Goal: Task Accomplishment & Management: Manage account settings

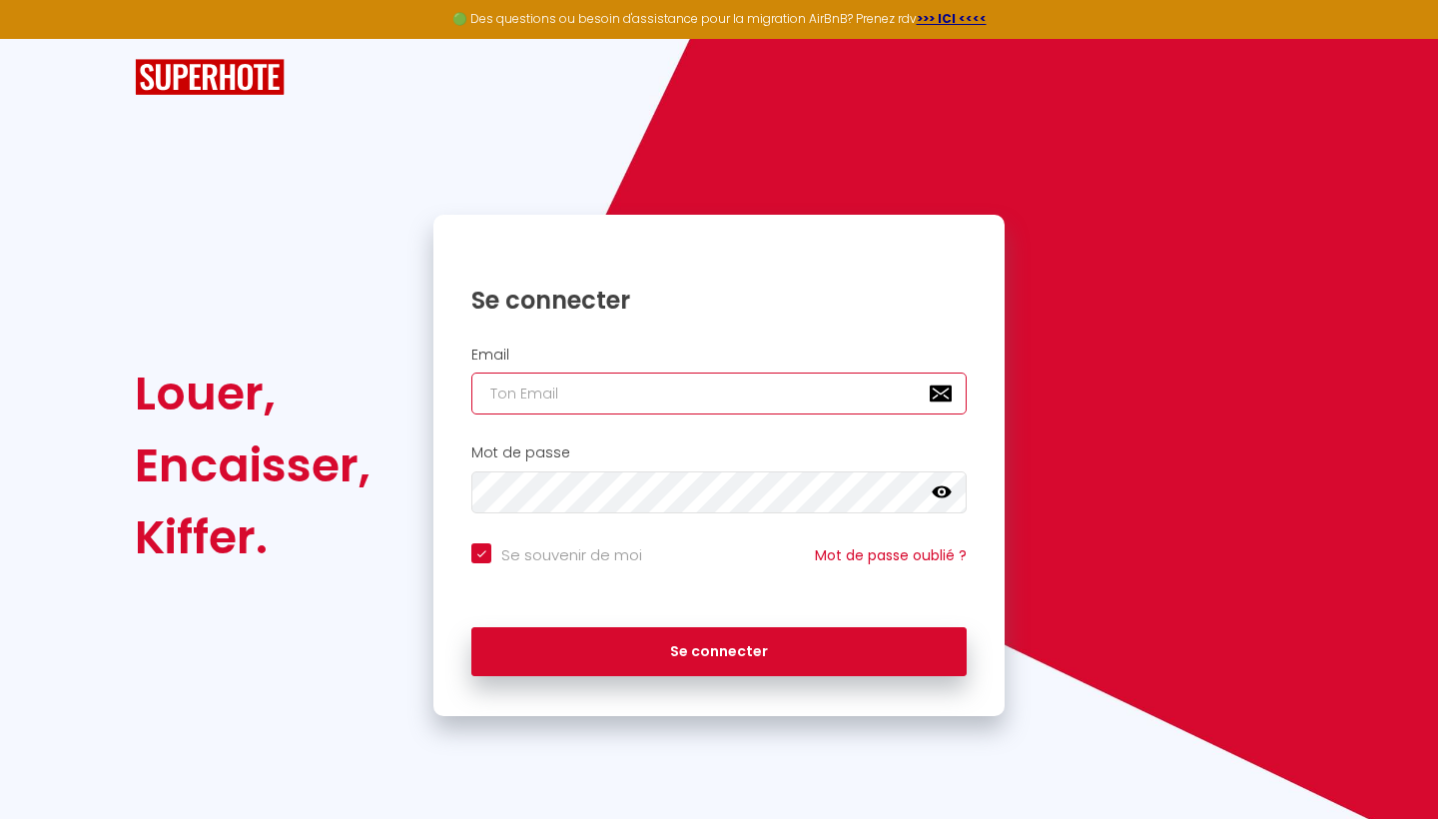
type input "[EMAIL_ADDRESS][DOMAIN_NAME]"
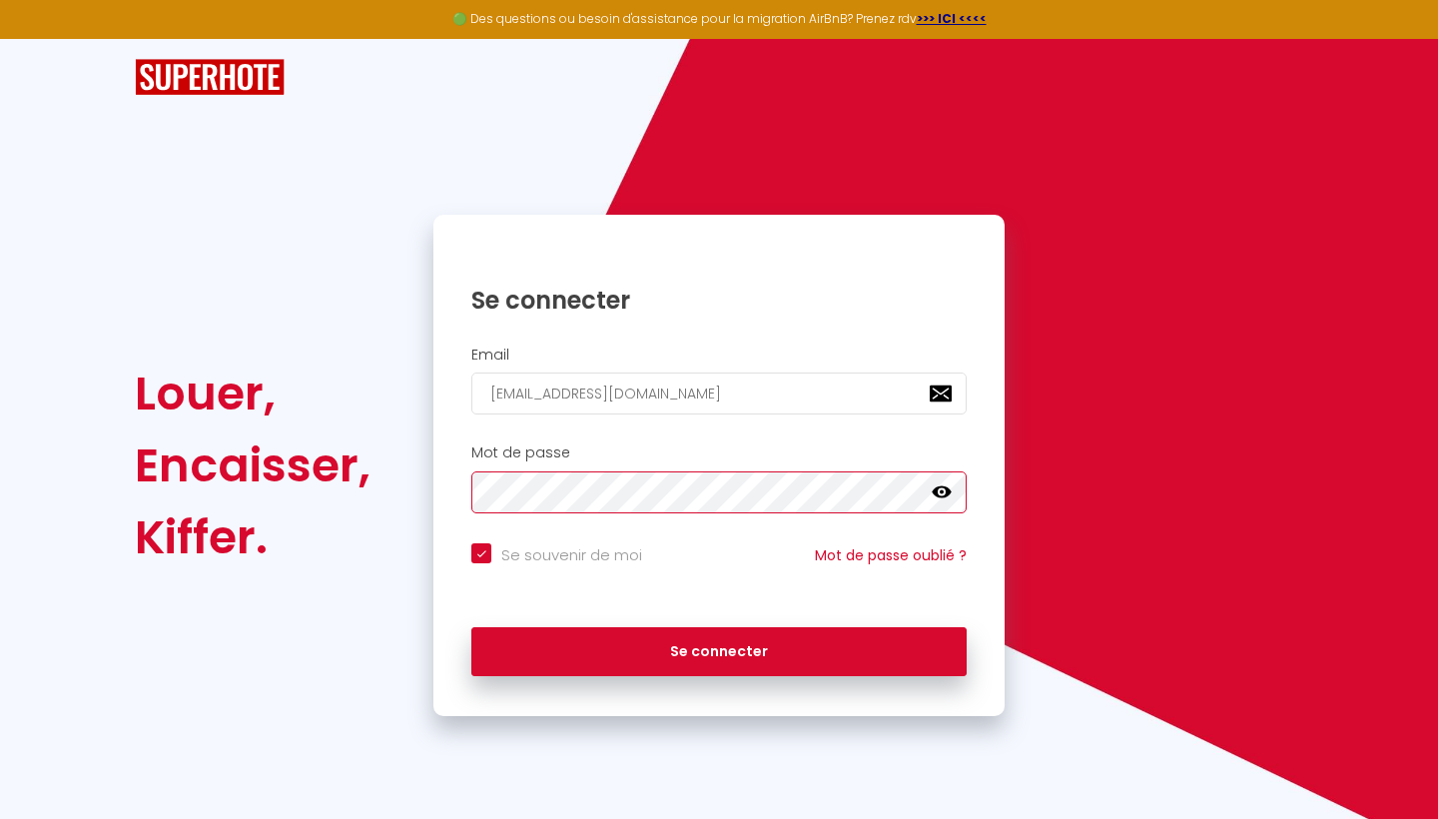
click at [719, 648] on button "Se connecter" at bounding box center [718, 652] width 495 height 50
checkbox input "true"
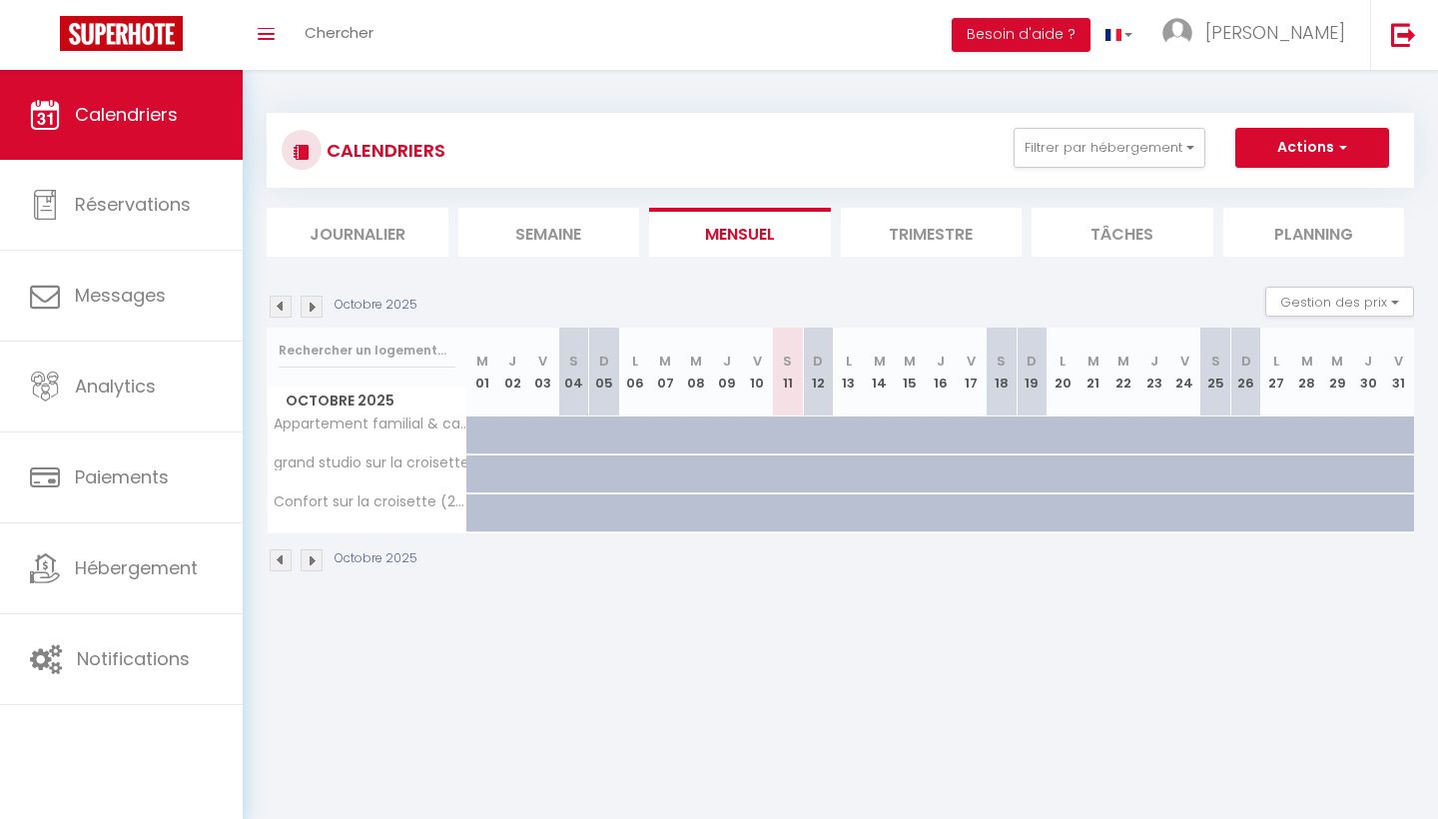
click at [314, 304] on img at bounding box center [311, 306] width 22 height 22
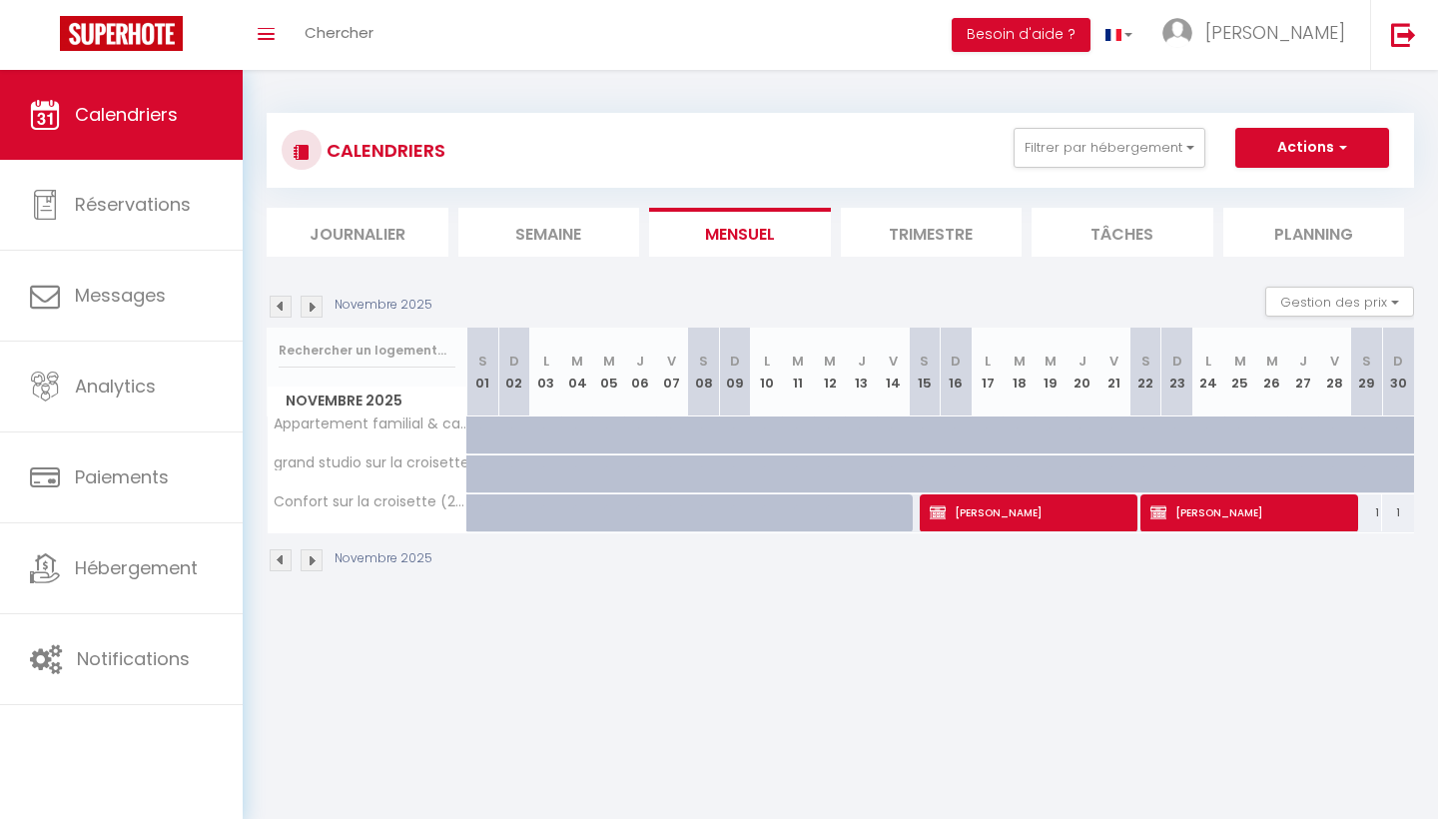
click at [314, 304] on img at bounding box center [311, 306] width 22 height 22
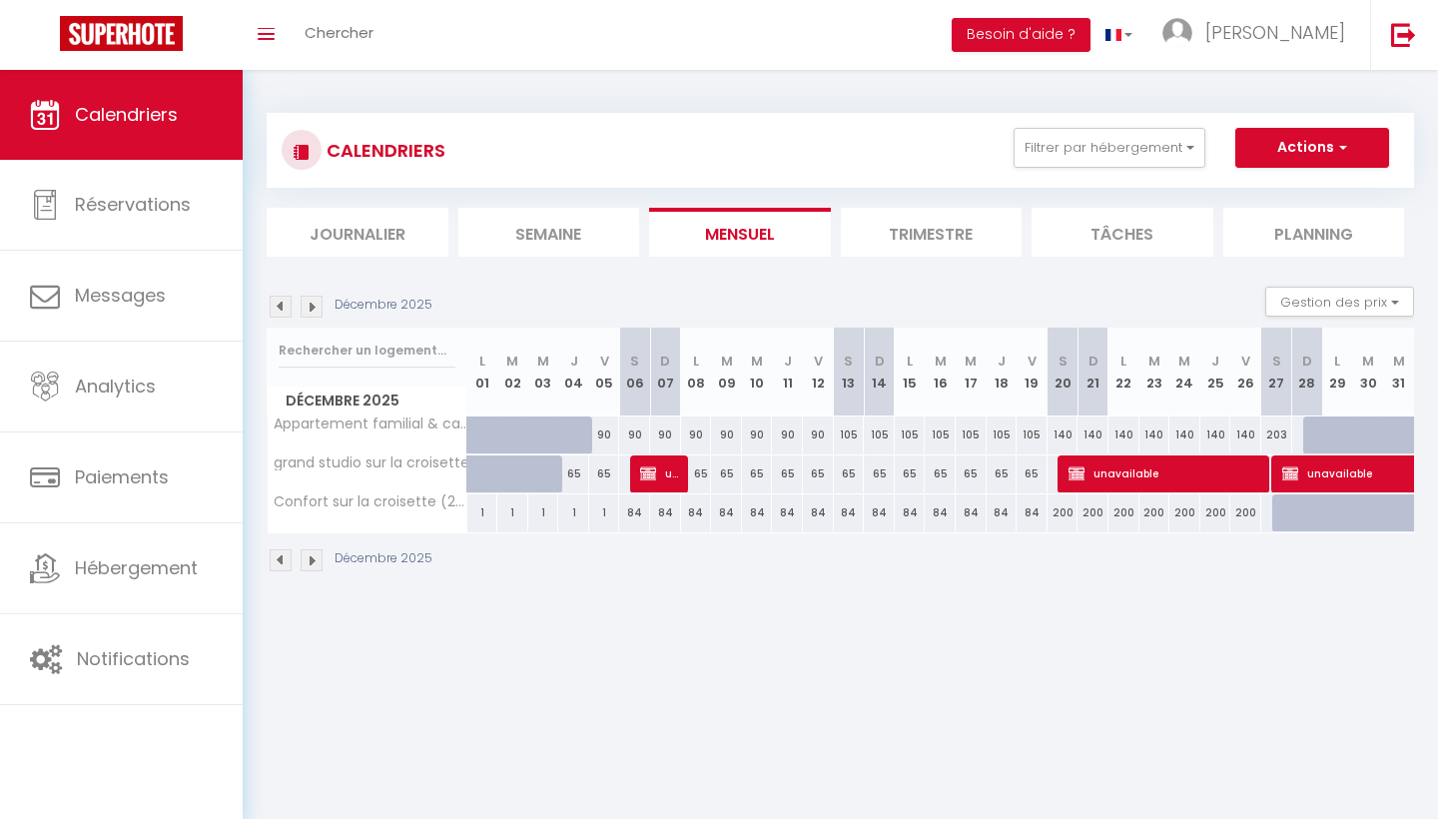
click at [1330, 142] on button "Actions" at bounding box center [1312, 148] width 154 height 40
click at [1280, 191] on link "Nouvelle réservation" at bounding box center [1291, 194] width 174 height 30
select select
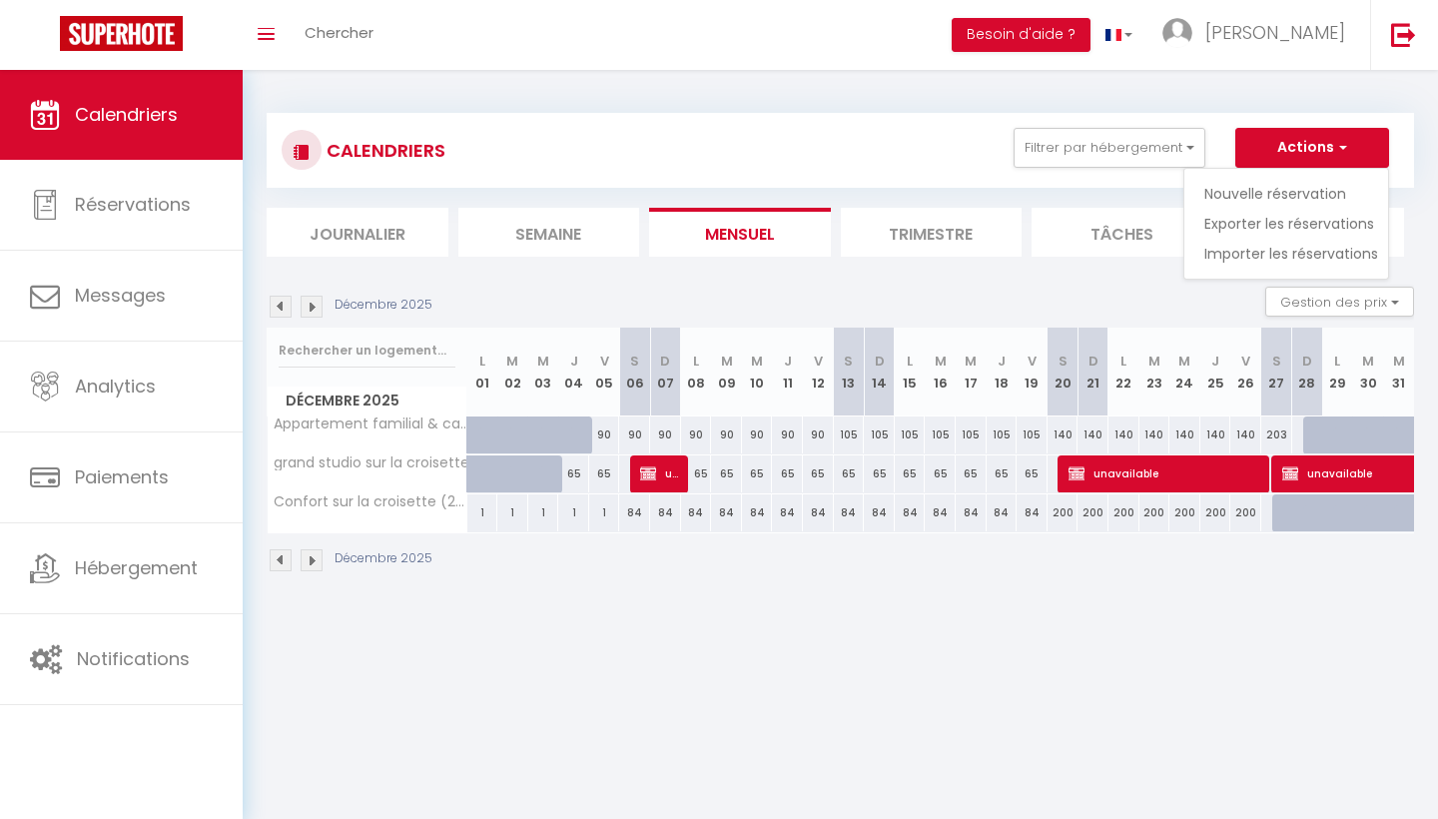
select select
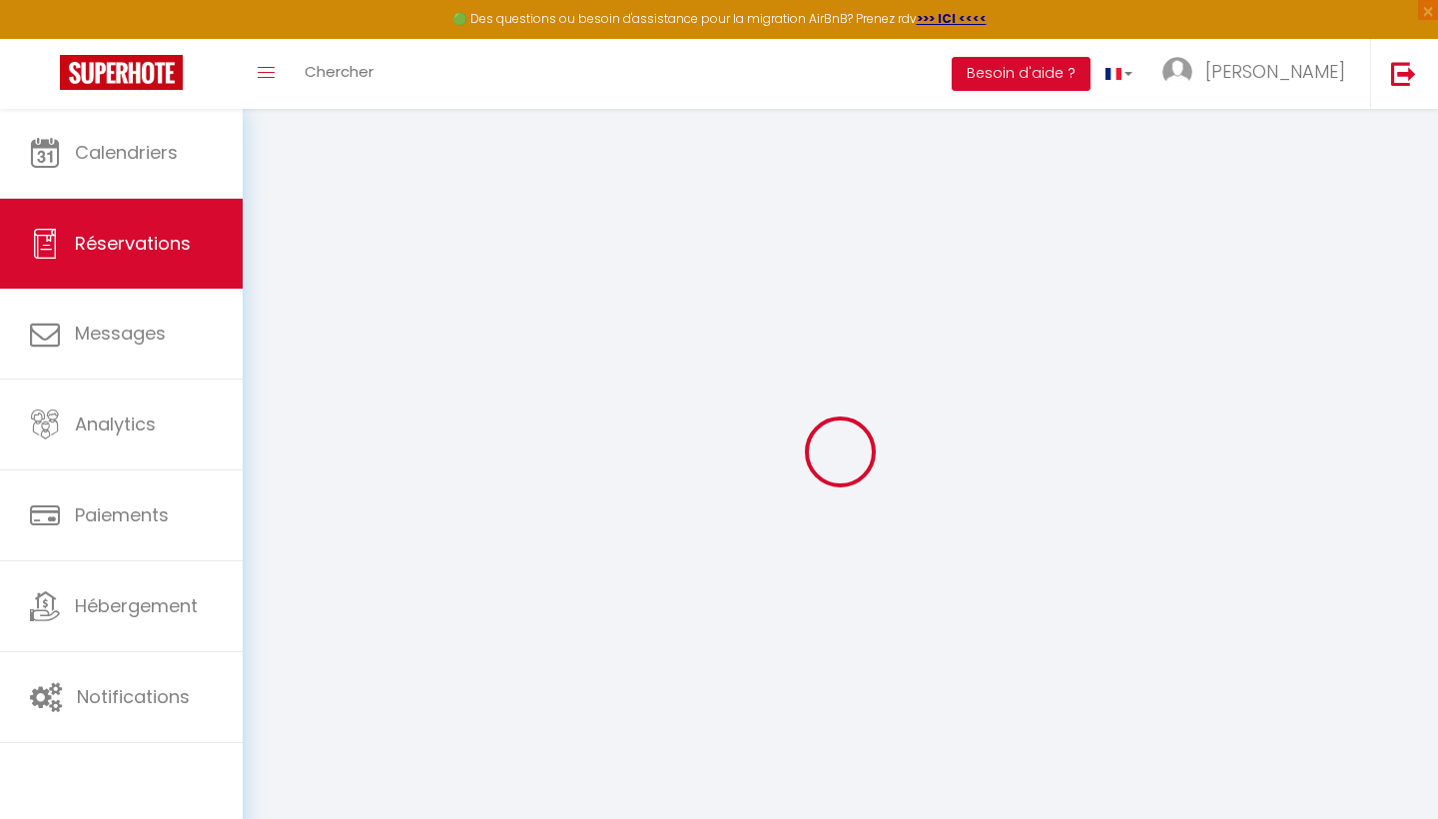
select select
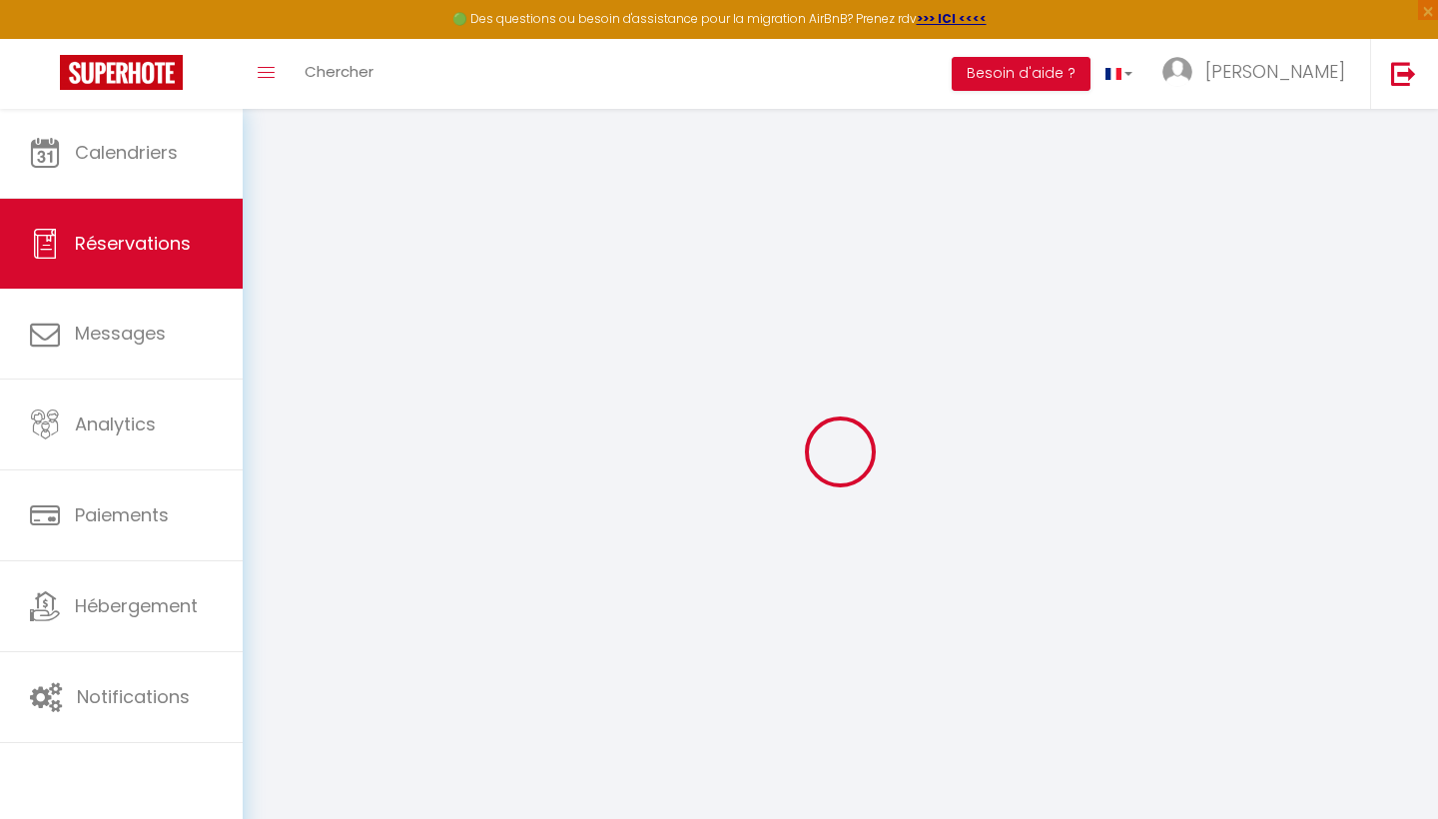
select select
checkbox input "false"
select select
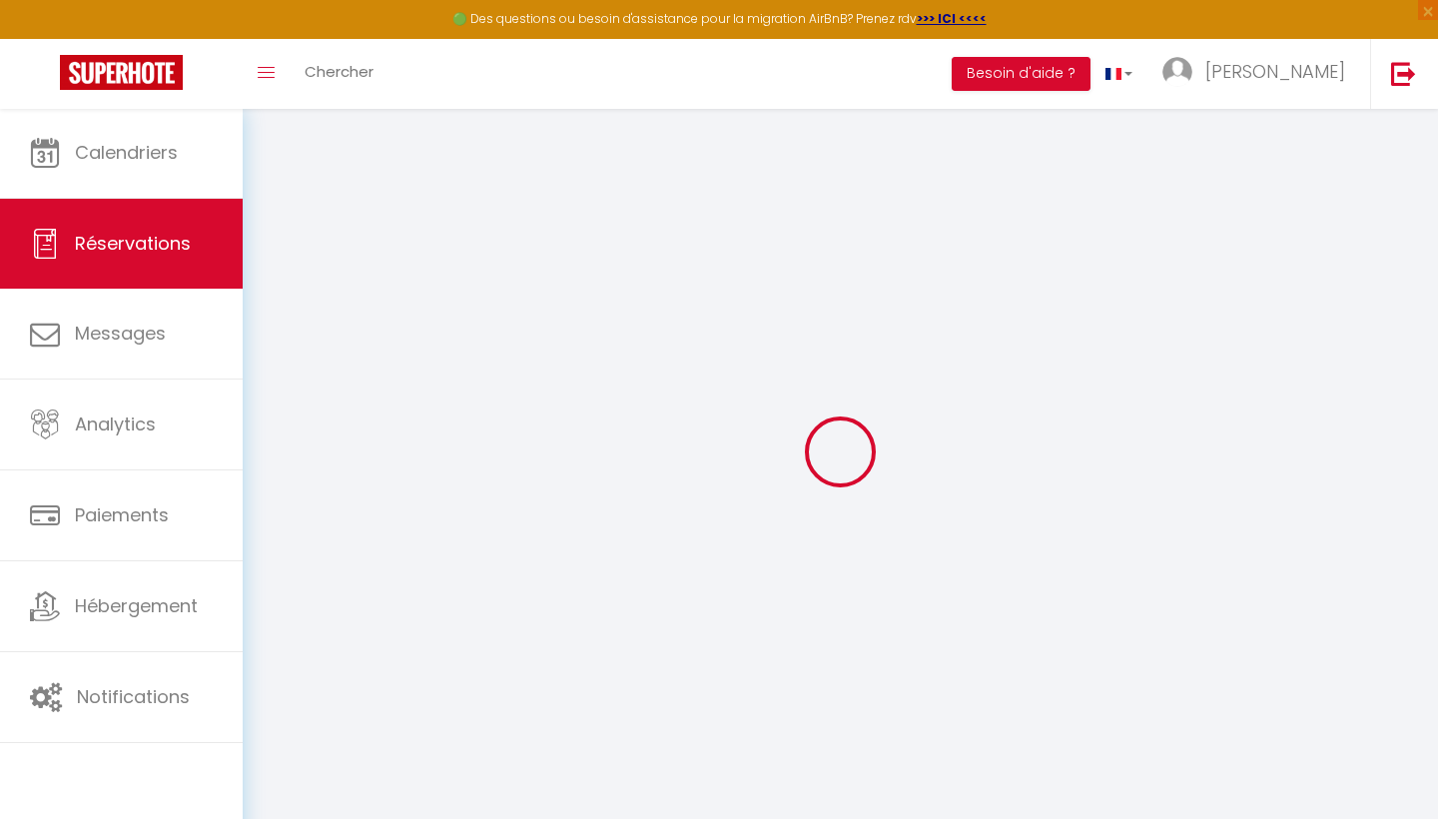
select select
checkbox input "false"
select select
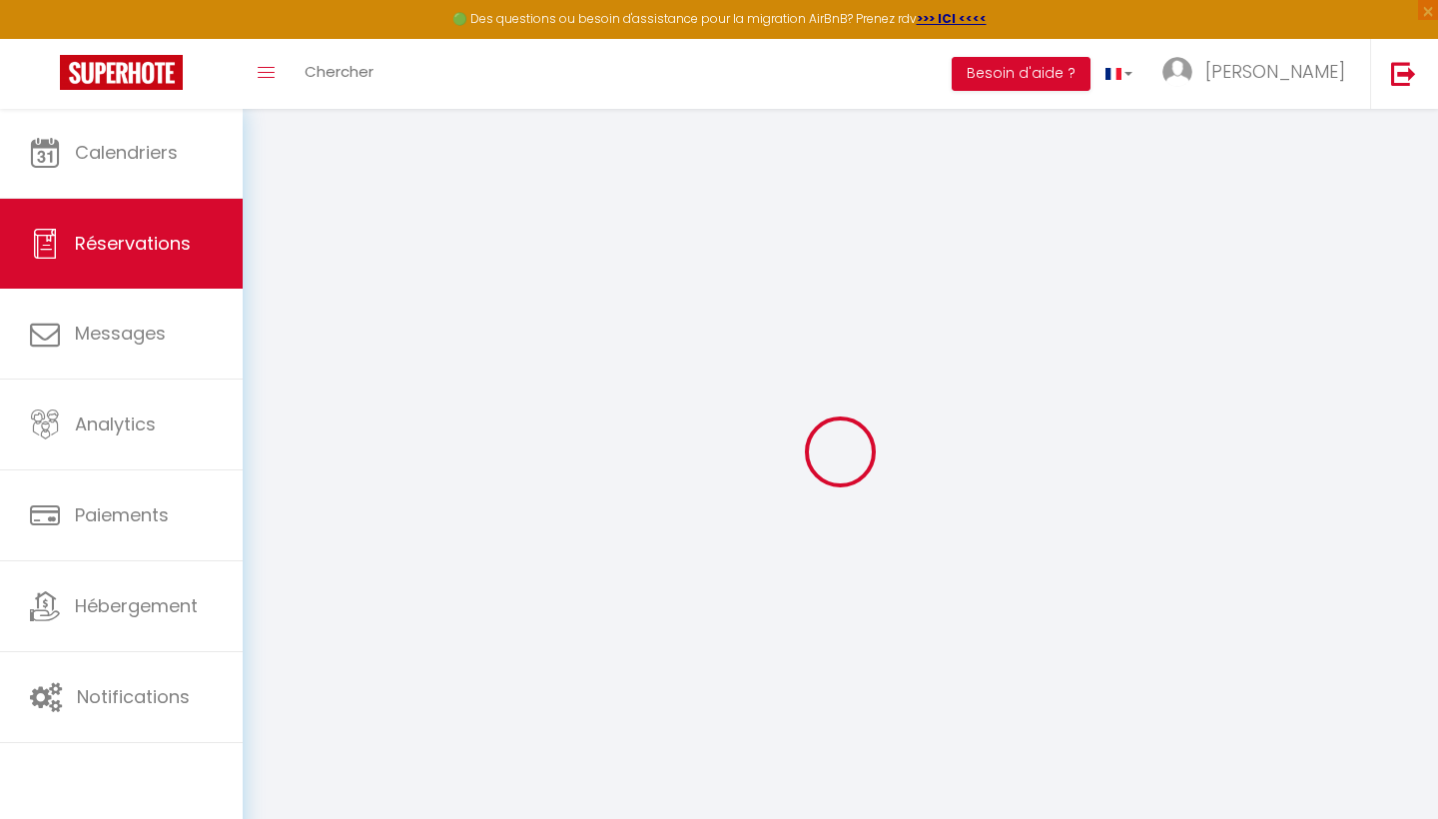
select select
checkbox input "false"
select select
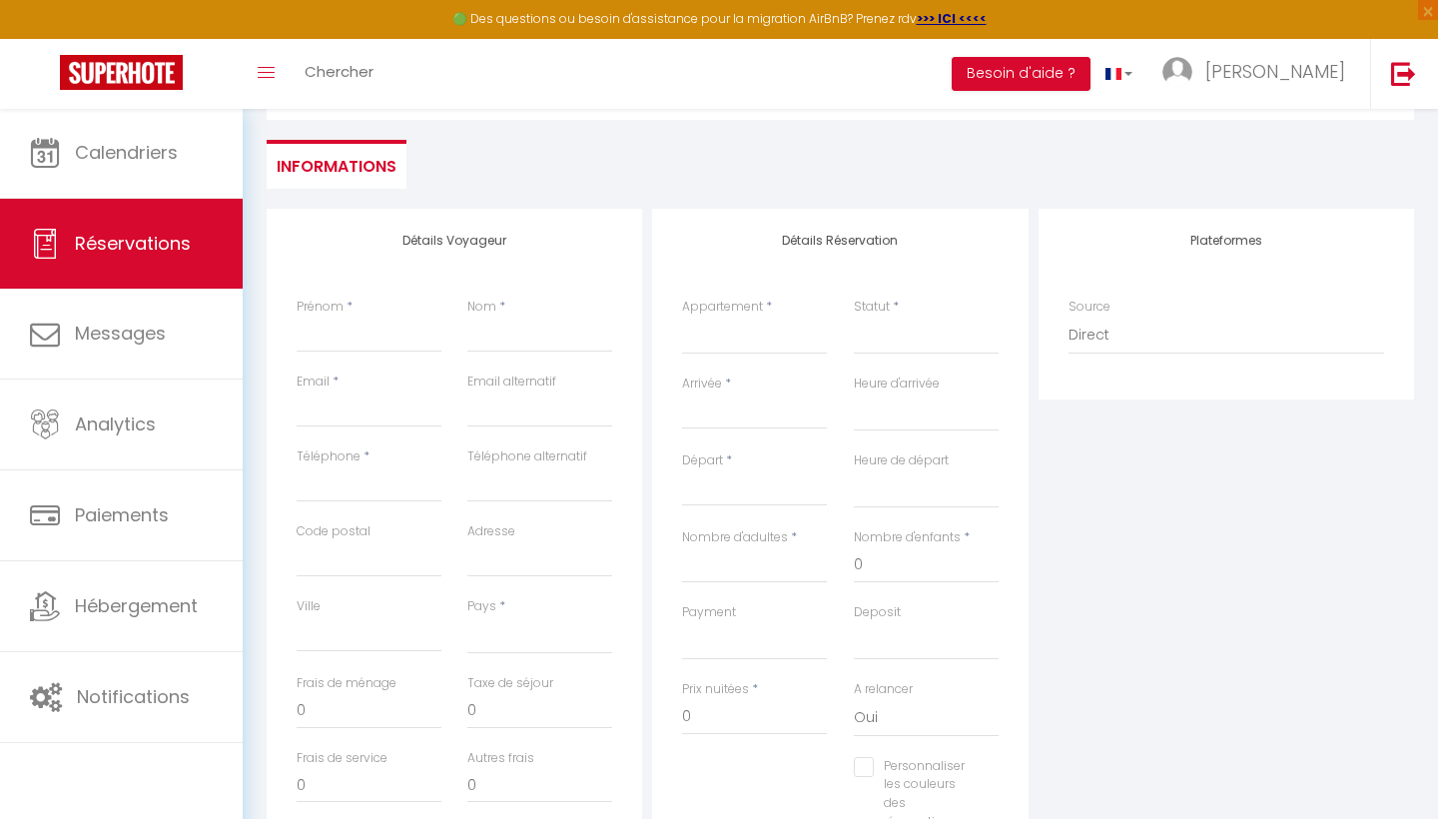
scroll to position [207, 0]
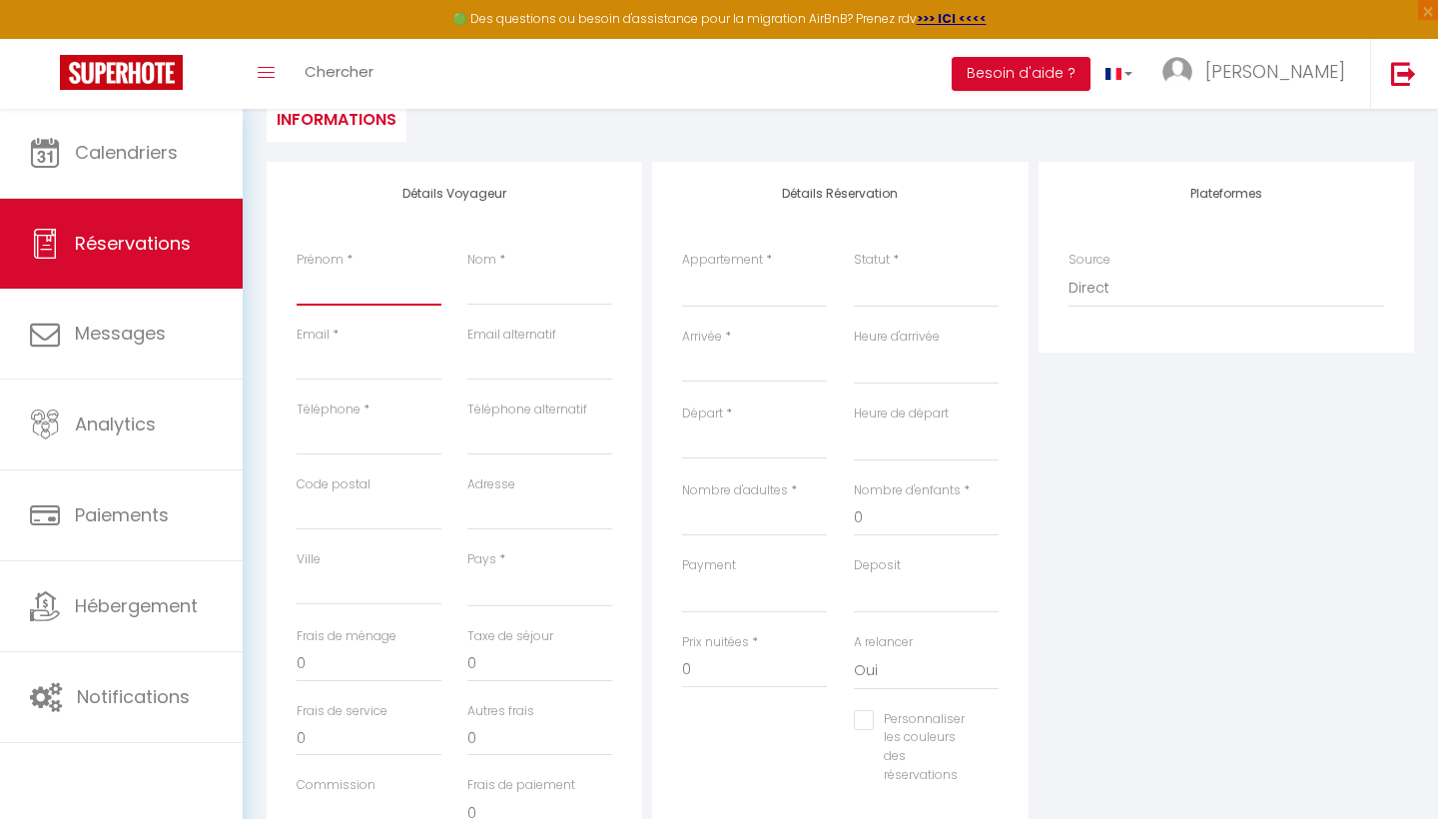
paste input "[PERSON_NAME] SARL-S"
type input "[PERSON_NAME] SARL-S"
select select
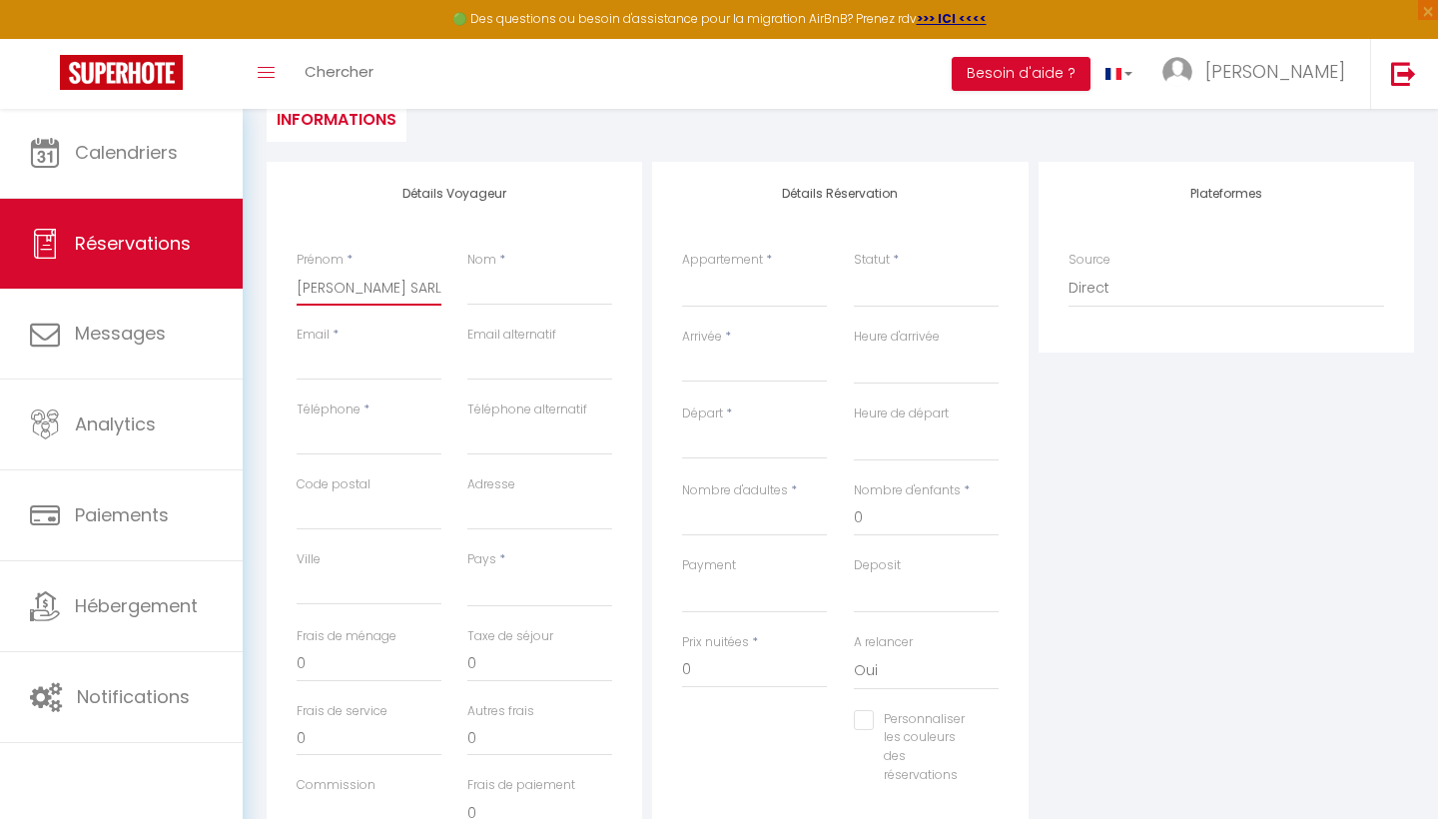
select select
checkbox input "false"
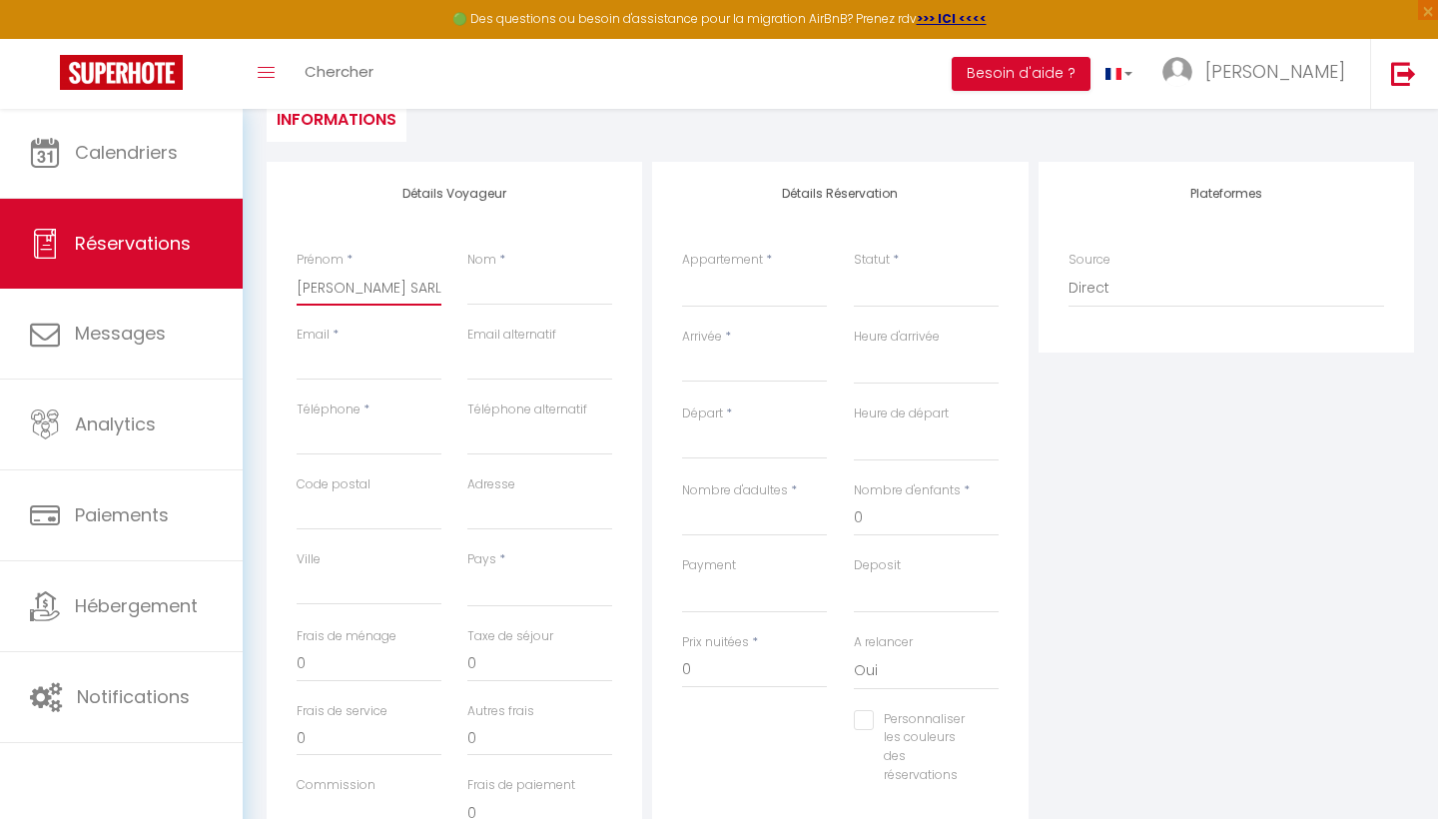
type input "[PERSON_NAME] SARL-"
select select
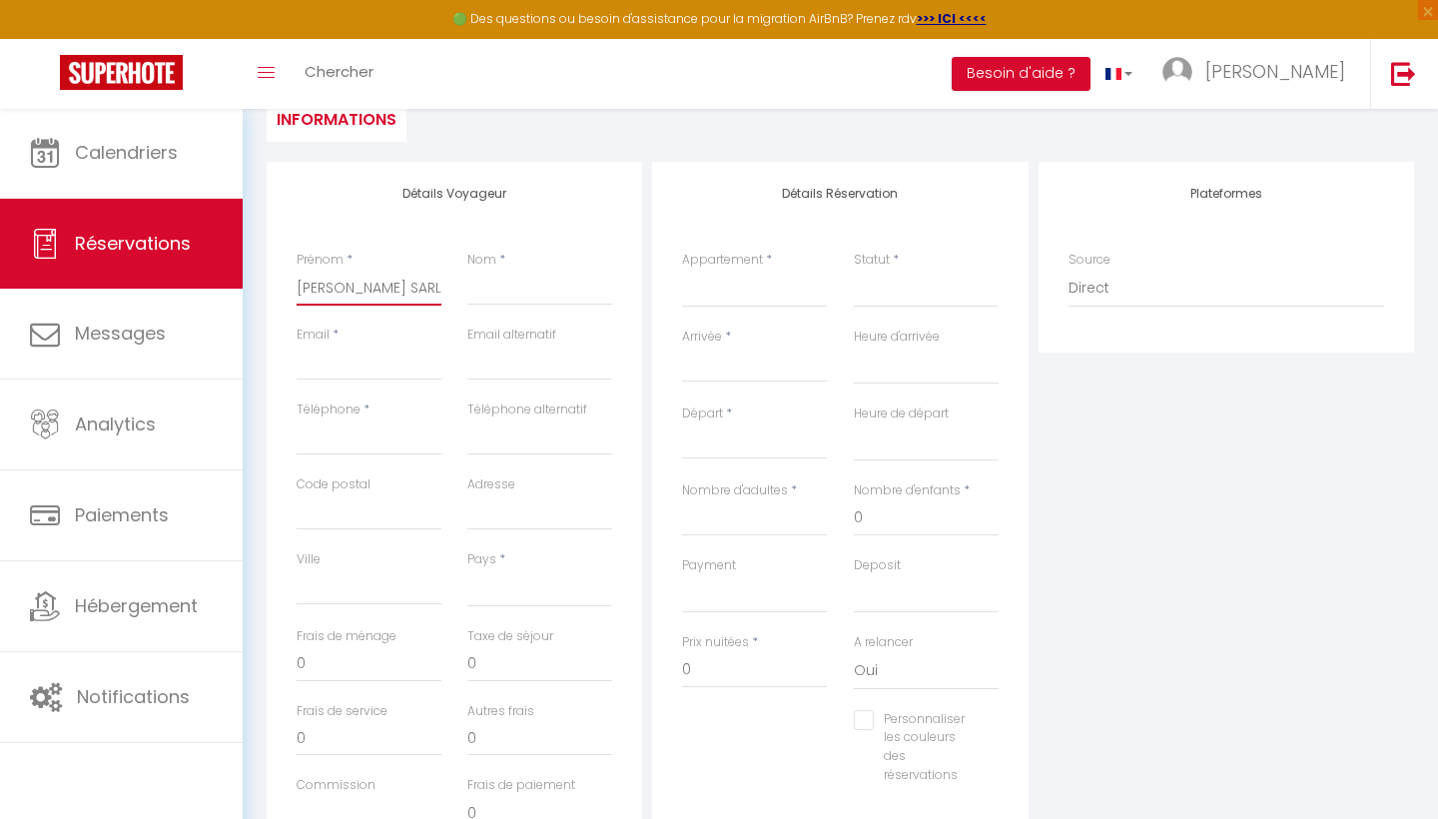
select select
checkbox input "false"
type input "[PERSON_NAME] SARL"
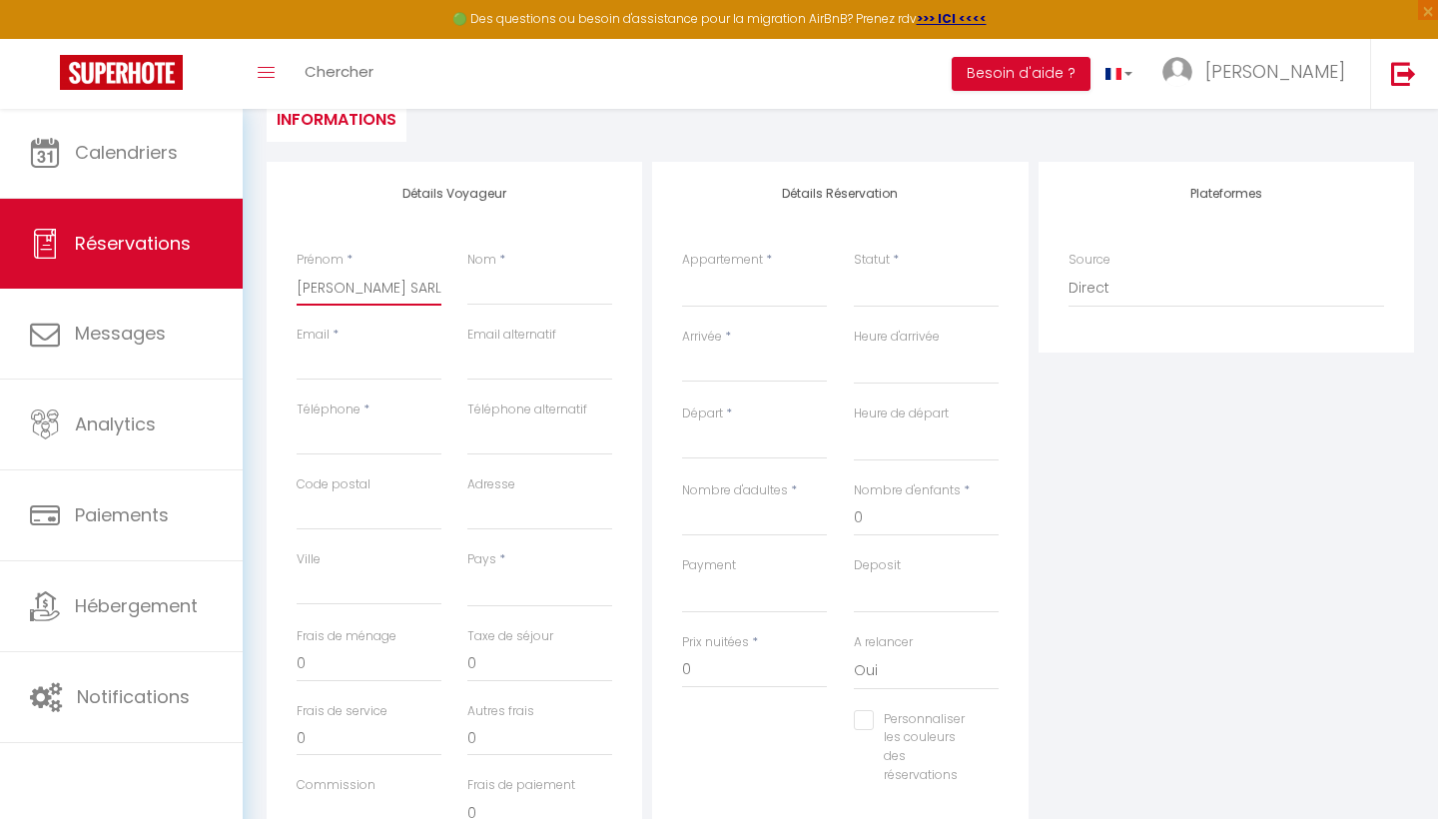
select select
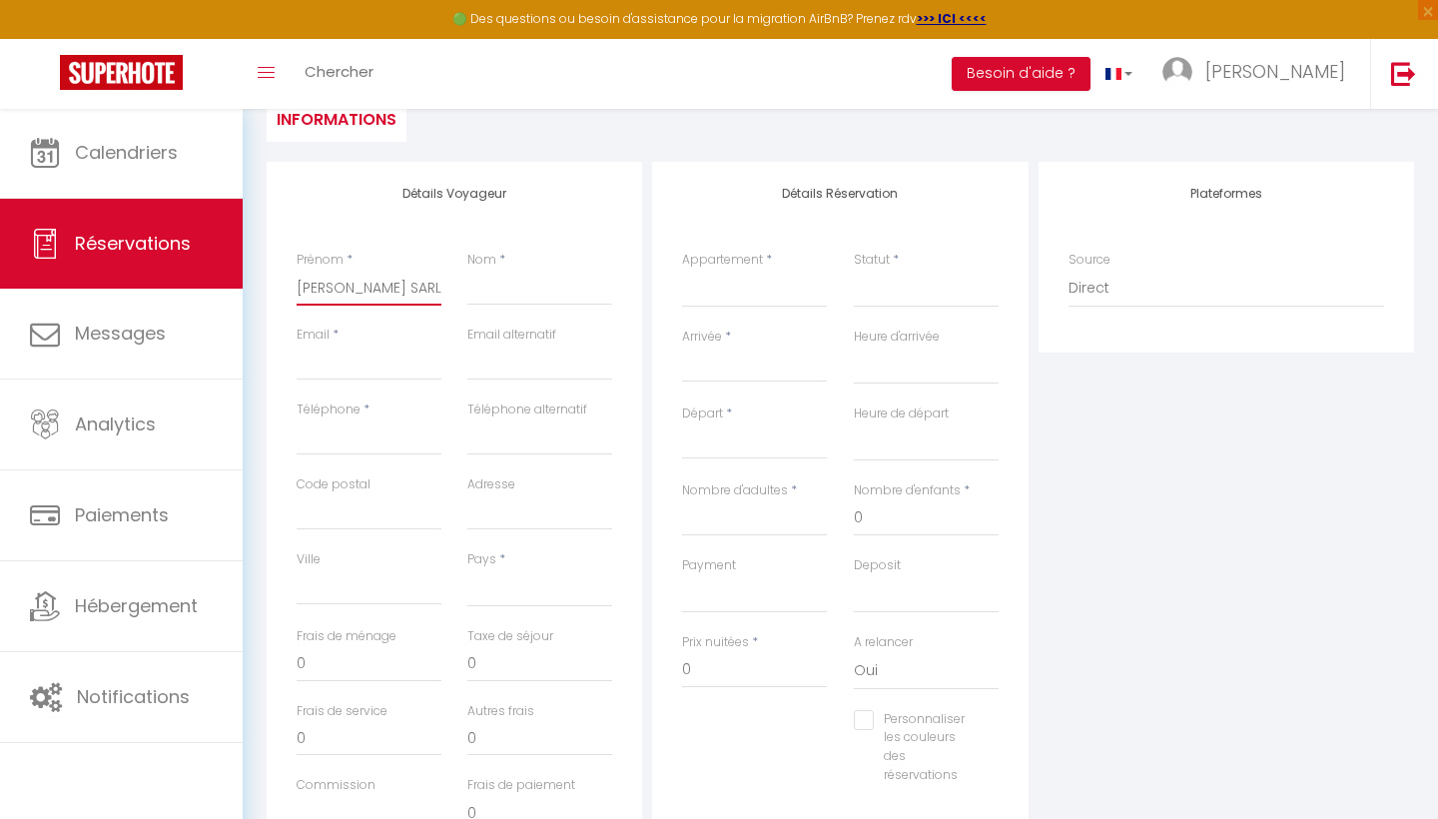
select select
checkbox input "false"
type input "[PERSON_NAME] SAR"
select select
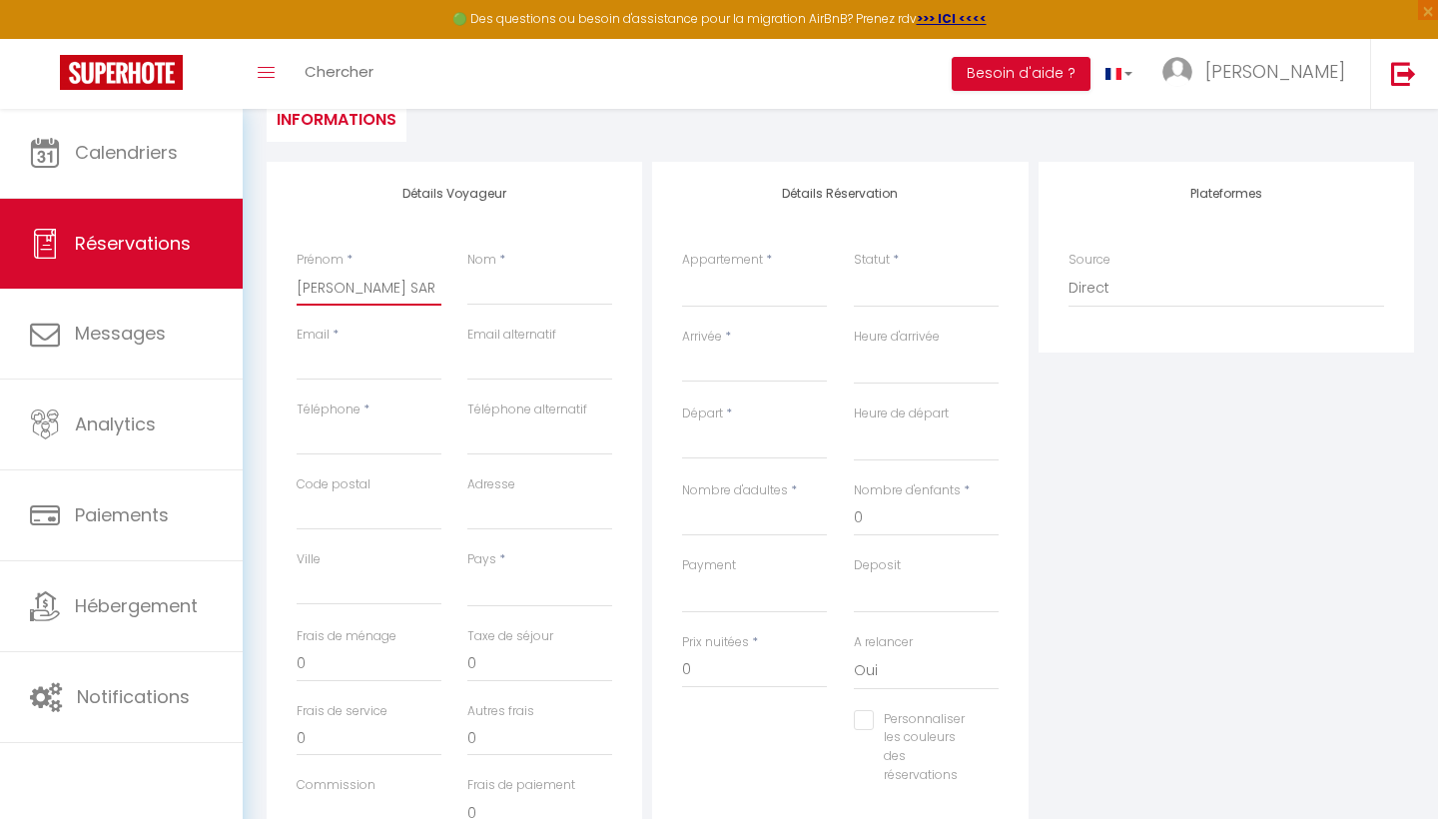
select select
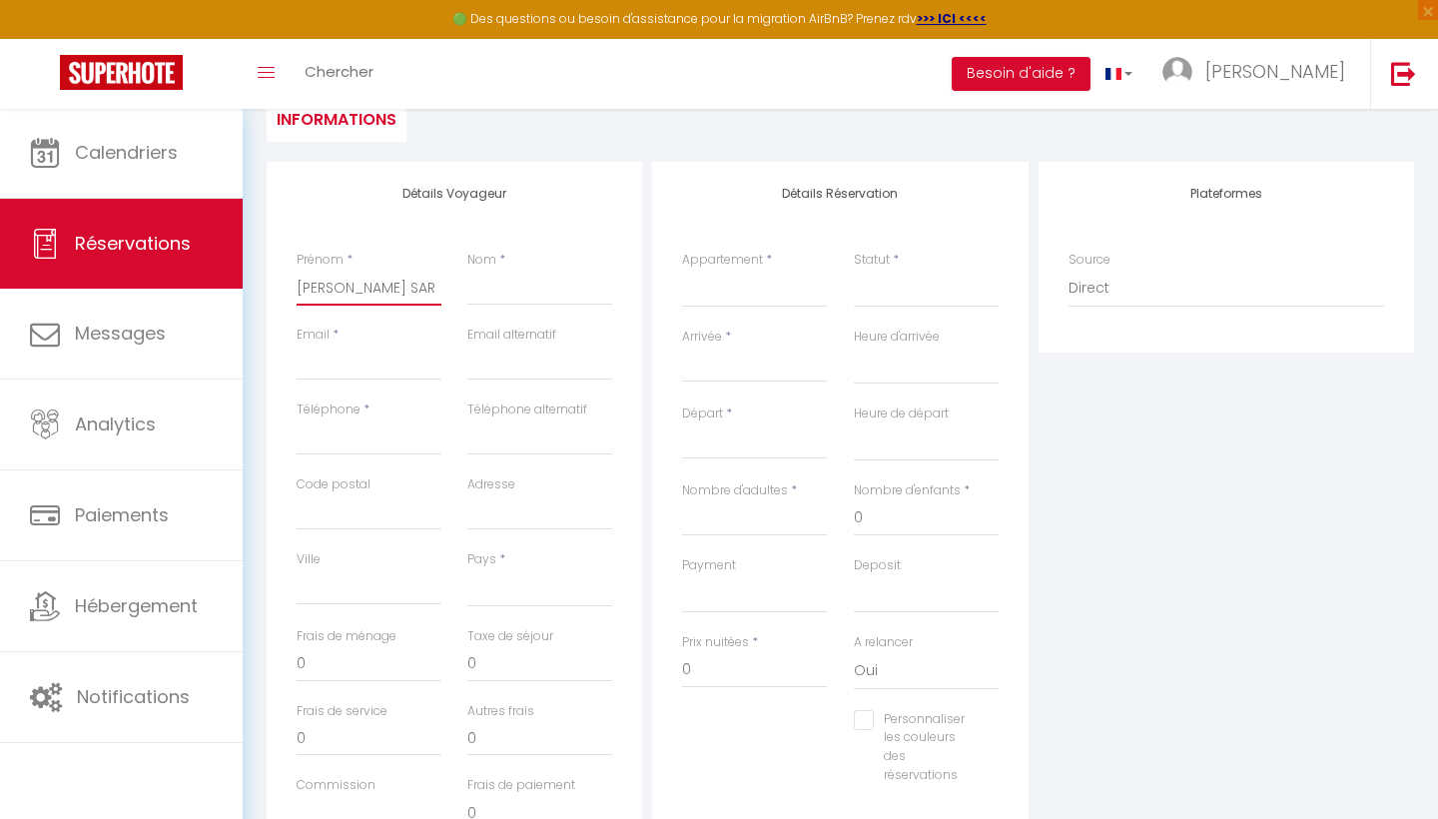
select select
checkbox input "false"
type input "[PERSON_NAME] SA"
select select
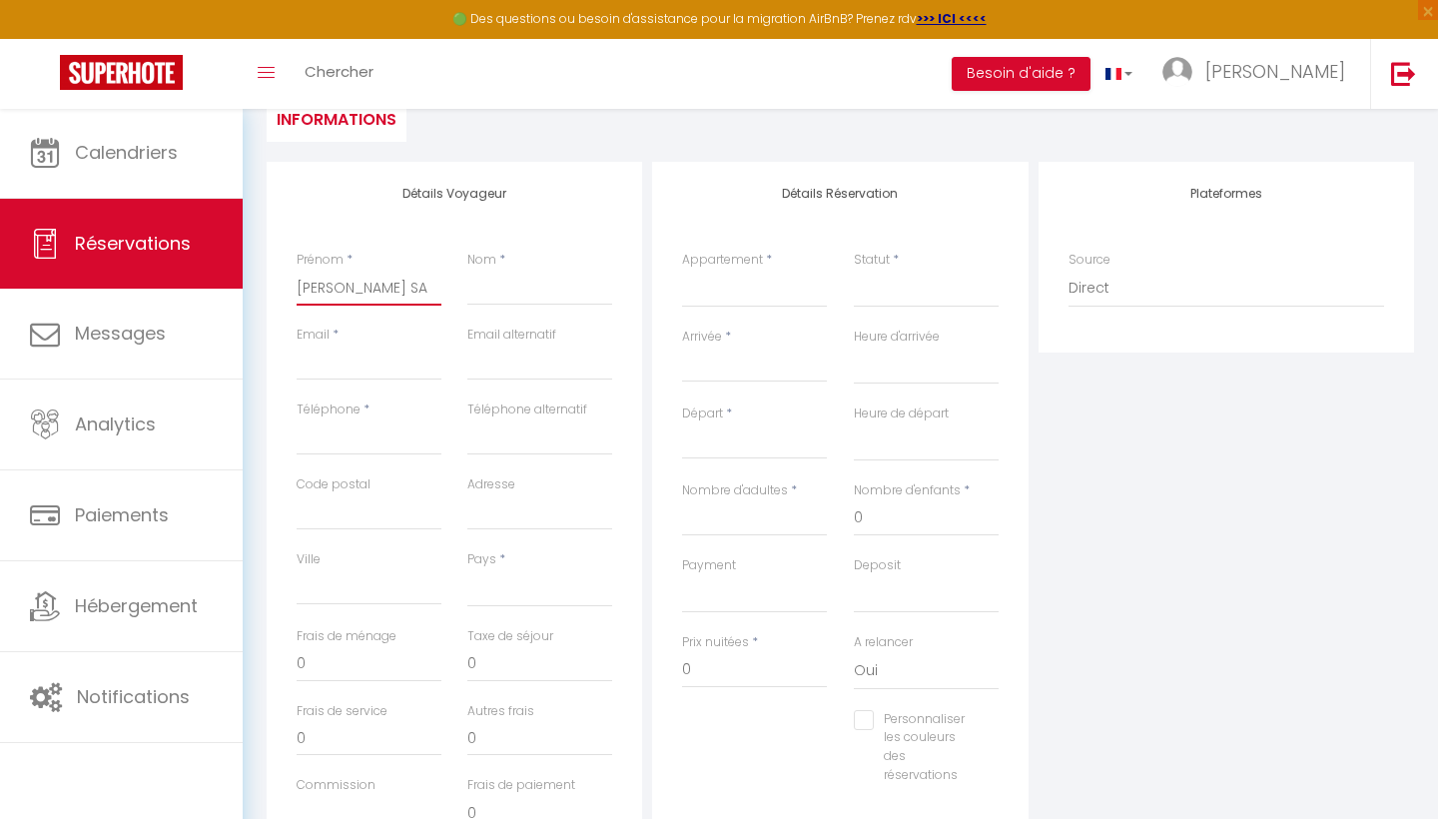
select select
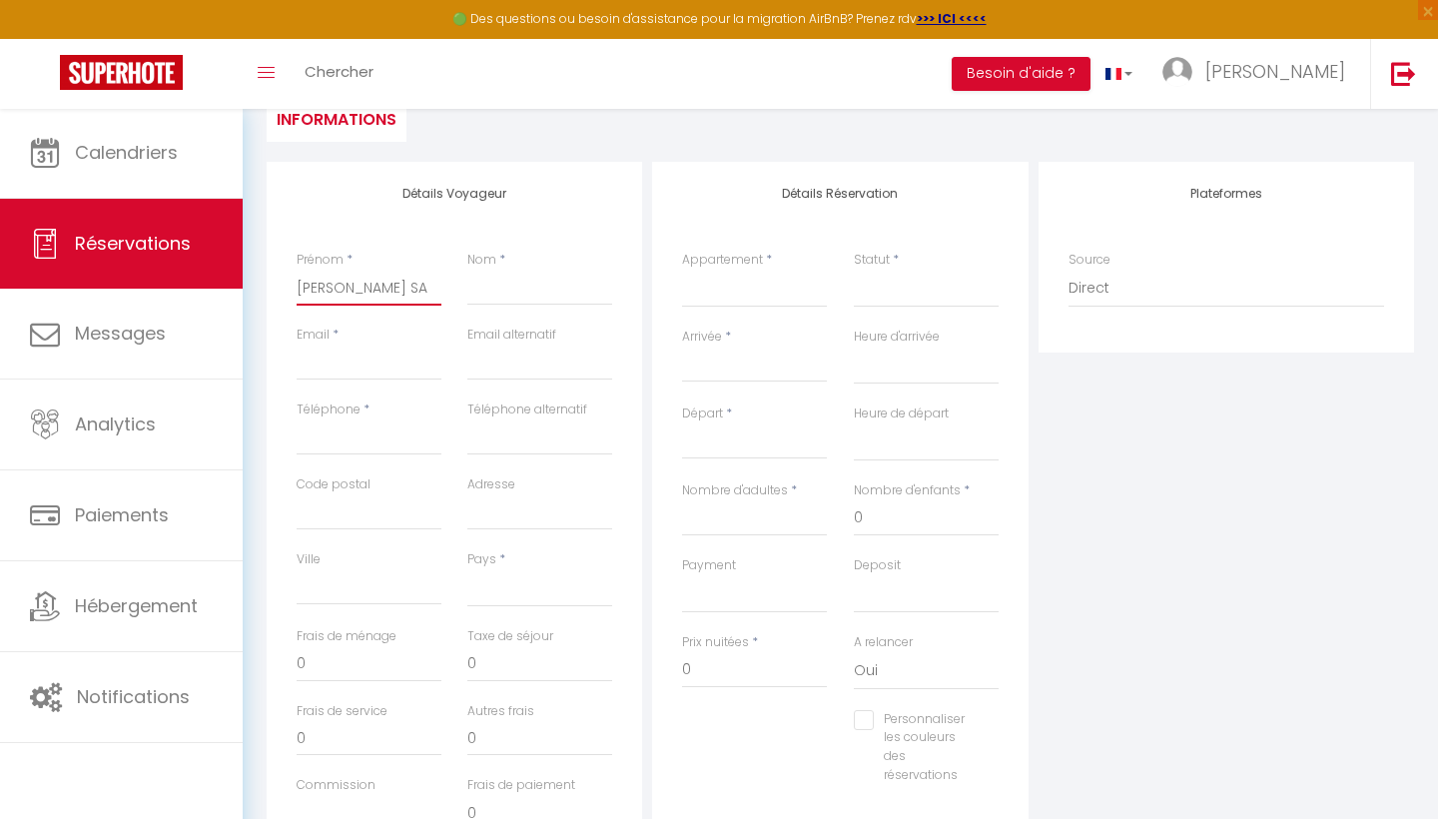
checkbox input "false"
type input "[PERSON_NAME] S"
select select
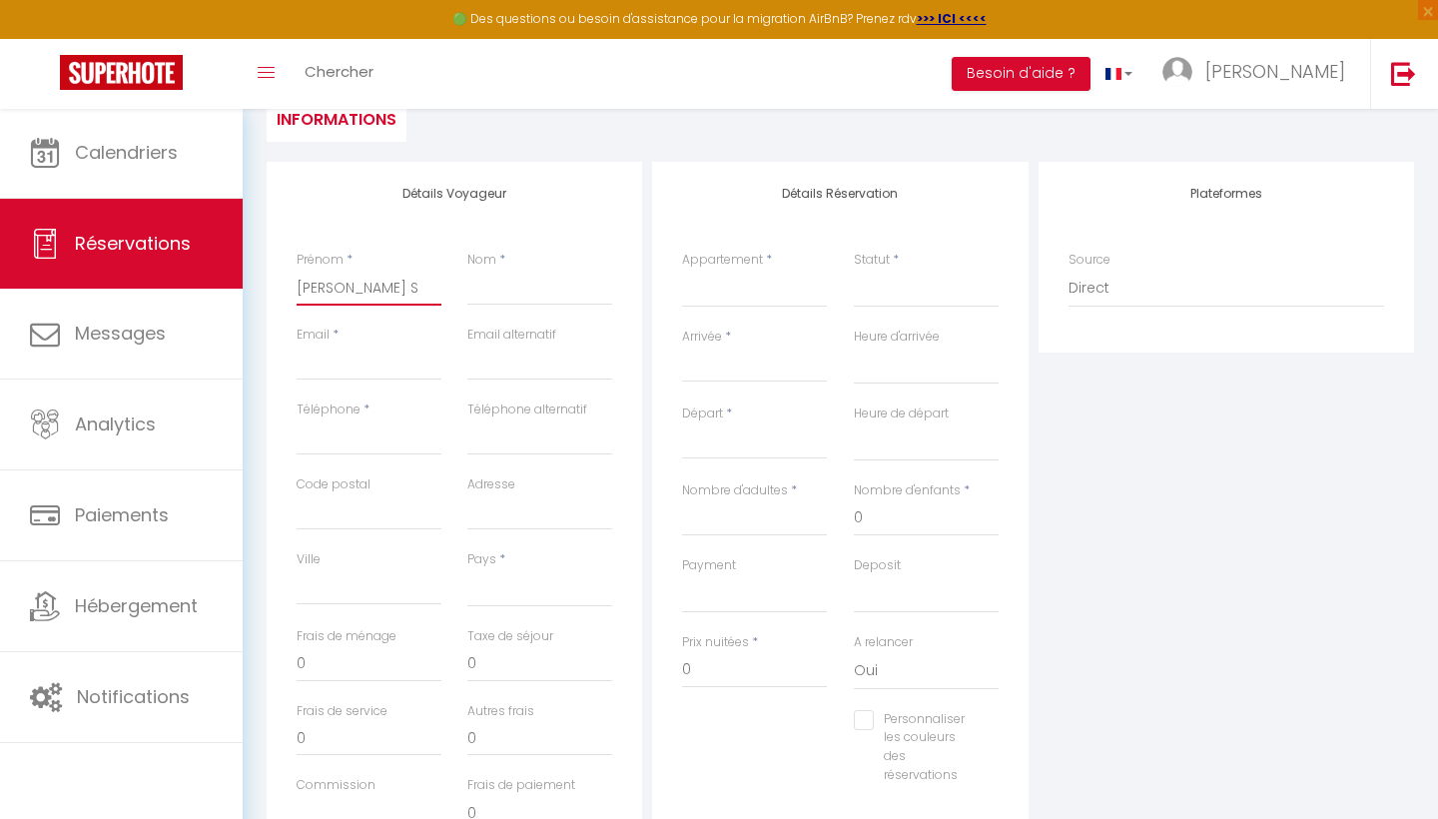
select select
checkbox input "false"
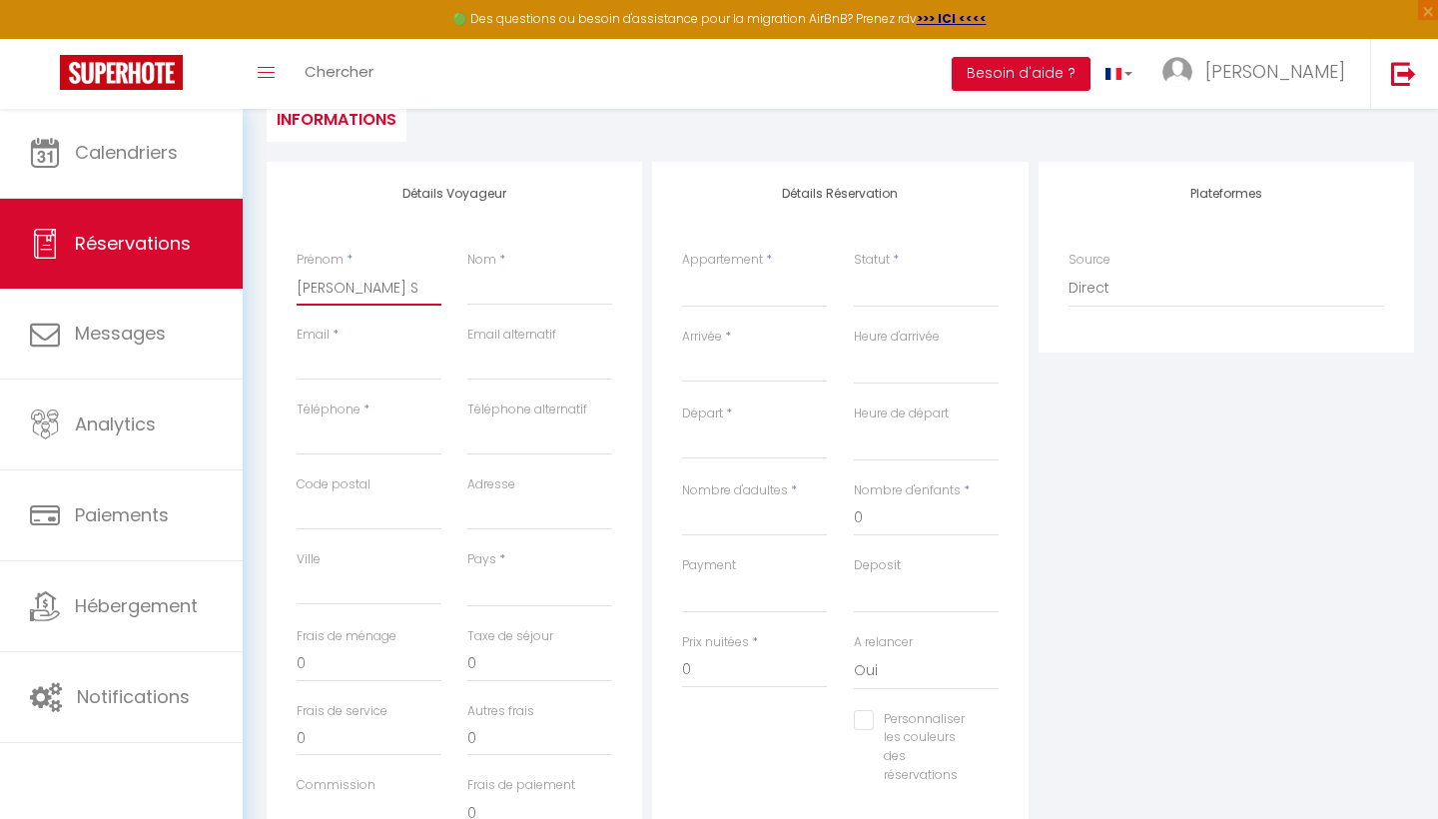
type input "[PERSON_NAME]"
select select
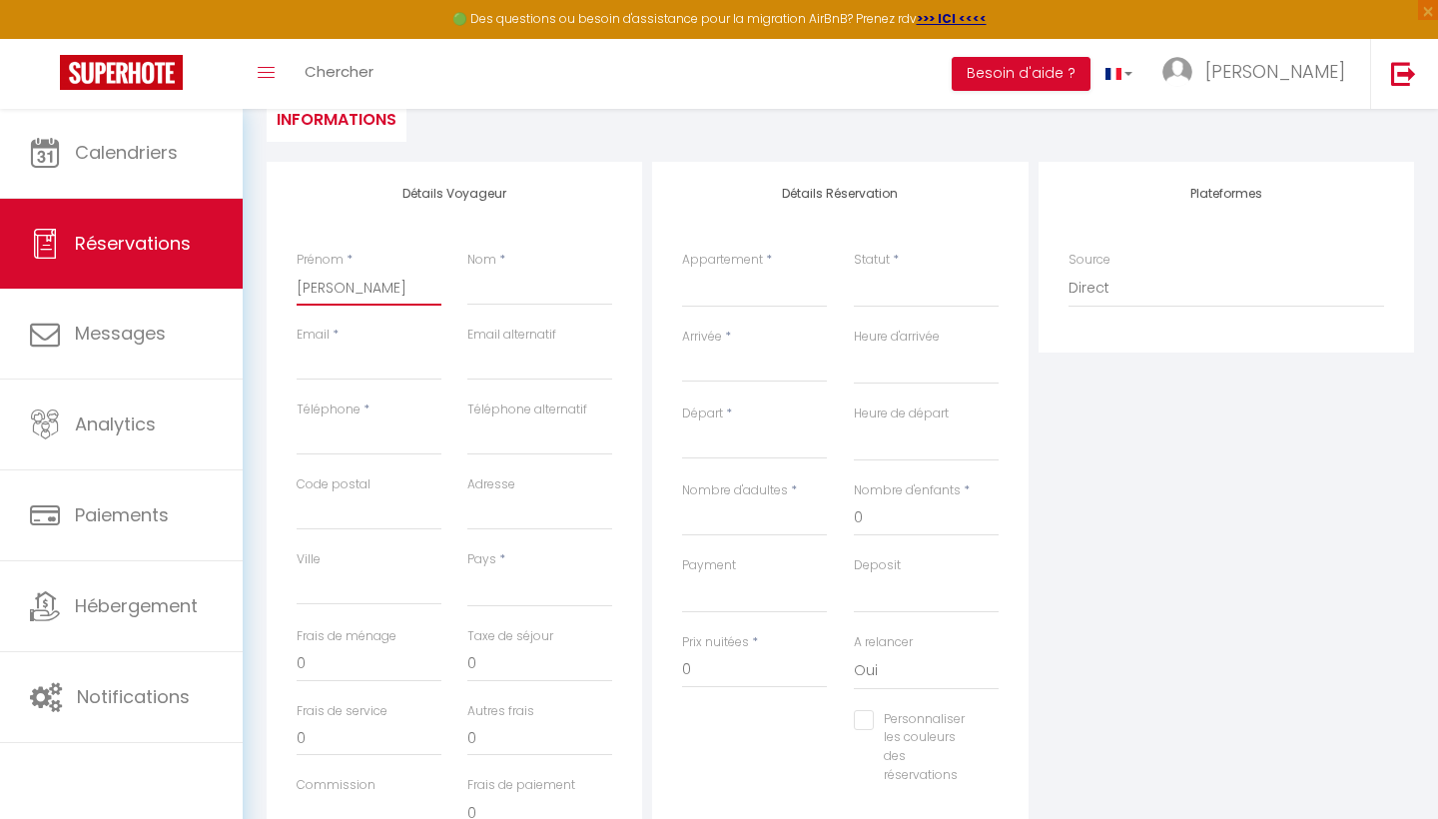
select select
checkbox input "false"
type input "[PERSON_NAME]"
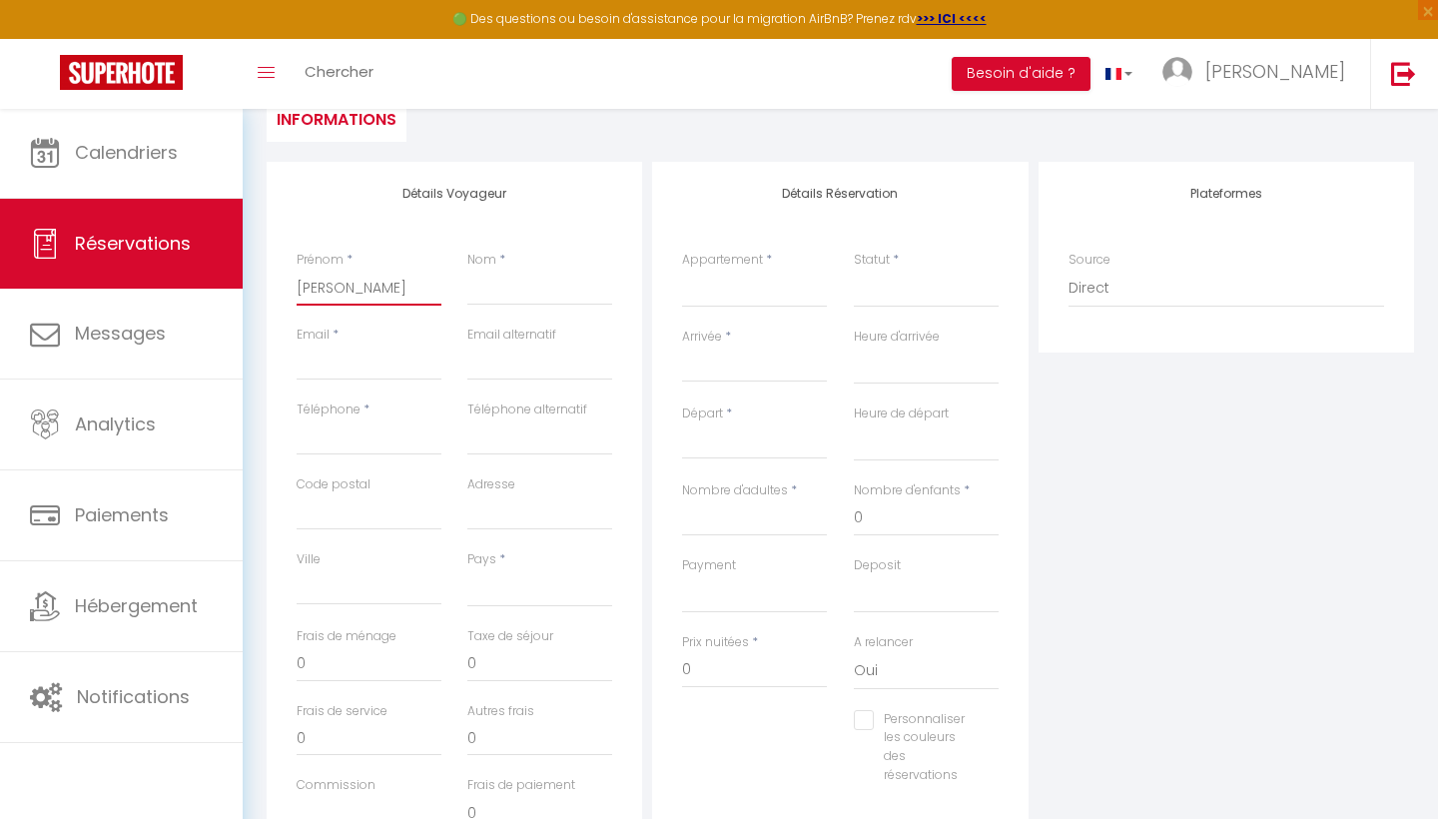
select select
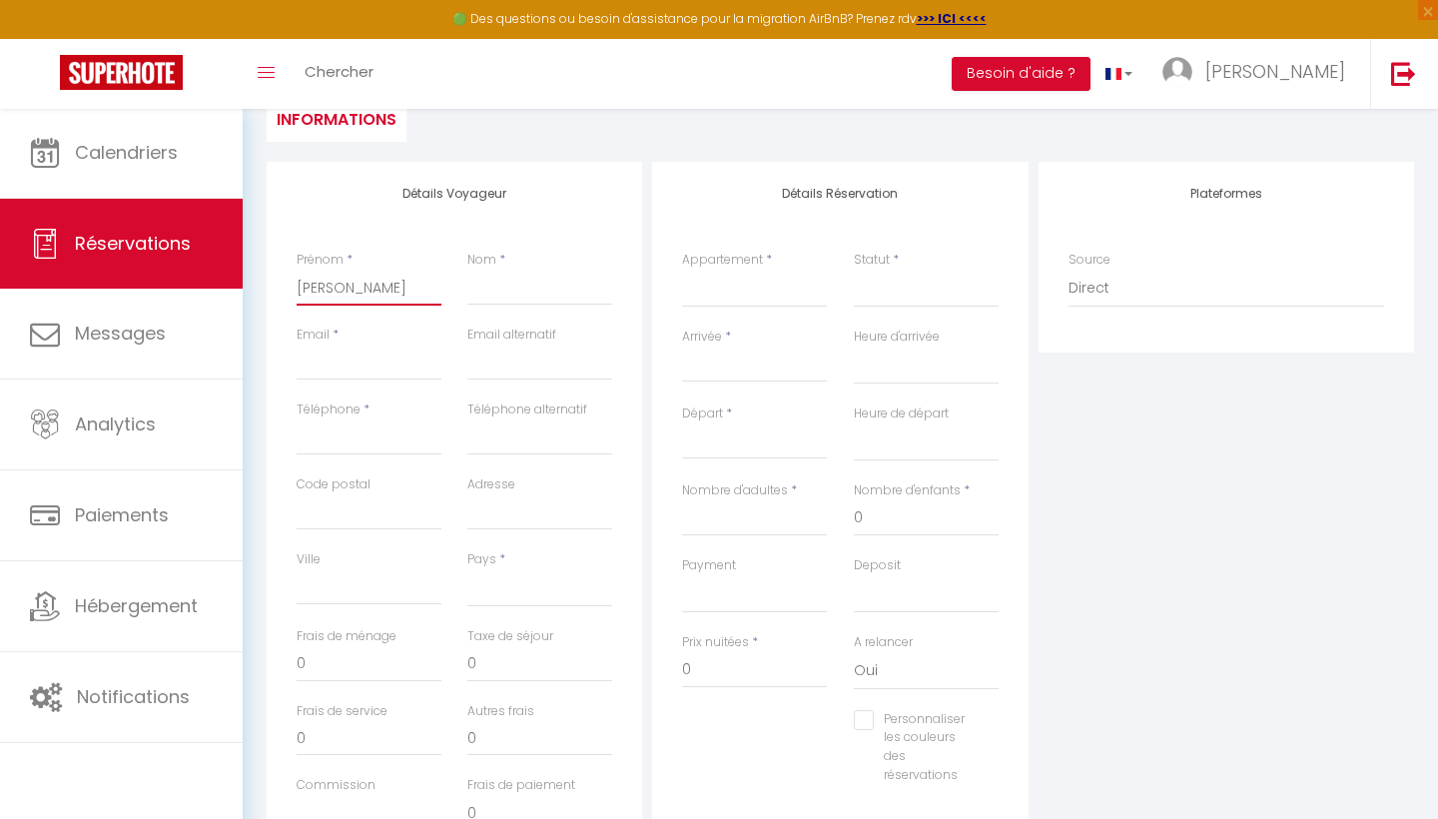
select select
checkbox input "false"
type input "[PERSON_NAME]"
select select
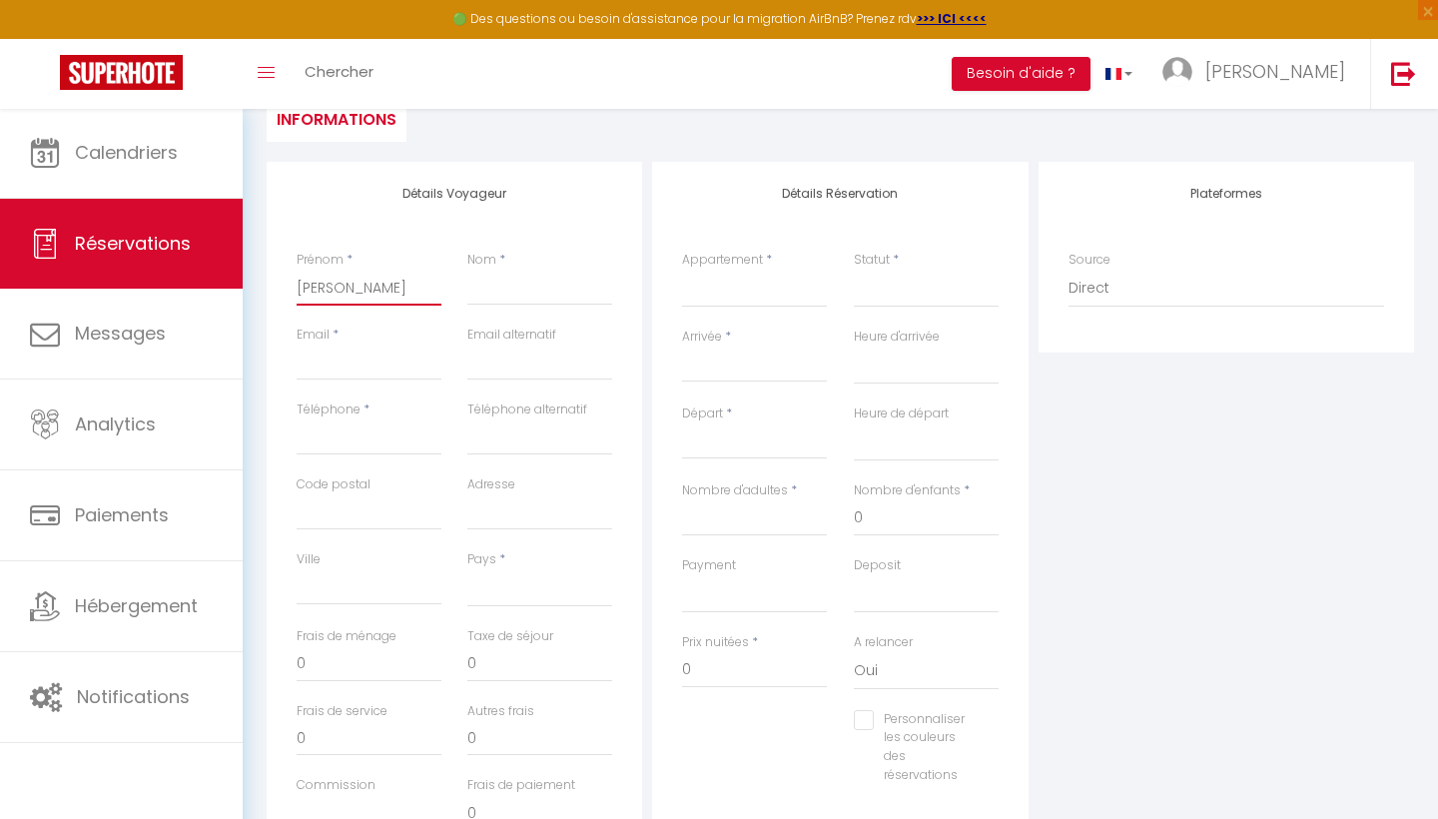
select select
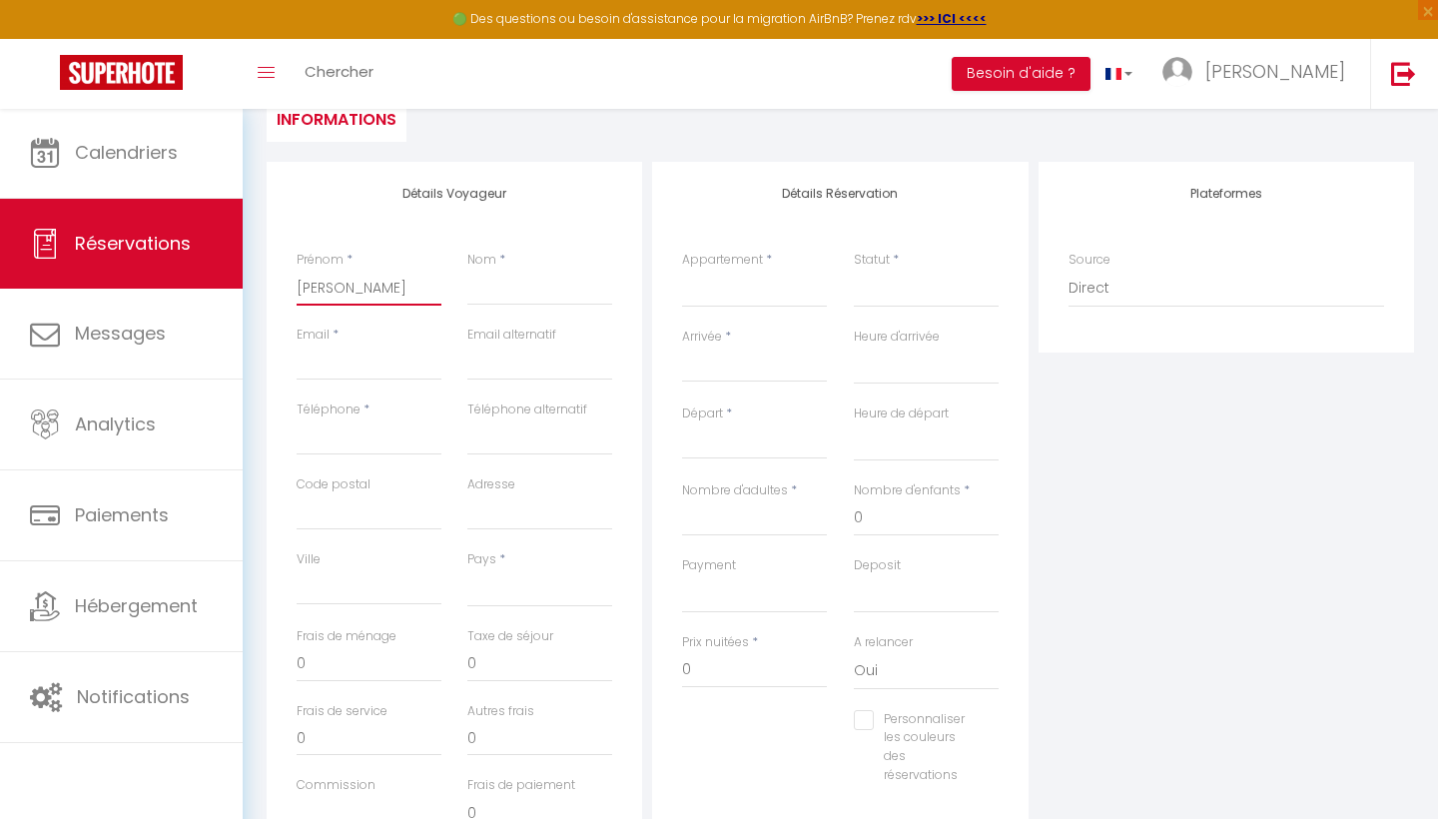
select select
checkbox input "false"
type input "[PERSON_NAME] B"
select select
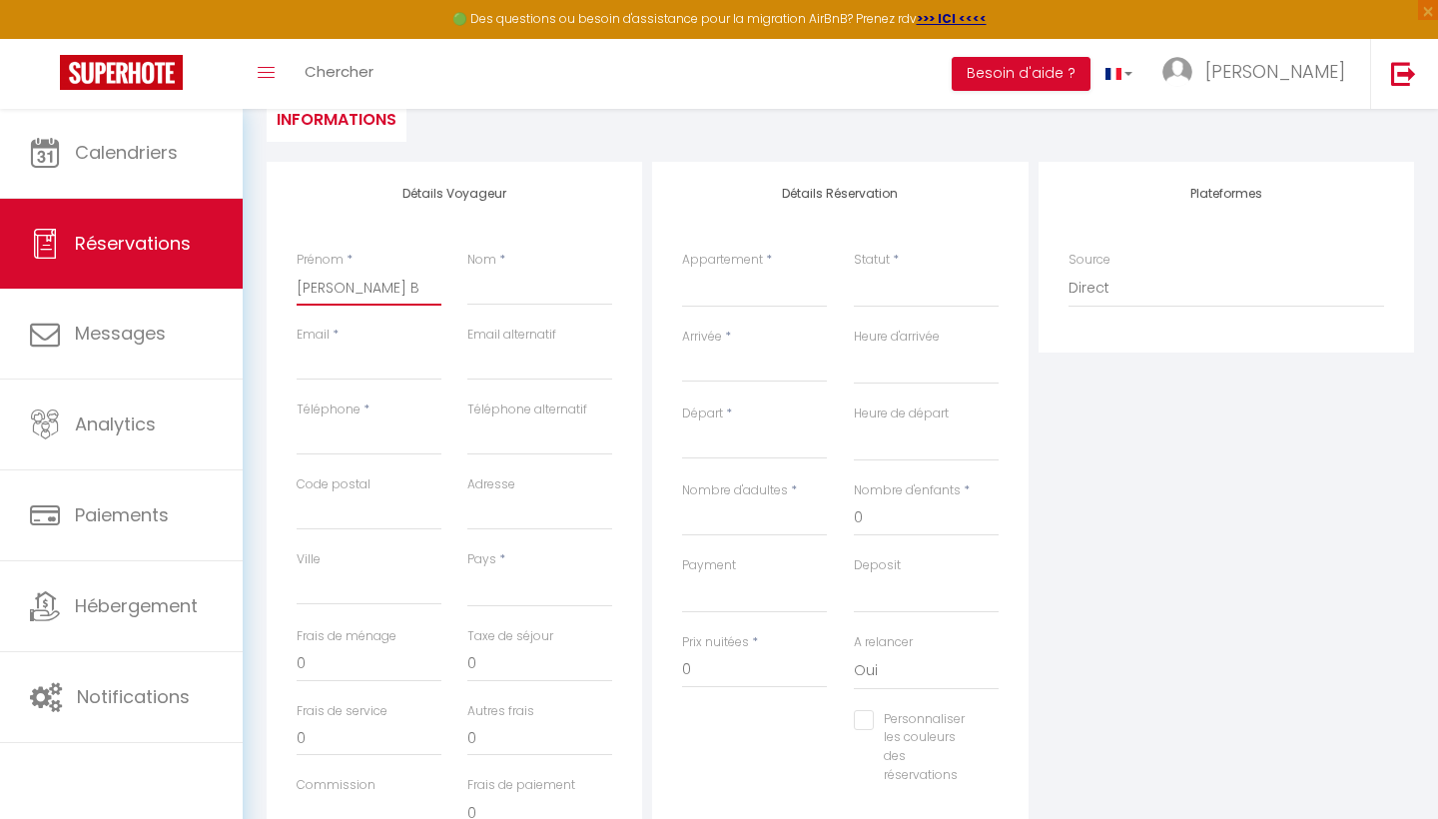
select select
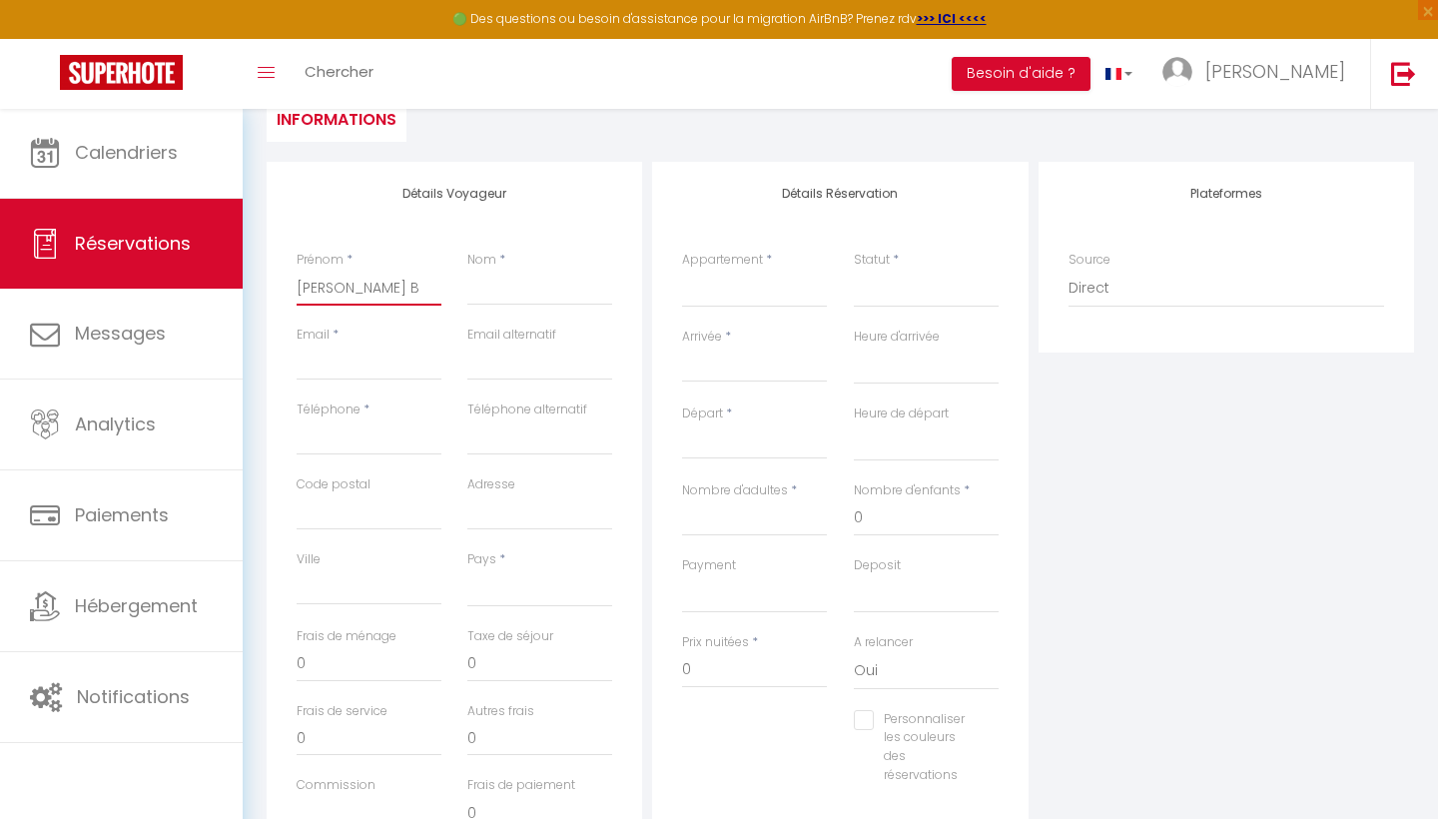
checkbox input "false"
type input "[PERSON_NAME]"
select select
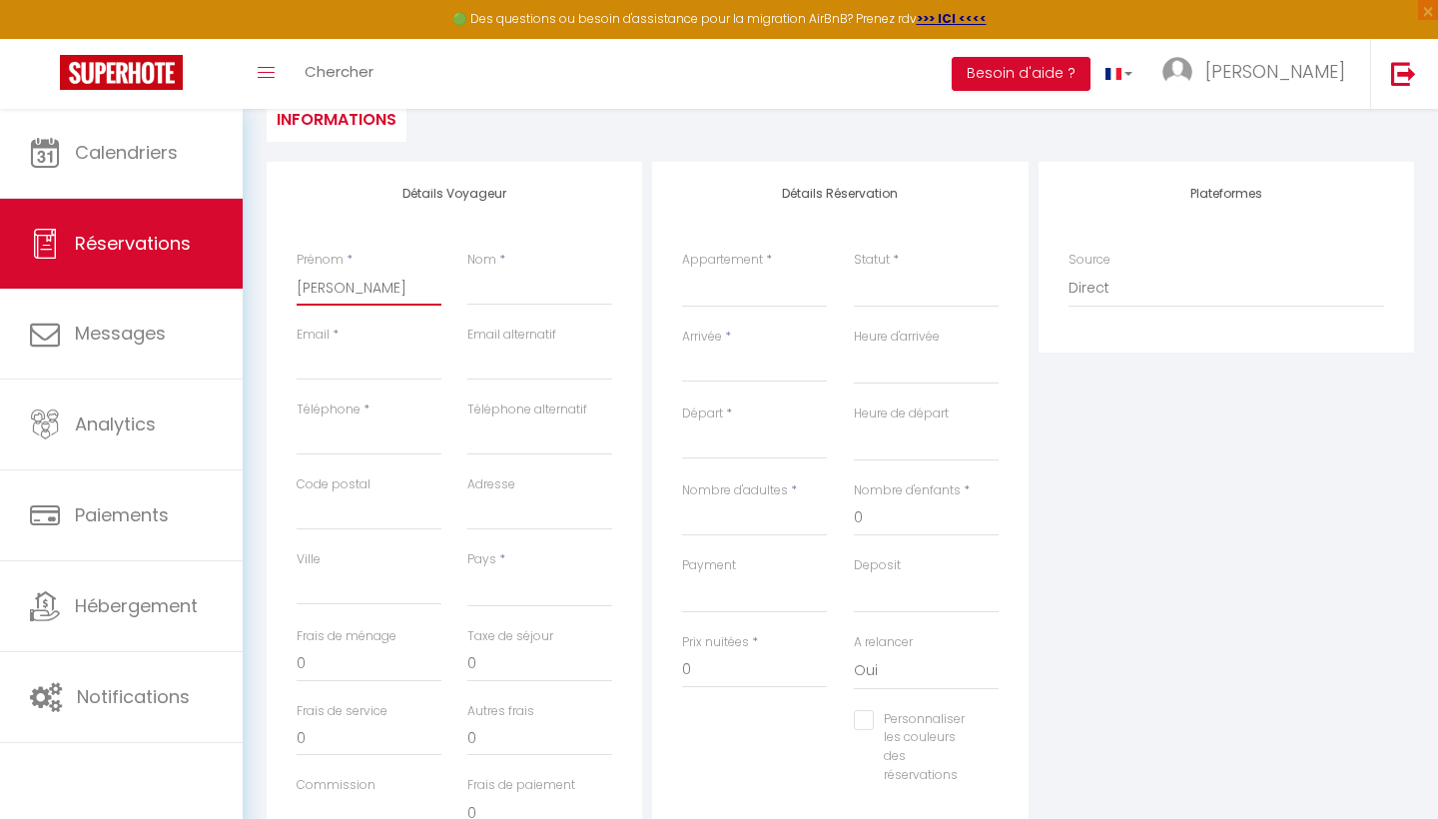
select select
checkbox input "false"
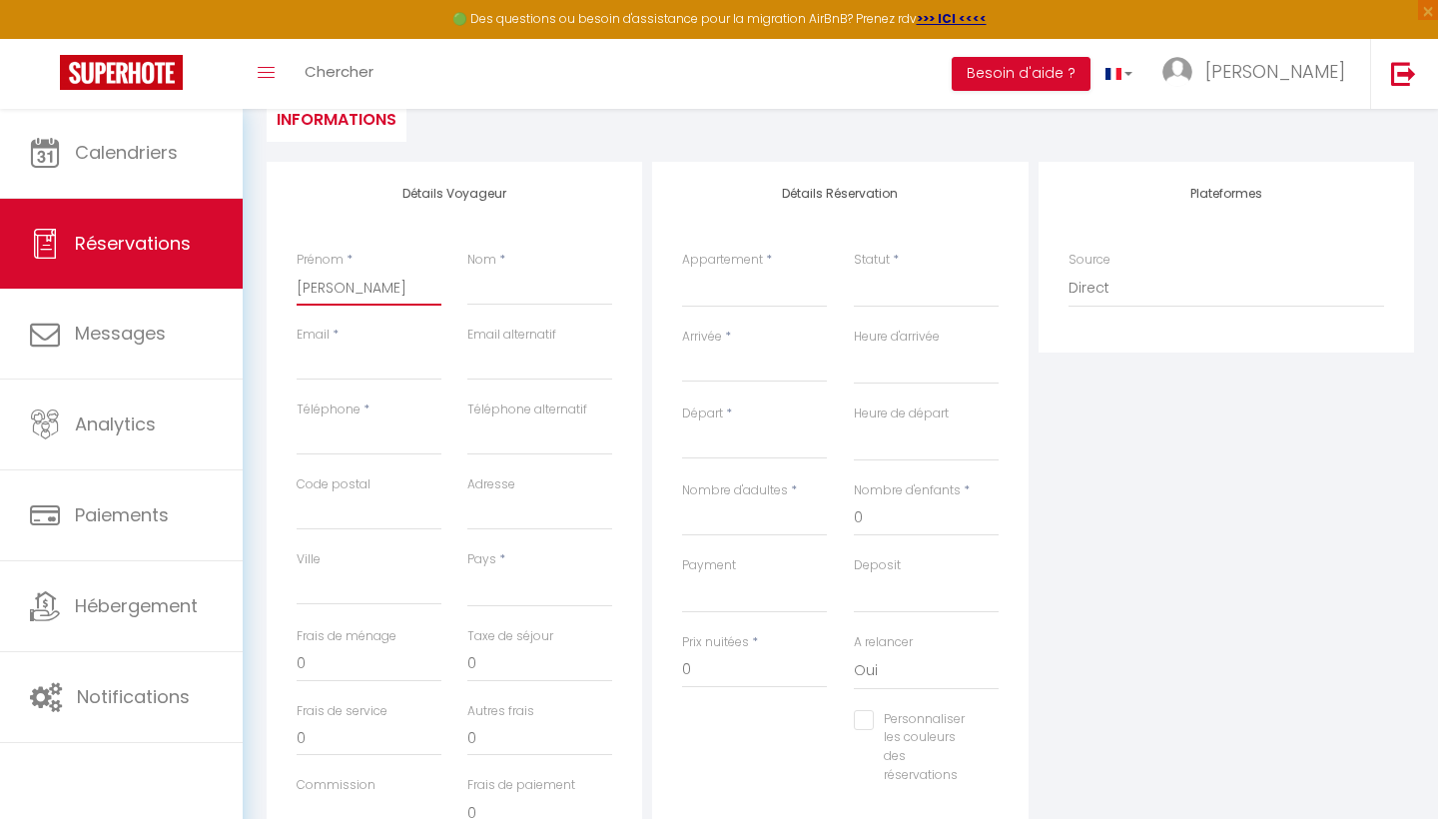
type input "[PERSON_NAME]"
select select
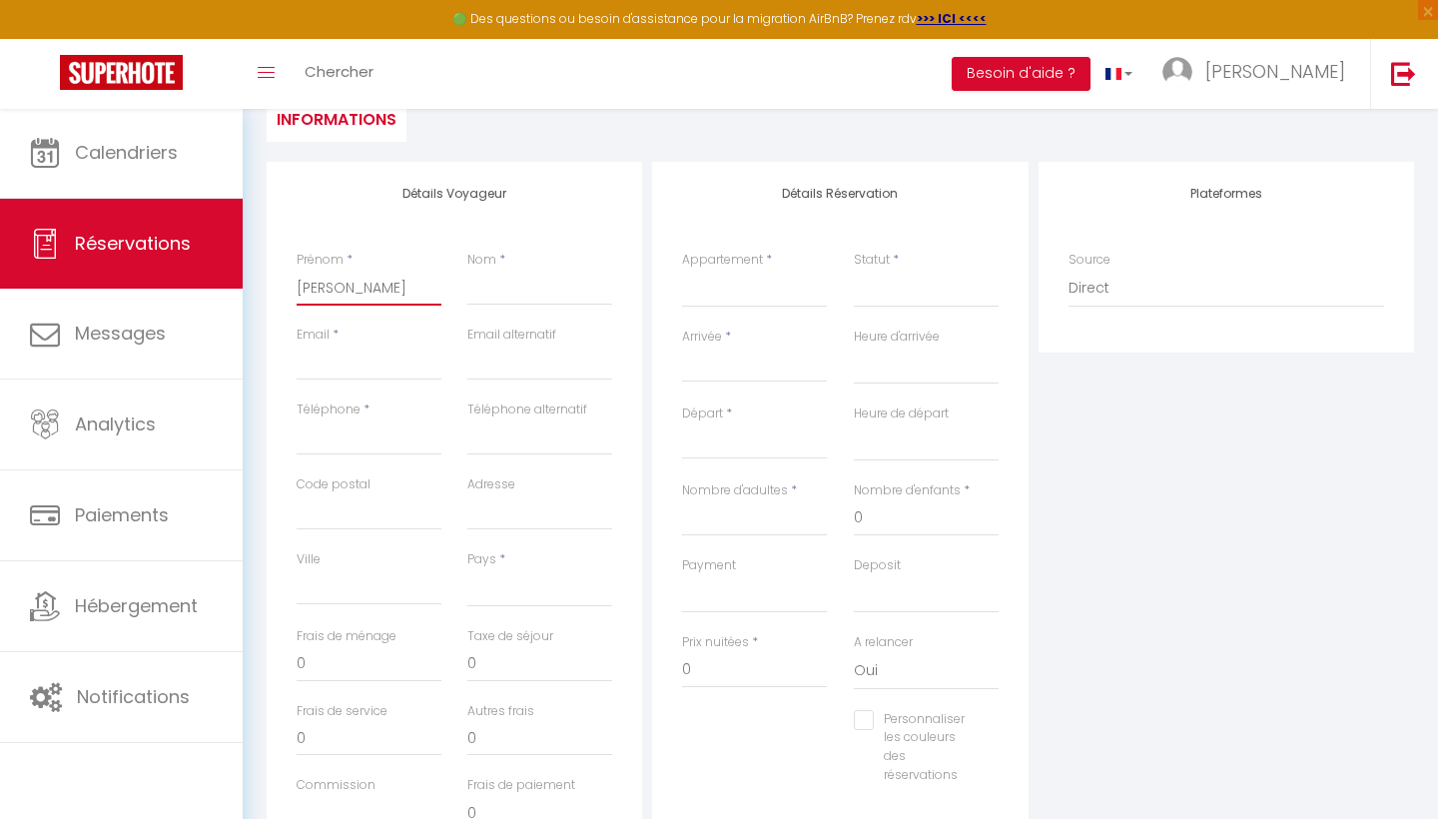
select select
checkbox input "false"
type input "SORIN"
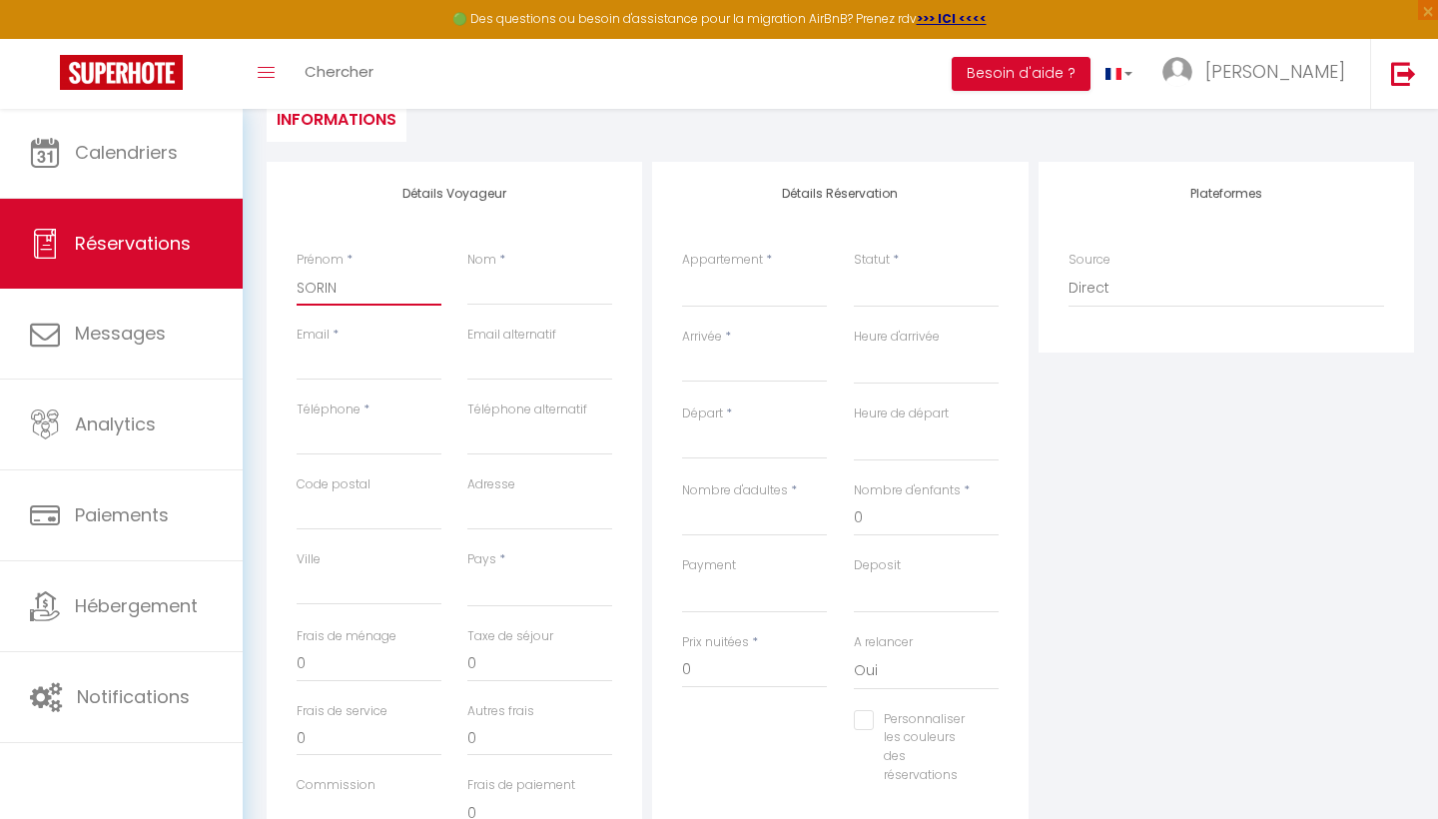
select select
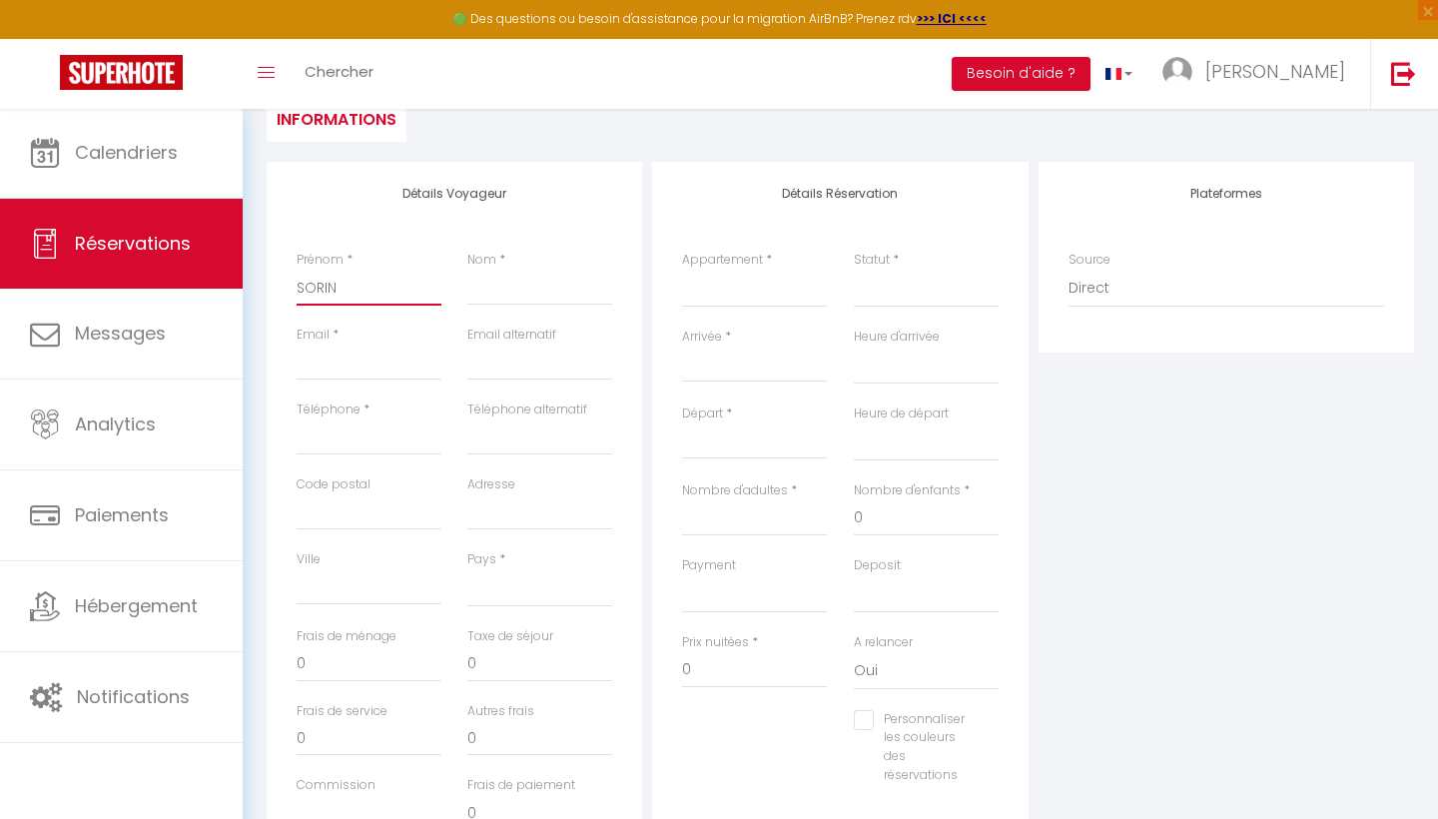
select select
checkbox input "false"
type input "SORI"
select select
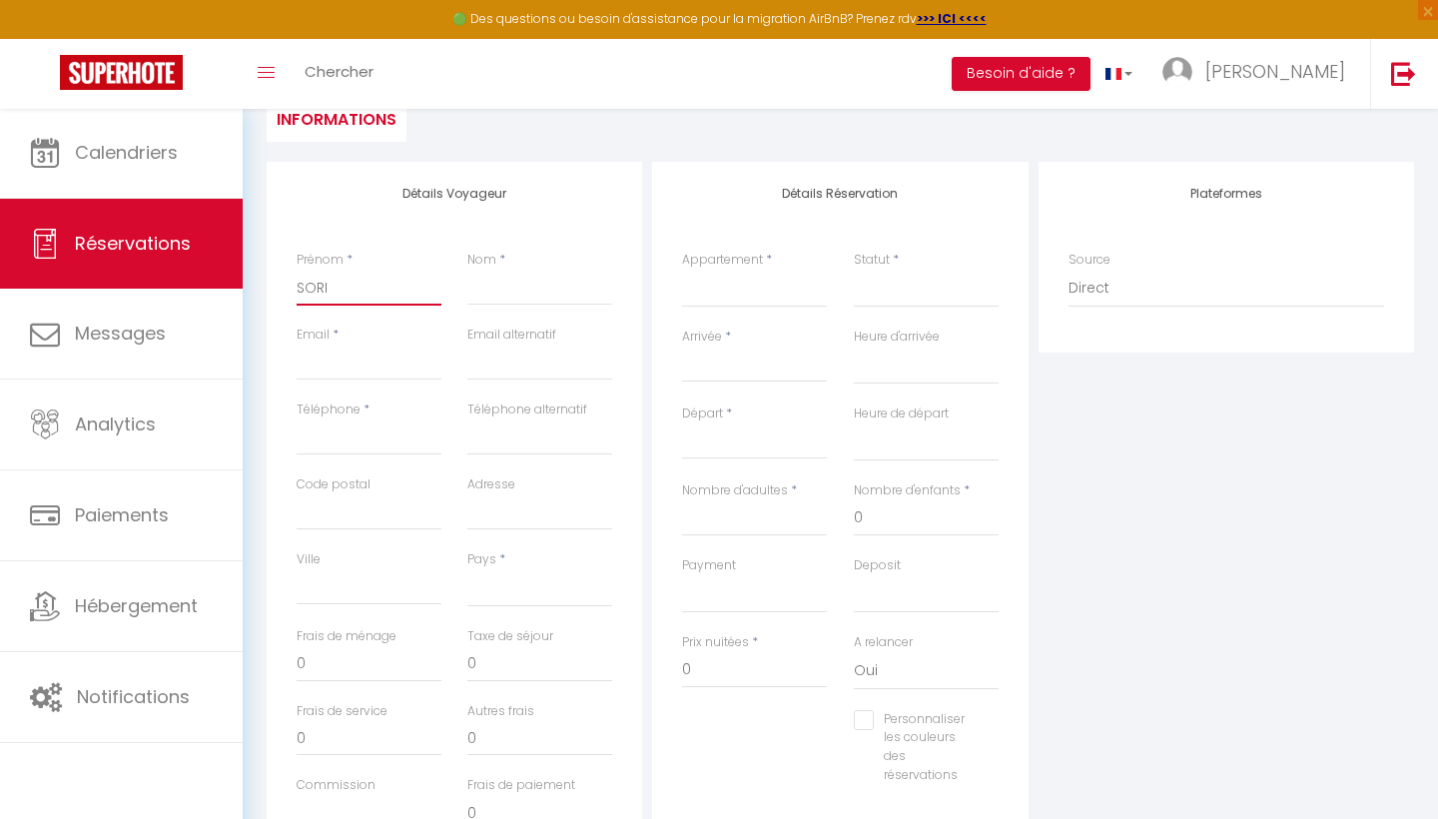
select select
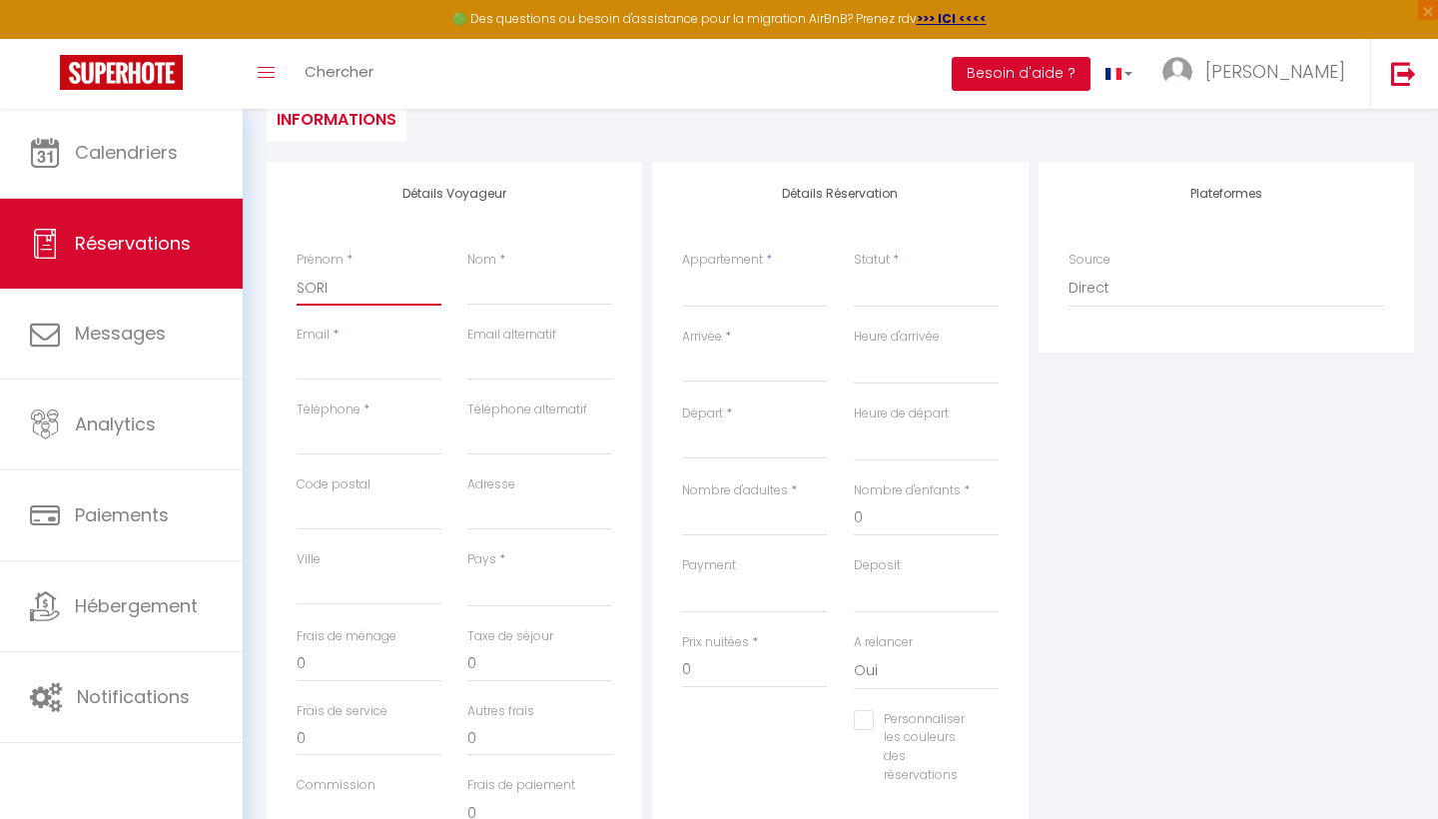
select select
checkbox input "false"
type input "SOR"
select select
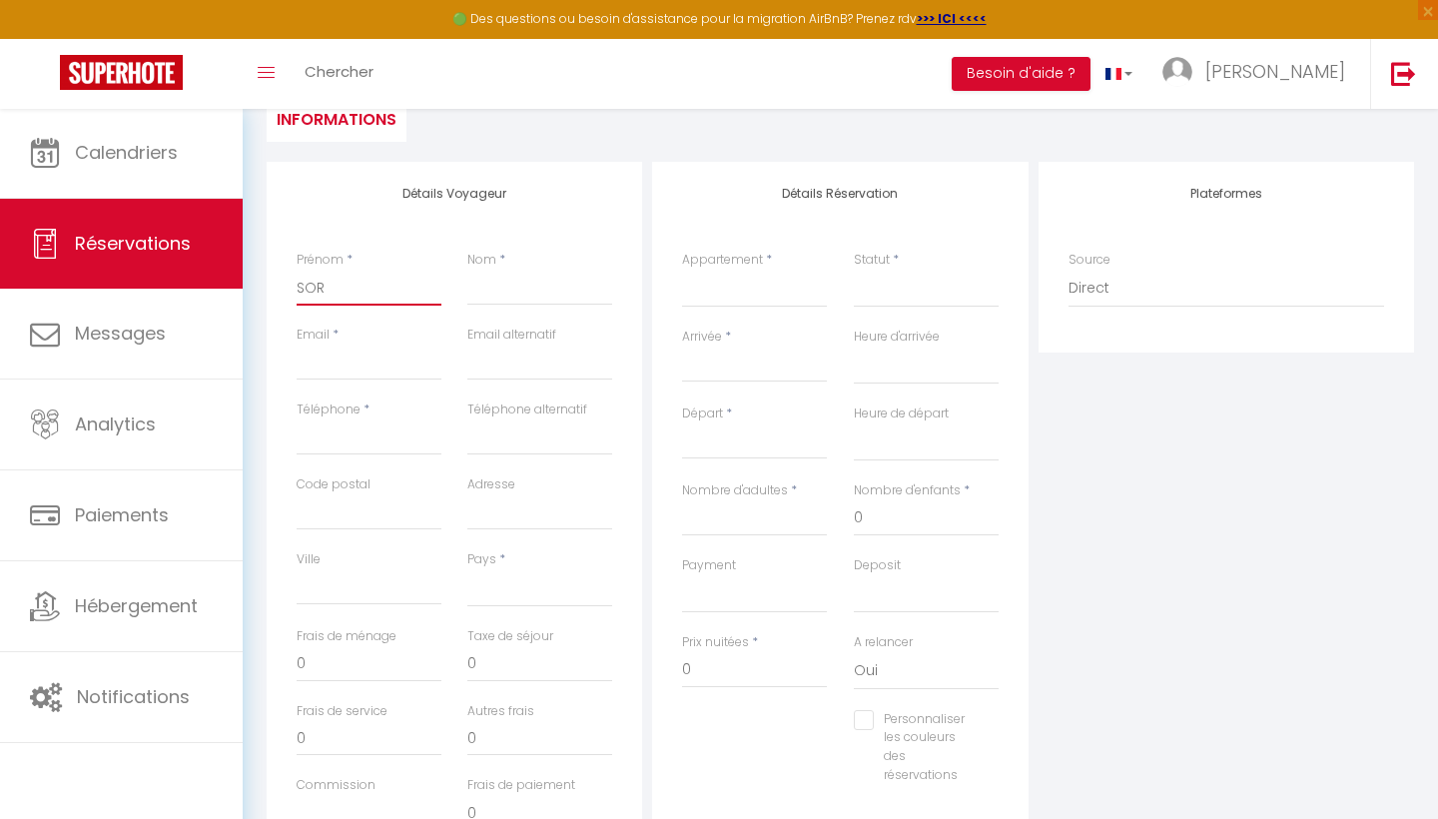
select select
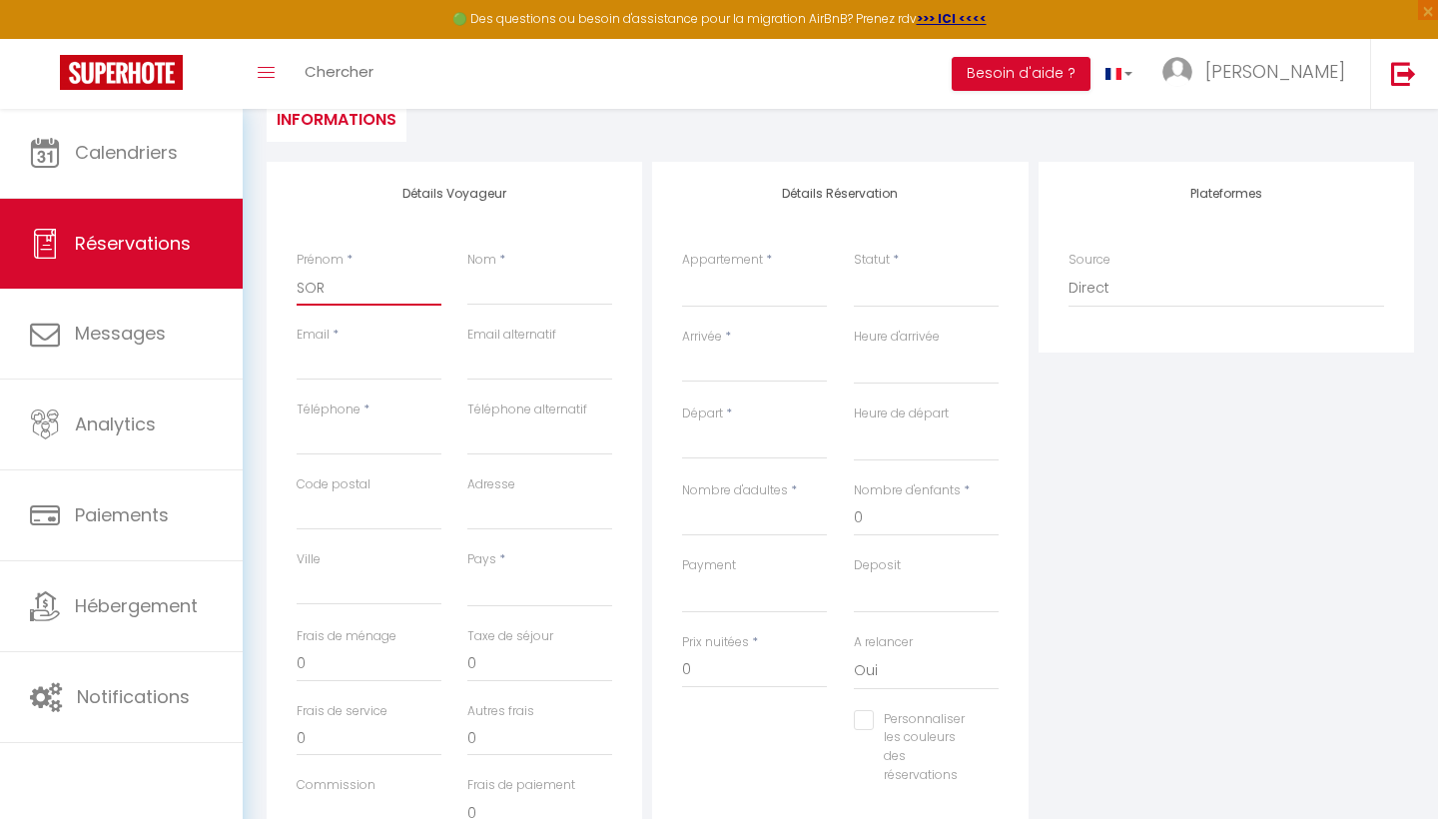
checkbox input "false"
type input "SO"
select select
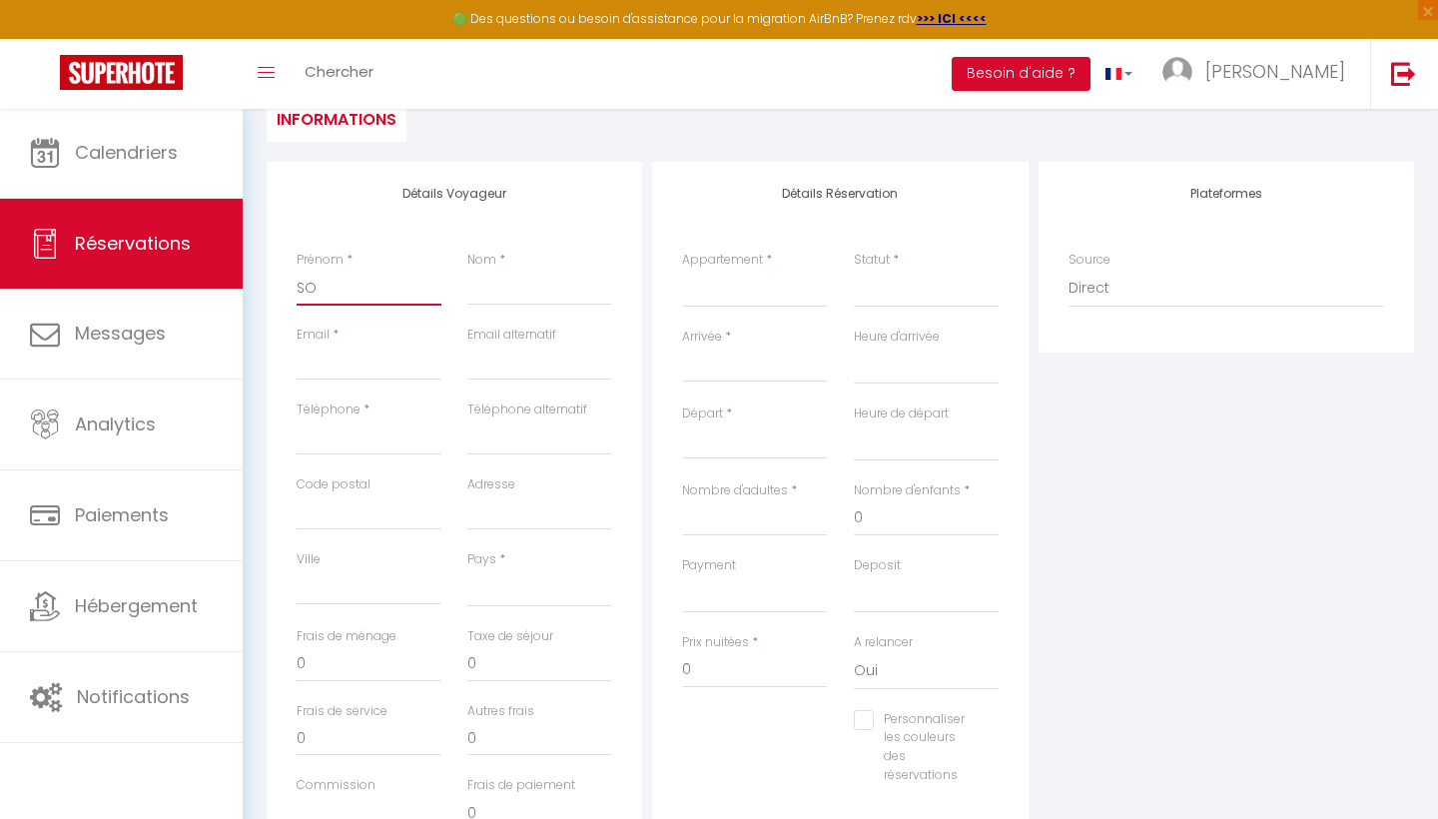
select select
checkbox input "false"
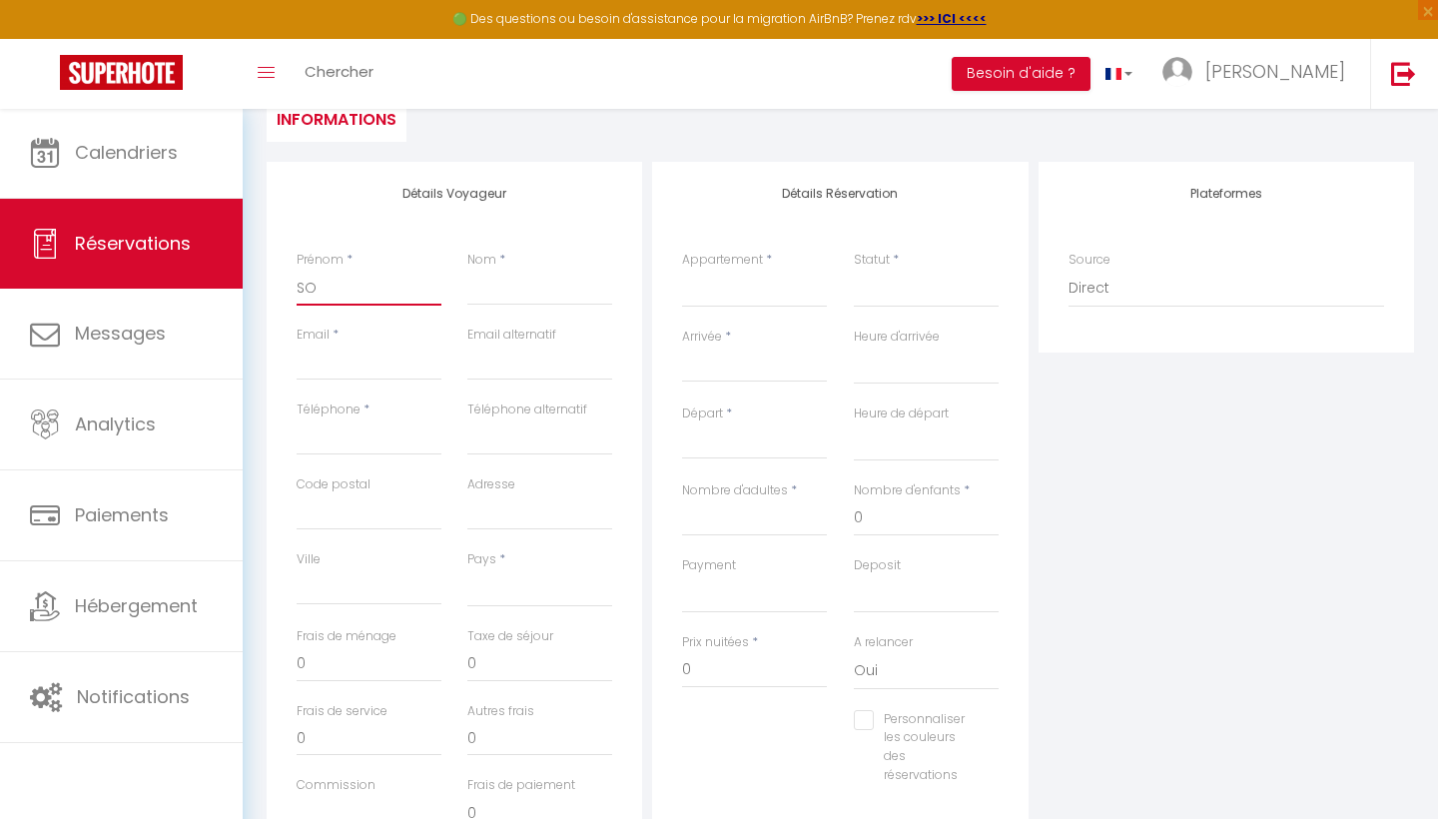
type input "S"
select select
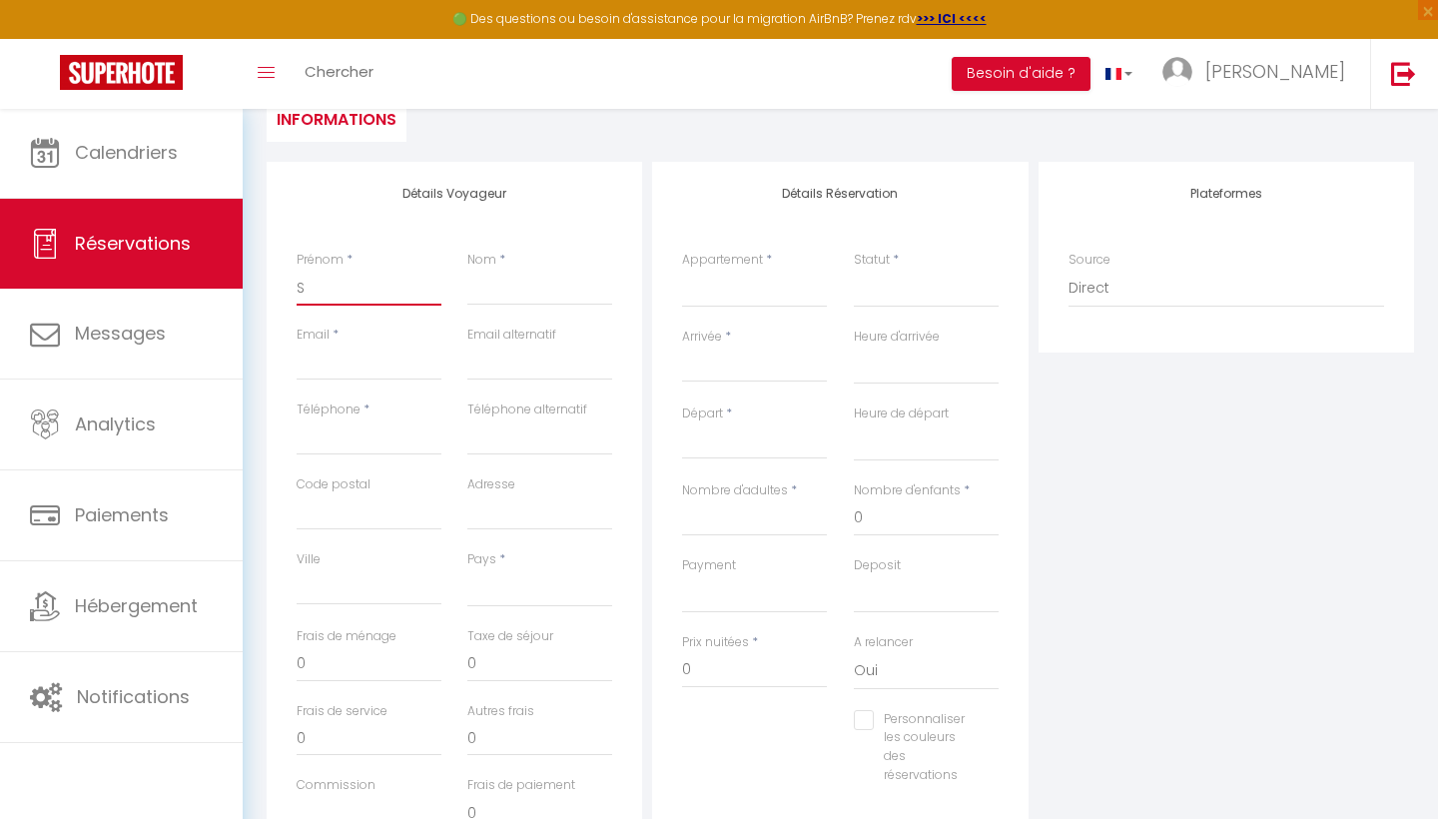
select select
checkbox input "false"
select select
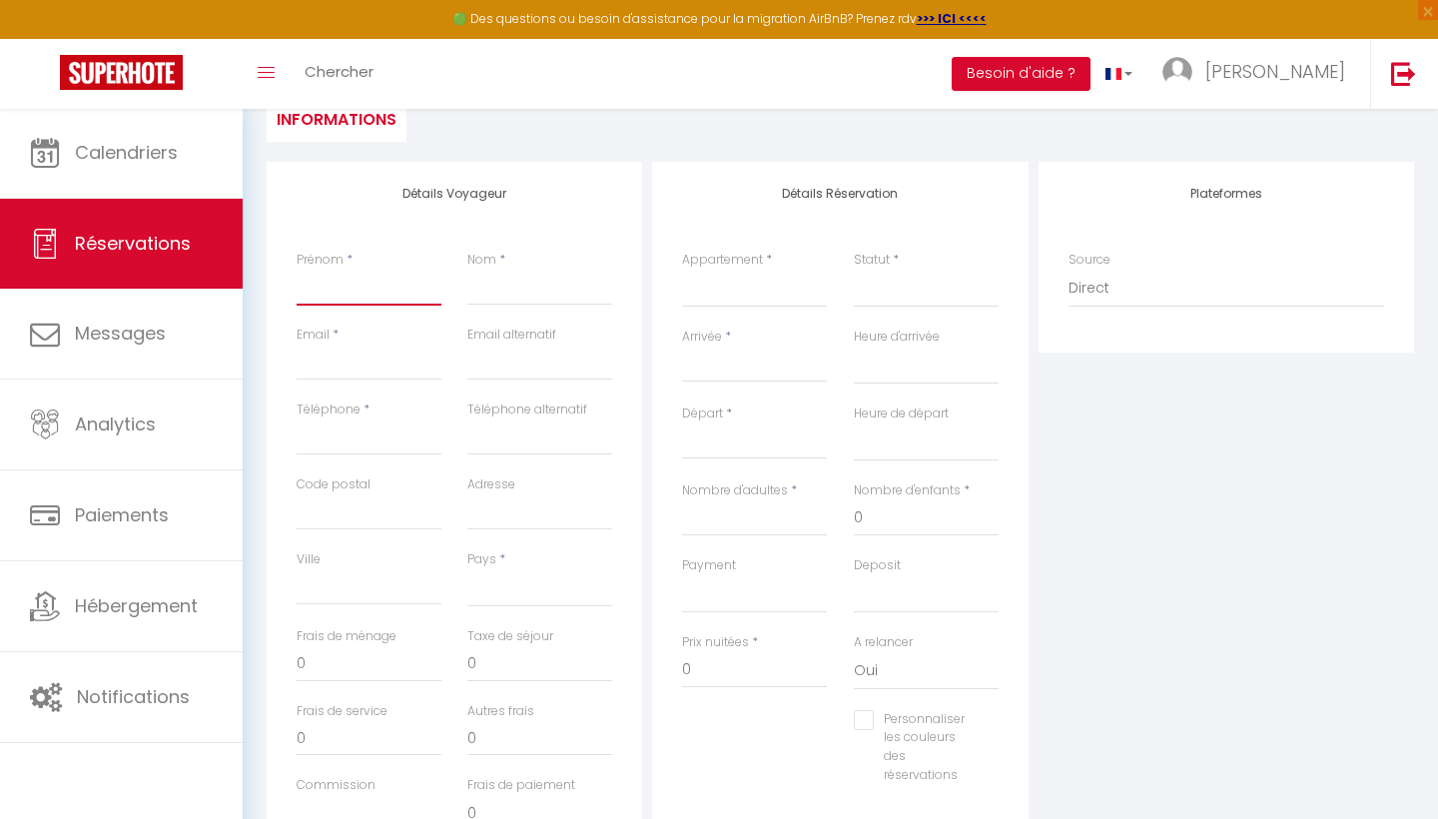
select select
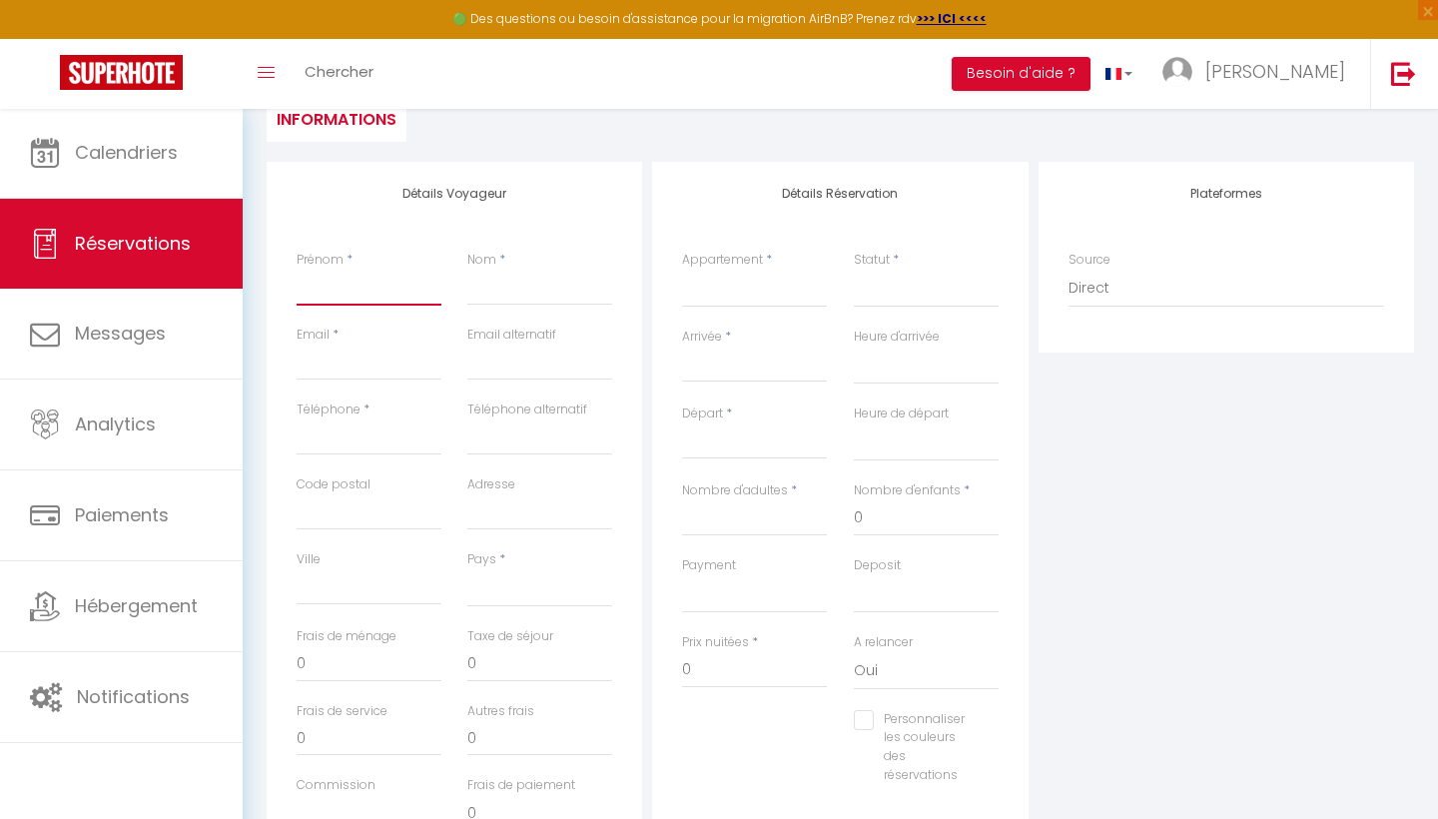
select select
checkbox input "false"
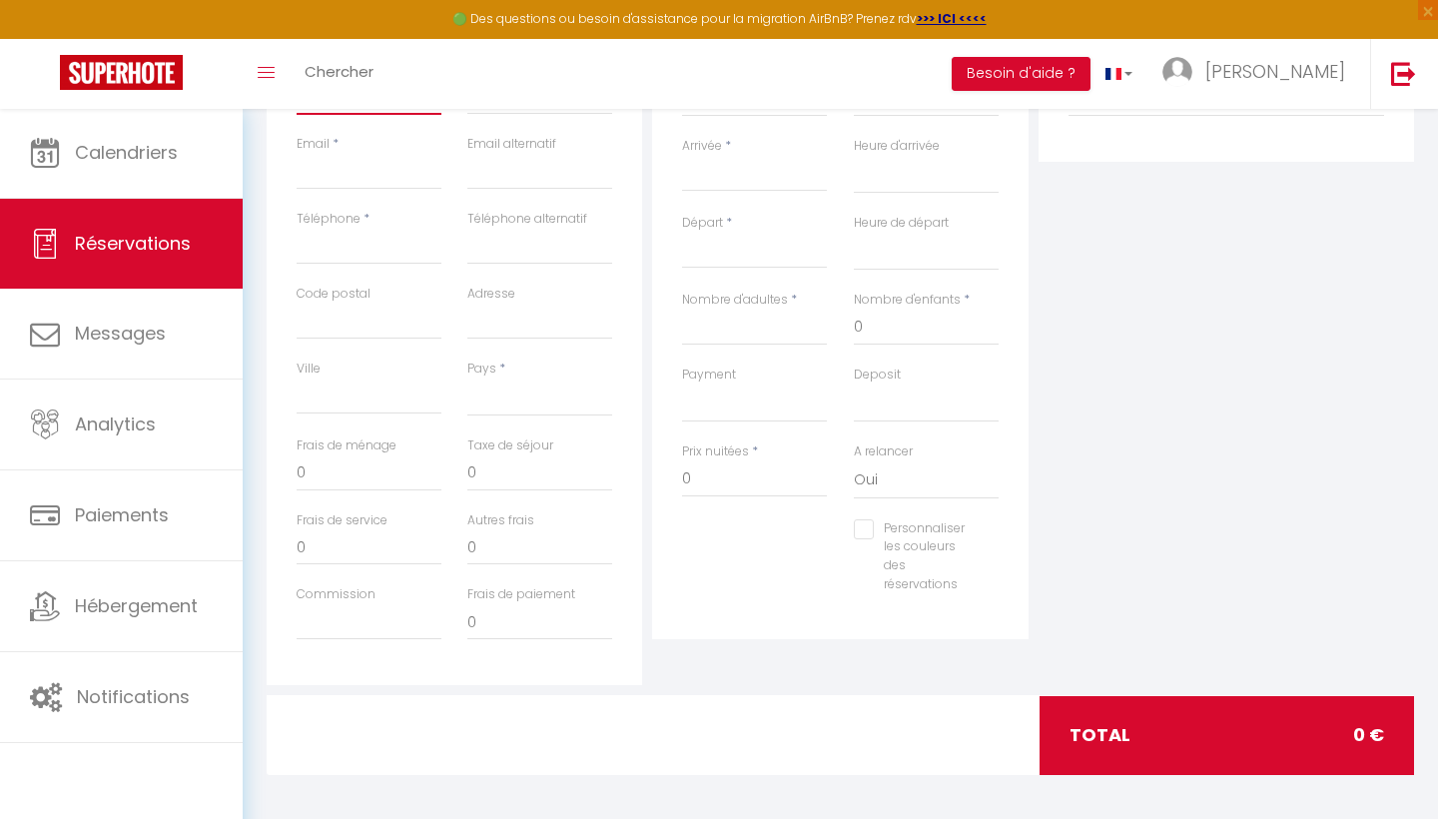
scroll to position [395, 0]
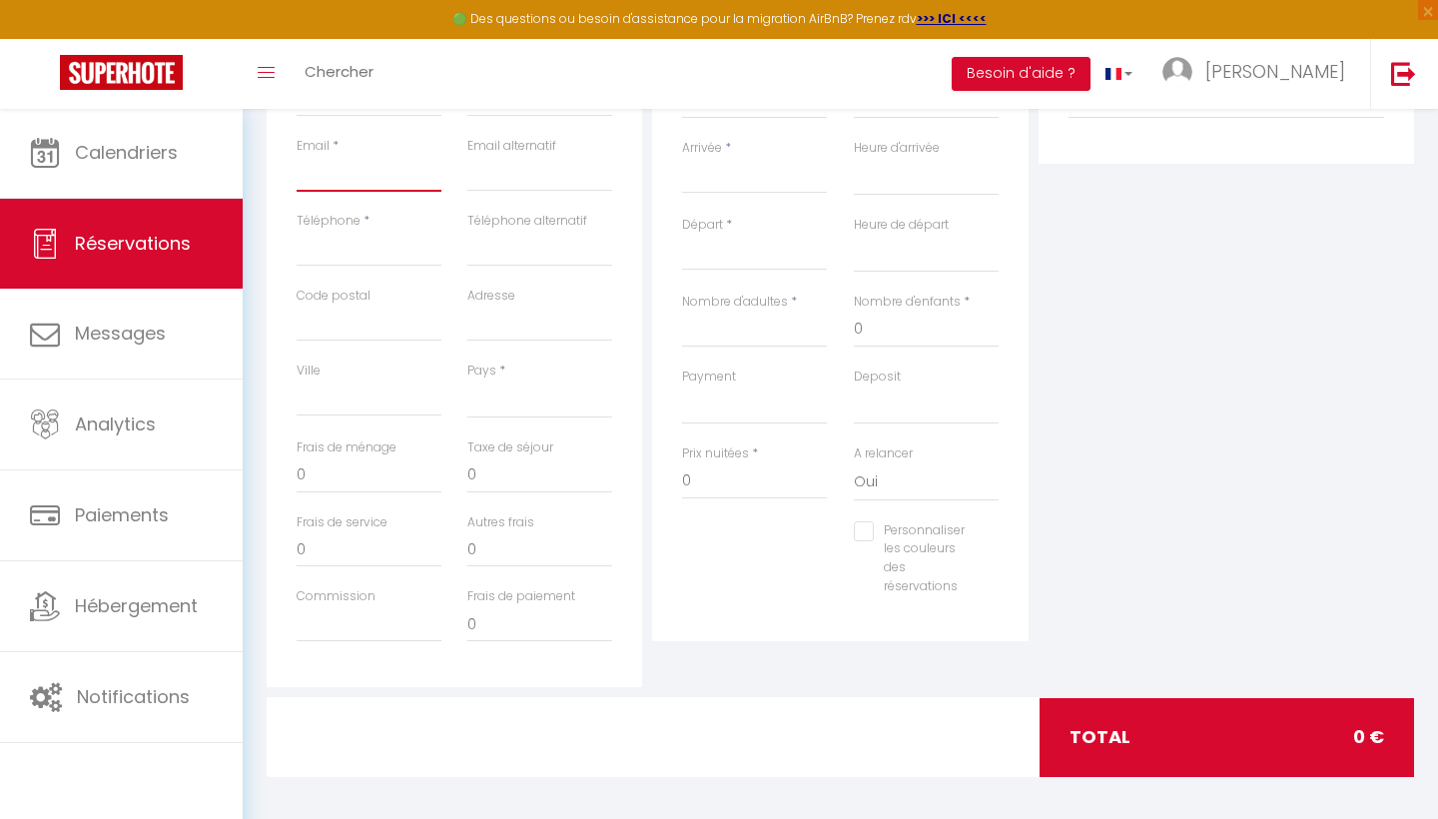
paste input "[PERSON_NAME]"
type input "[PERSON_NAME]"
select select
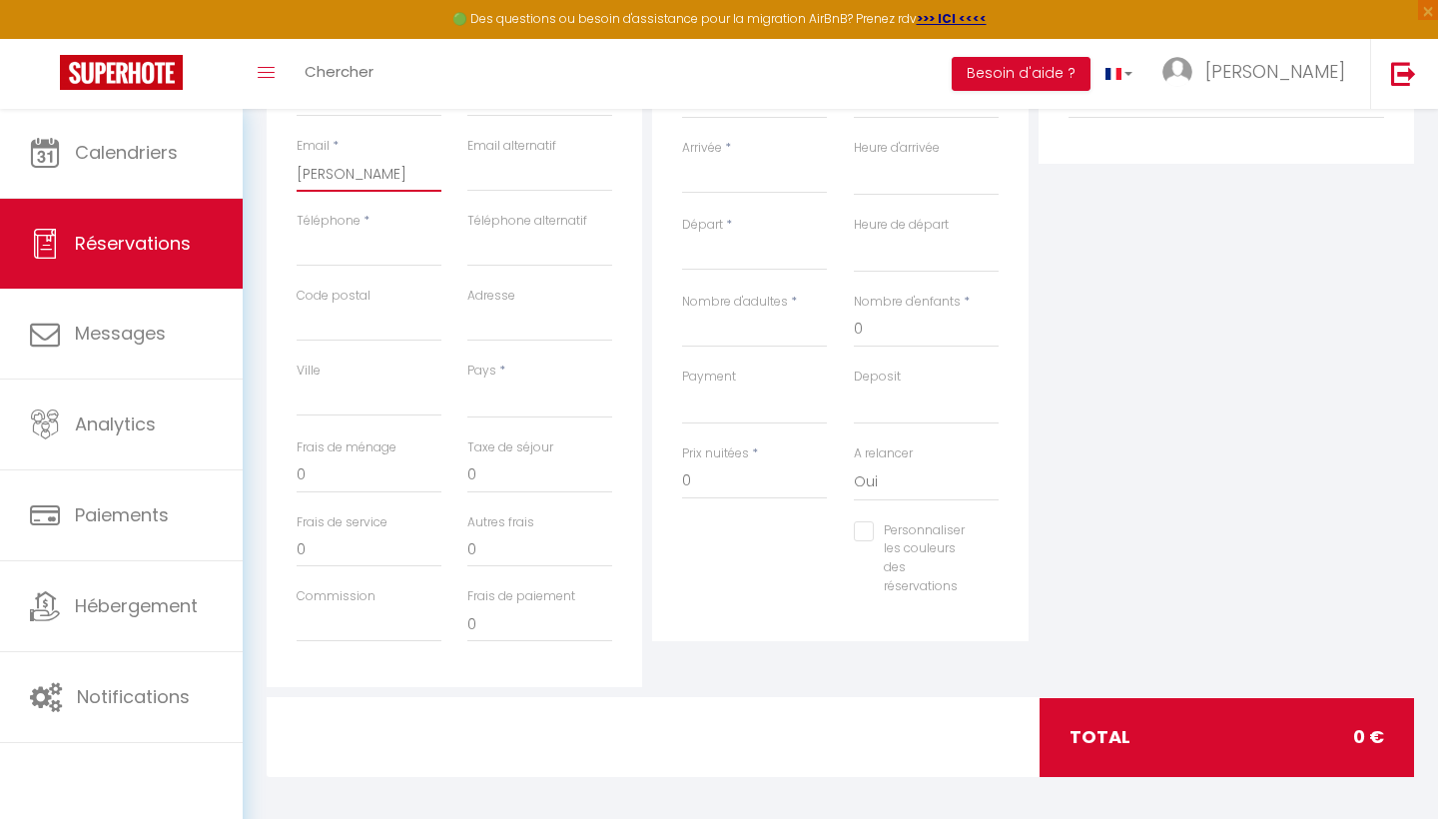
select select
checkbox input "false"
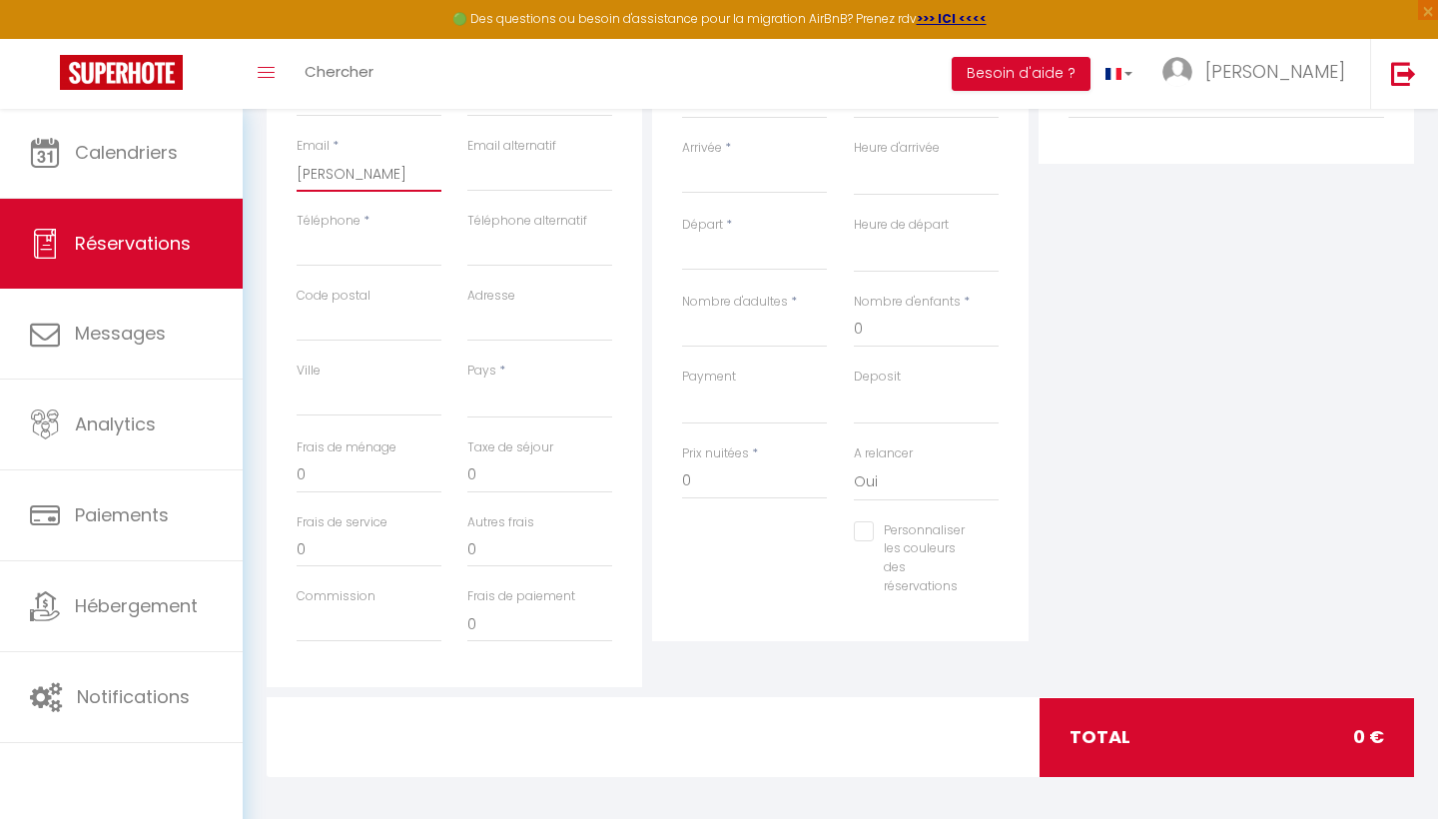
type input "[PERSON_NAME]"
paste input "[PERSON_NAME]"
type input "[PERSON_NAME]"
select select
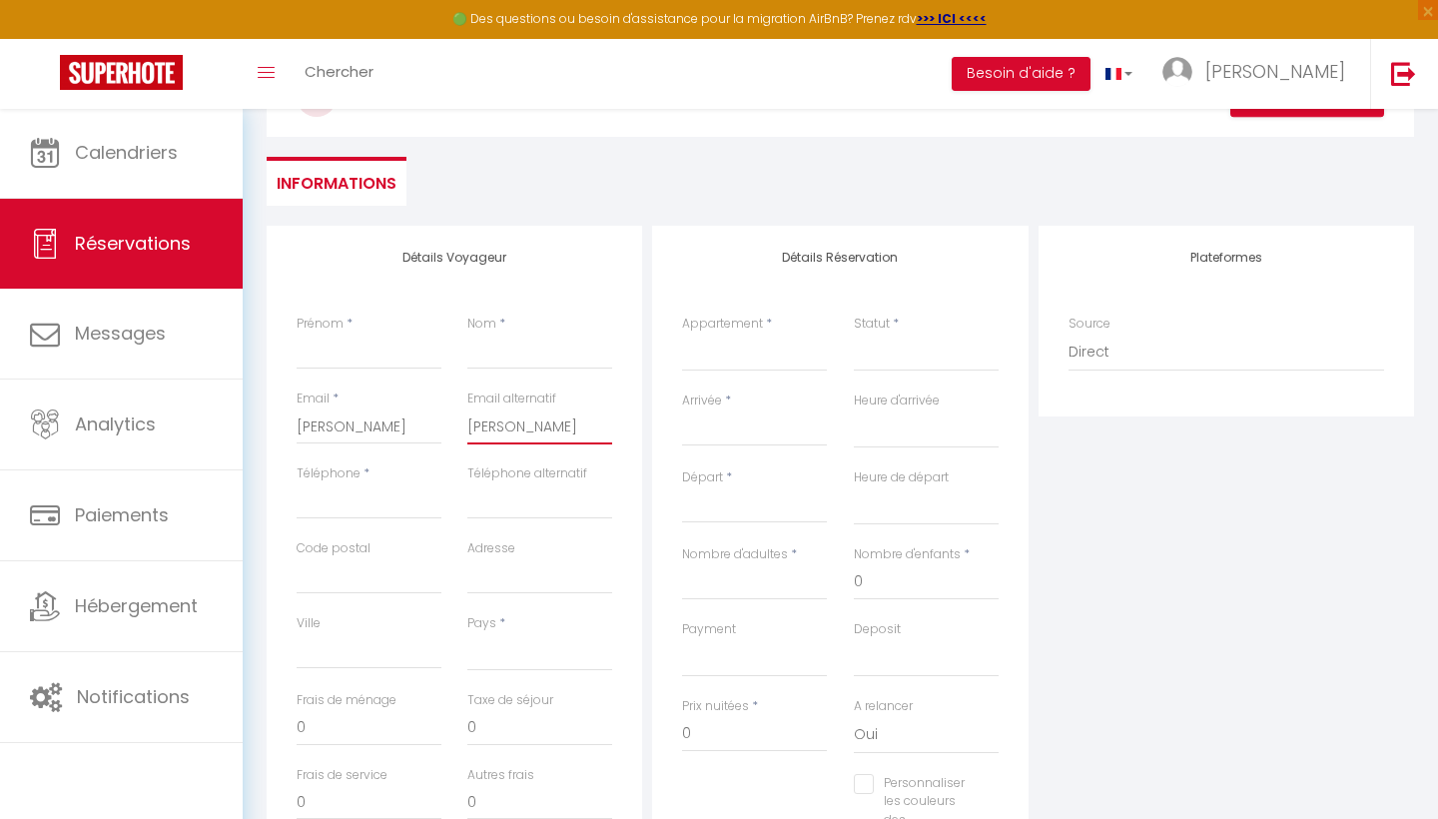
scroll to position [128, 0]
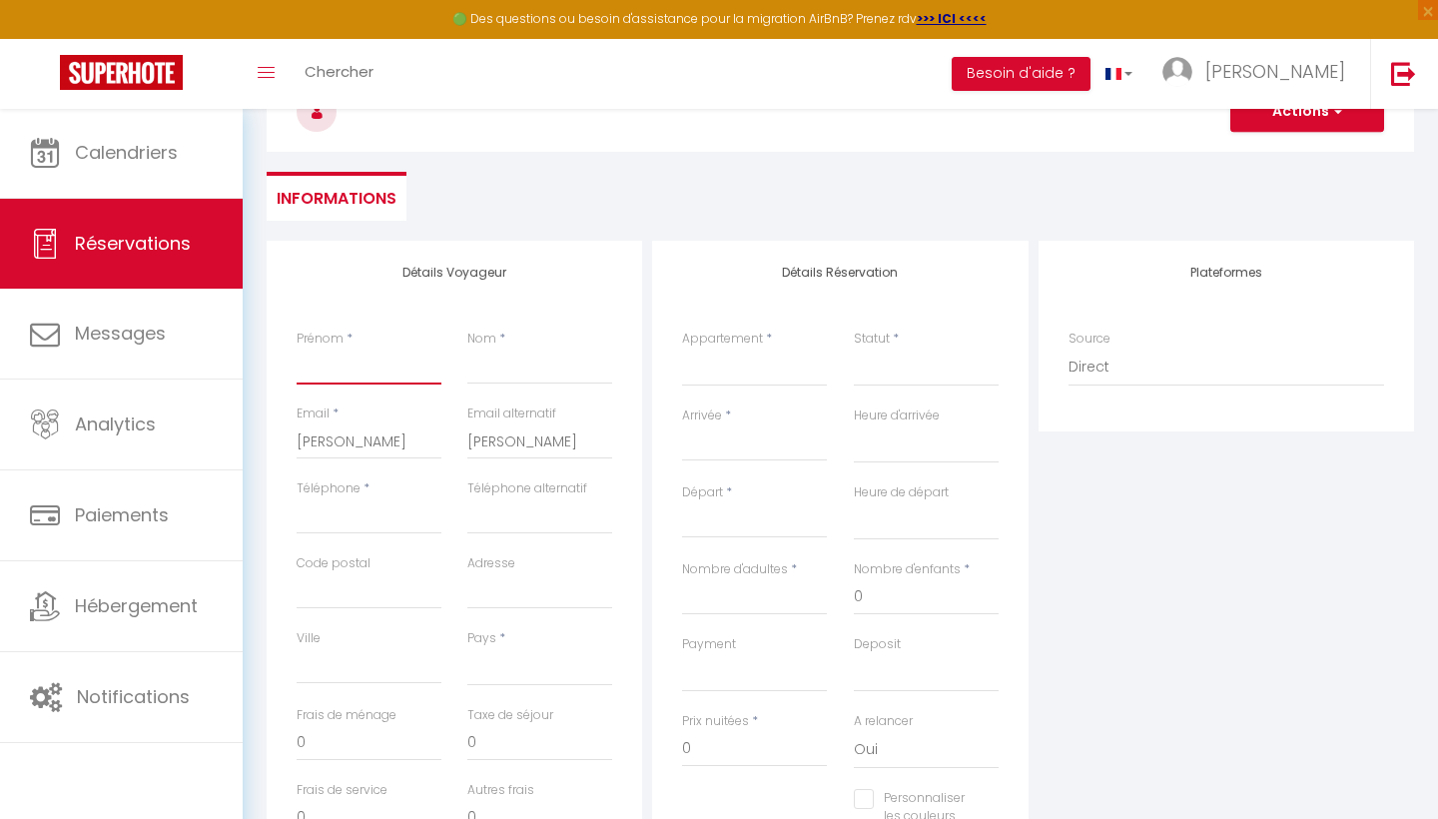
click at [312, 365] on input "Prénom" at bounding box center [368, 366] width 145 height 36
paste input "[PERSON_NAME]"
click at [333, 366] on input "[PERSON_NAME]" at bounding box center [368, 366] width 145 height 36
click at [503, 362] on input "[PERSON_NAME]" at bounding box center [539, 366] width 145 height 36
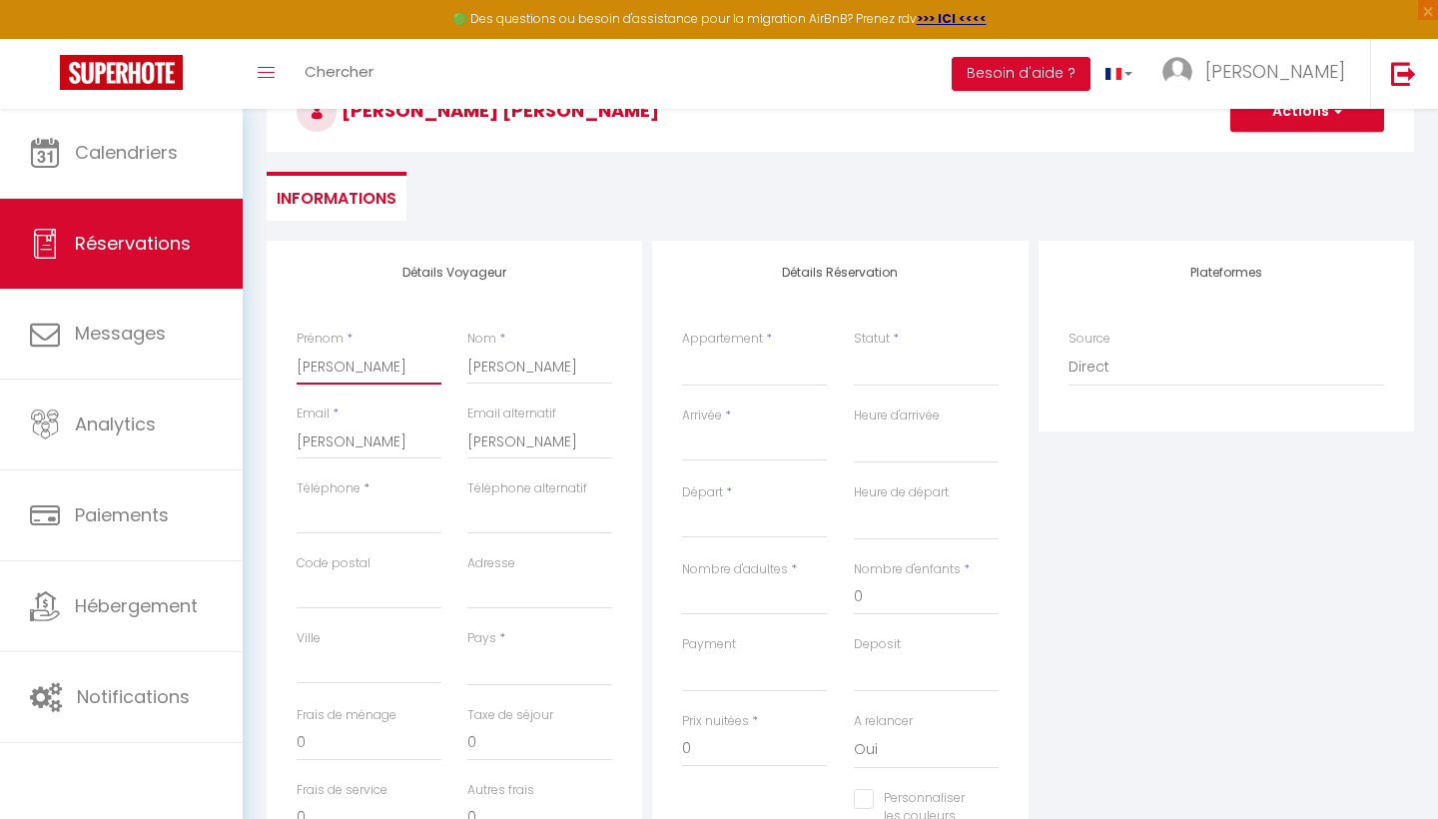
drag, startPoint x: 368, startPoint y: 362, endPoint x: 290, endPoint y: 363, distance: 78.9
click at [290, 363] on div "Prénom * [PERSON_NAME]" at bounding box center [369, 366] width 171 height 75
paste input "[PERSON_NAME]"
click at [330, 363] on input "[PERSON_NAME]" at bounding box center [368, 366] width 145 height 36
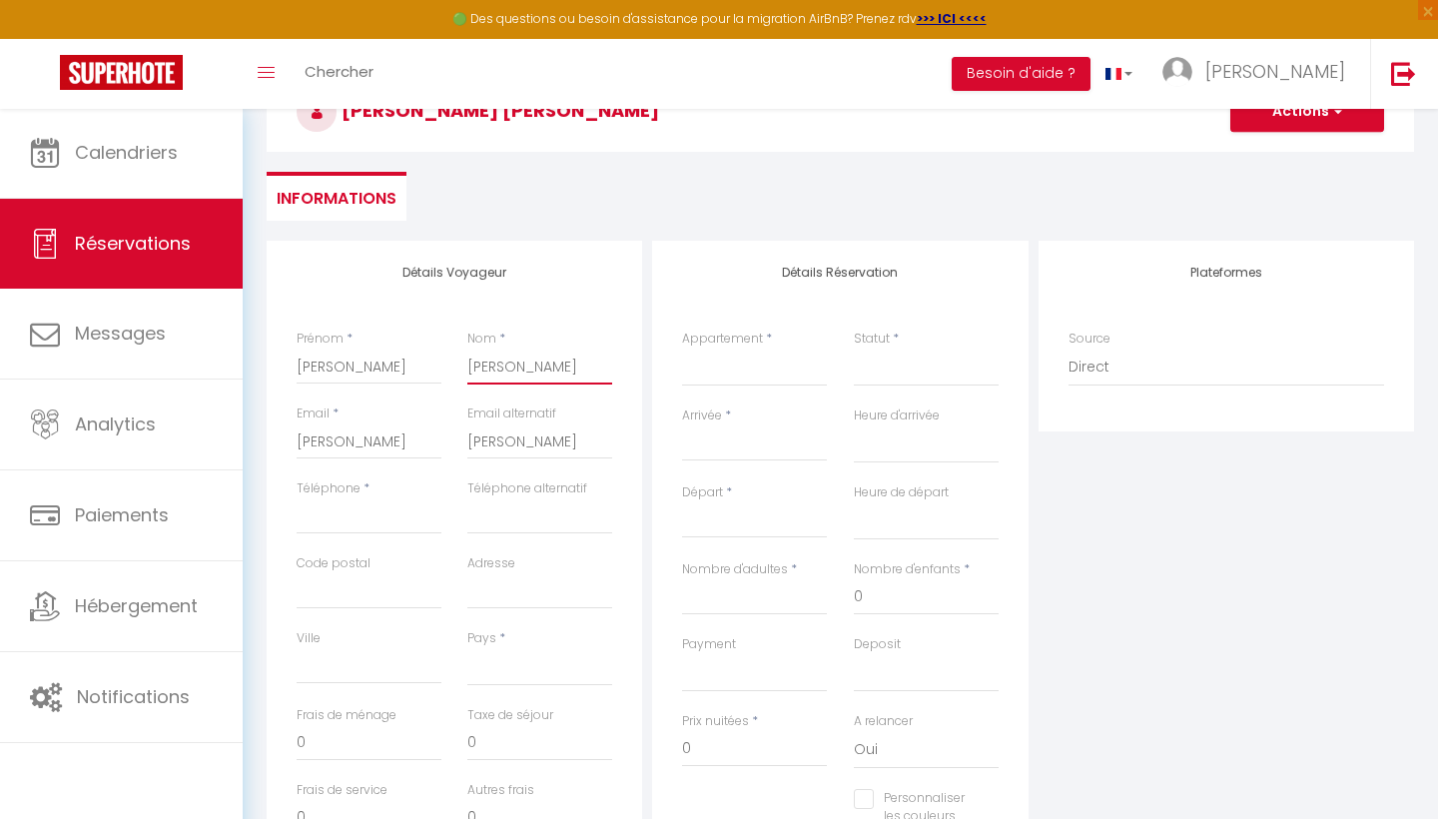
click at [585, 365] on input "[PERSON_NAME]" at bounding box center [539, 366] width 145 height 36
click at [413, 435] on input "[PERSON_NAME]" at bounding box center [368, 441] width 145 height 36
click at [581, 440] on input "[PERSON_NAME]" at bounding box center [539, 441] width 145 height 36
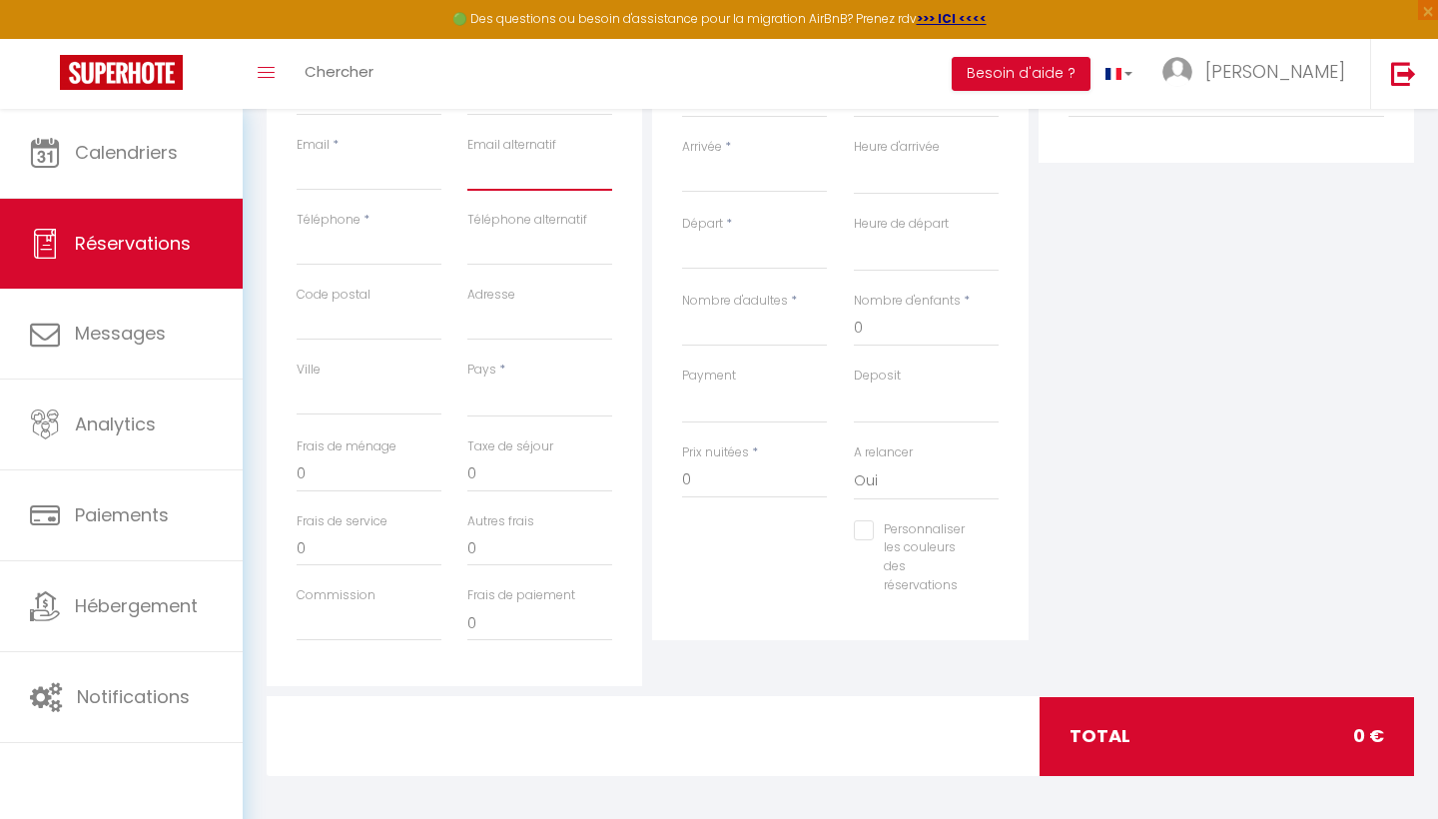
scroll to position [395, 0]
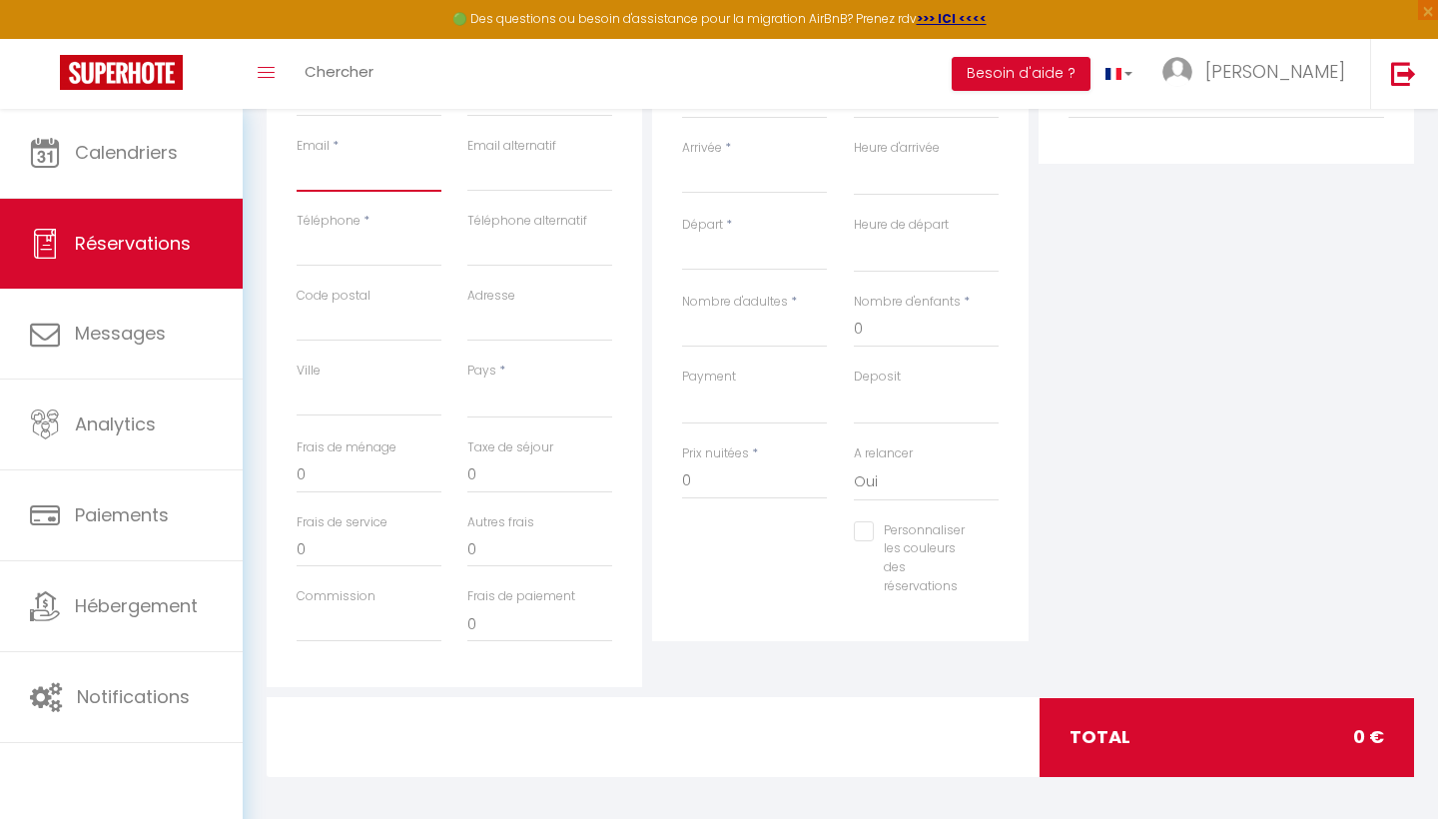
click at [337, 177] on input "Email client" at bounding box center [368, 174] width 145 height 36
paste input "mailto:[EMAIL_ADDRESS][DOMAIN_NAME]"
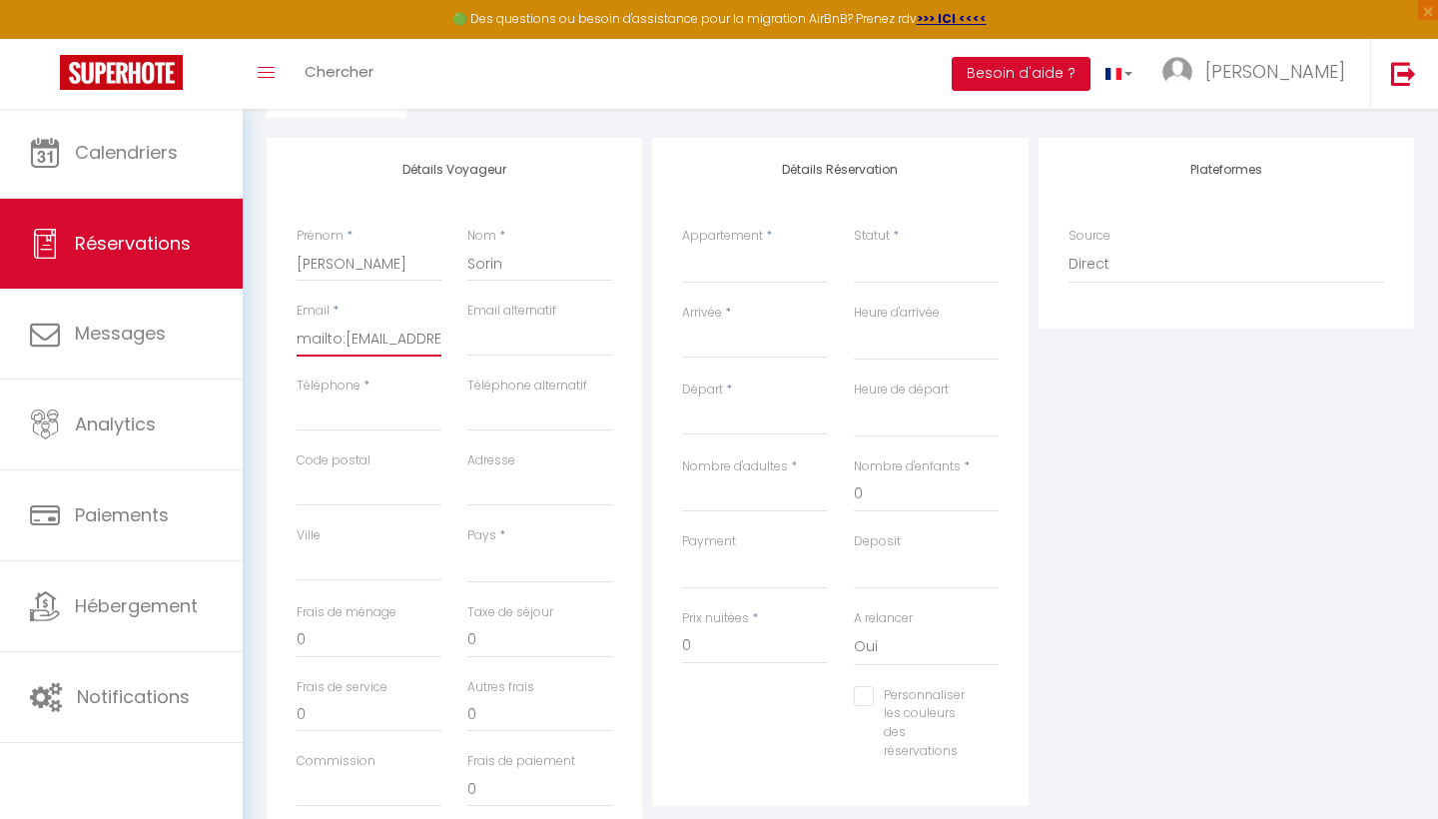
scroll to position [203, 0]
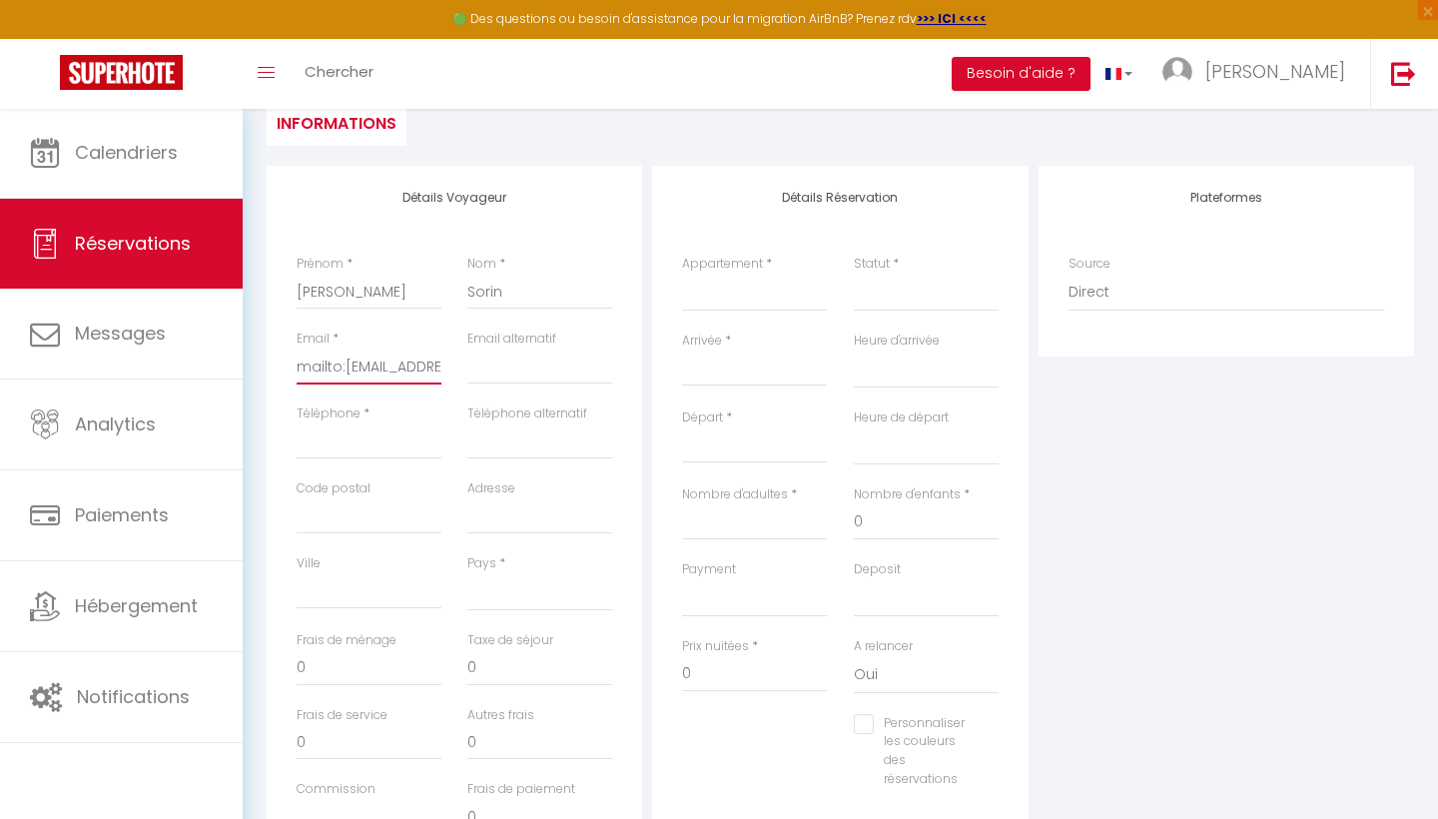
click at [336, 370] on input "mailto:[EMAIL_ADDRESS][DOMAIN_NAME]" at bounding box center [368, 366] width 145 height 36
click at [341, 365] on input "mailto:[EMAIL_ADDRESS][DOMAIN_NAME]" at bounding box center [368, 366] width 145 height 36
paste input "tel:[PHONE_NUMBER]"
click at [312, 438] on input "tel:[PHONE_NUMBER]" at bounding box center [368, 441] width 145 height 36
paste input "[STREET_ADDRESS]"
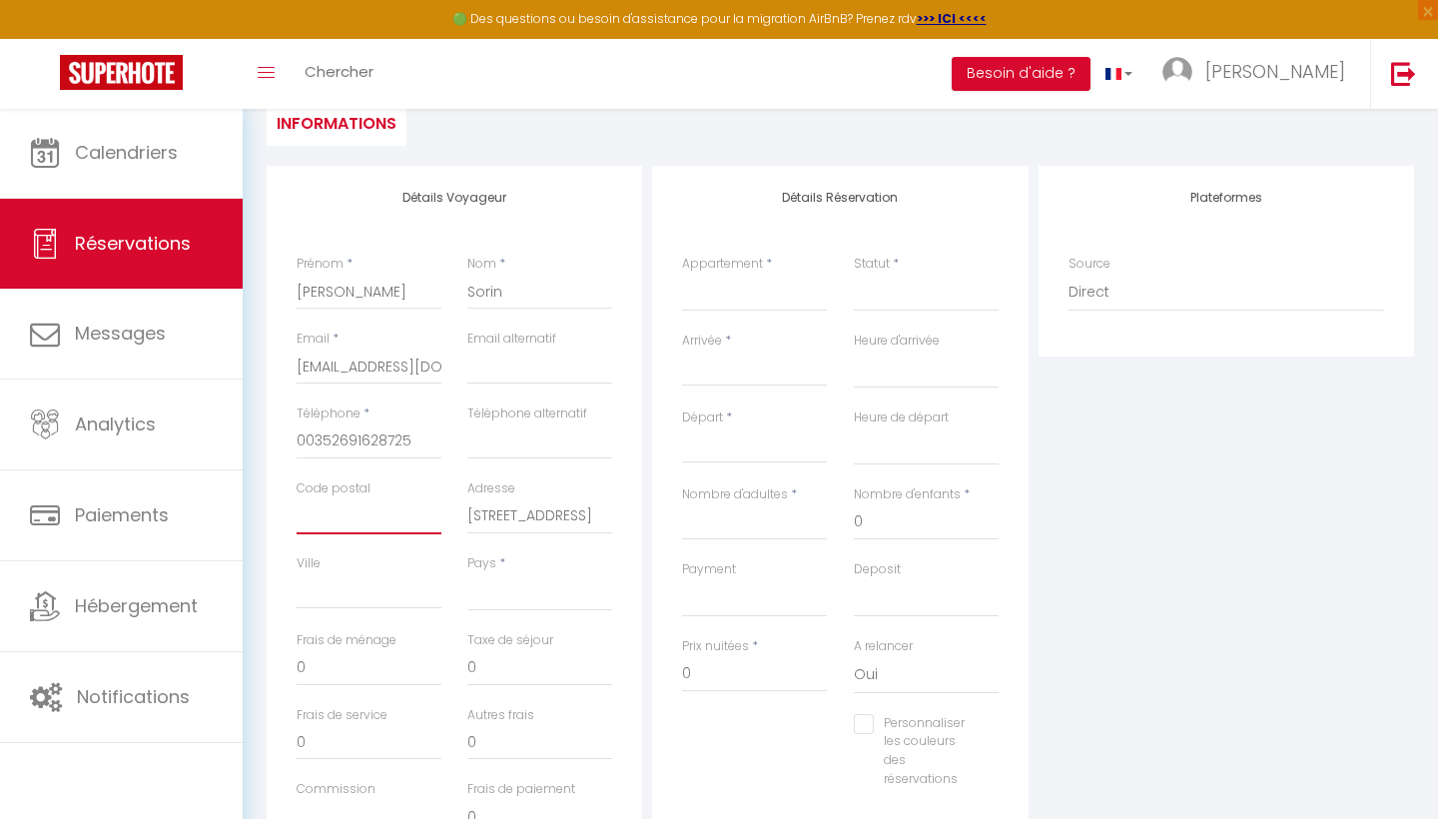
click at [330, 520] on input "Code postal" at bounding box center [368, 516] width 145 height 36
paste input "[STREET_ADDRESS]"
click at [350, 582] on input "[STREET_ADDRESS]" at bounding box center [368, 591] width 145 height 36
click at [613, 510] on div "Adresse [STREET_ADDRESS]" at bounding box center [539, 516] width 171 height 75
click at [605, 507] on input "[STREET_ADDRESS]" at bounding box center [539, 516] width 145 height 36
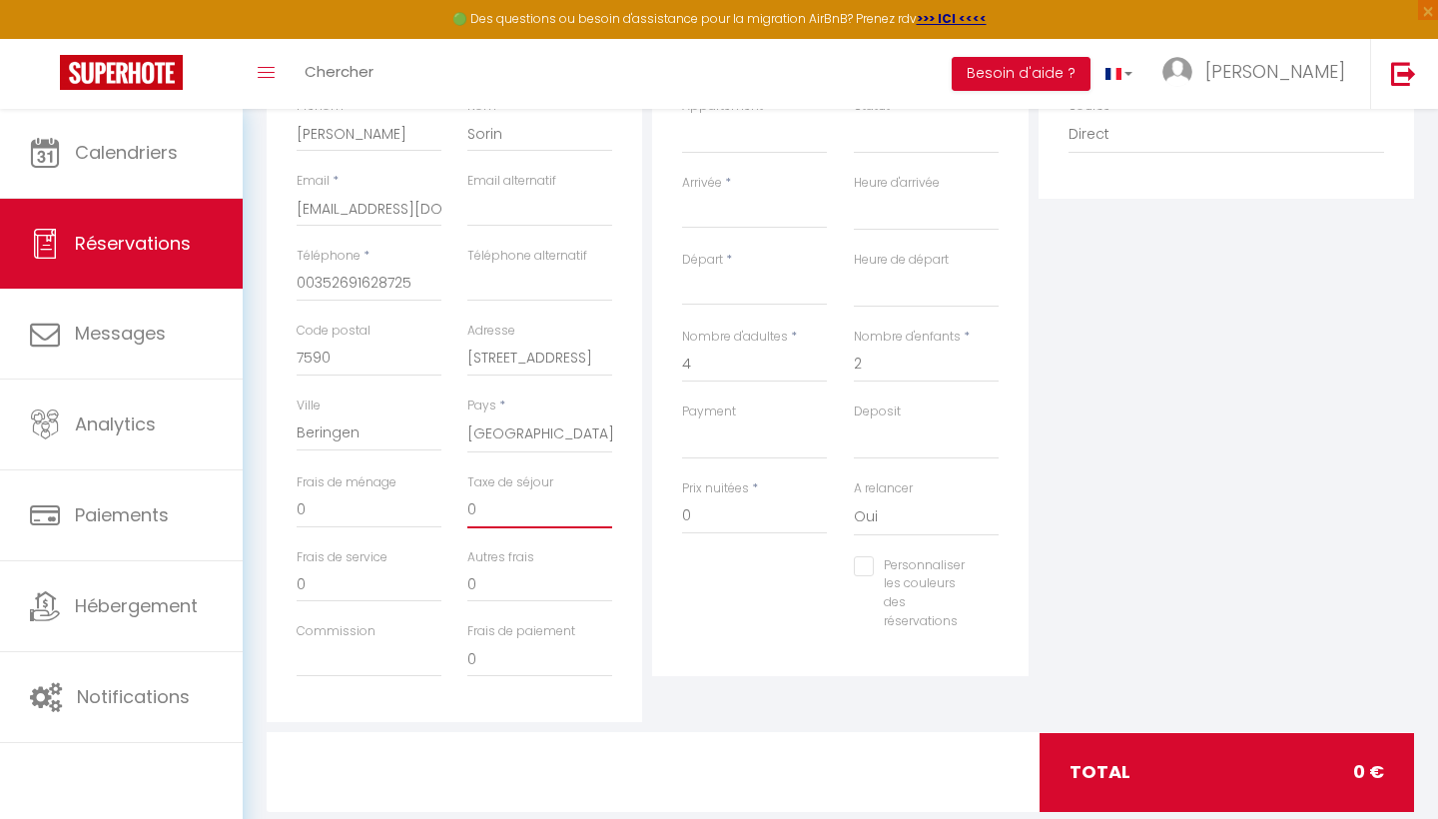
scroll to position [390, 0]
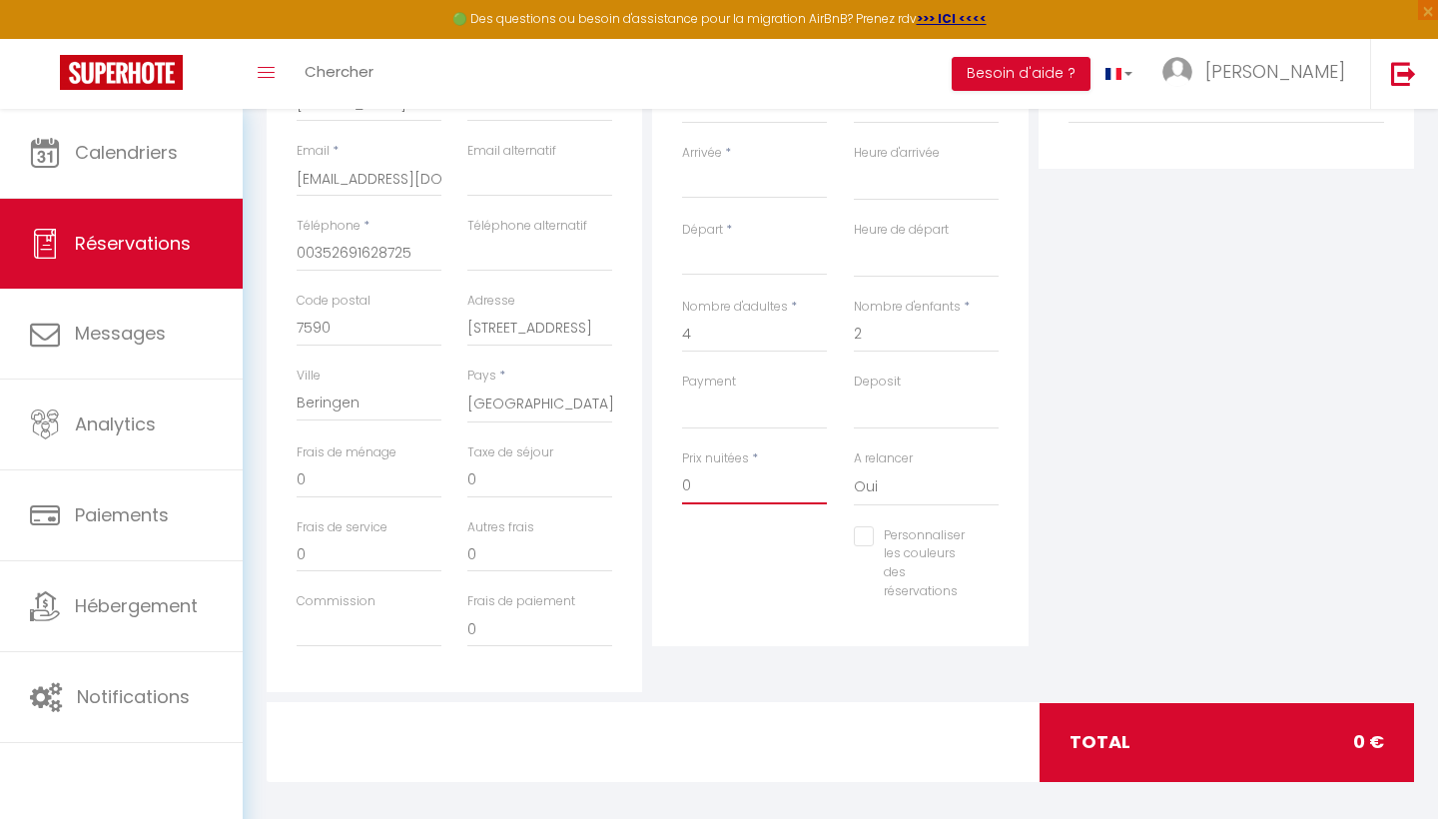
click at [691, 470] on input "0" at bounding box center [754, 486] width 145 height 36
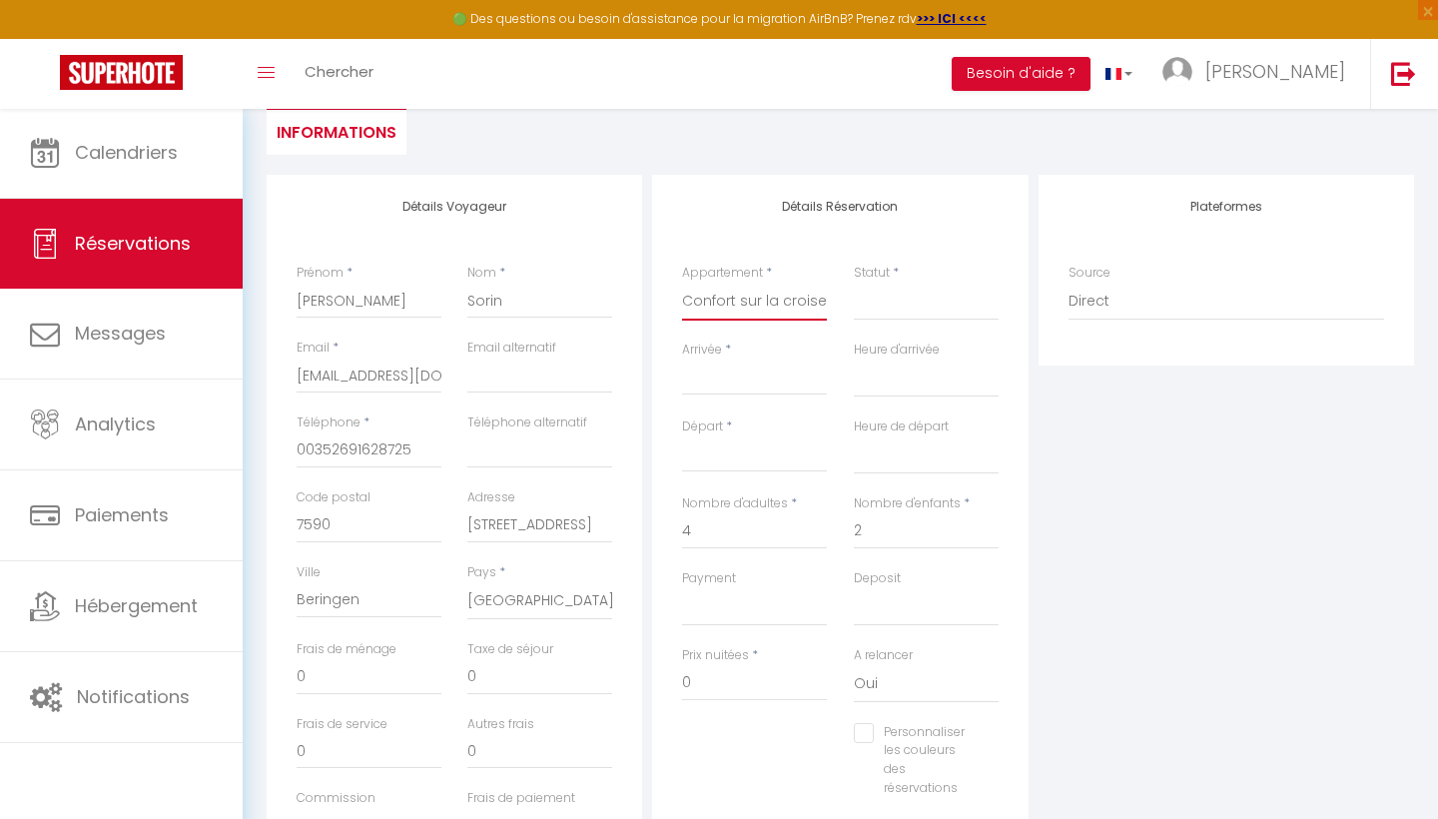
scroll to position [197, 0]
click at [744, 368] on input "Arrivée" at bounding box center [754, 376] width 145 height 26
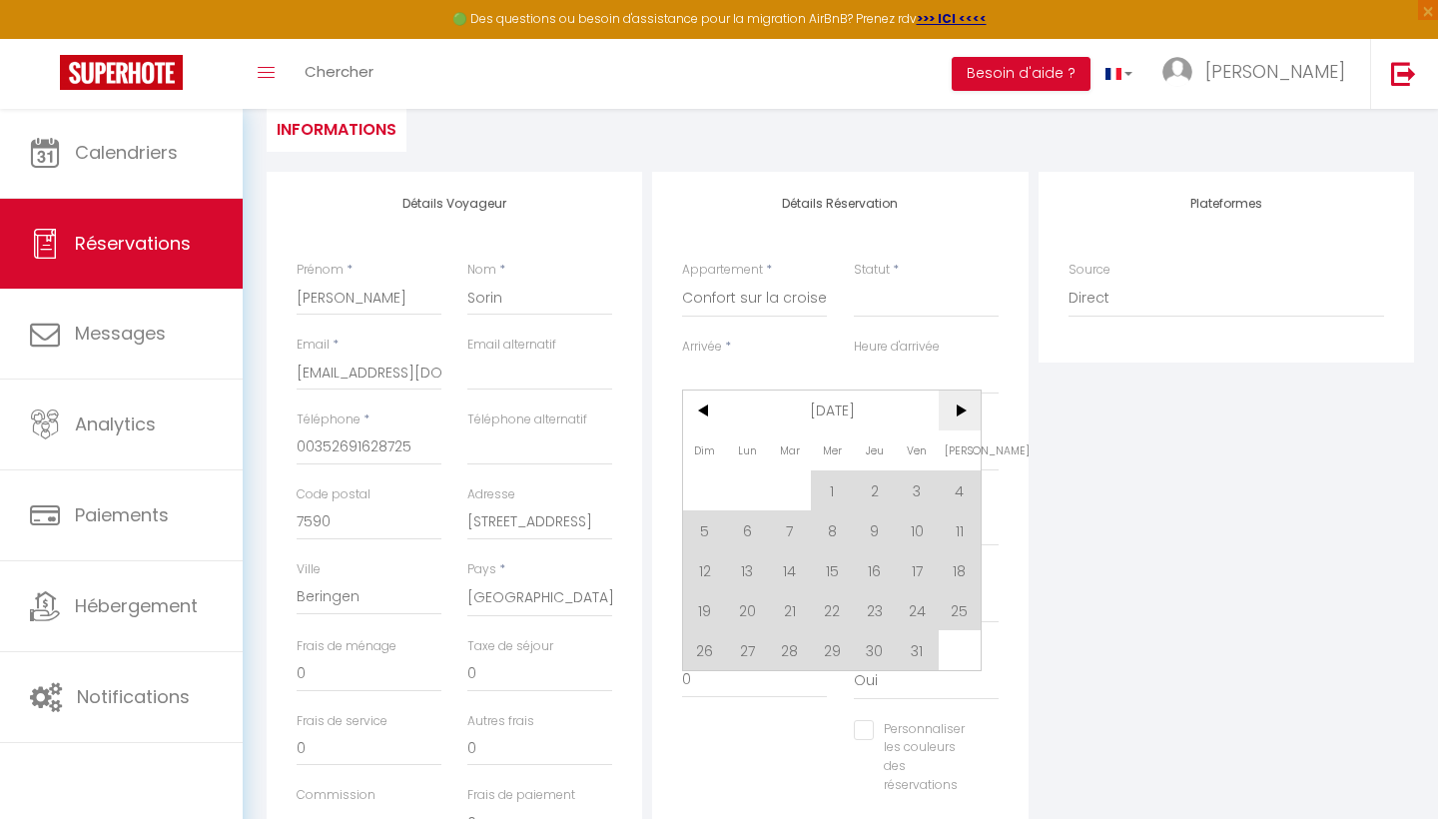
click at [970, 414] on span ">" at bounding box center [959, 410] width 43 height 40
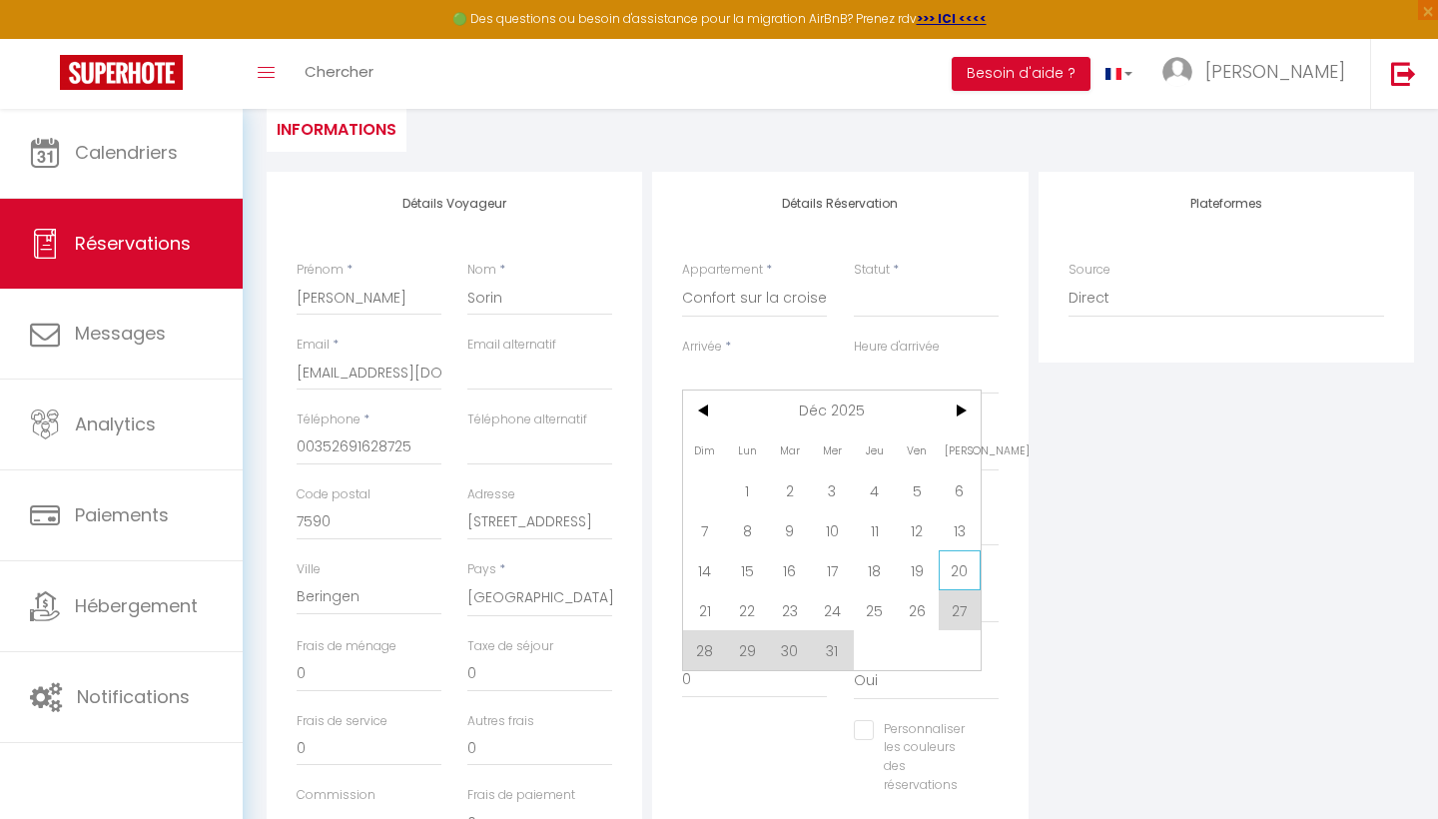
click at [959, 568] on span "20" at bounding box center [959, 570] width 43 height 40
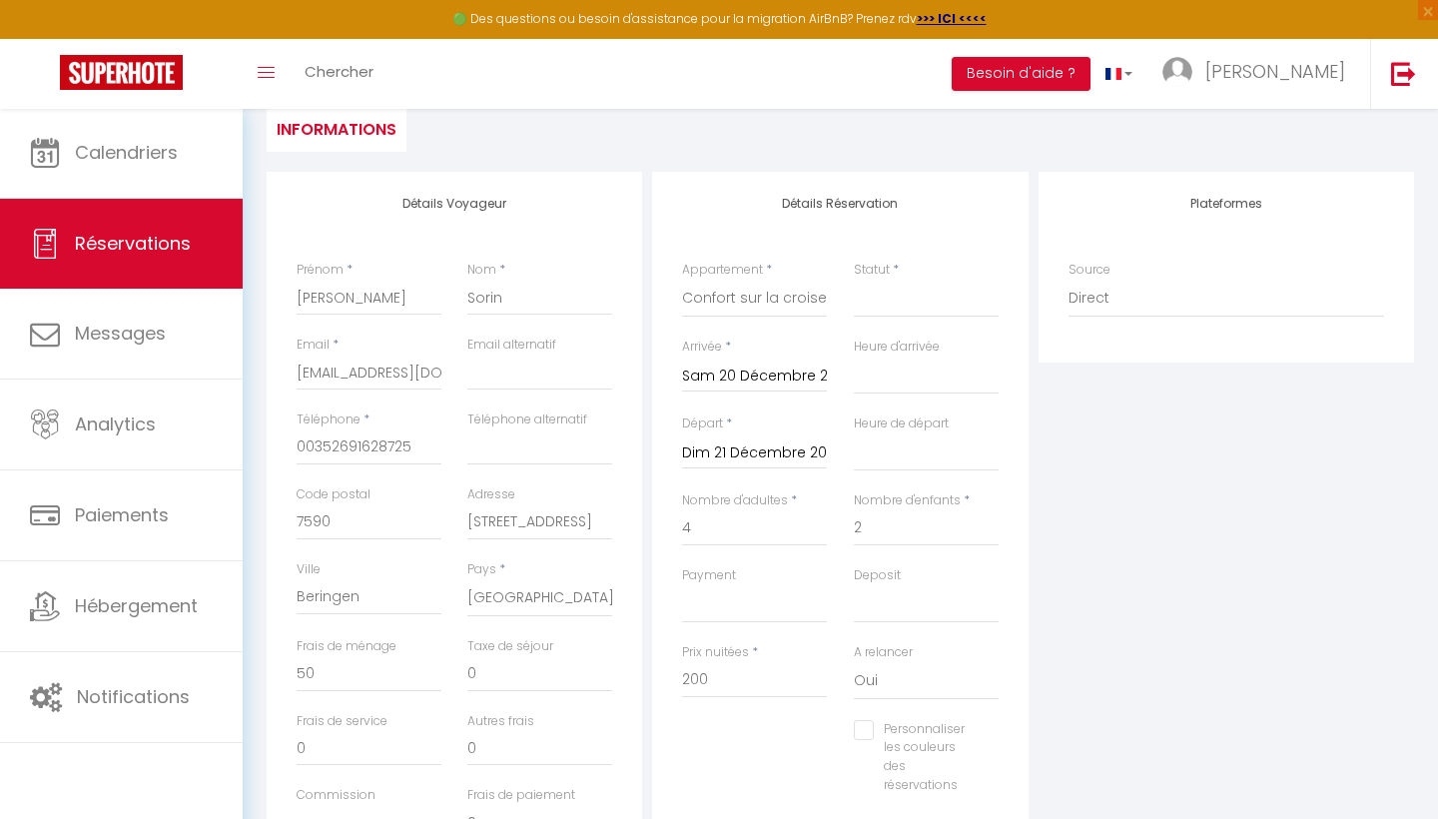
click at [743, 450] on input "Dim 21 Décembre 2025" at bounding box center [754, 453] width 145 height 26
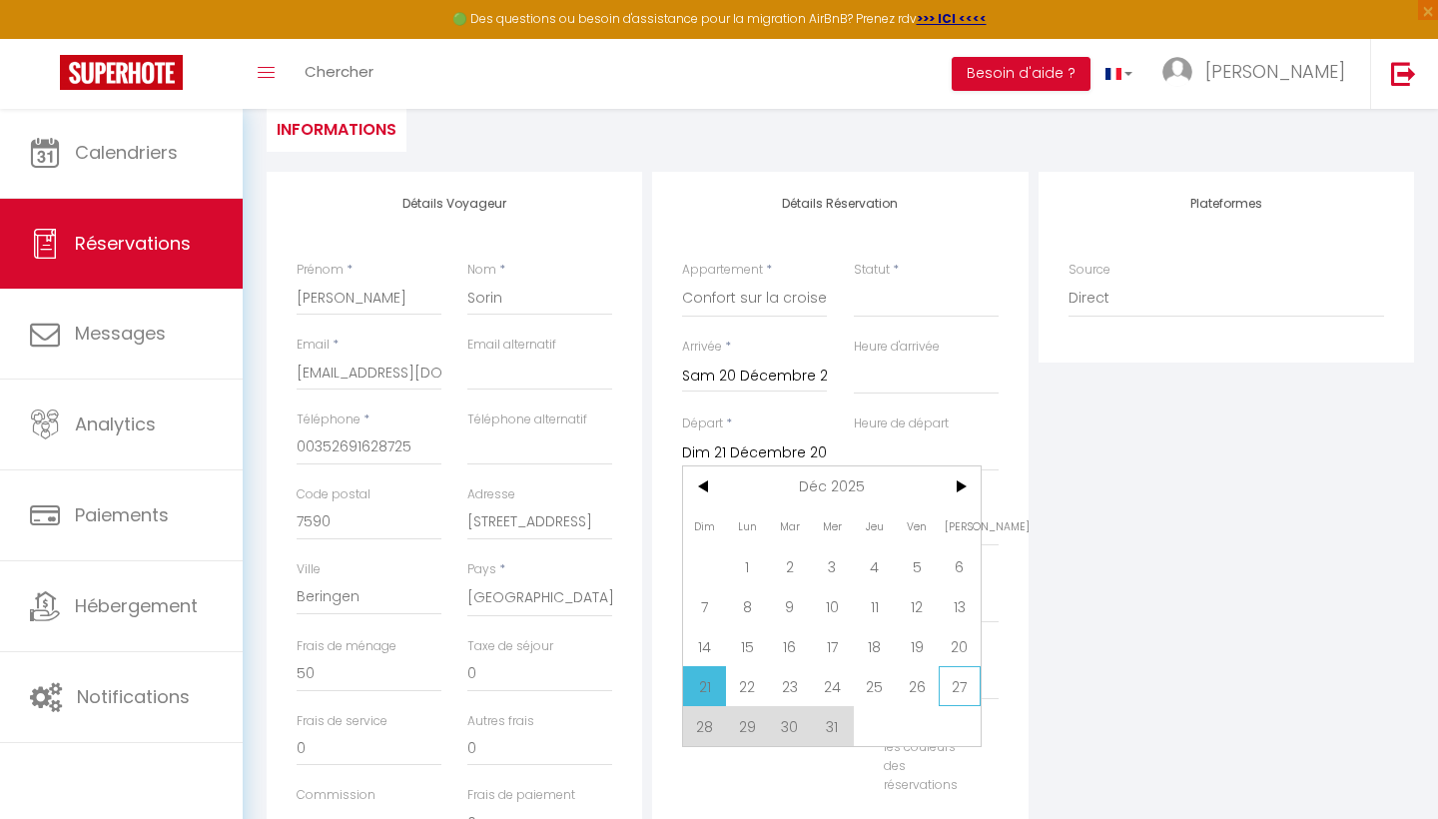
click at [954, 684] on span "27" at bounding box center [959, 686] width 43 height 40
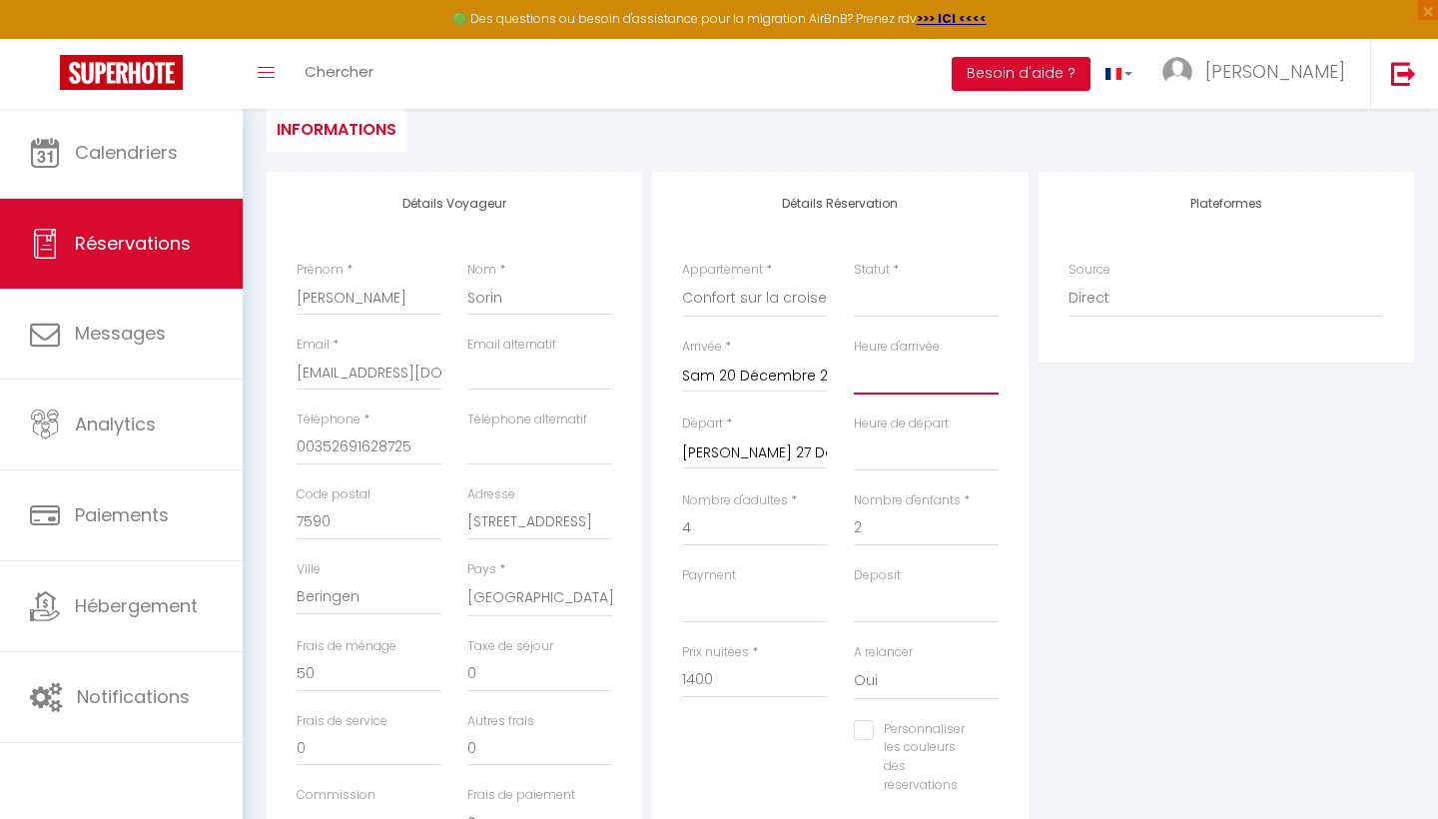
click at [875, 373] on select "00:00 00:30 01:00 01:30 02:00 02:30 03:00 03:30 04:00 04:30 05:00 05:30 06:00 0…" at bounding box center [926, 375] width 145 height 38
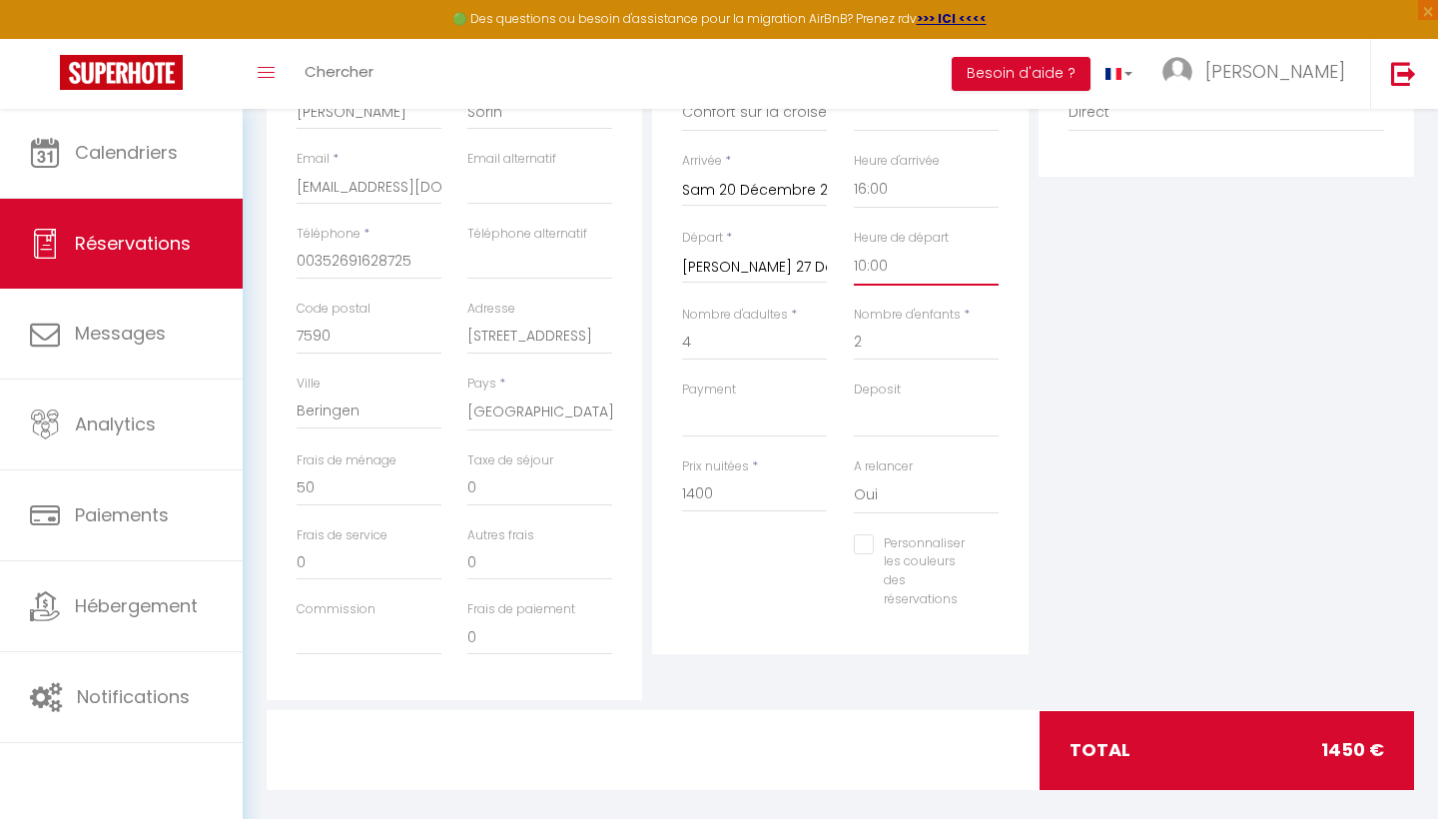
scroll to position [384, 0]
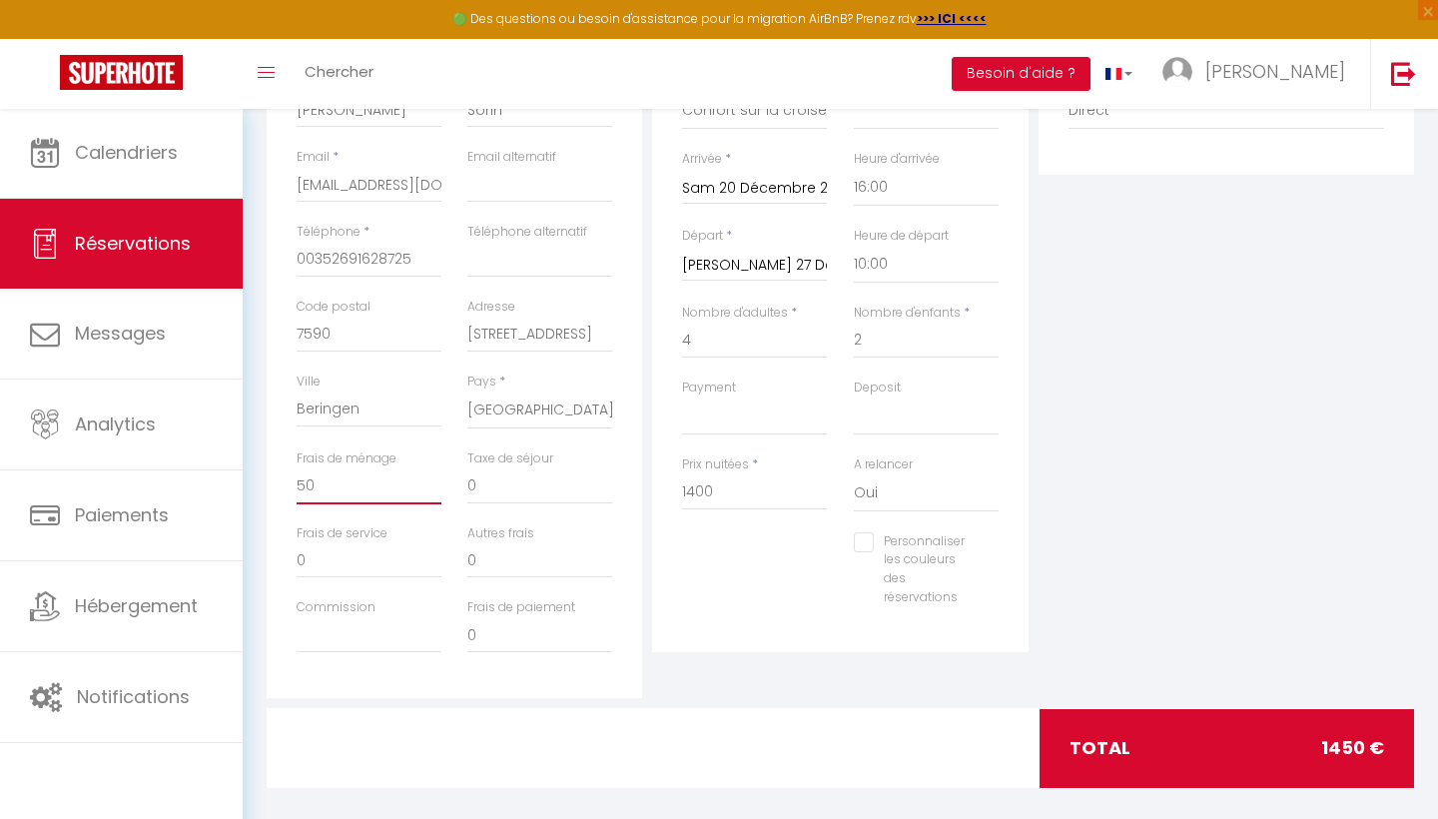
click at [319, 478] on input "50" at bounding box center [368, 486] width 145 height 36
click at [481, 482] on input "0" at bounding box center [539, 486] width 145 height 36
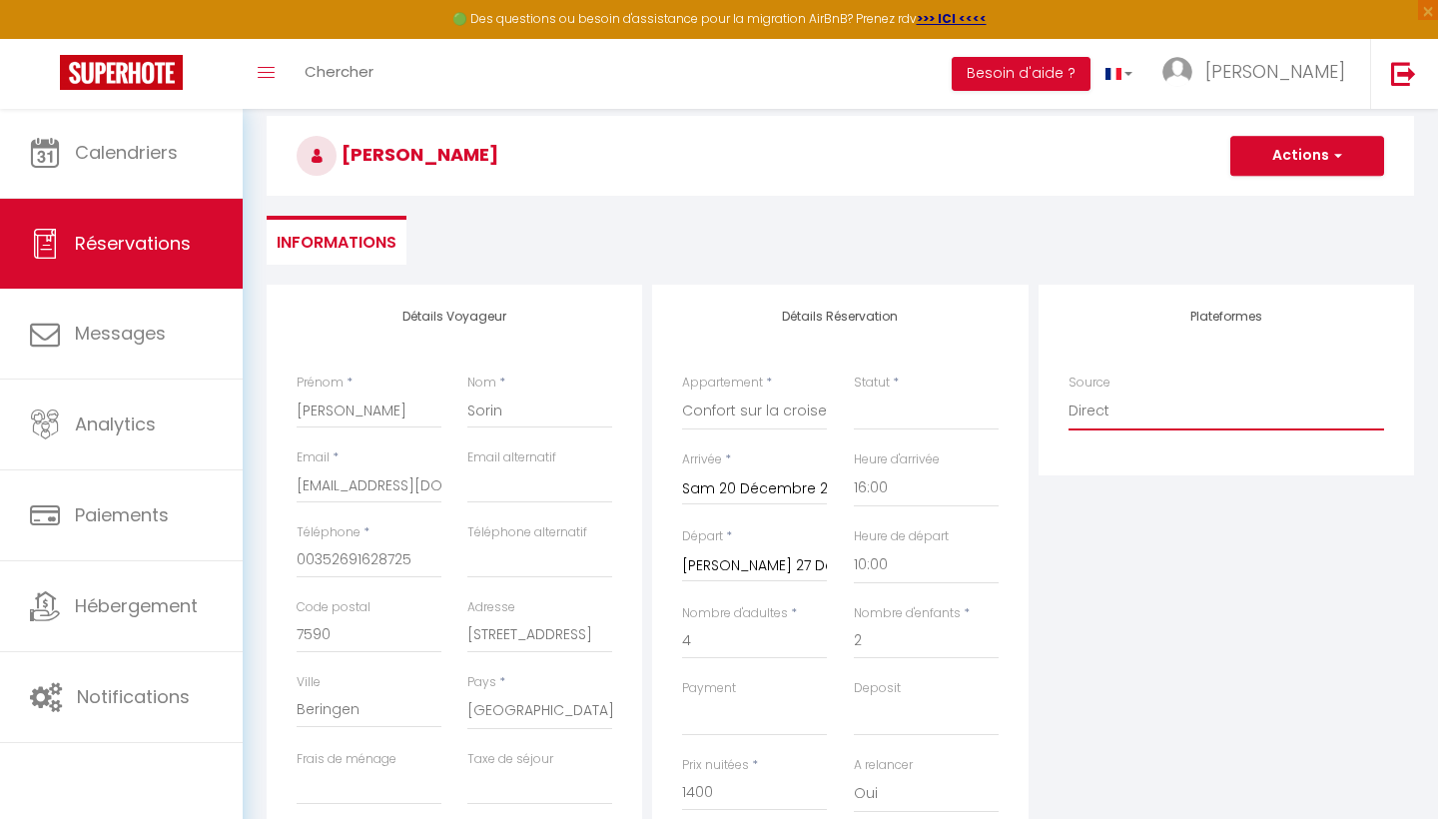
scroll to position [42, 0]
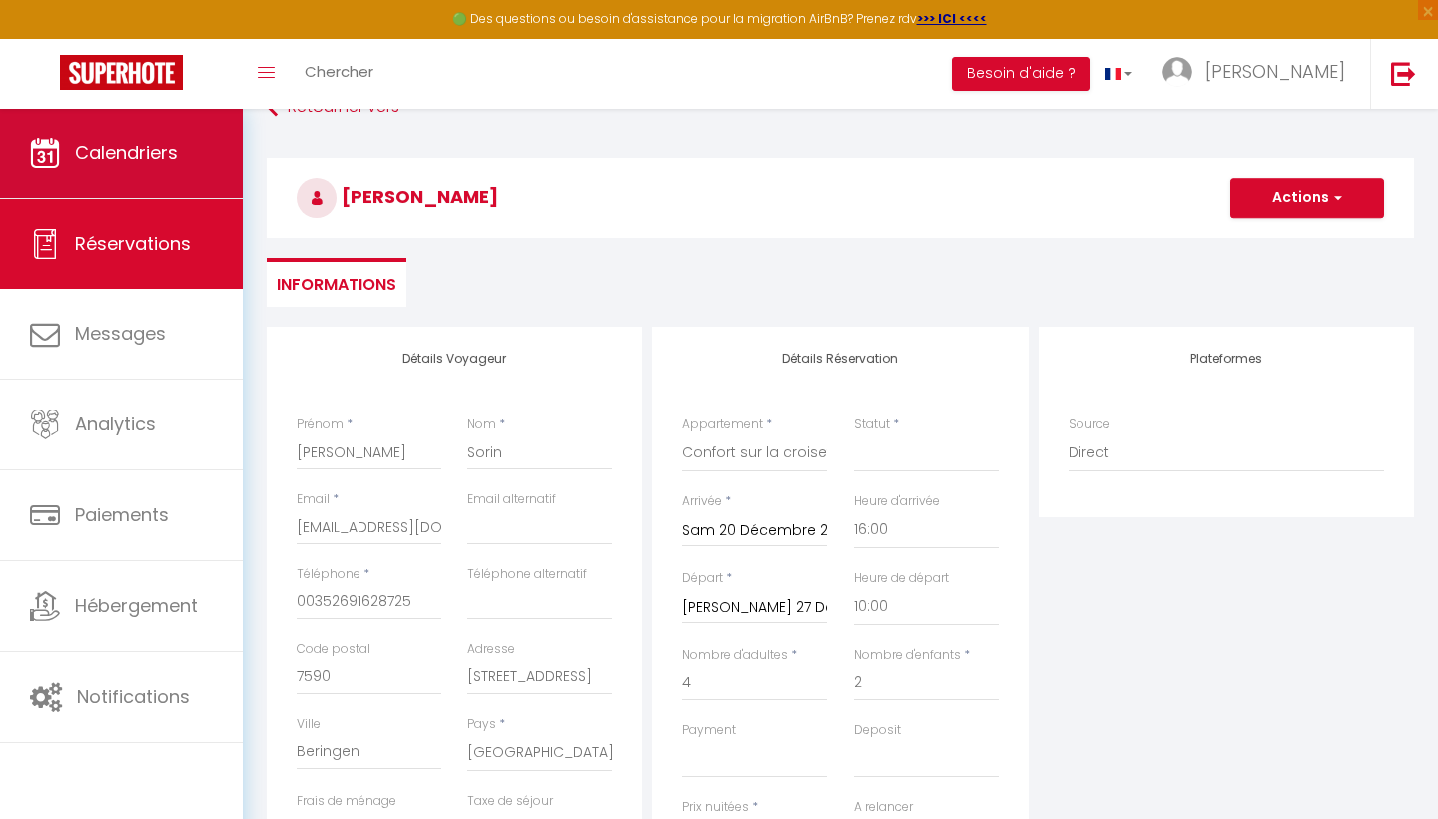
click at [148, 163] on span "Calendriers" at bounding box center [126, 152] width 103 height 25
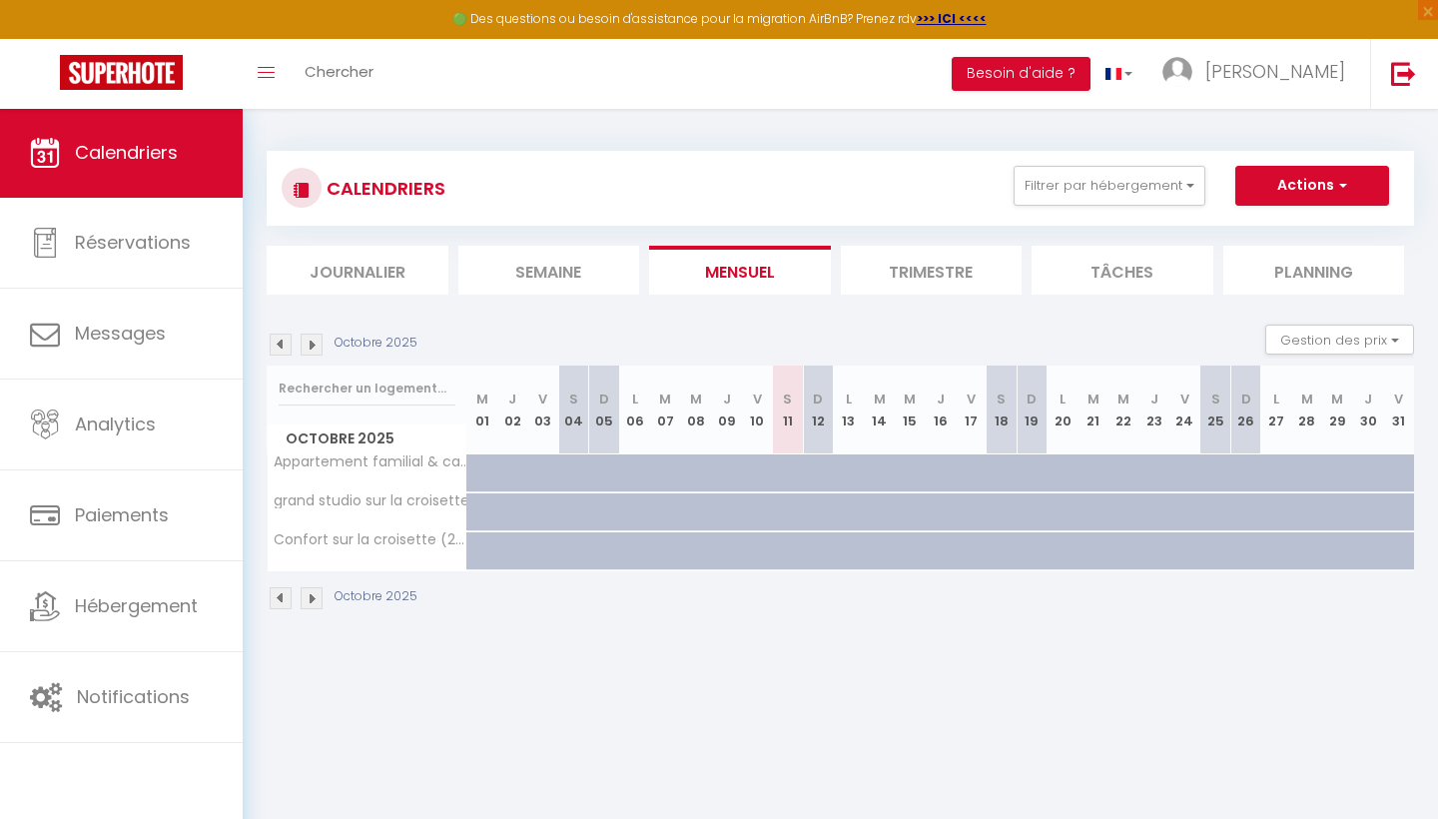
click at [309, 340] on img at bounding box center [311, 344] width 22 height 22
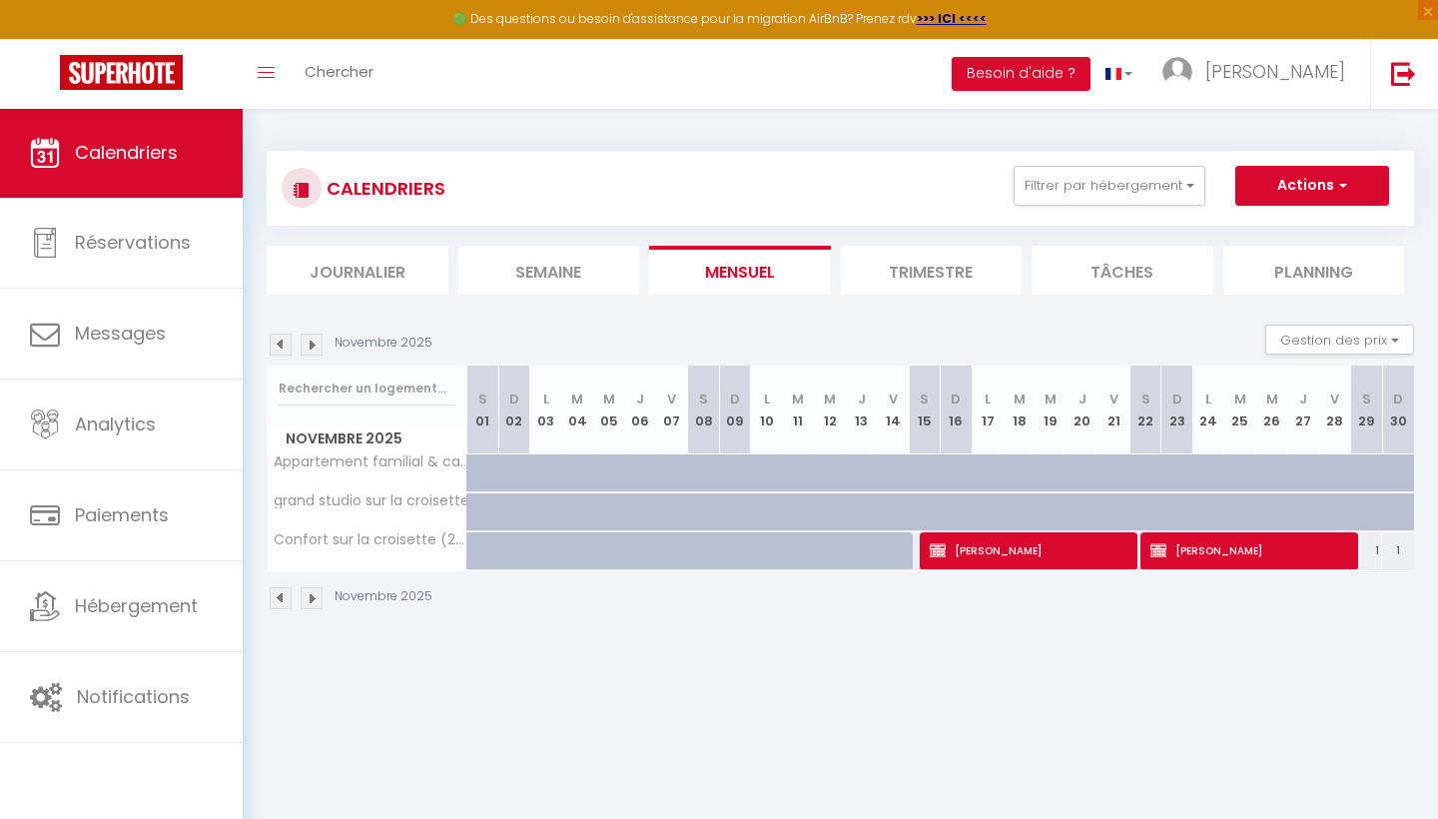
click at [309, 340] on img at bounding box center [311, 344] width 22 height 22
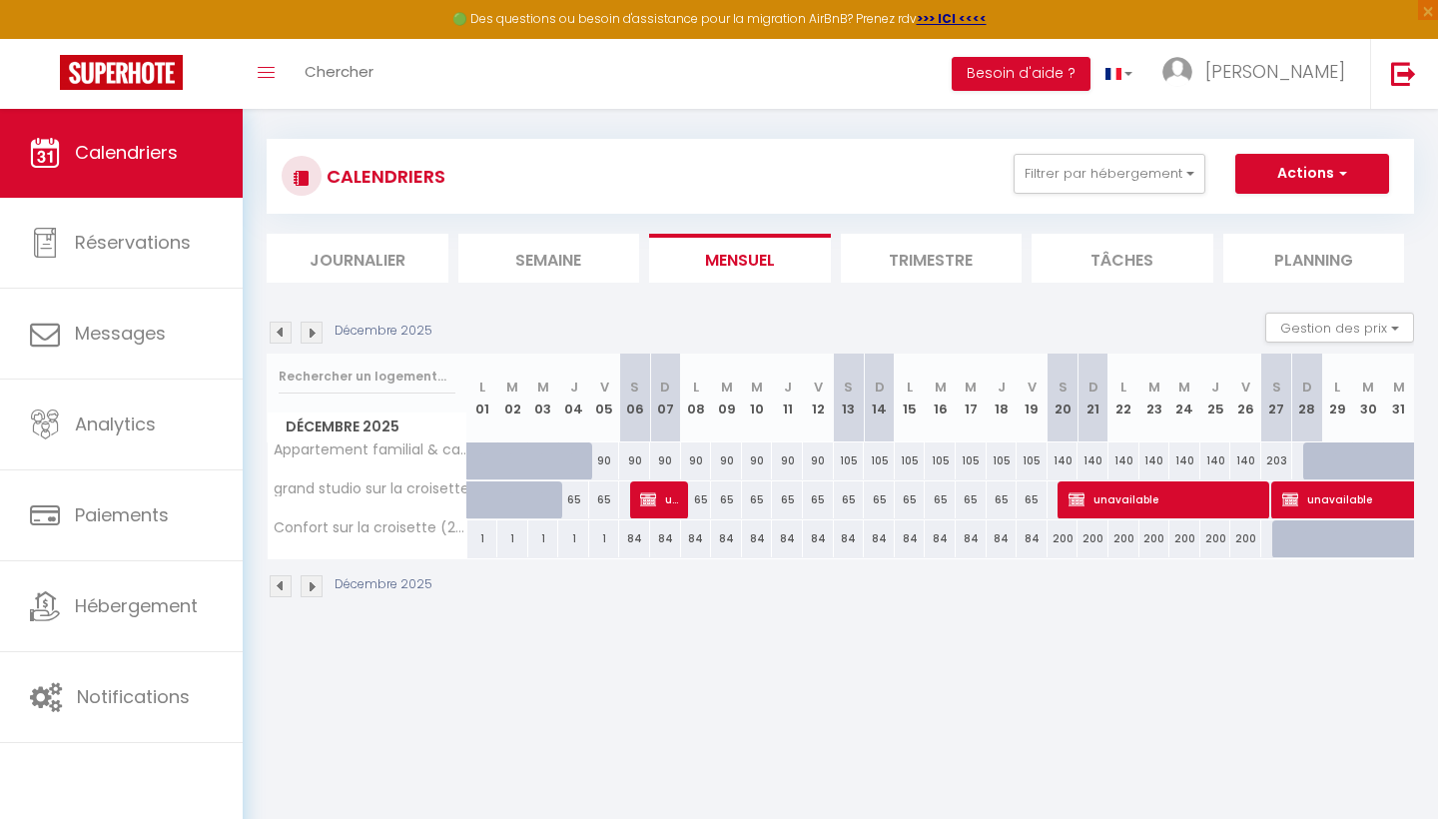
scroll to position [13, 0]
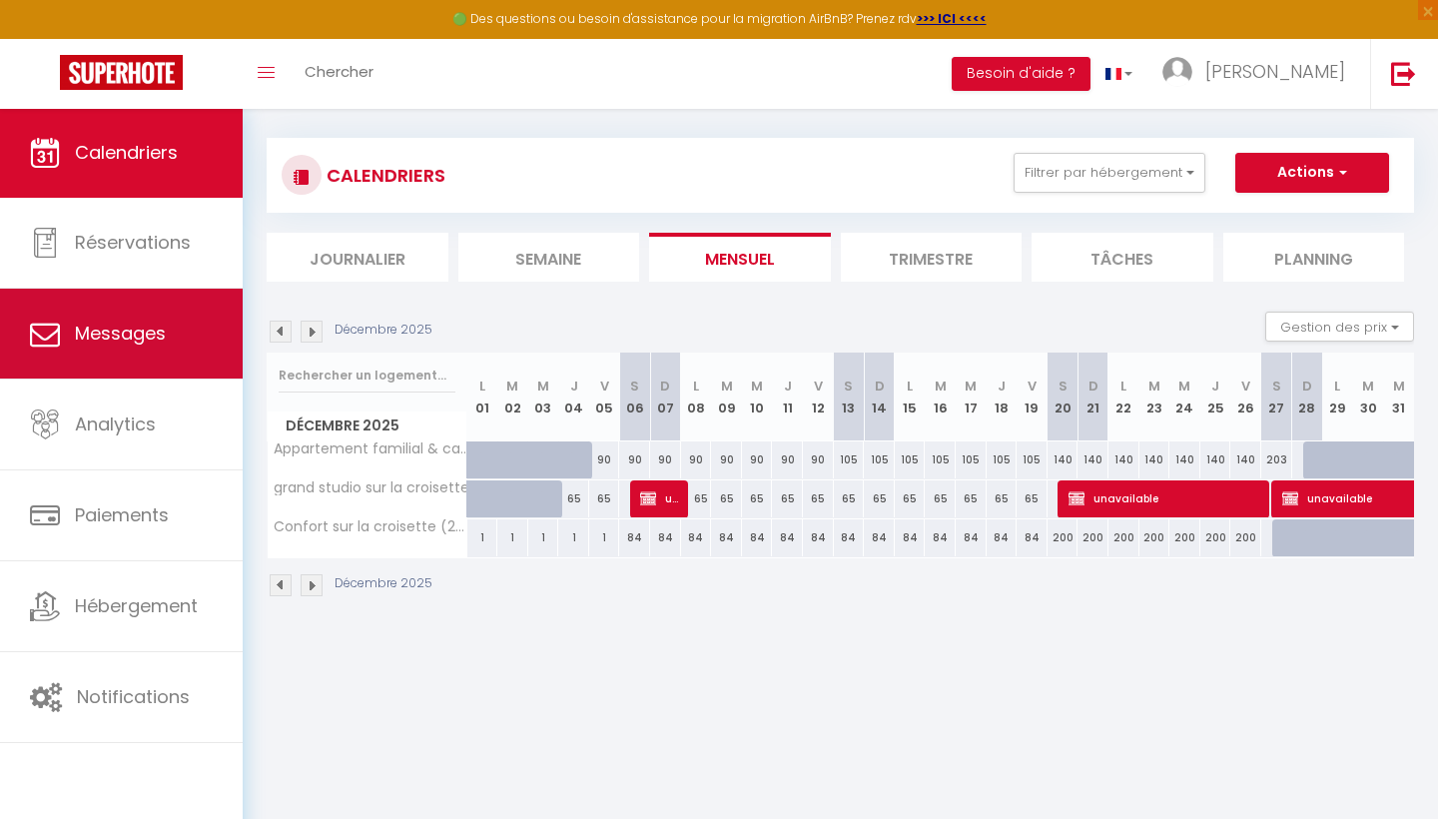
click at [159, 363] on link "Messages" at bounding box center [121, 334] width 243 height 90
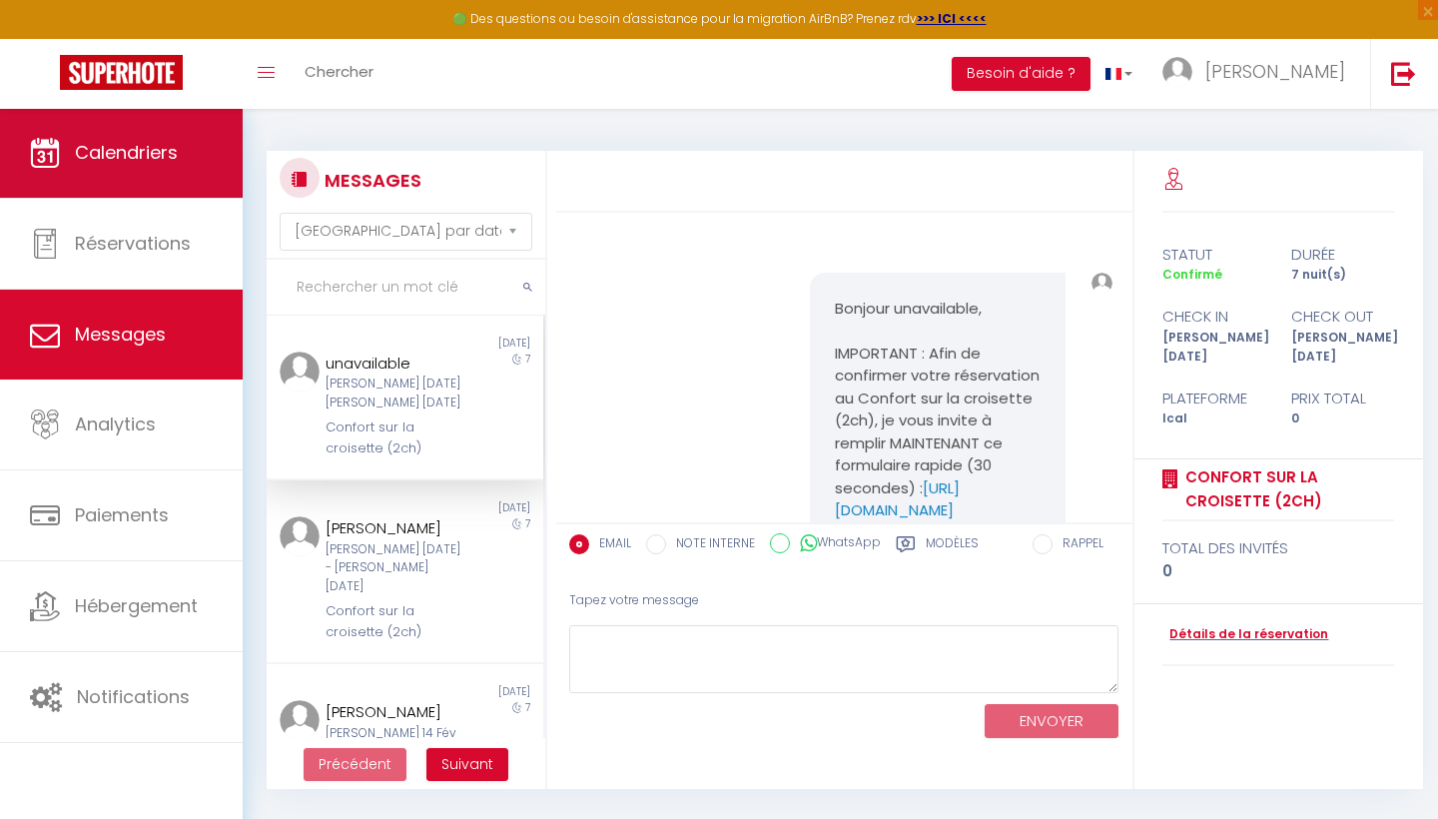
scroll to position [1124, 0]
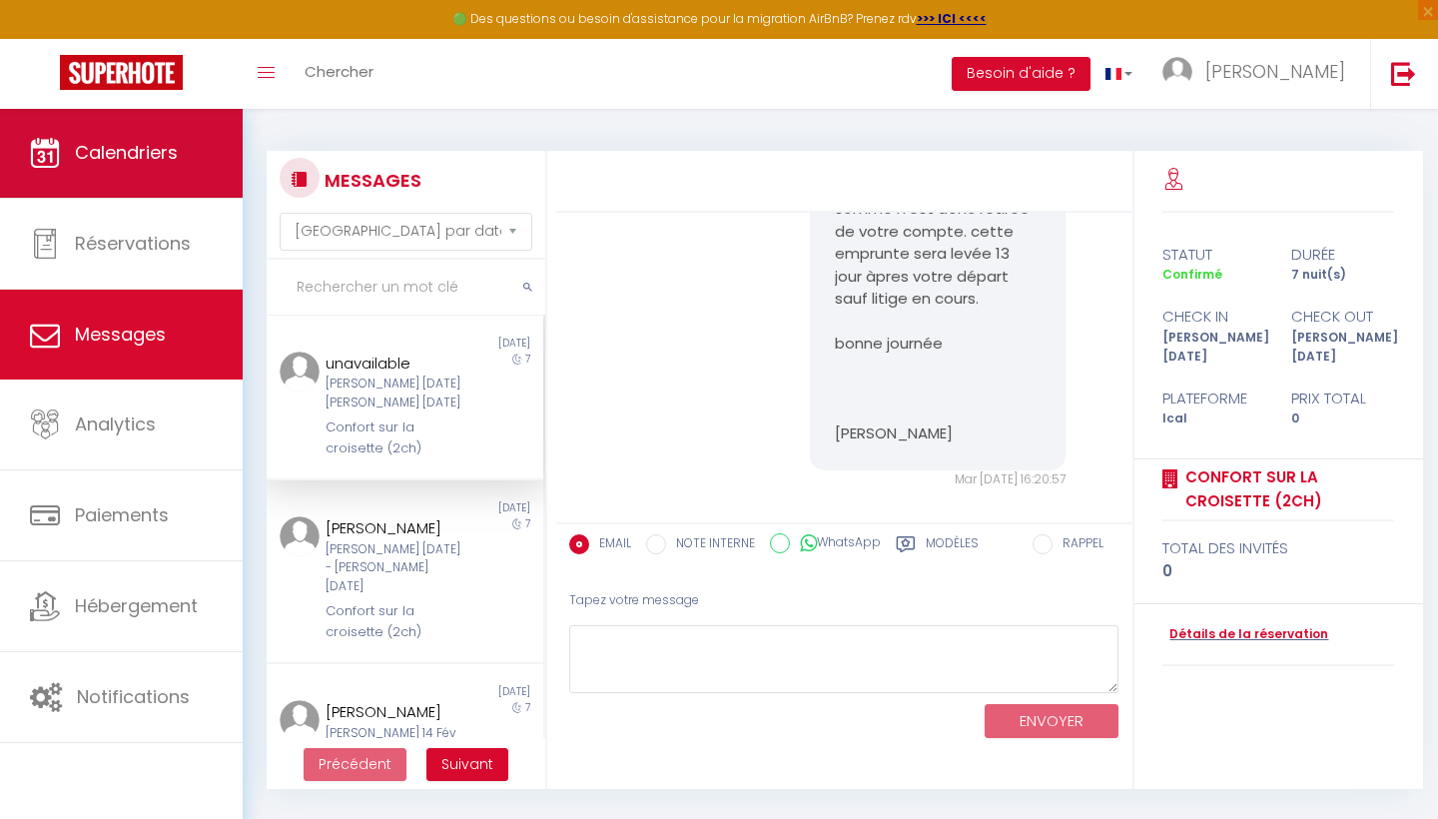
click at [150, 147] on span "Calendriers" at bounding box center [126, 152] width 103 height 25
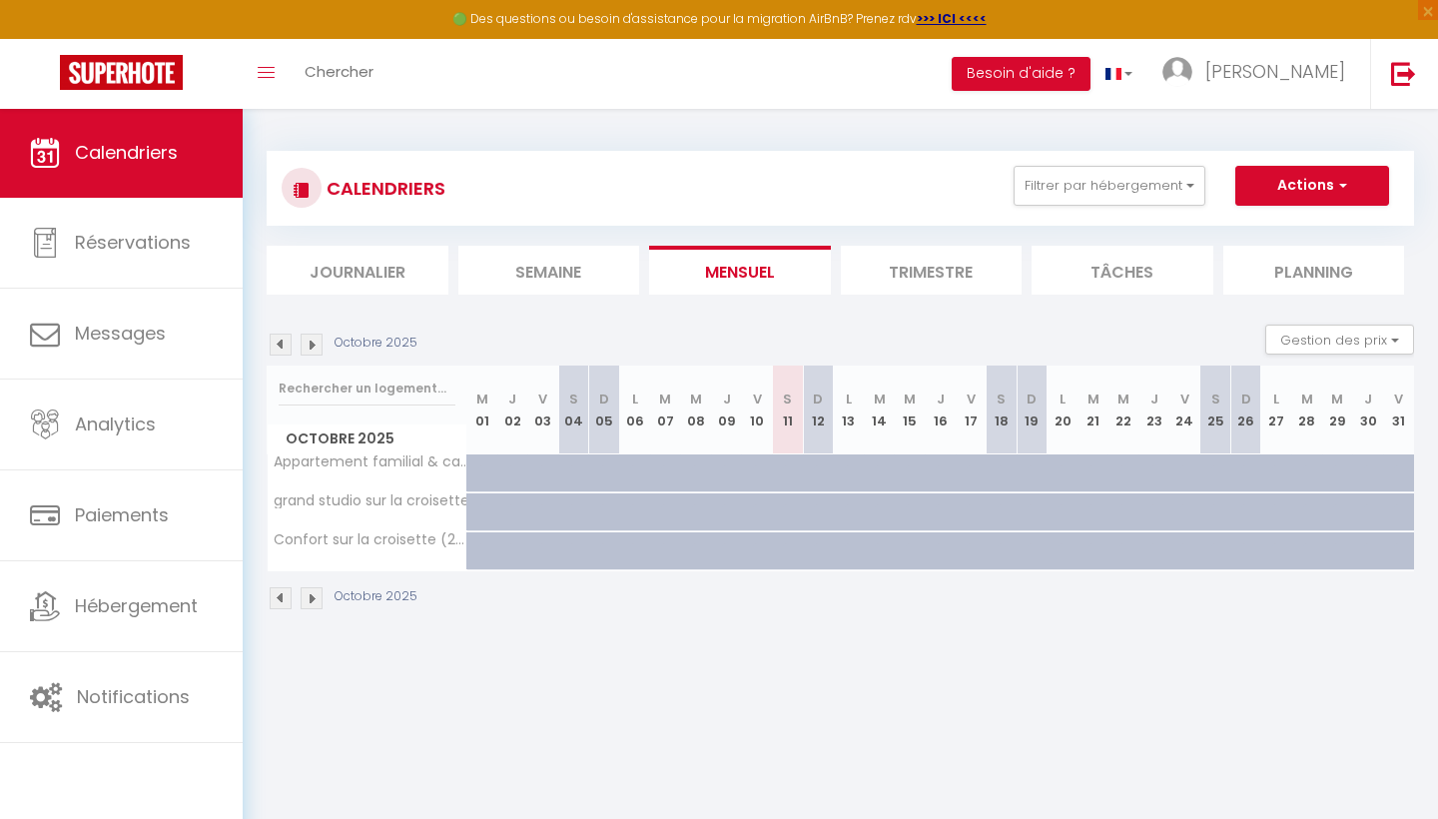
click at [309, 348] on img at bounding box center [311, 344] width 22 height 22
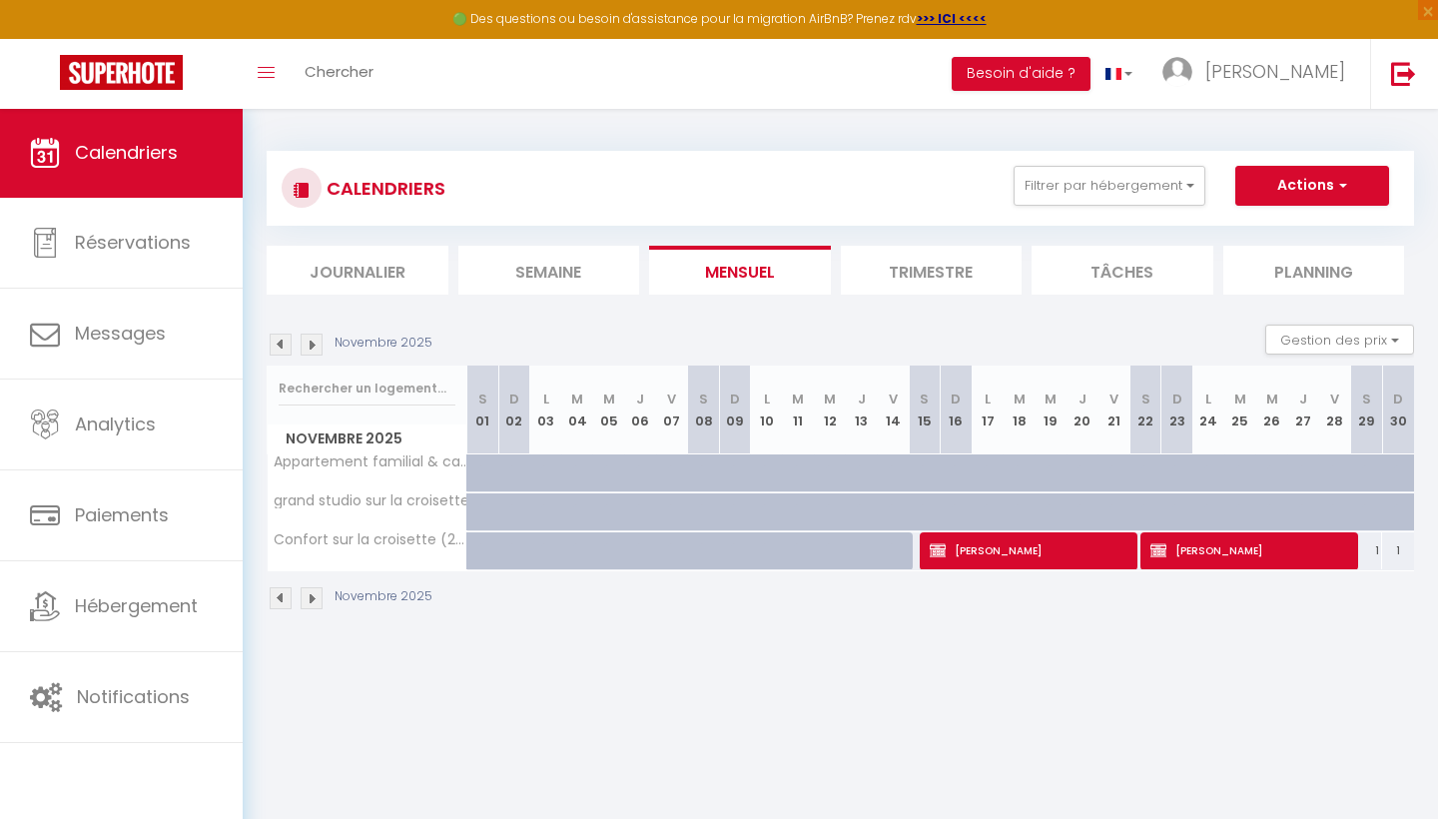
click at [314, 348] on img at bounding box center [311, 344] width 22 height 22
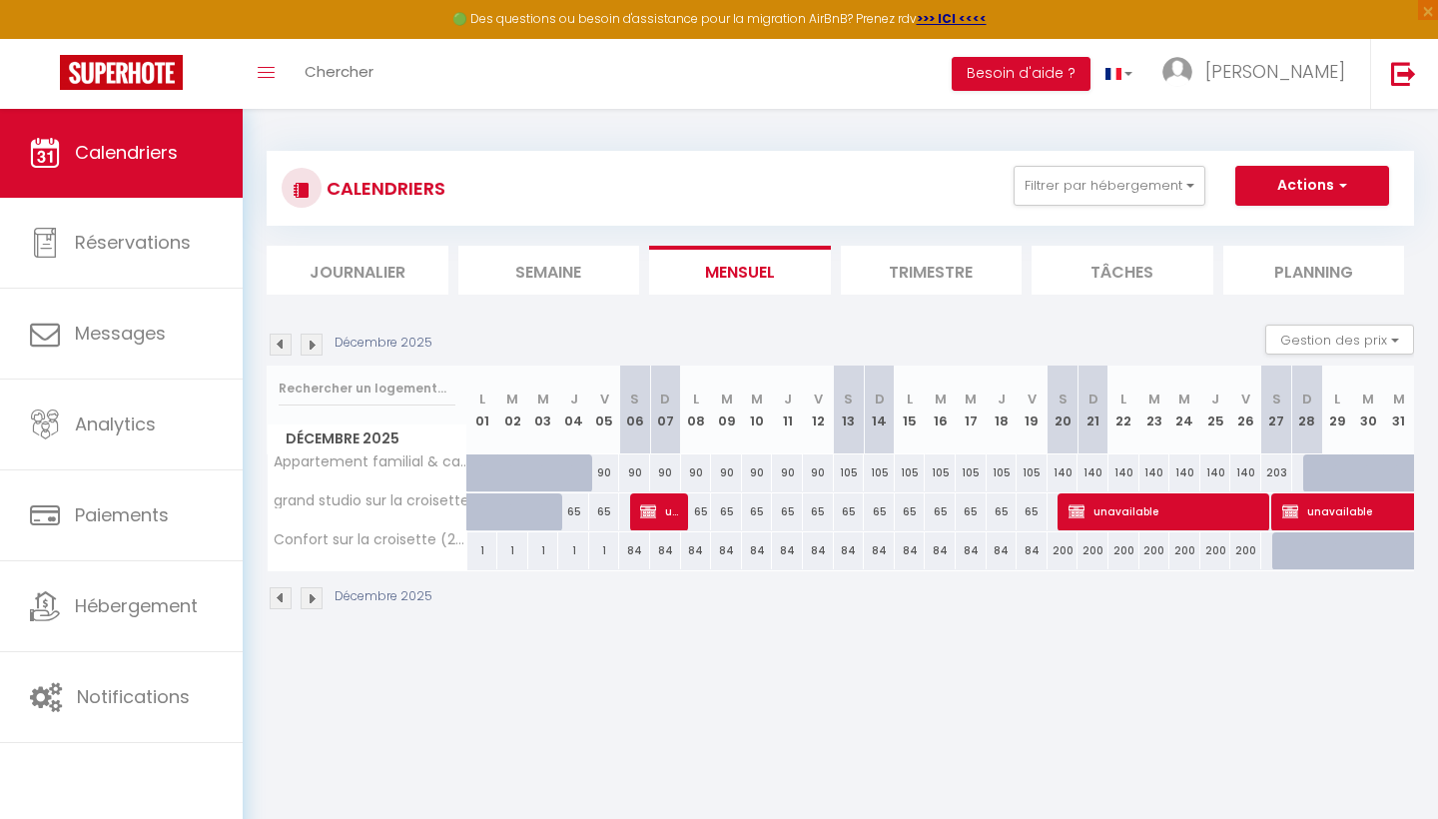
click at [314, 348] on img at bounding box center [311, 344] width 22 height 22
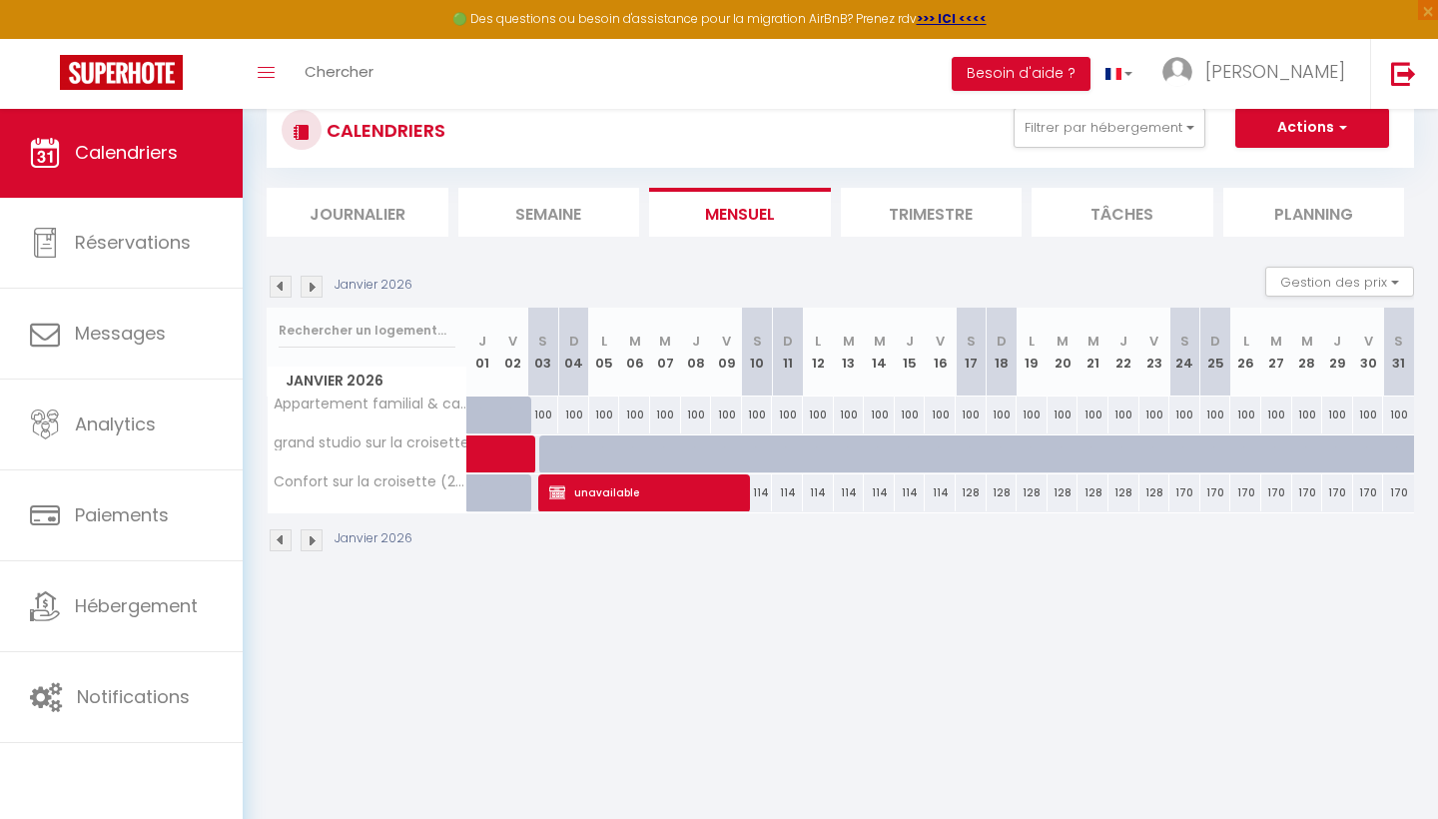
scroll to position [59, 0]
click at [282, 281] on img at bounding box center [281, 286] width 22 height 22
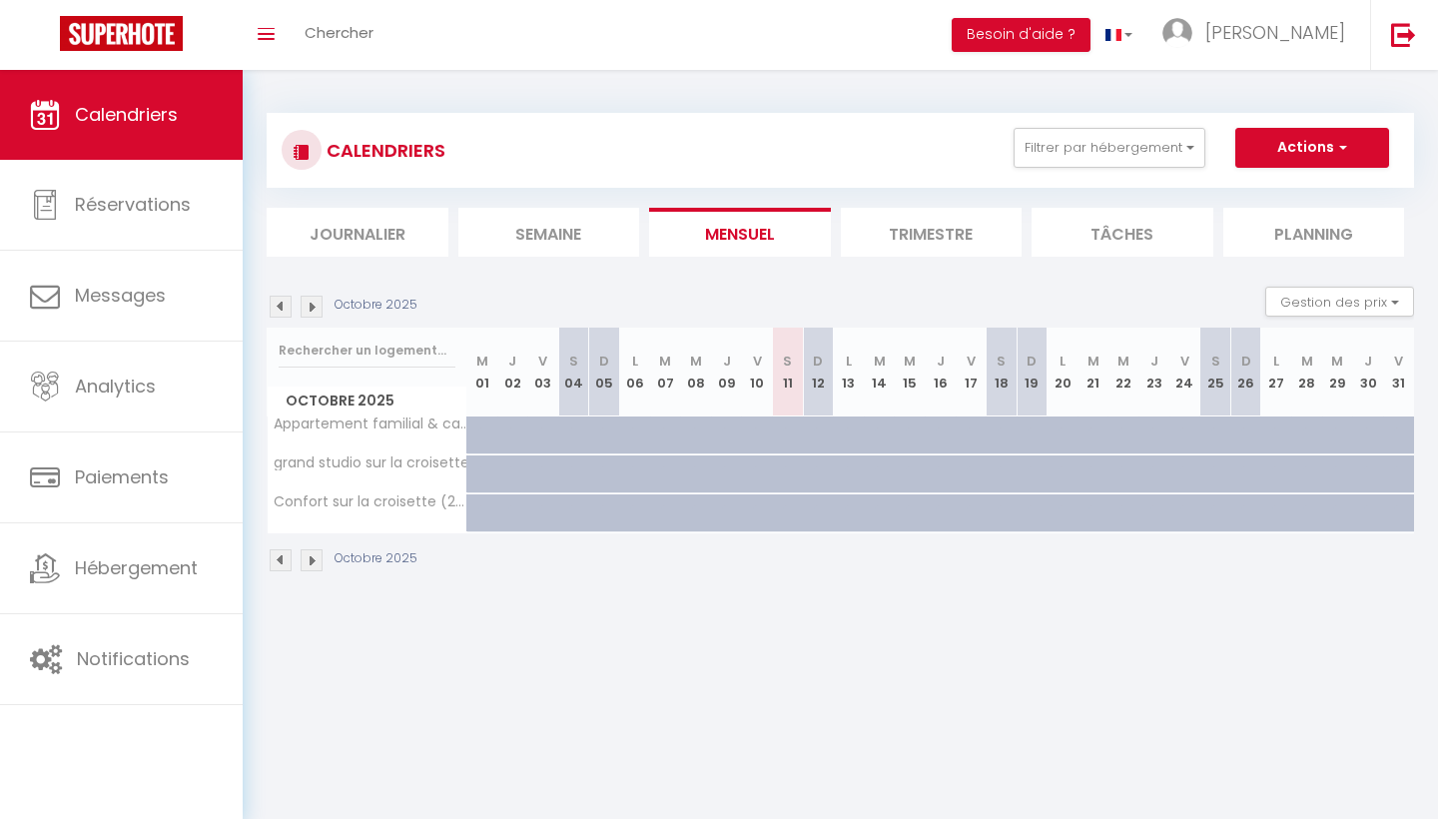
click at [307, 302] on img at bounding box center [311, 306] width 22 height 22
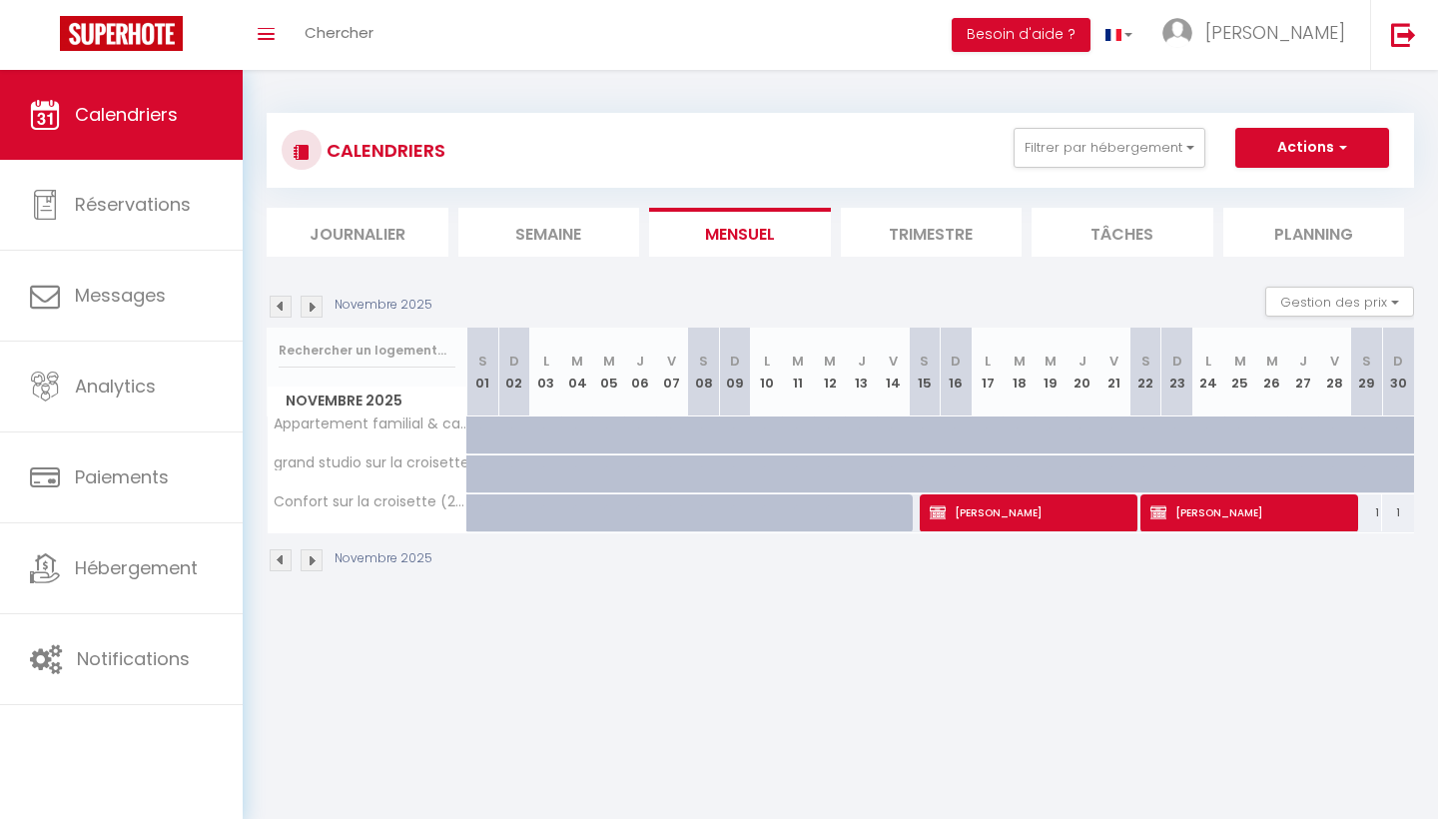
click at [307, 302] on img at bounding box center [311, 306] width 22 height 22
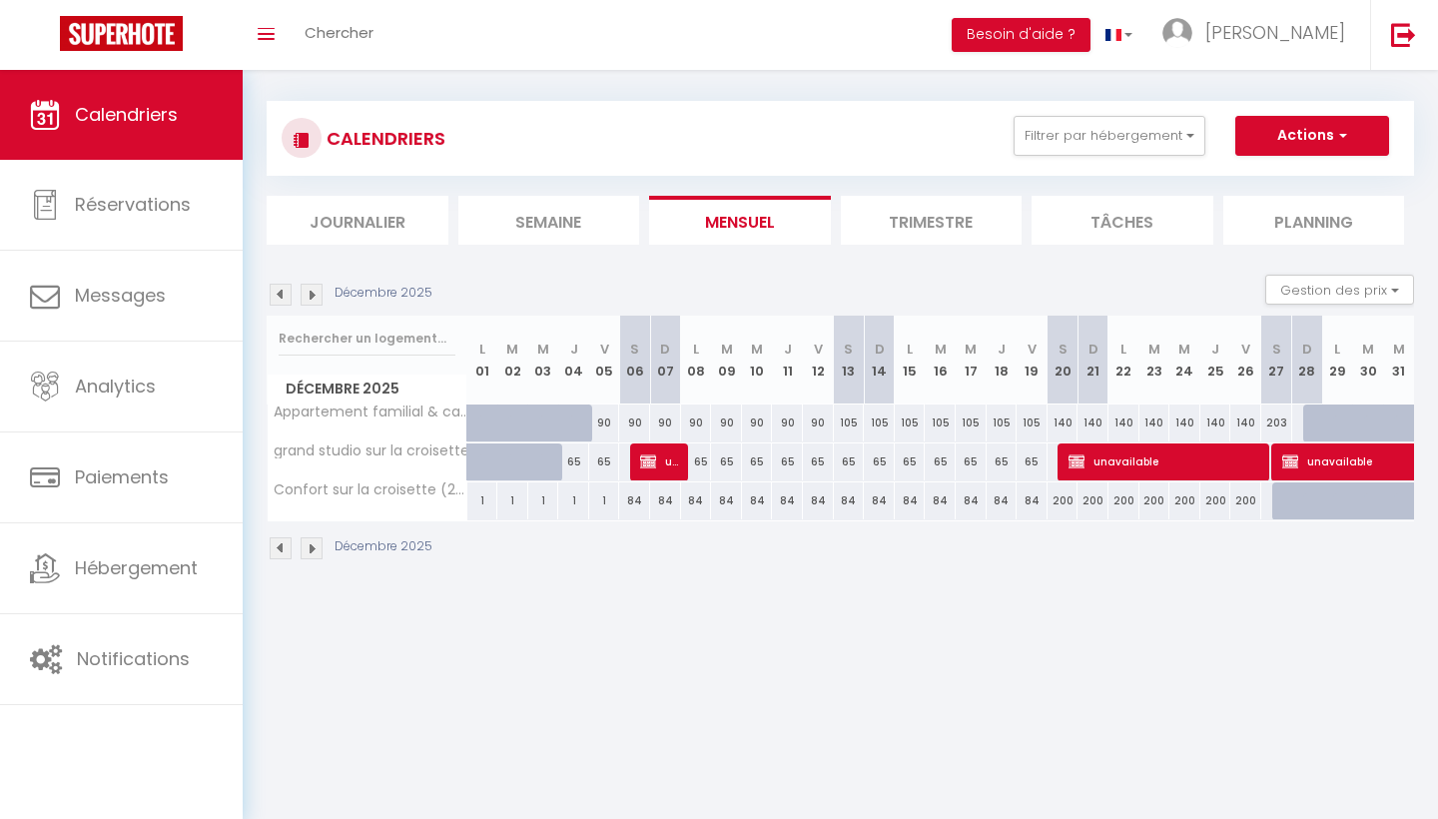
scroll to position [11, 0]
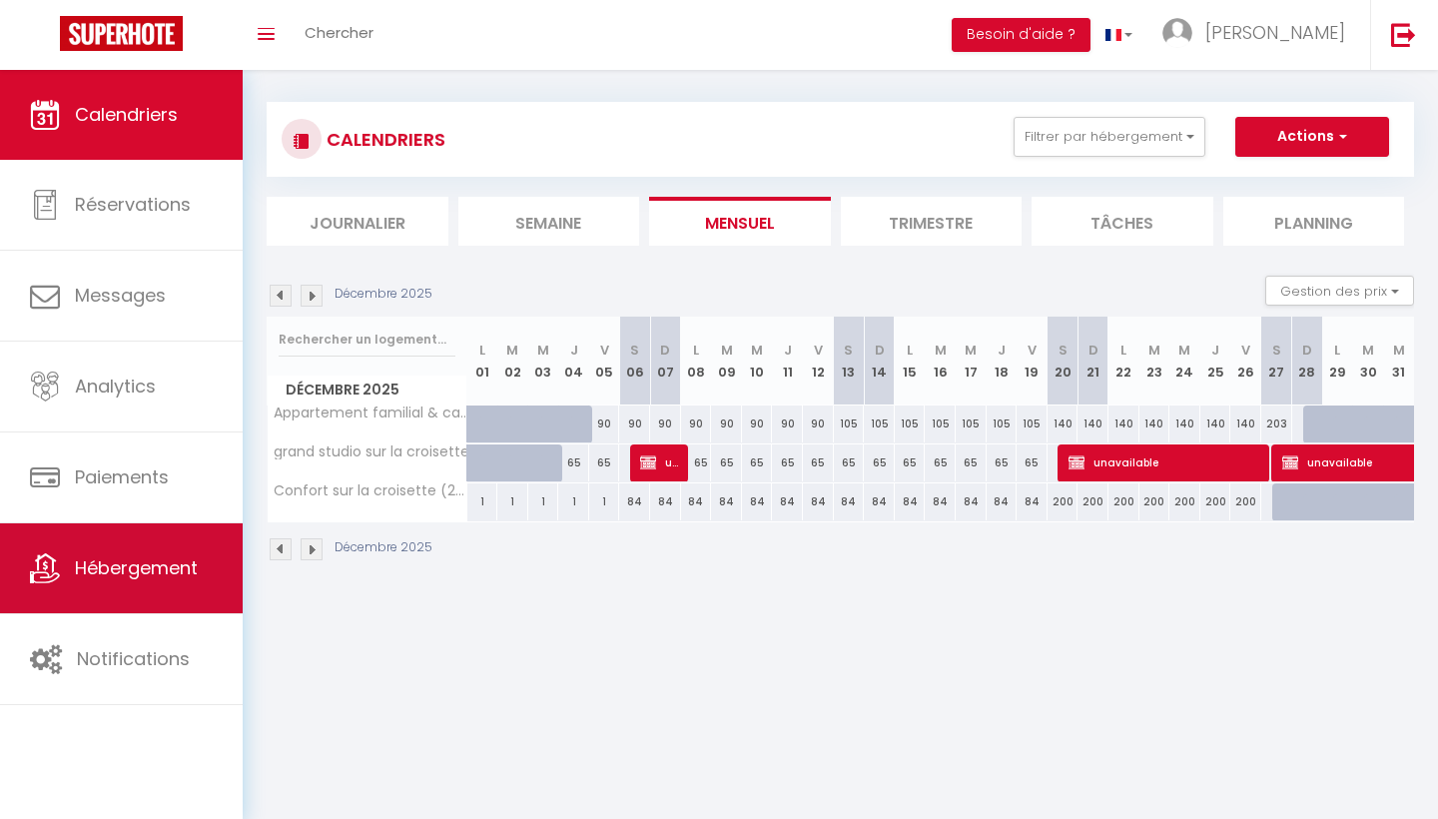
click at [130, 587] on link "Hébergement" at bounding box center [121, 568] width 243 height 90
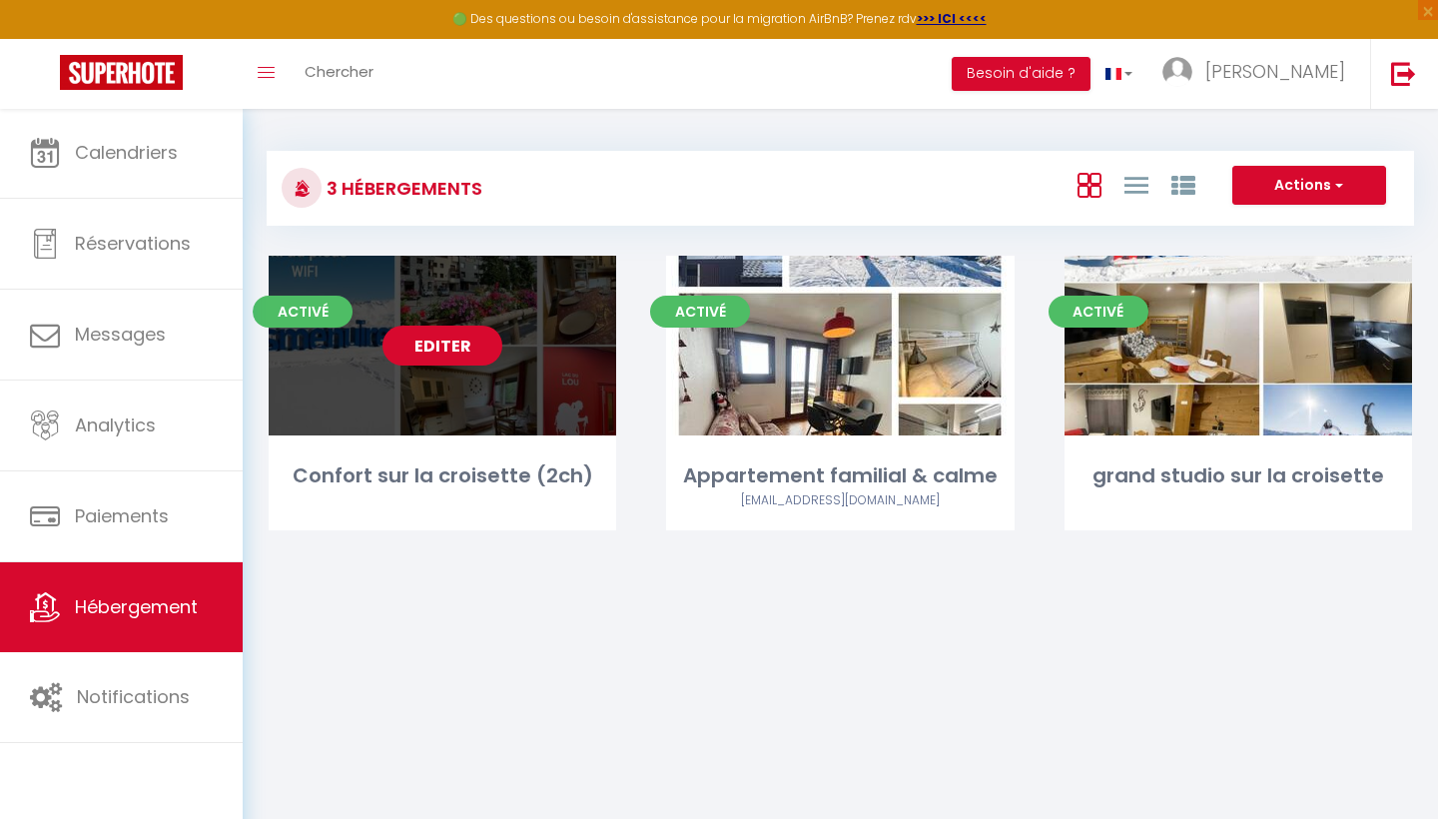
click at [440, 354] on link "Editer" at bounding box center [442, 345] width 120 height 40
select select "3"
select select "2"
select select "1"
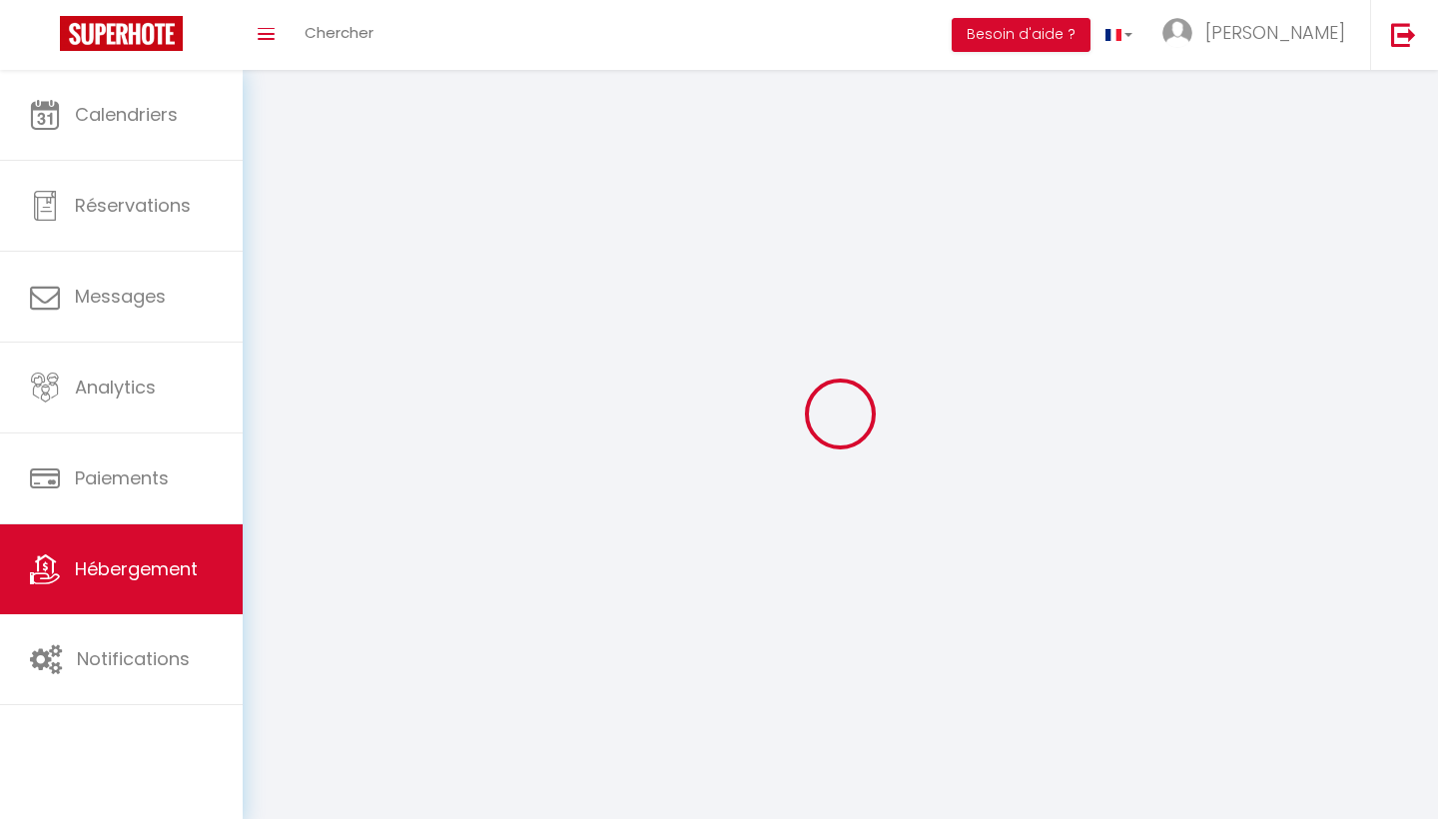
select select
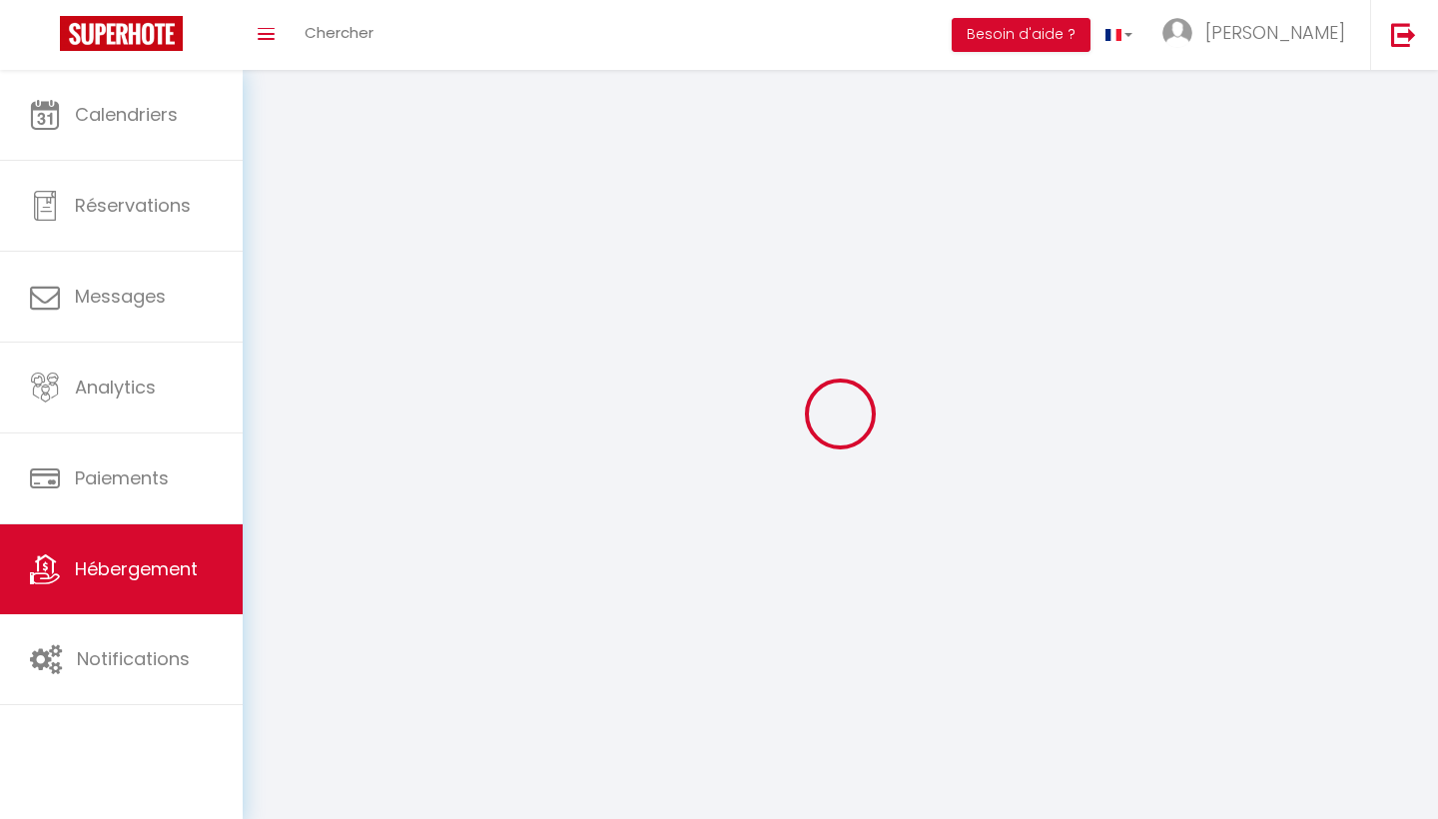
select select
checkbox input "false"
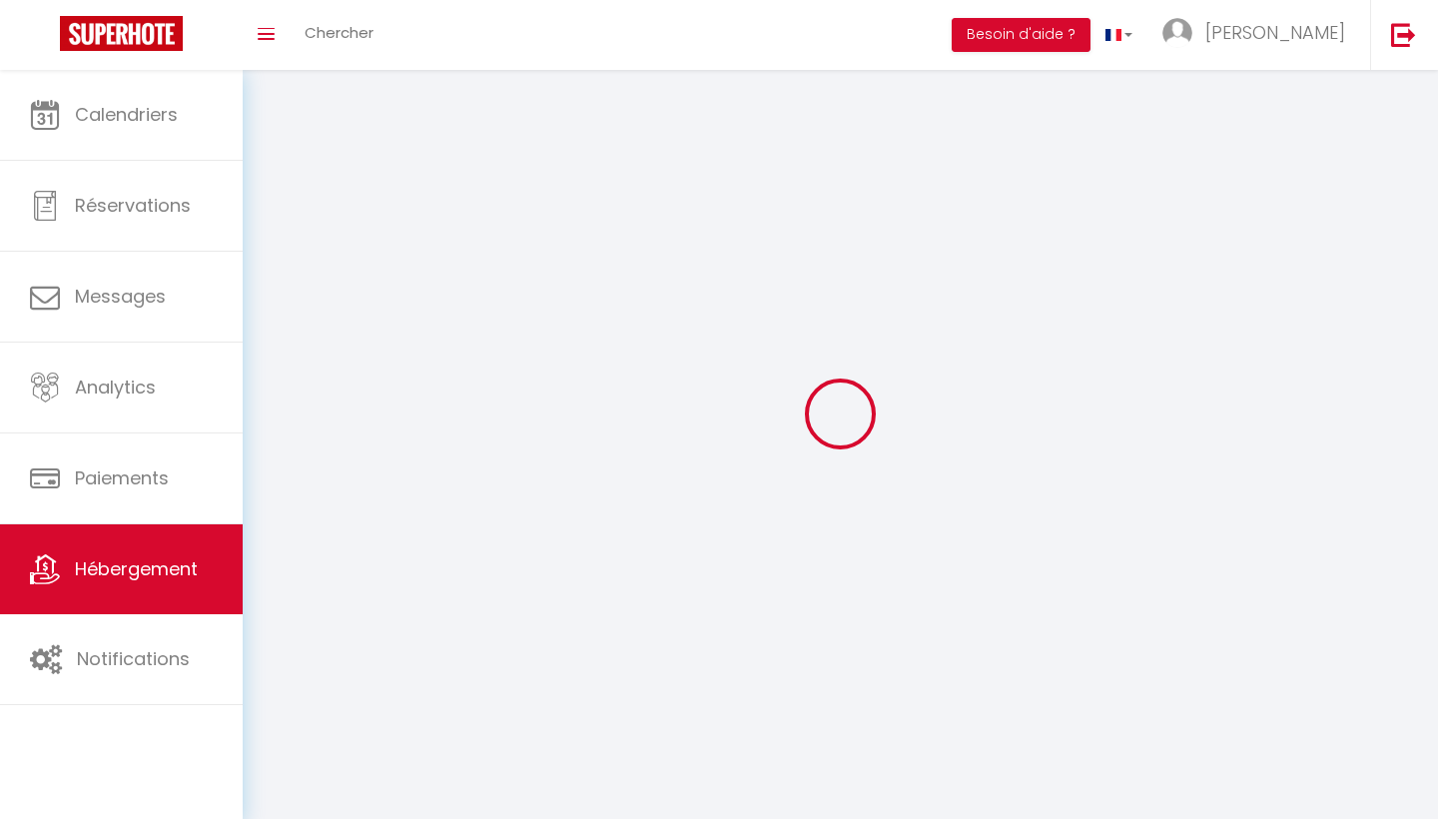
checkbox input "false"
select select
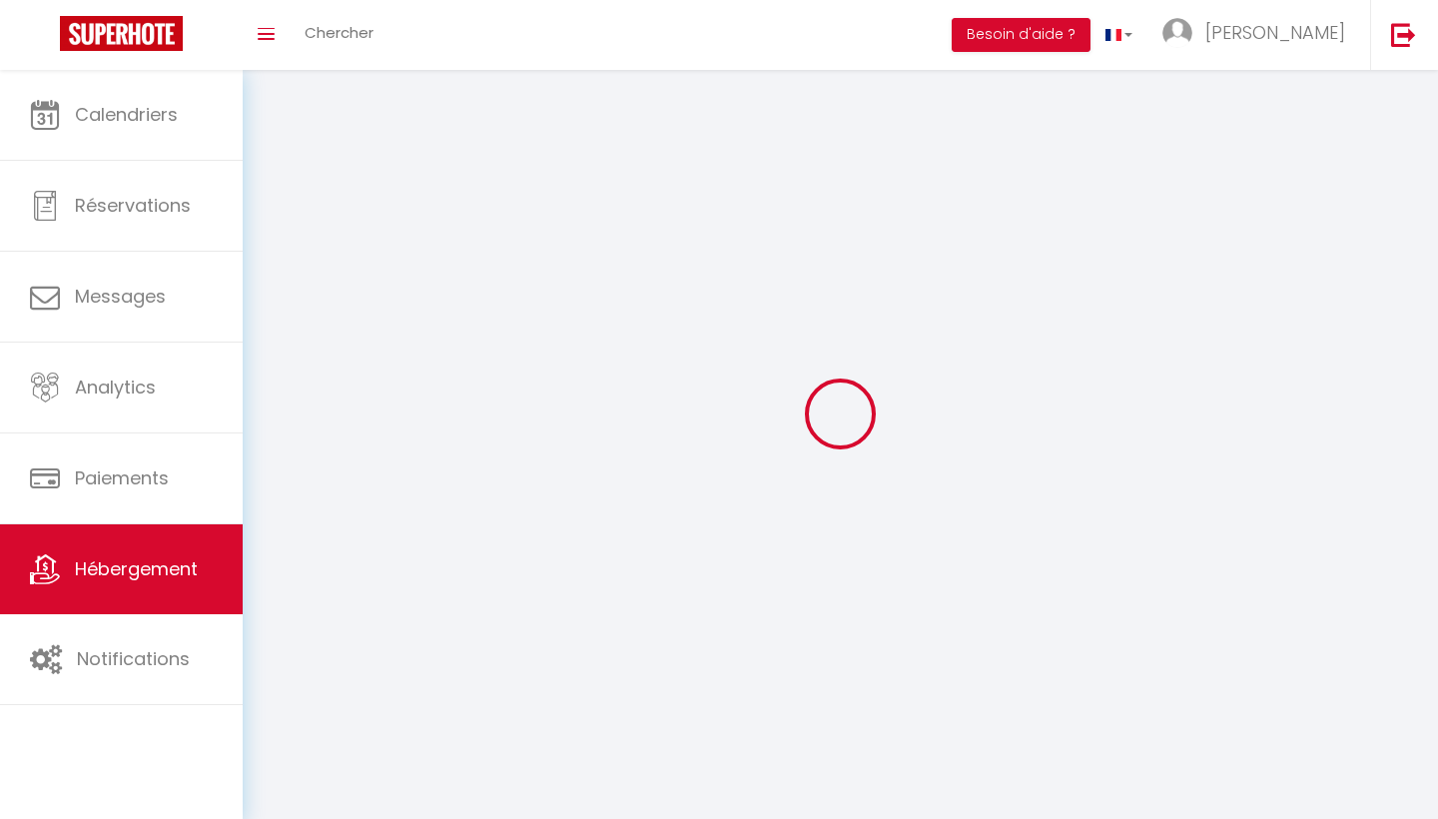
select select
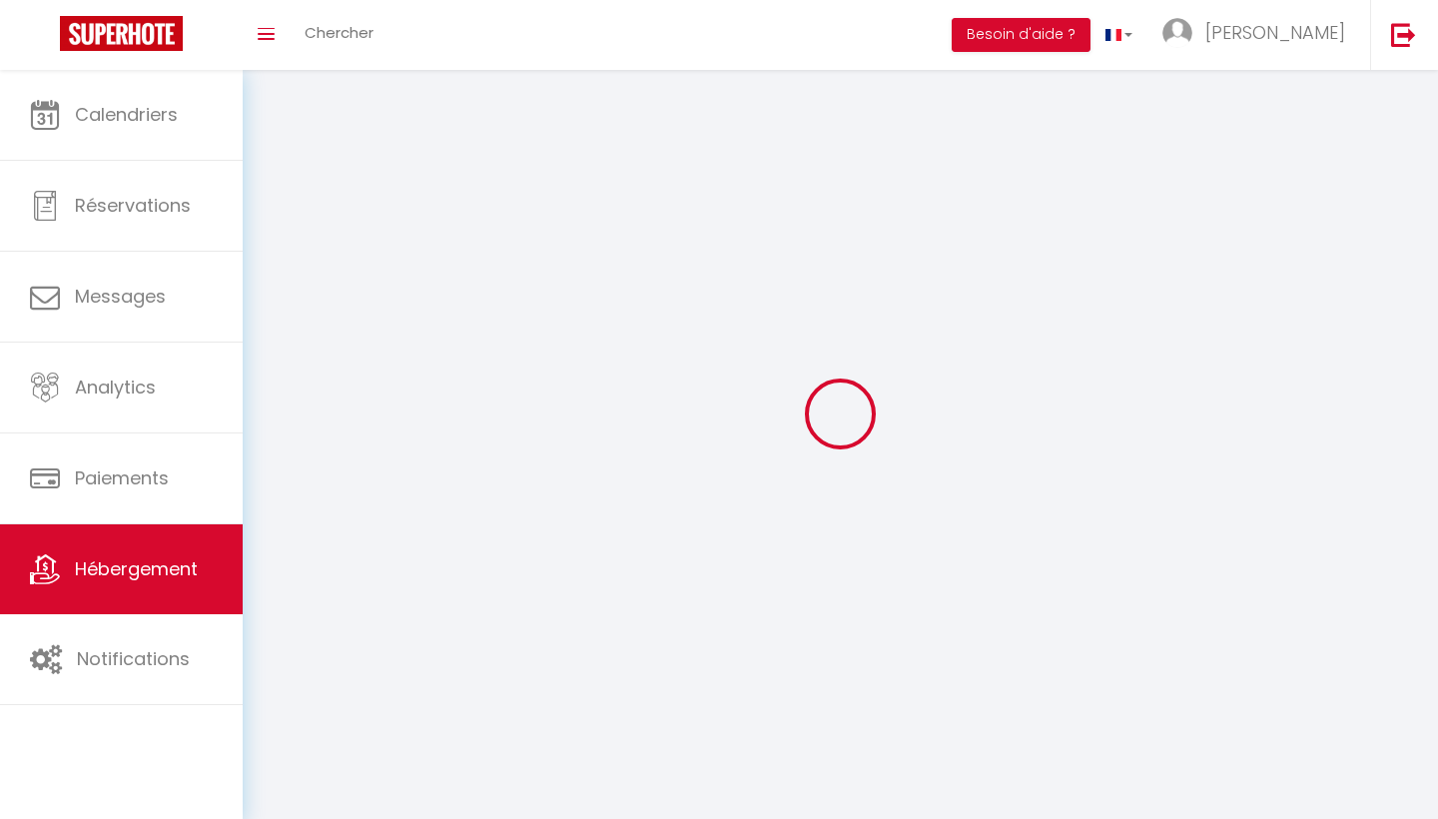
select select
checkbox input "false"
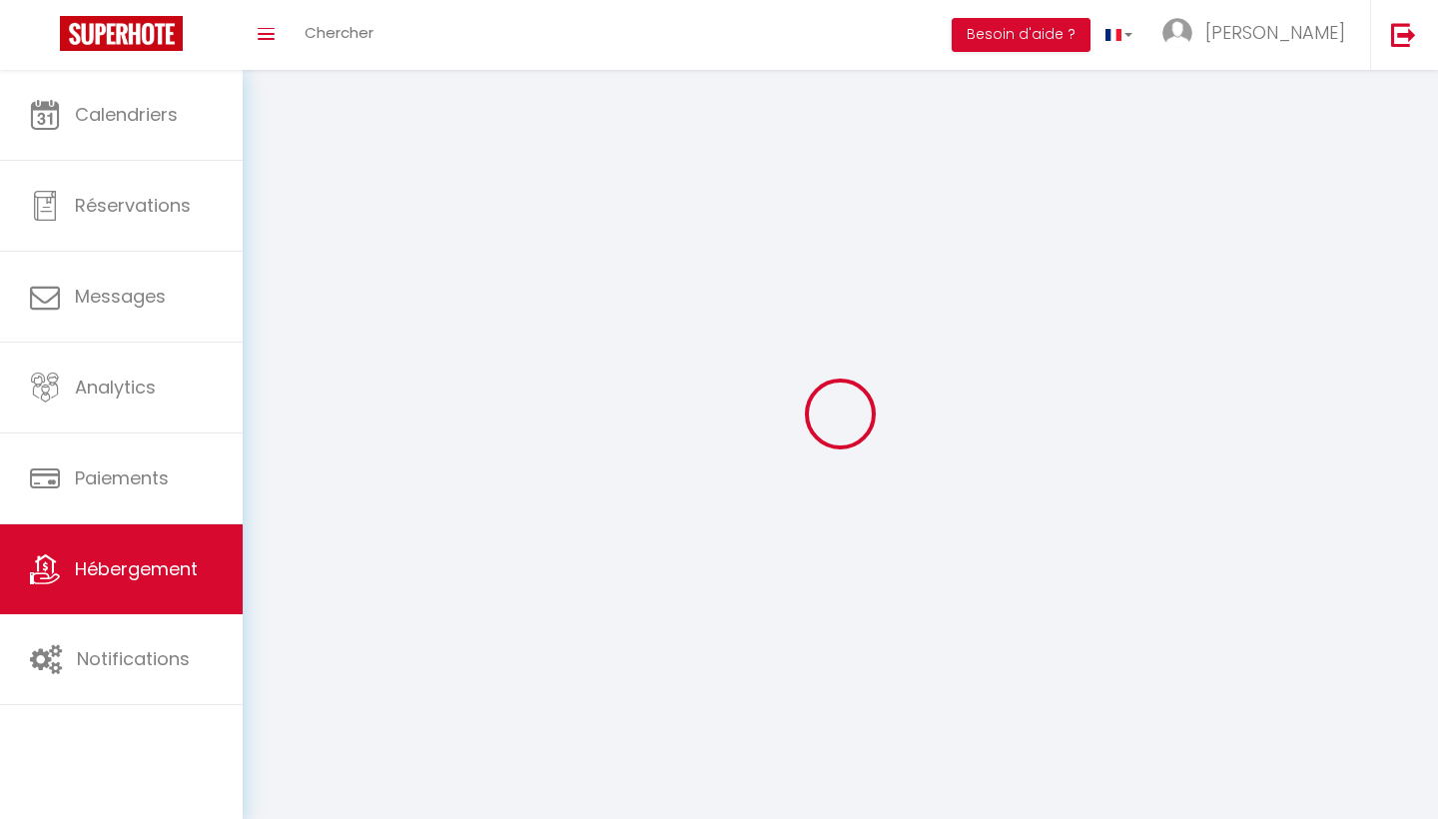
select select
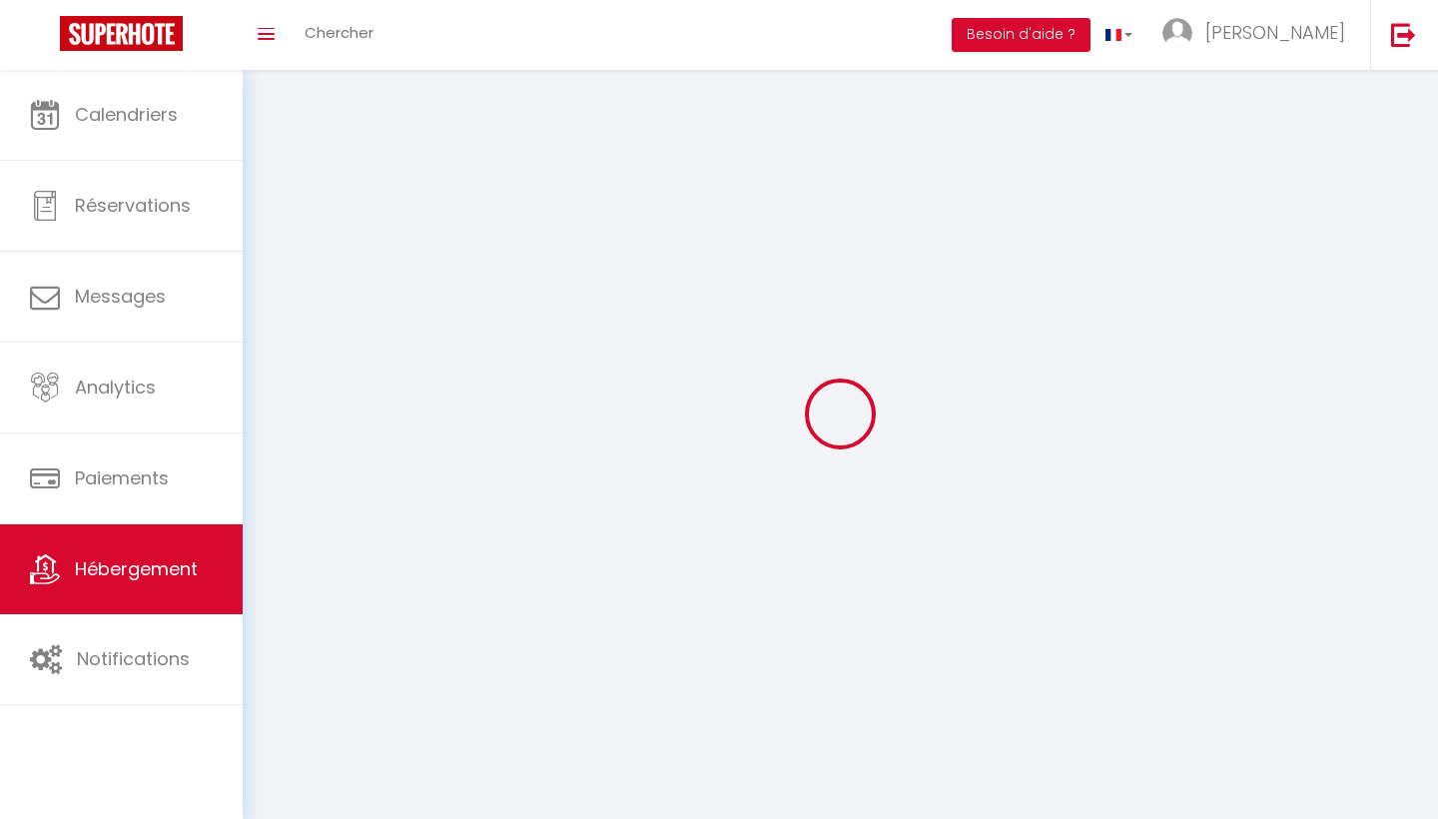
select select
checkbox input "false"
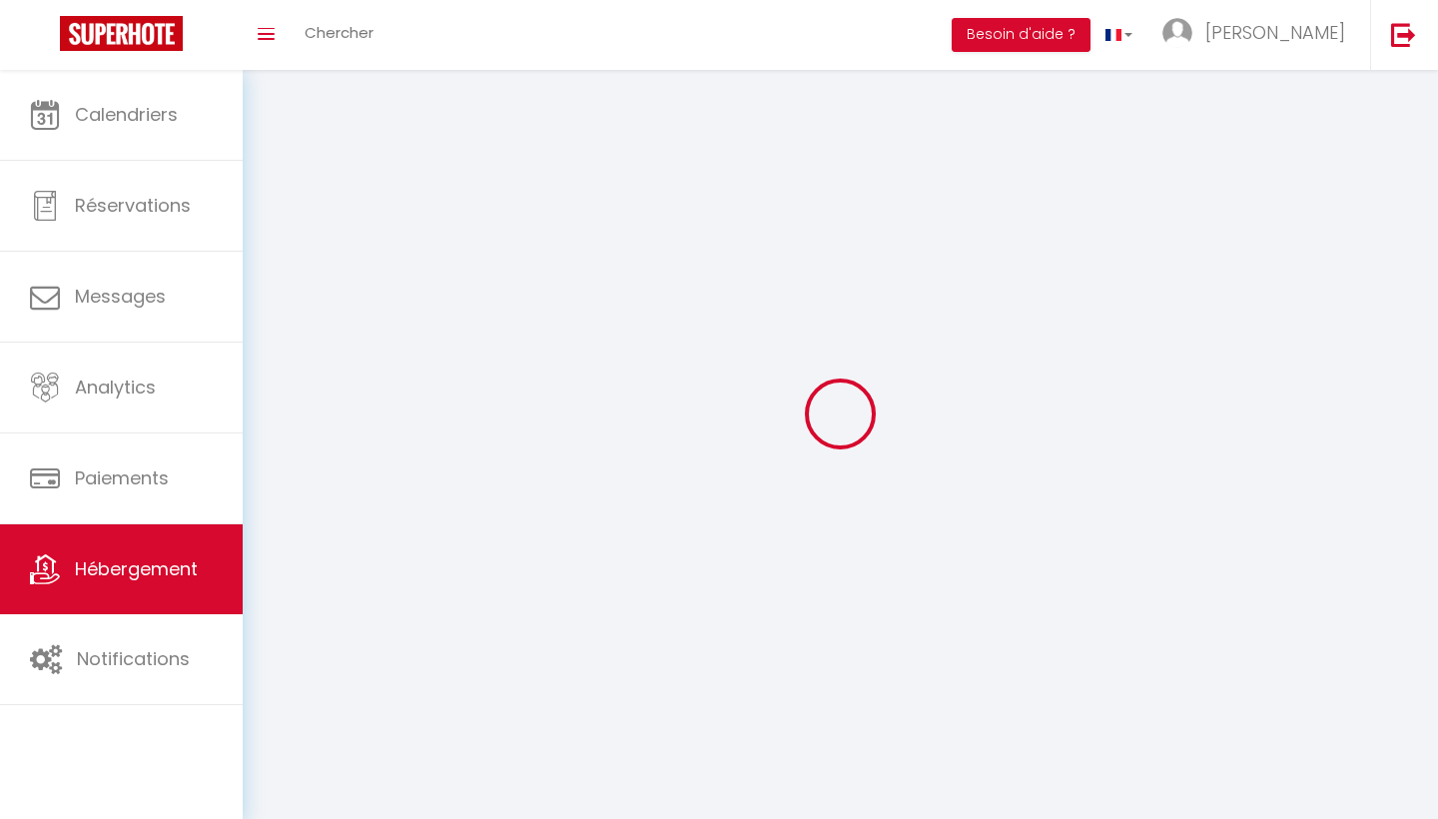
checkbox input "false"
select select
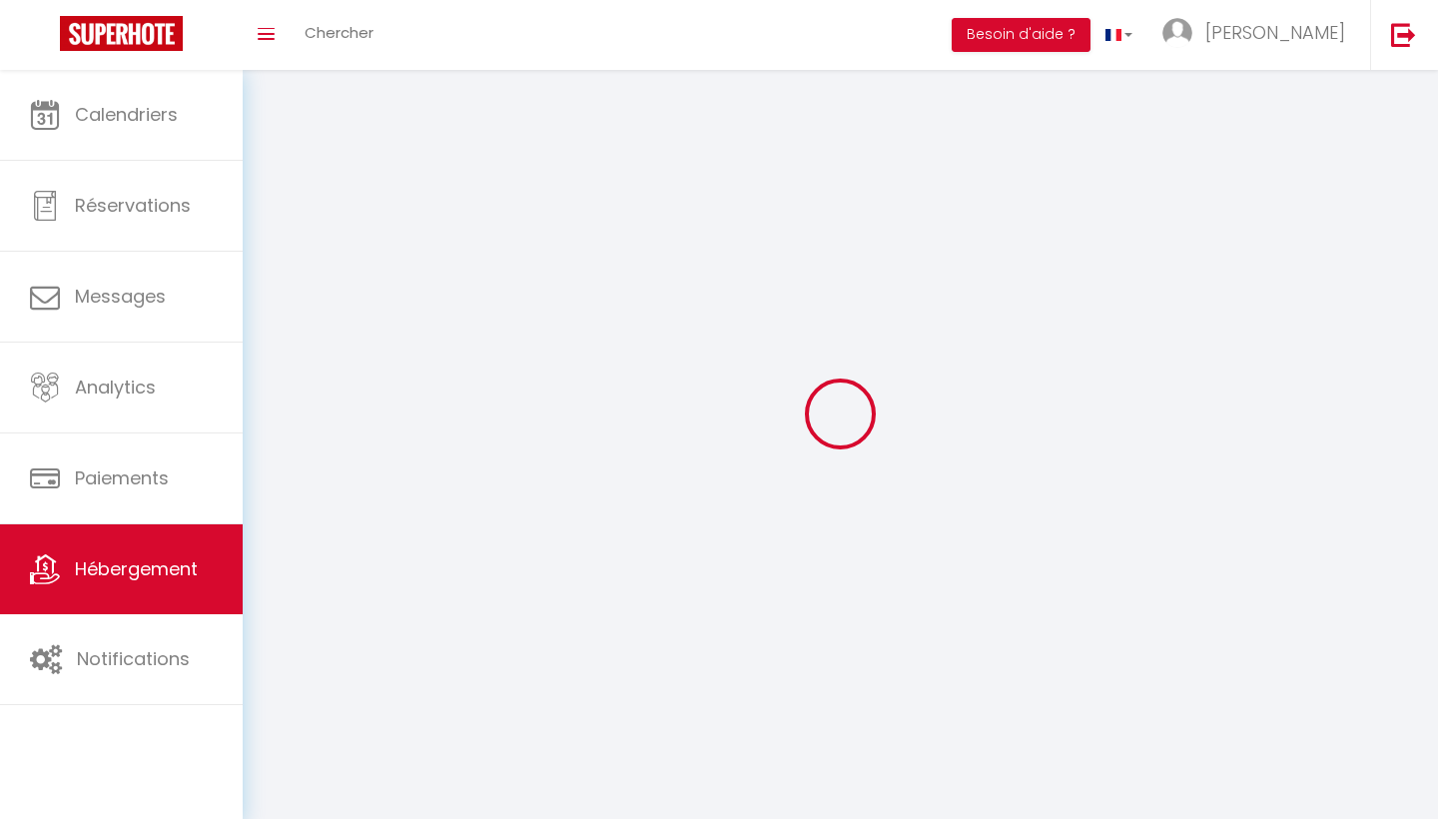
select select
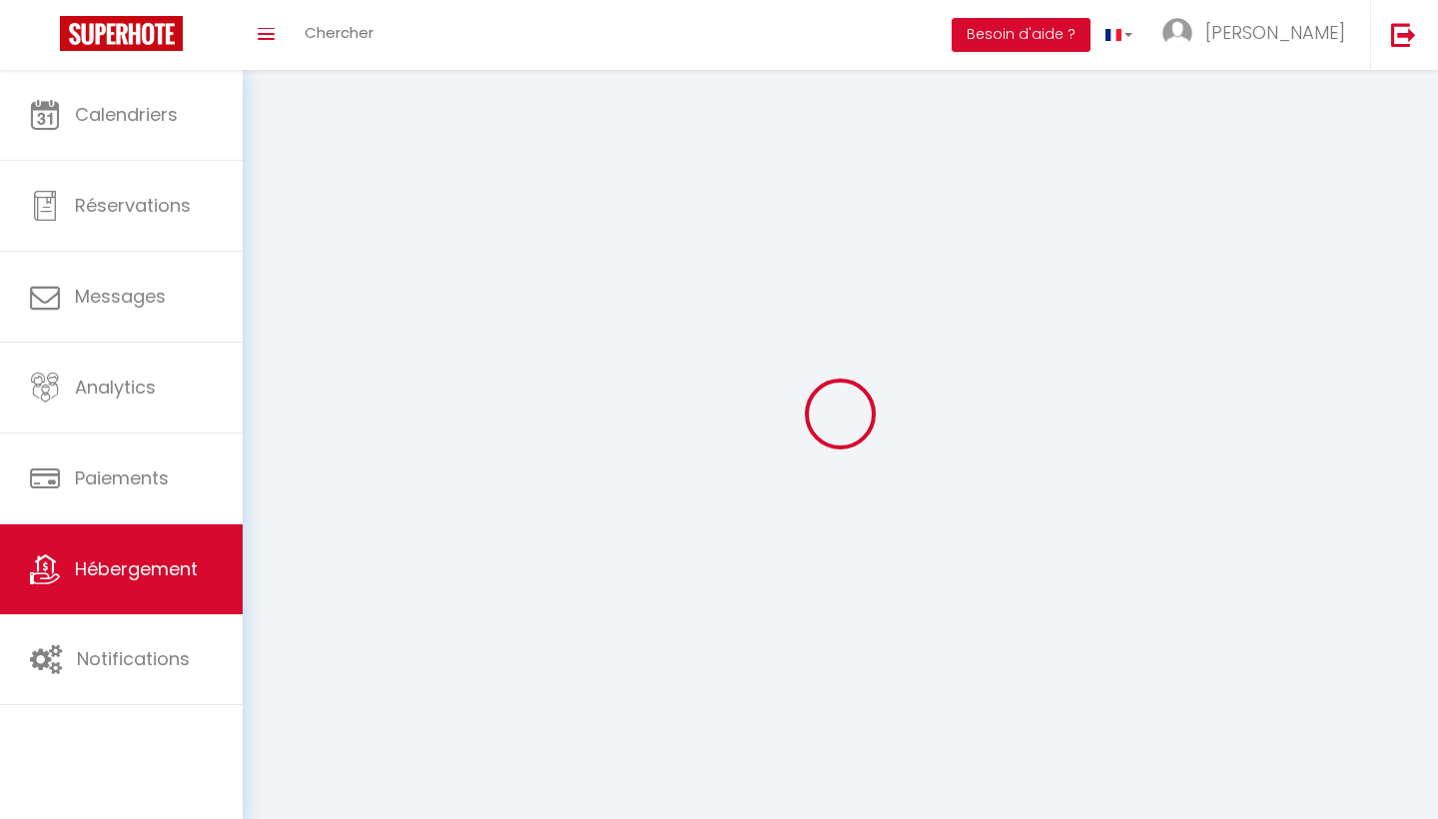
checkbox input "false"
select select
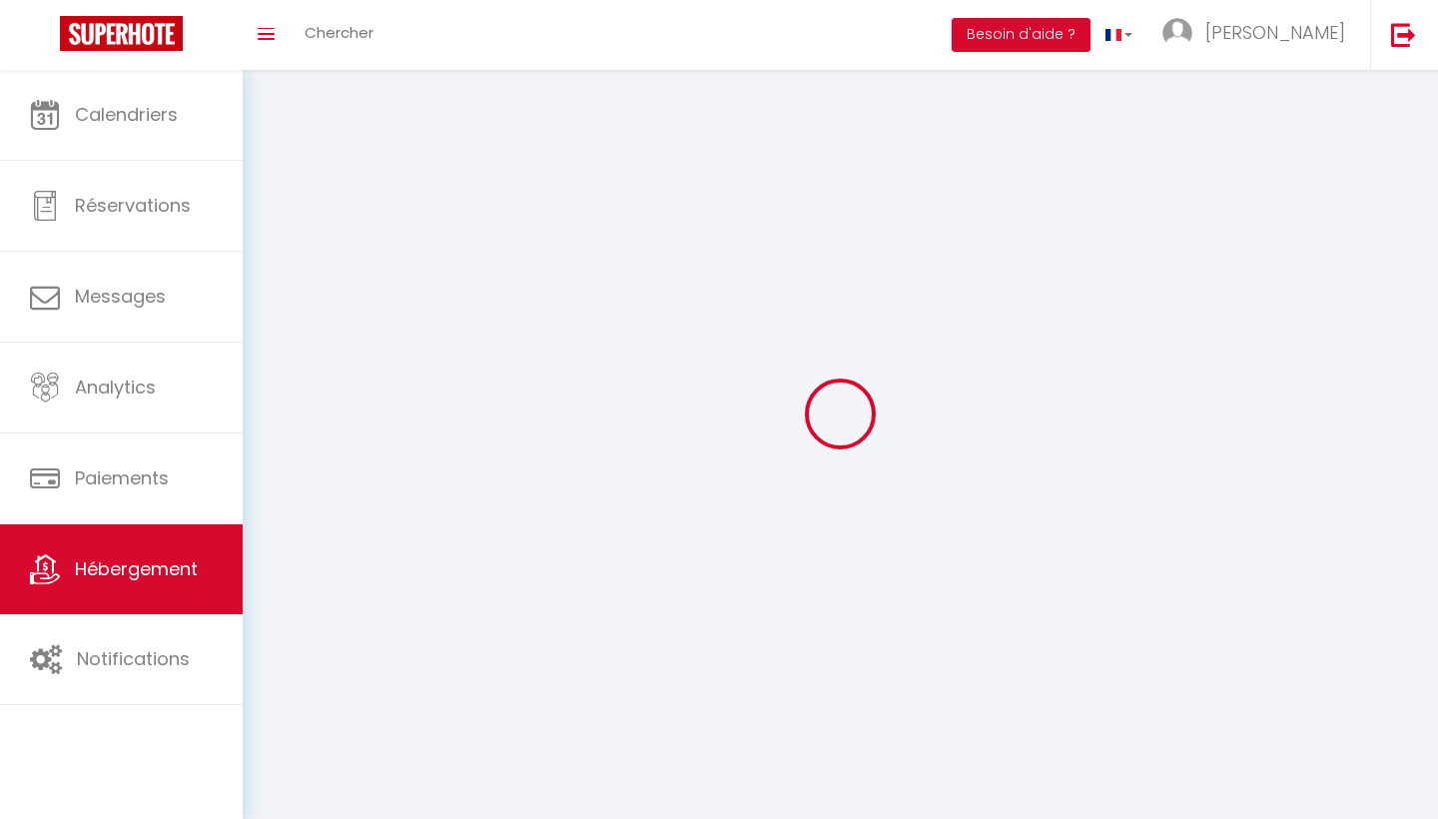
select select
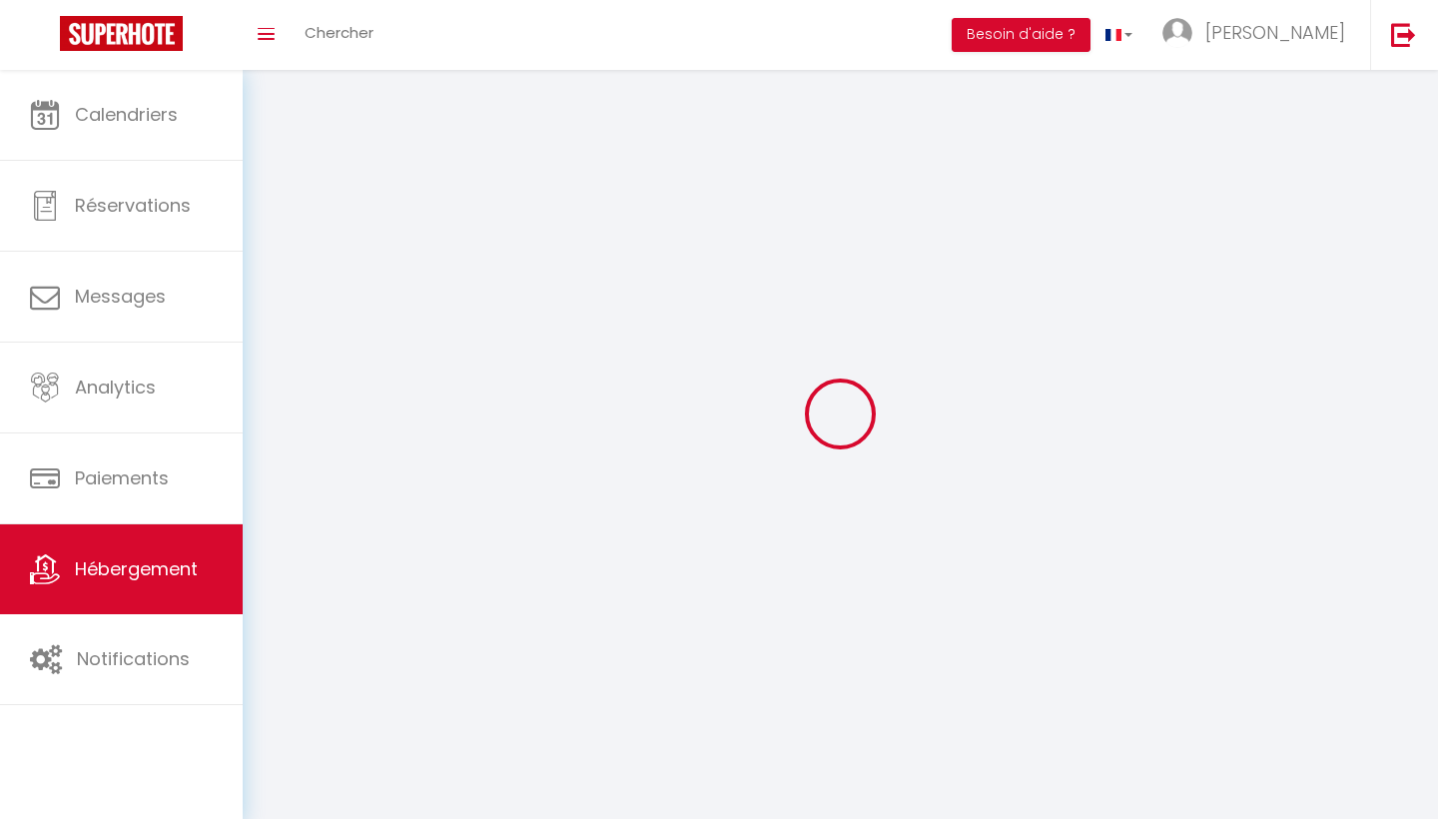
select select
checkbox input "false"
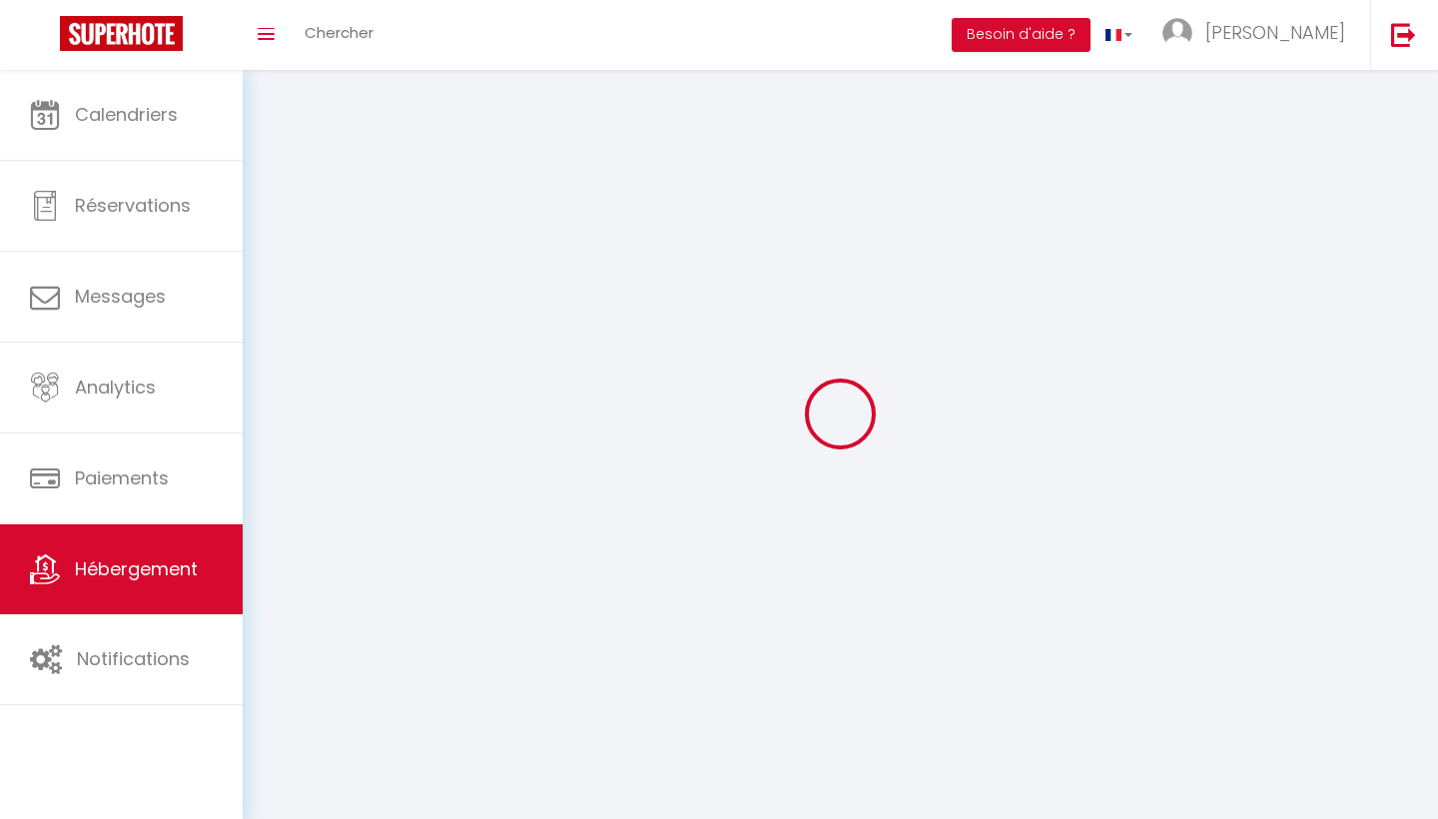
select select
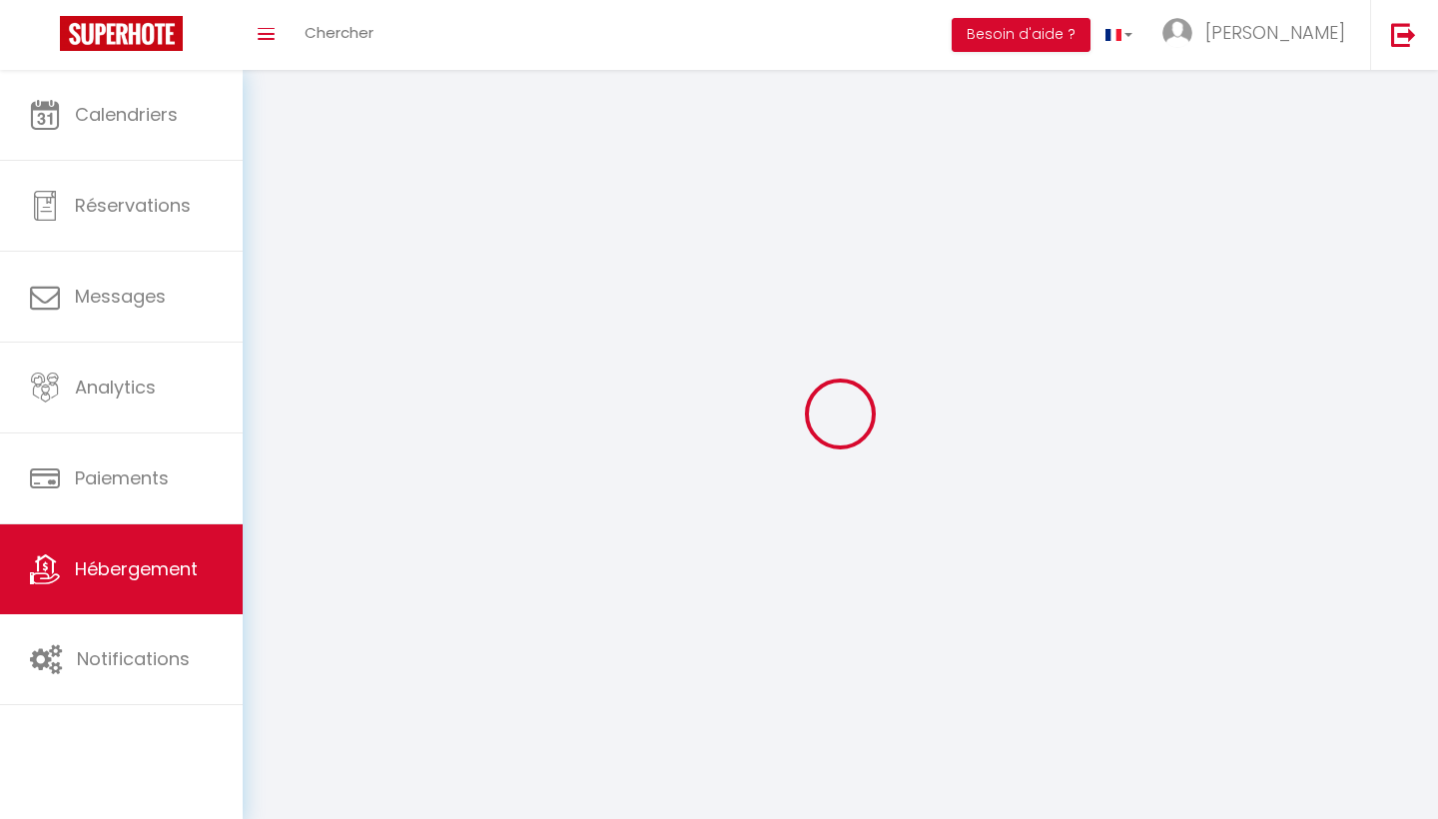
select select
checkbox input "false"
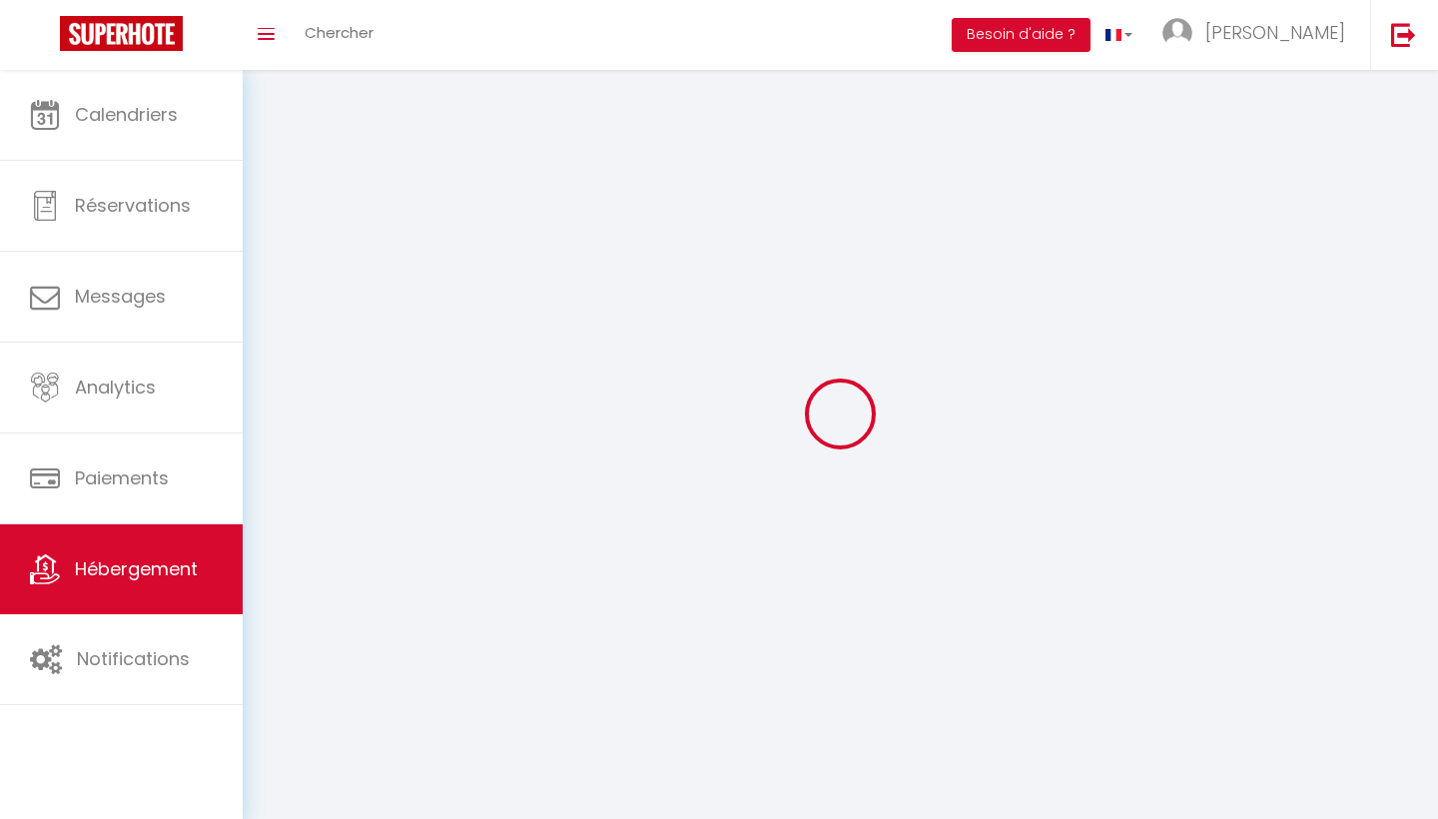
checkbox input "false"
select select
select select "28"
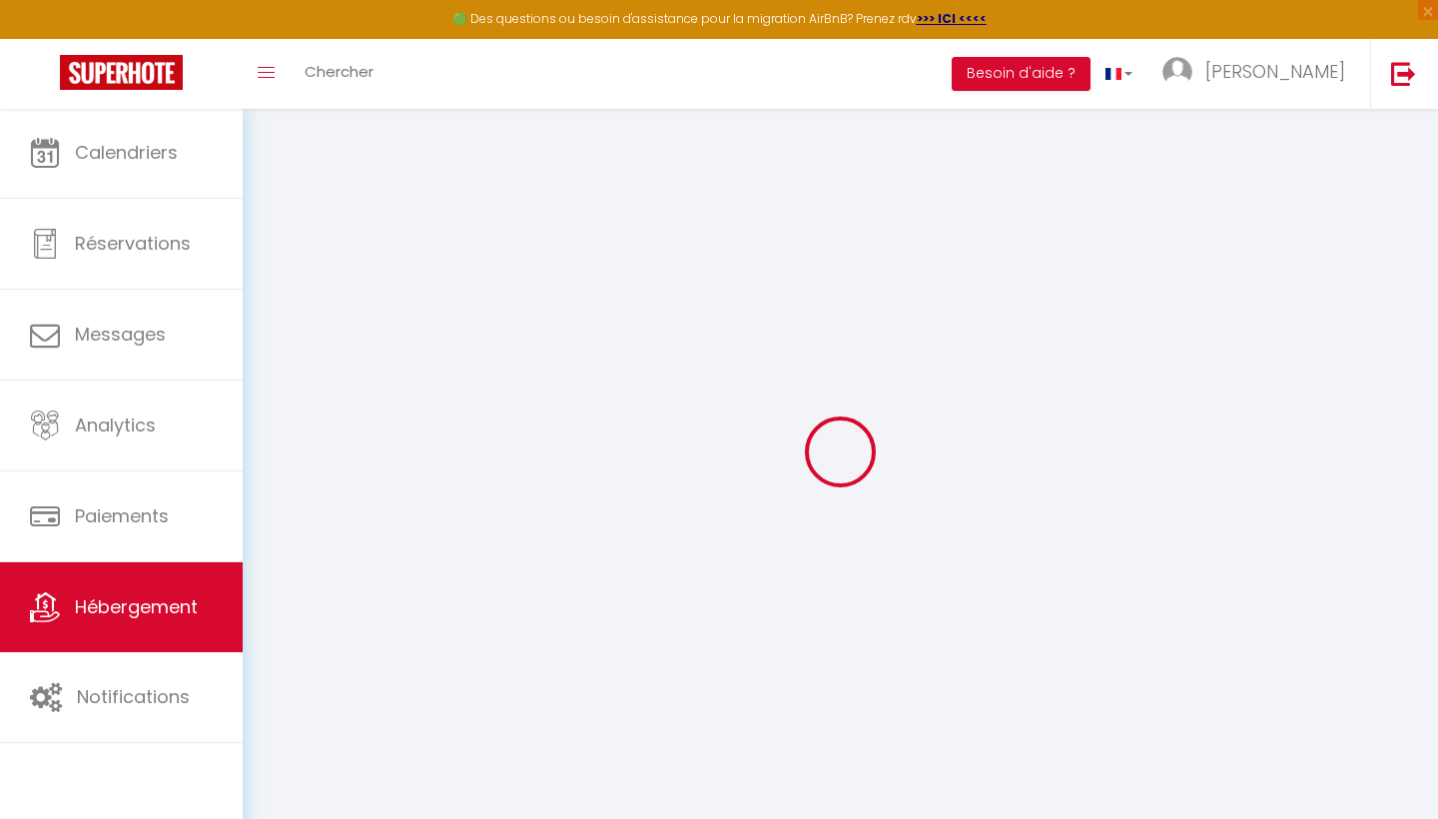
select select
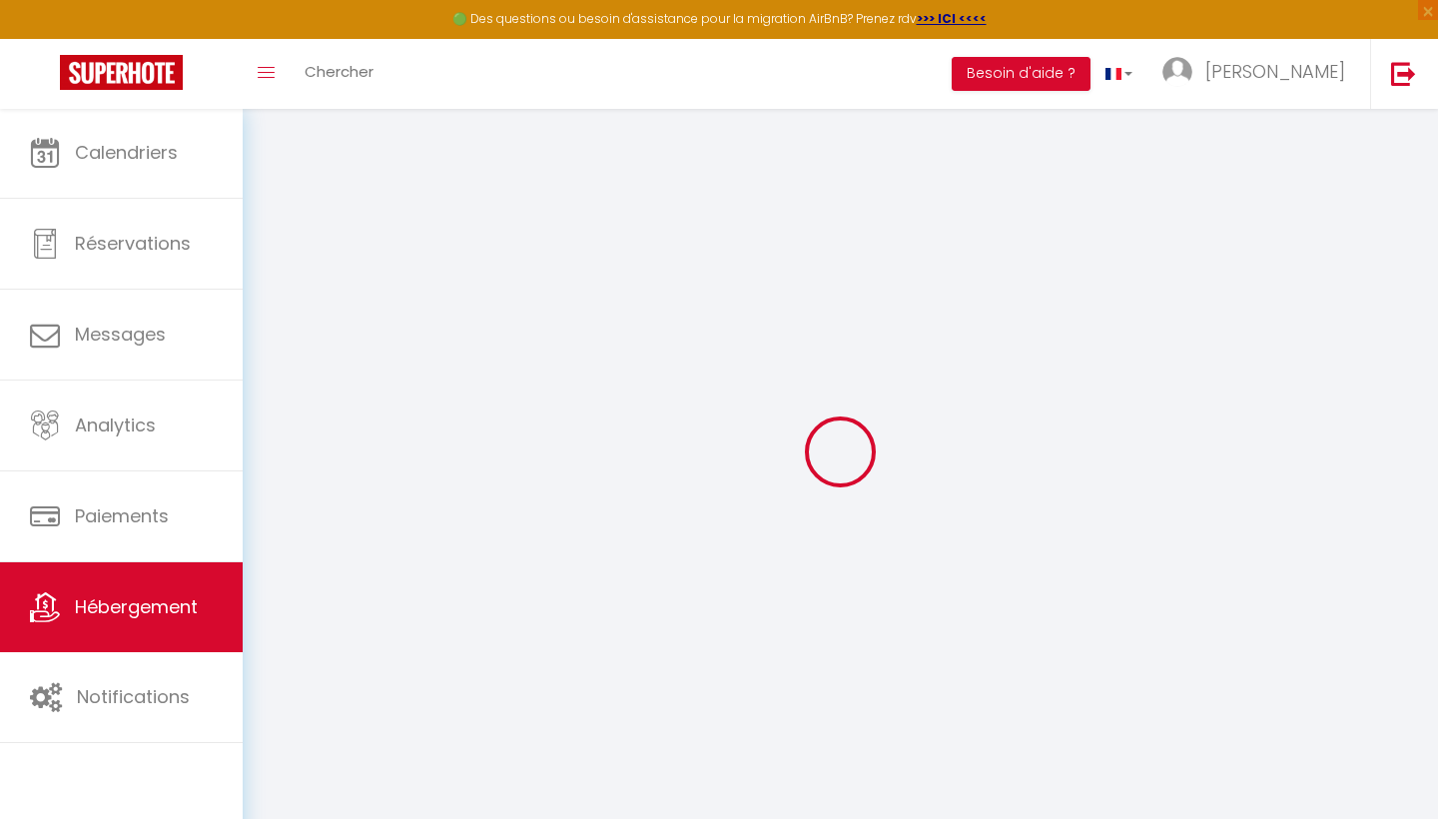
select select
checkbox input "false"
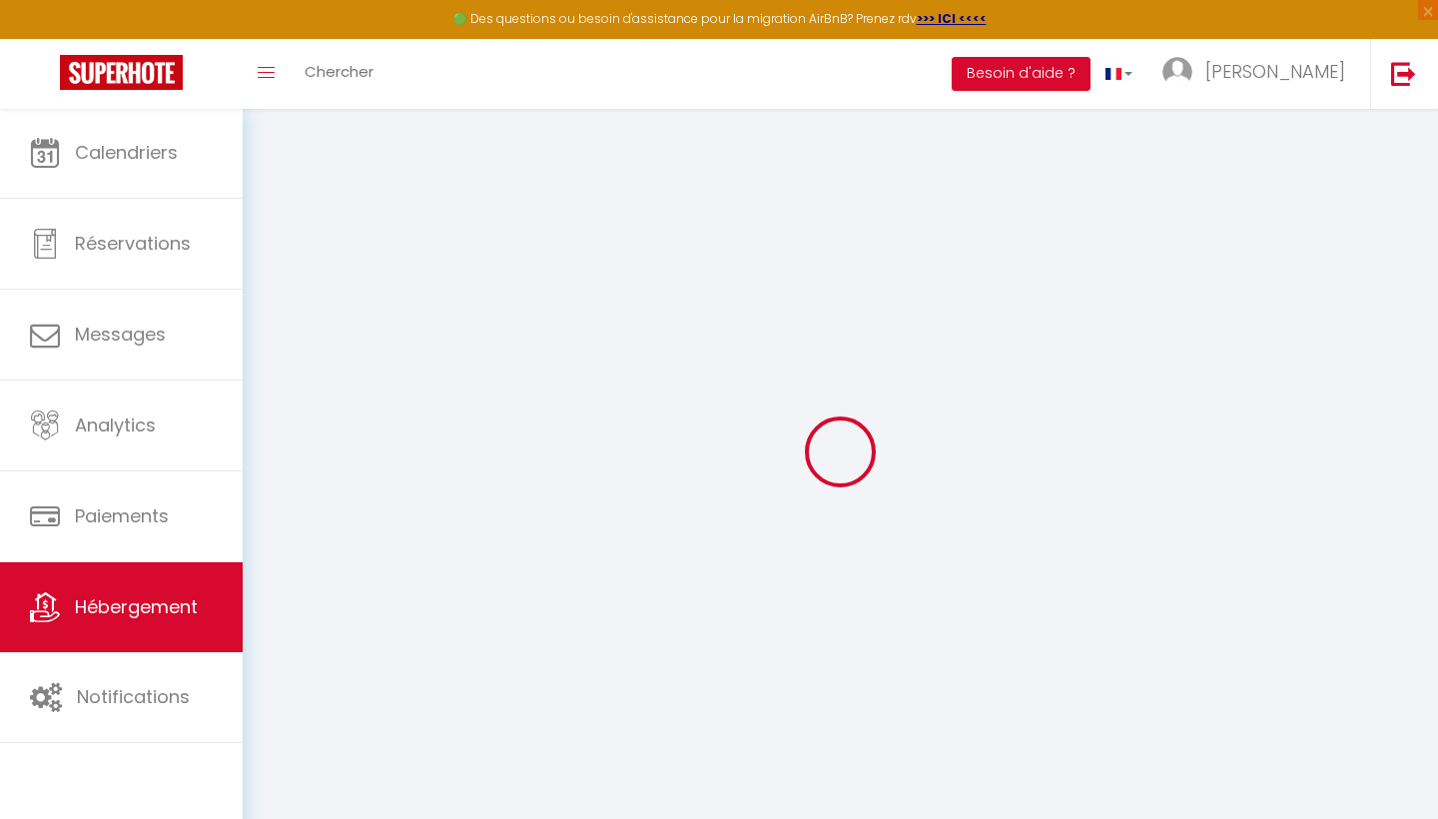
select select
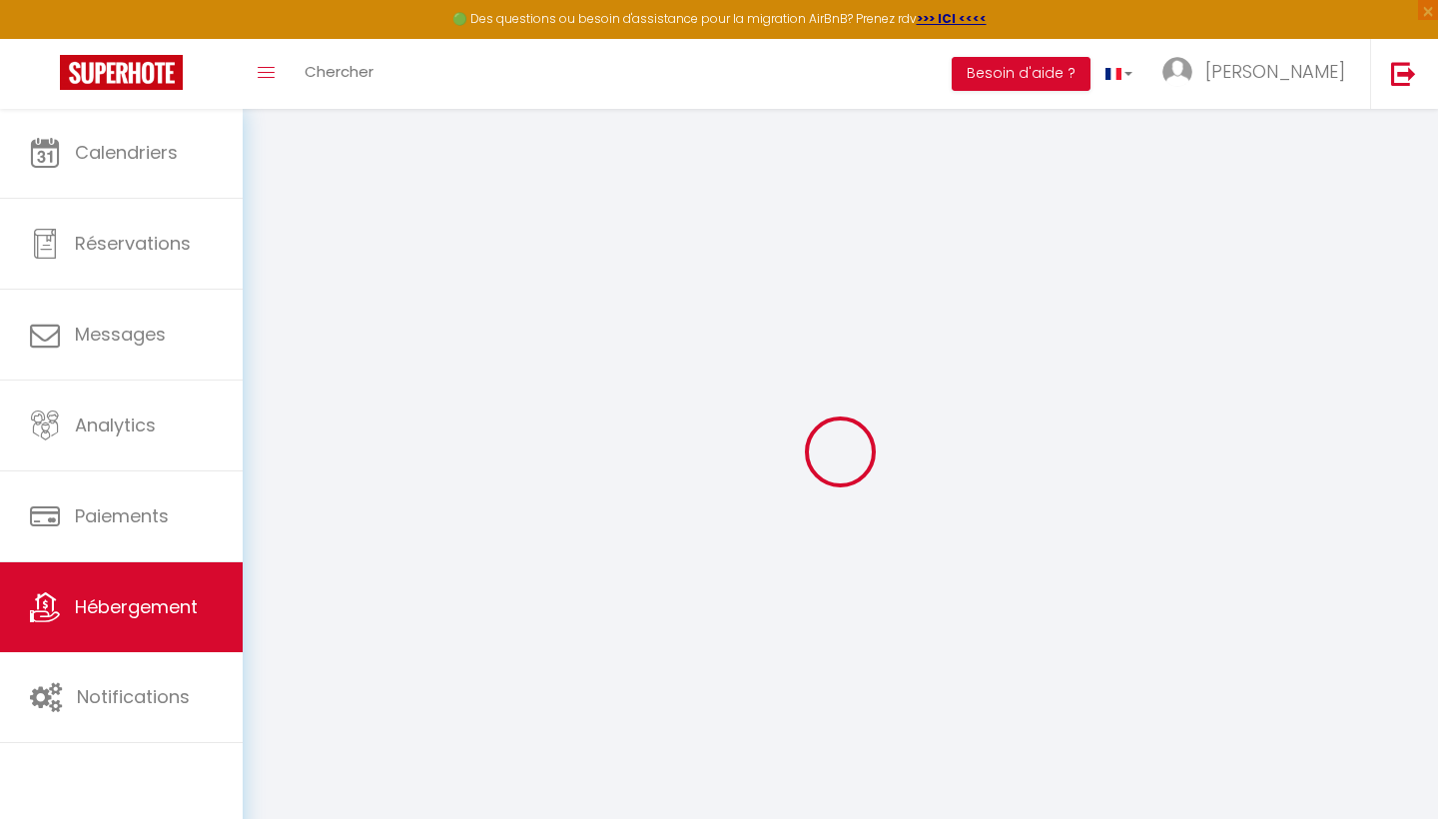
select select
checkbox input "false"
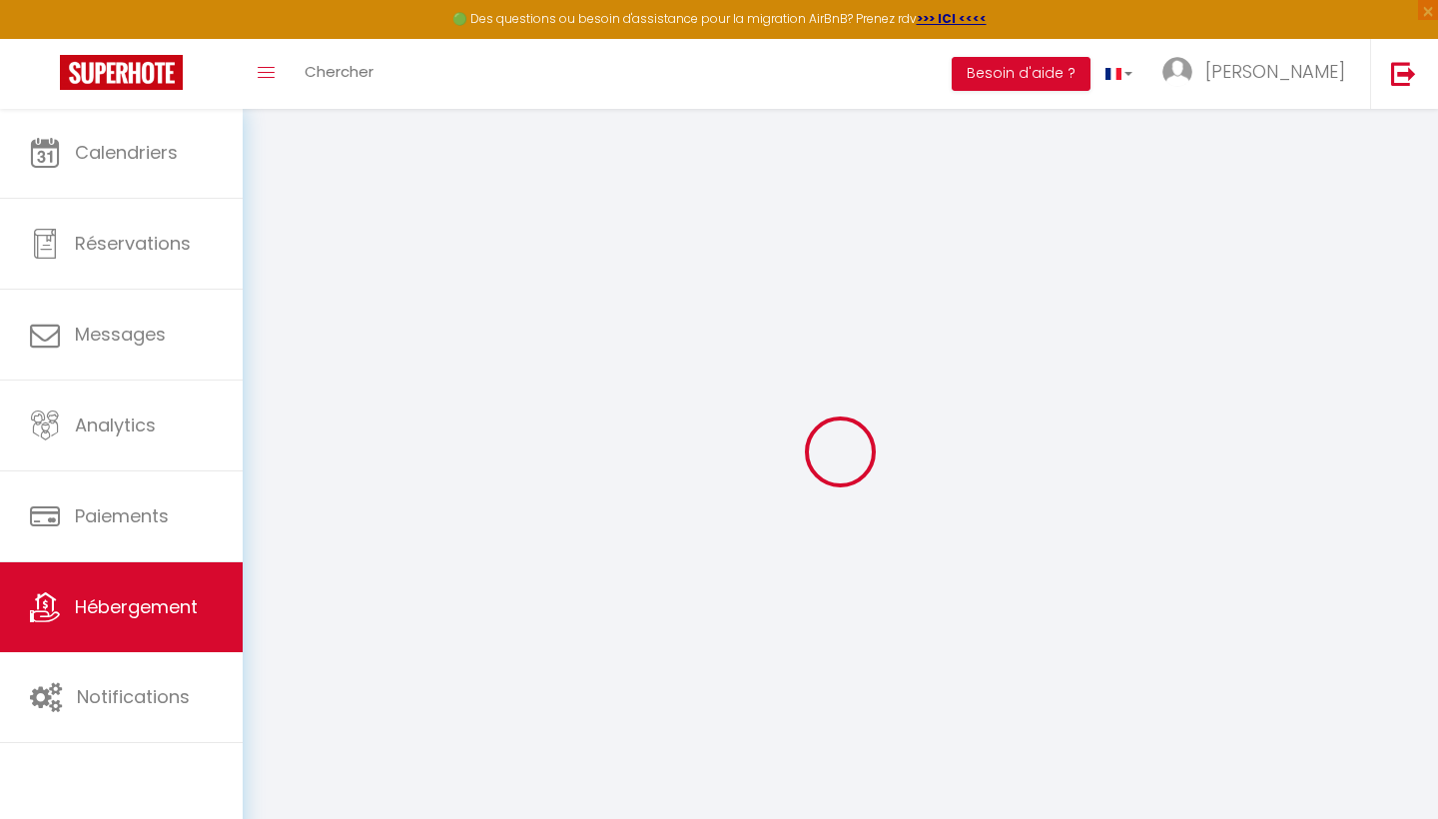
checkbox input "false"
select select
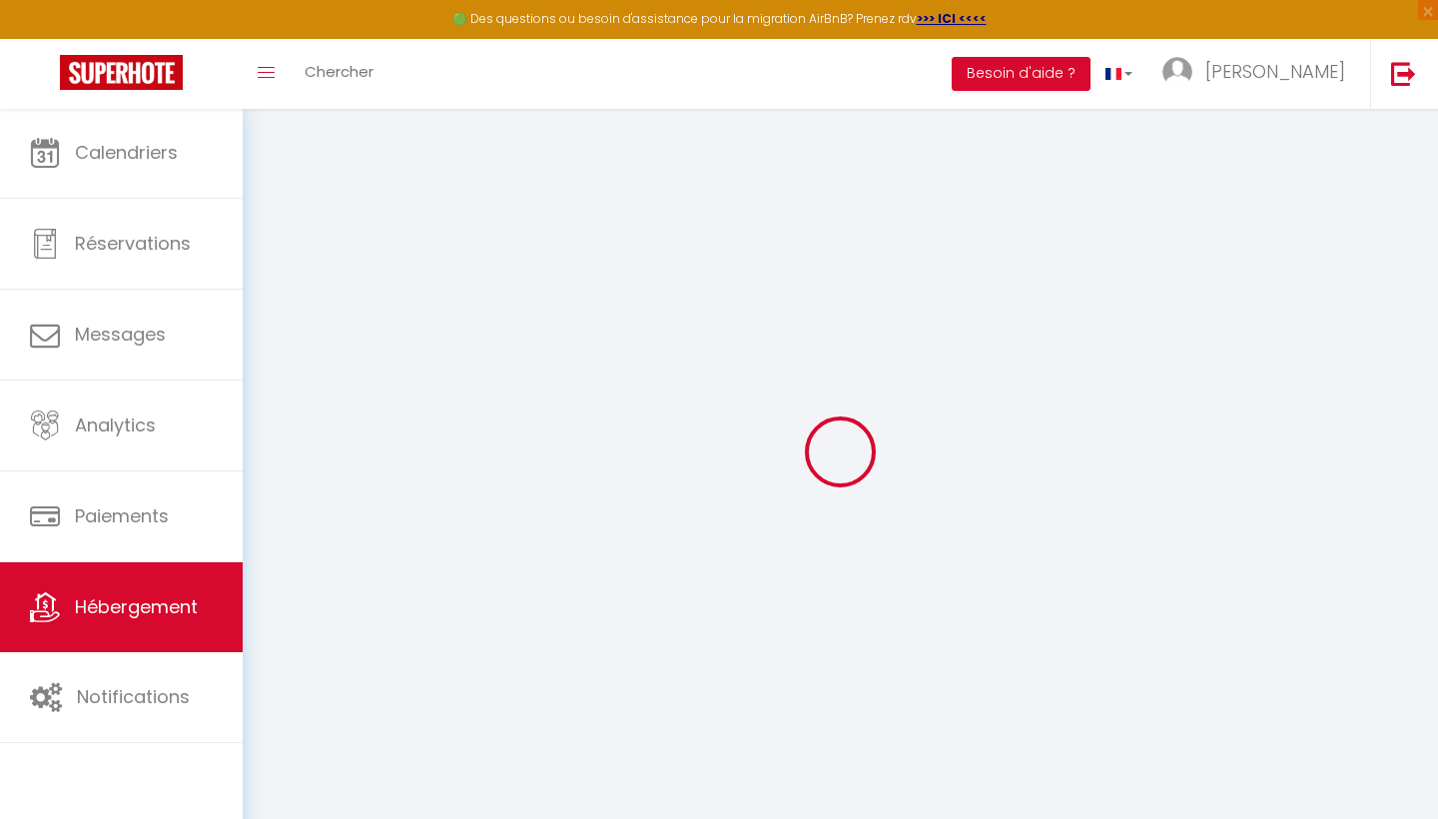
select select
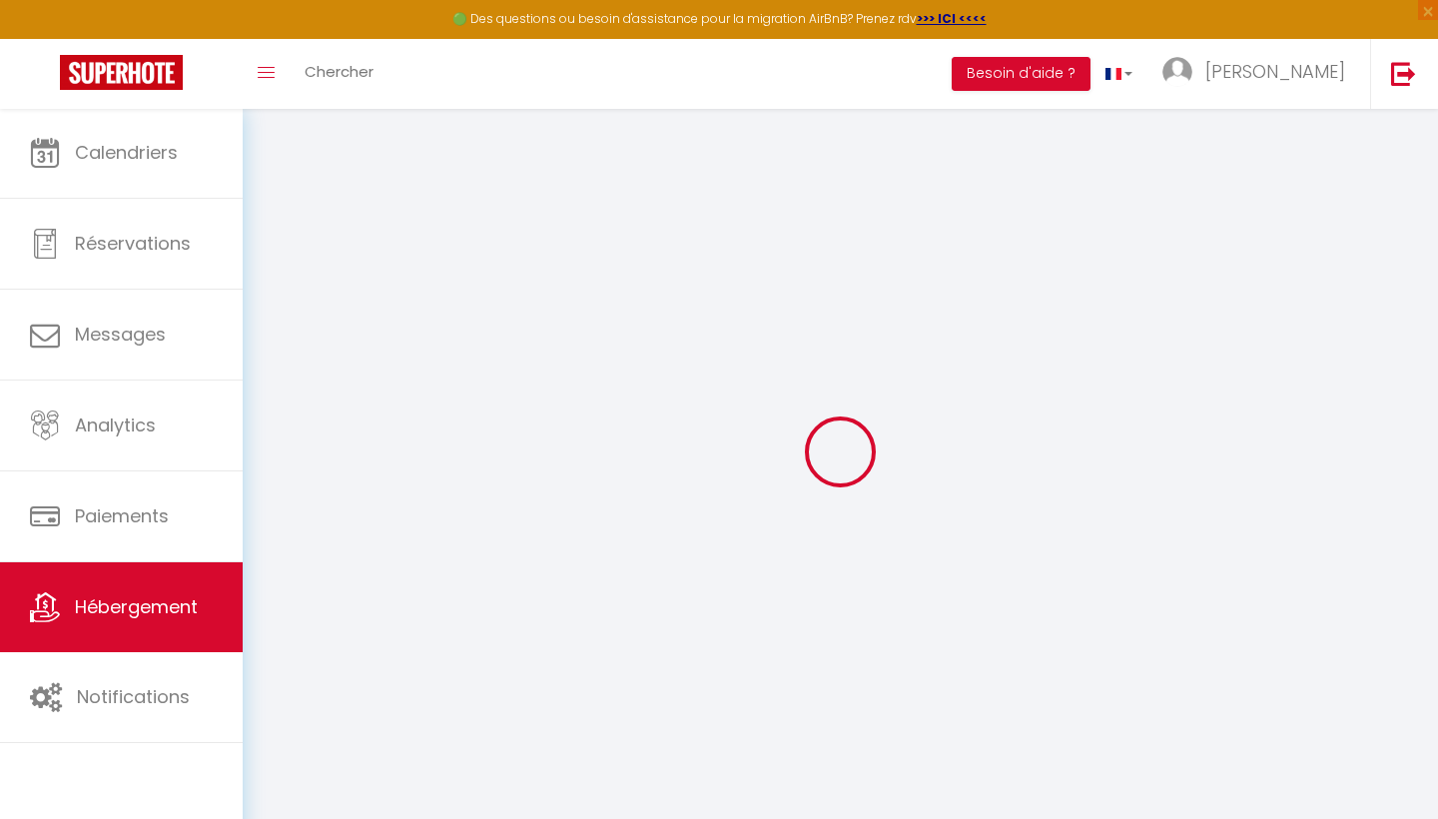
checkbox input "false"
select select
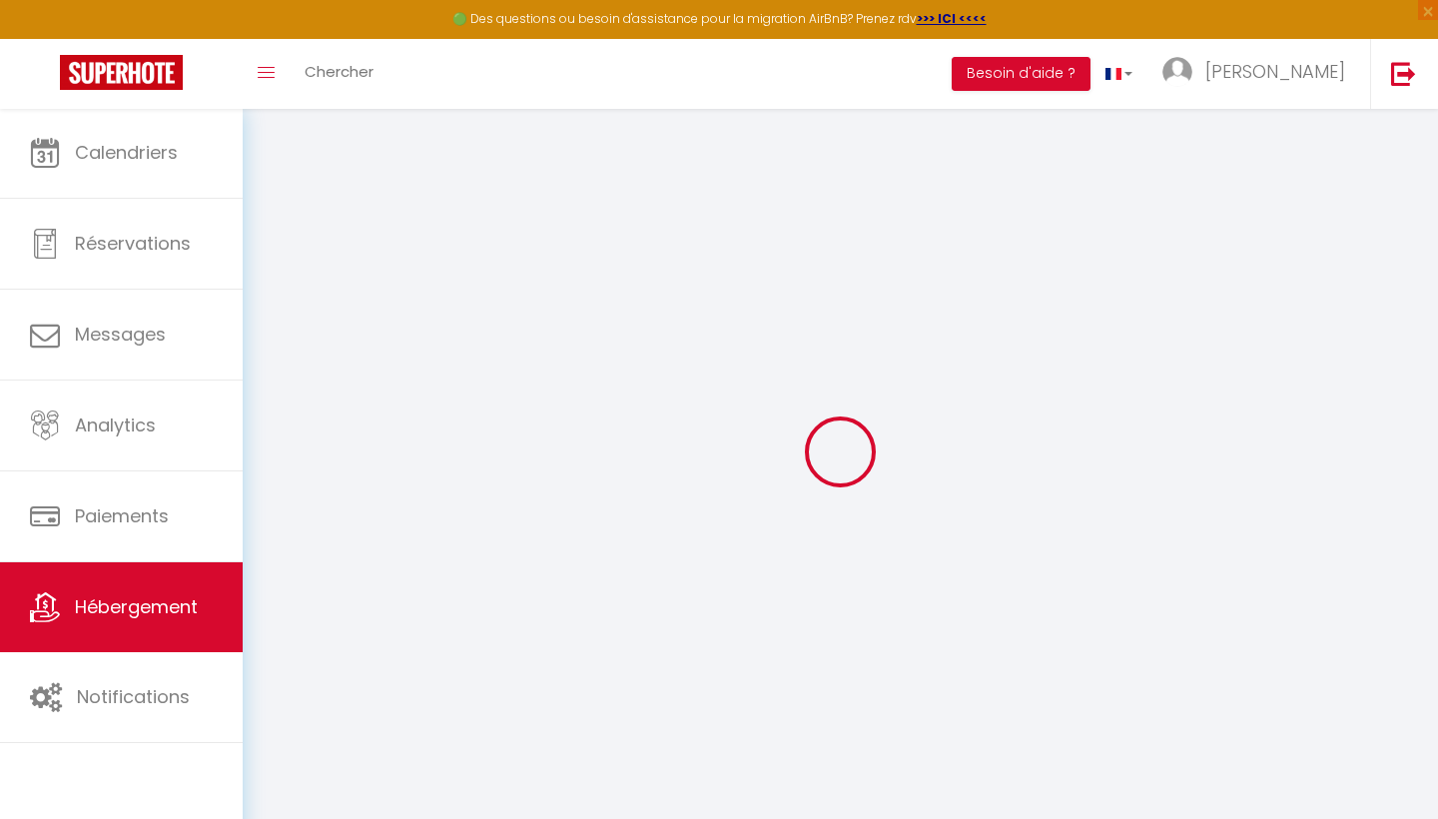
select select
type input "Confort sur la croisette (2ch)"
type input "[PERSON_NAME]"
type input "christophe"
select select "6"
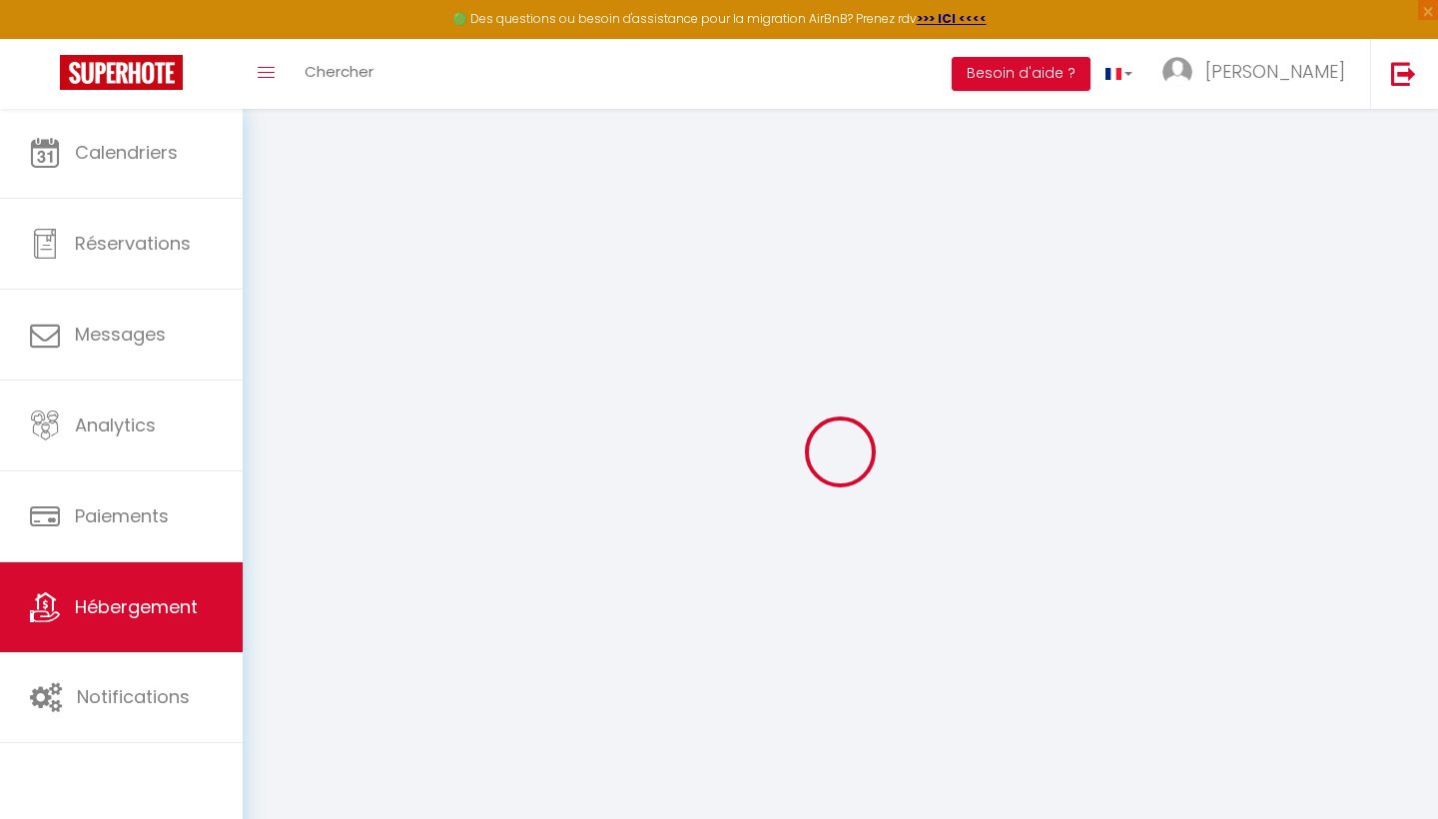
select select "2"
type input "500"
type input "50"
select select
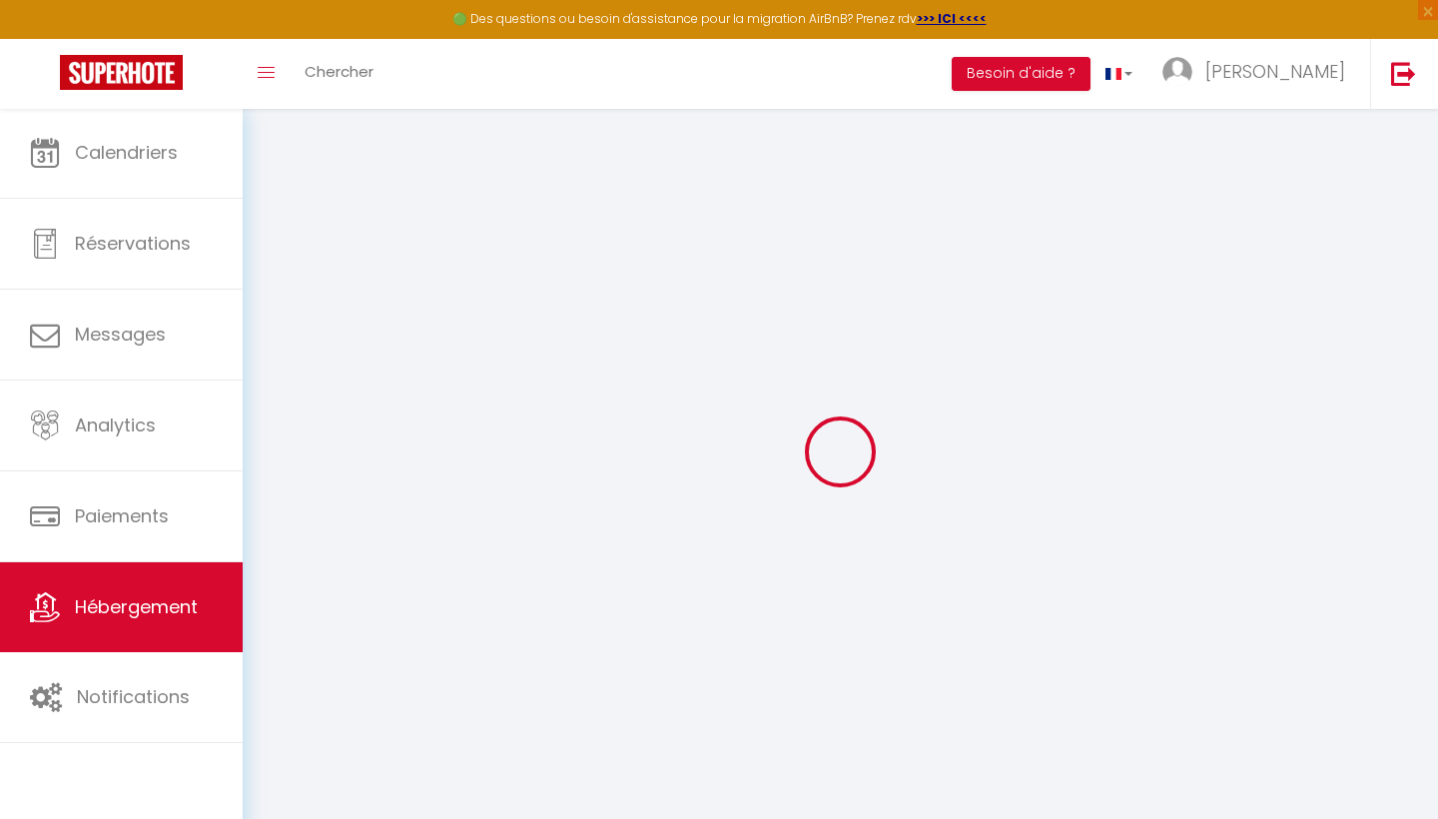
select select
type input "avenue de la croisette"
type input "73440"
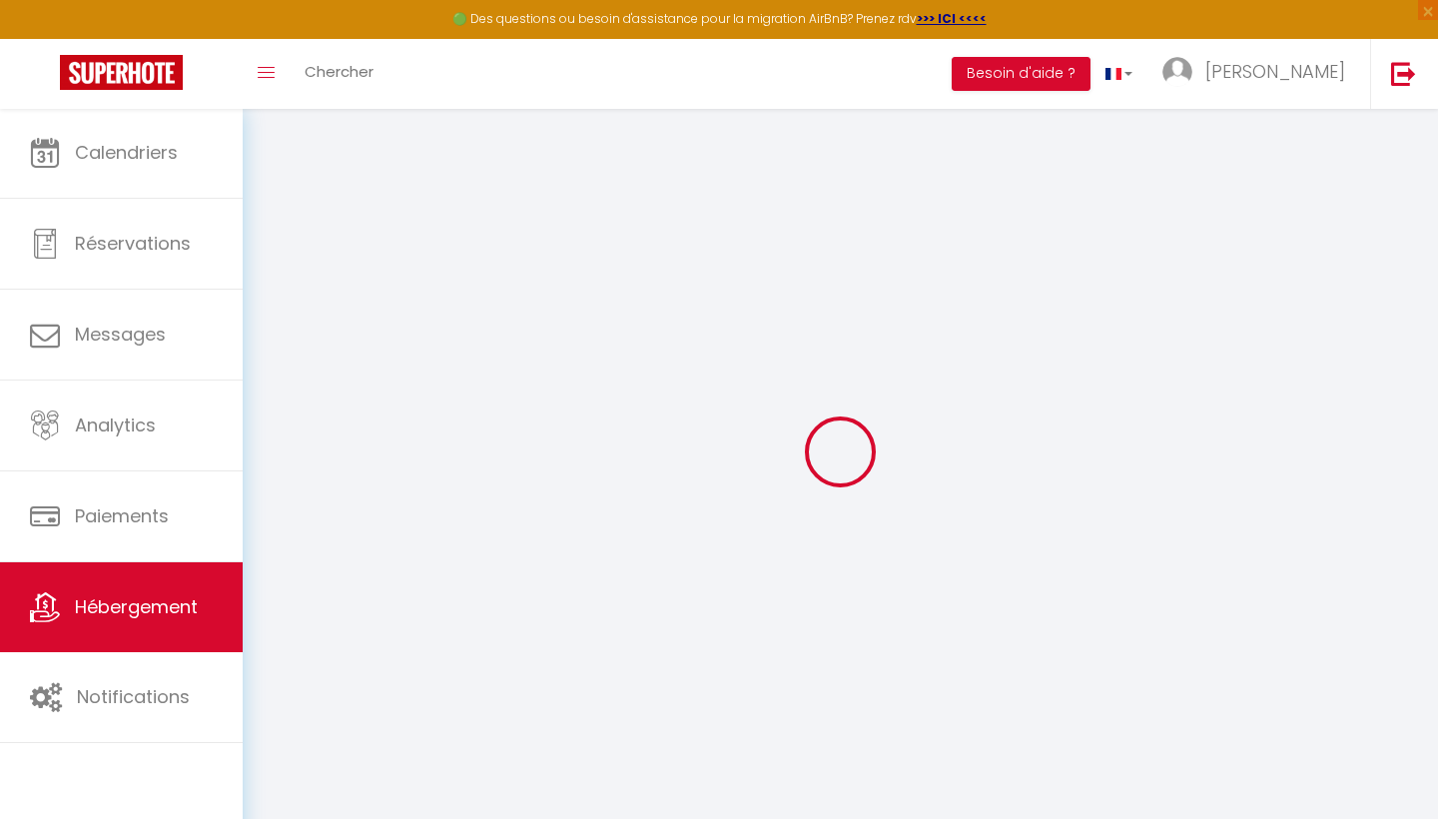
type input "Les Belleville"
type input "[EMAIL_ADDRESS][DOMAIN_NAME]"
select select "15776"
checkbox input "true"
checkbox input "false"
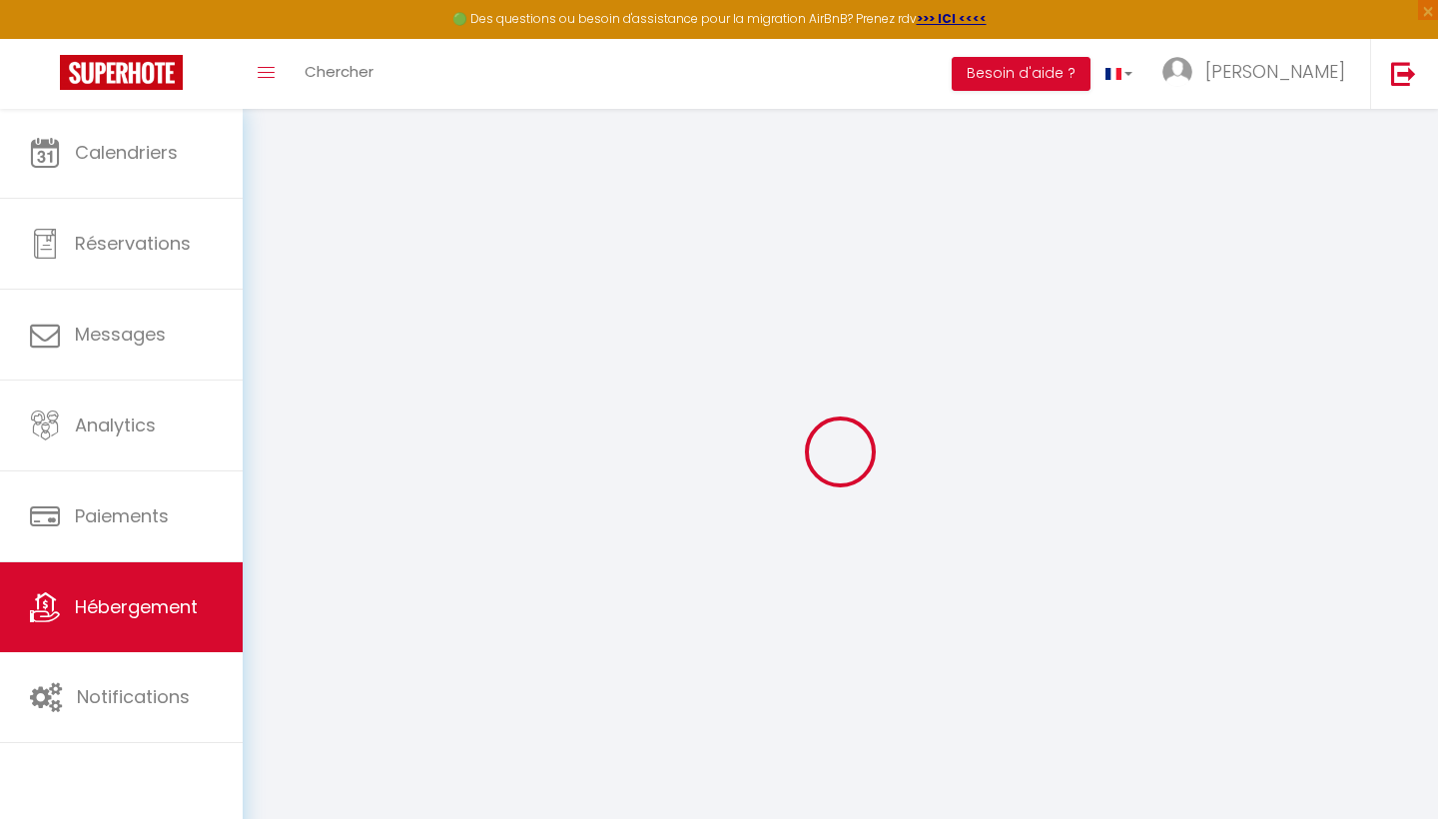
checkbox input "true"
checkbox input "false"
type input "0"
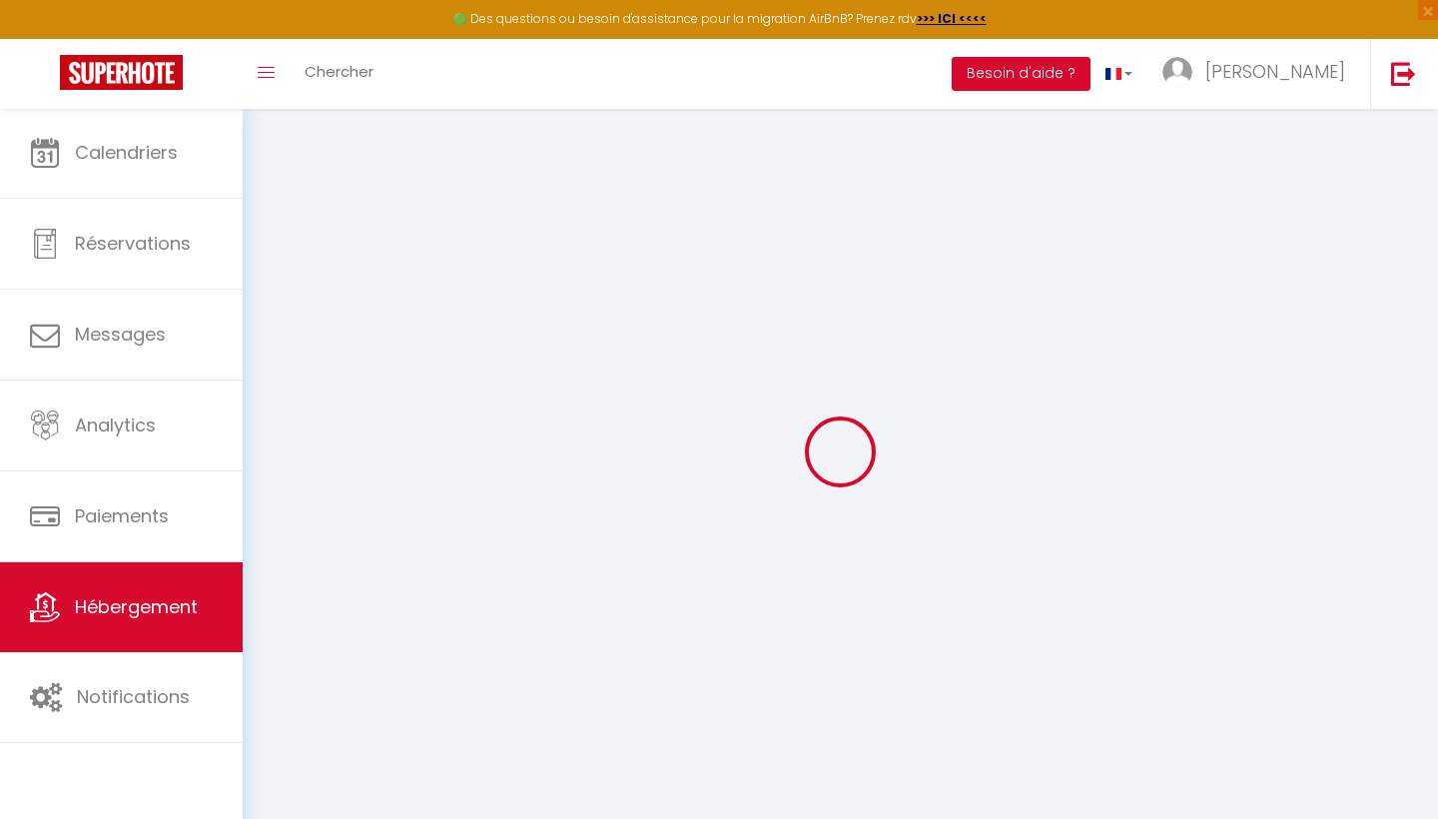
type input "0"
select select
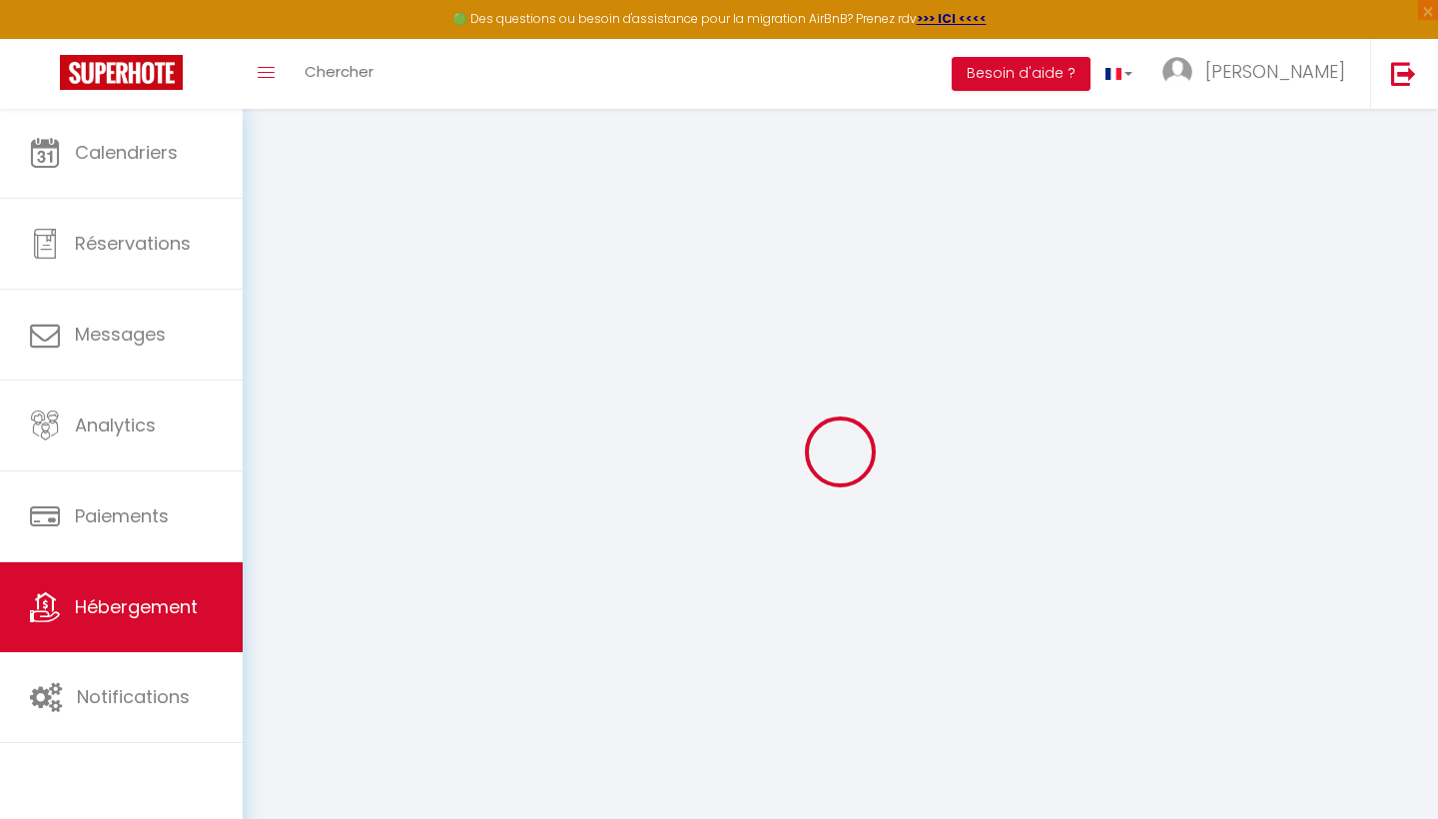
select select
checkbox input "true"
checkbox input "false"
checkbox input "true"
checkbox input "false"
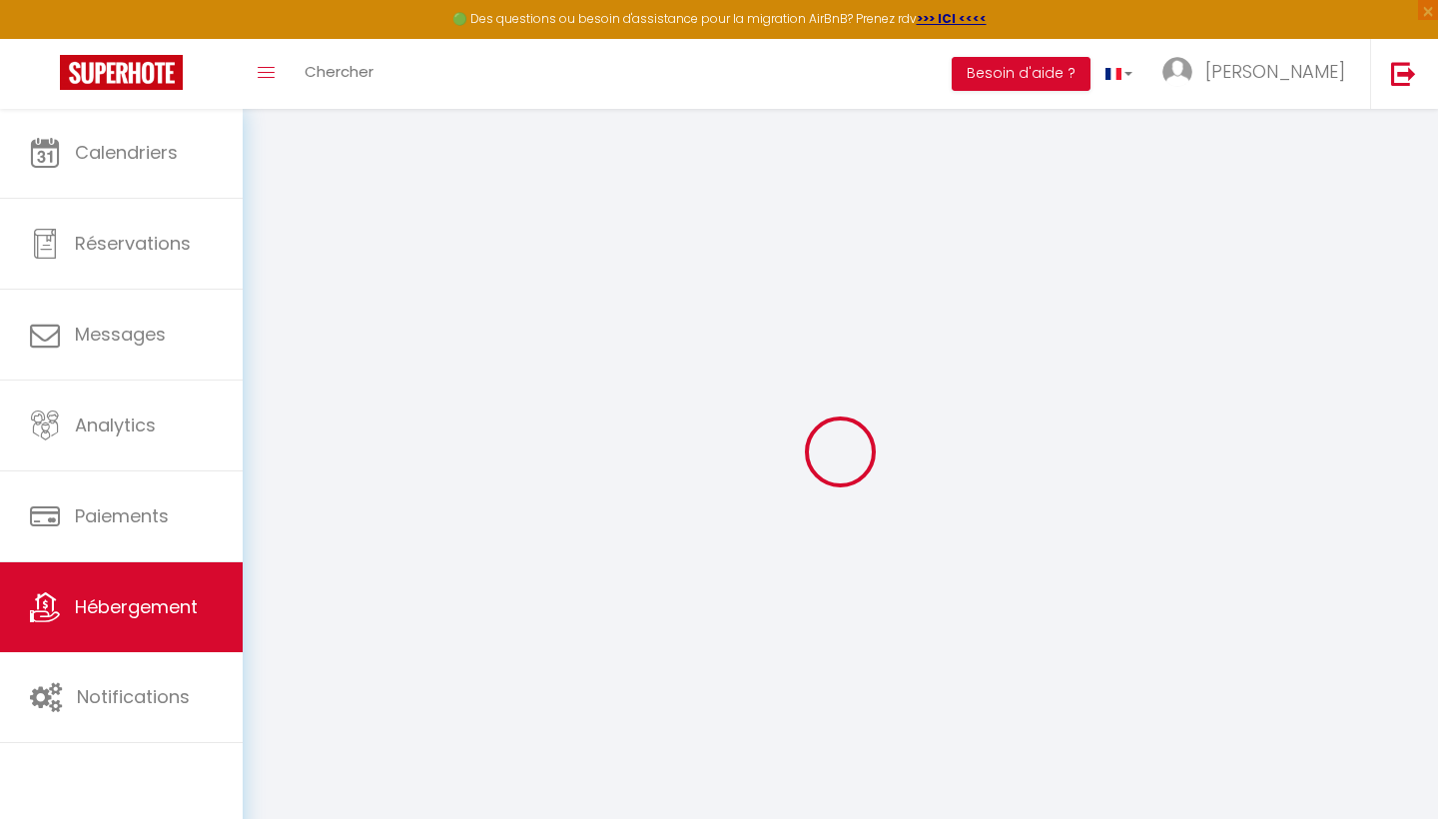
select select
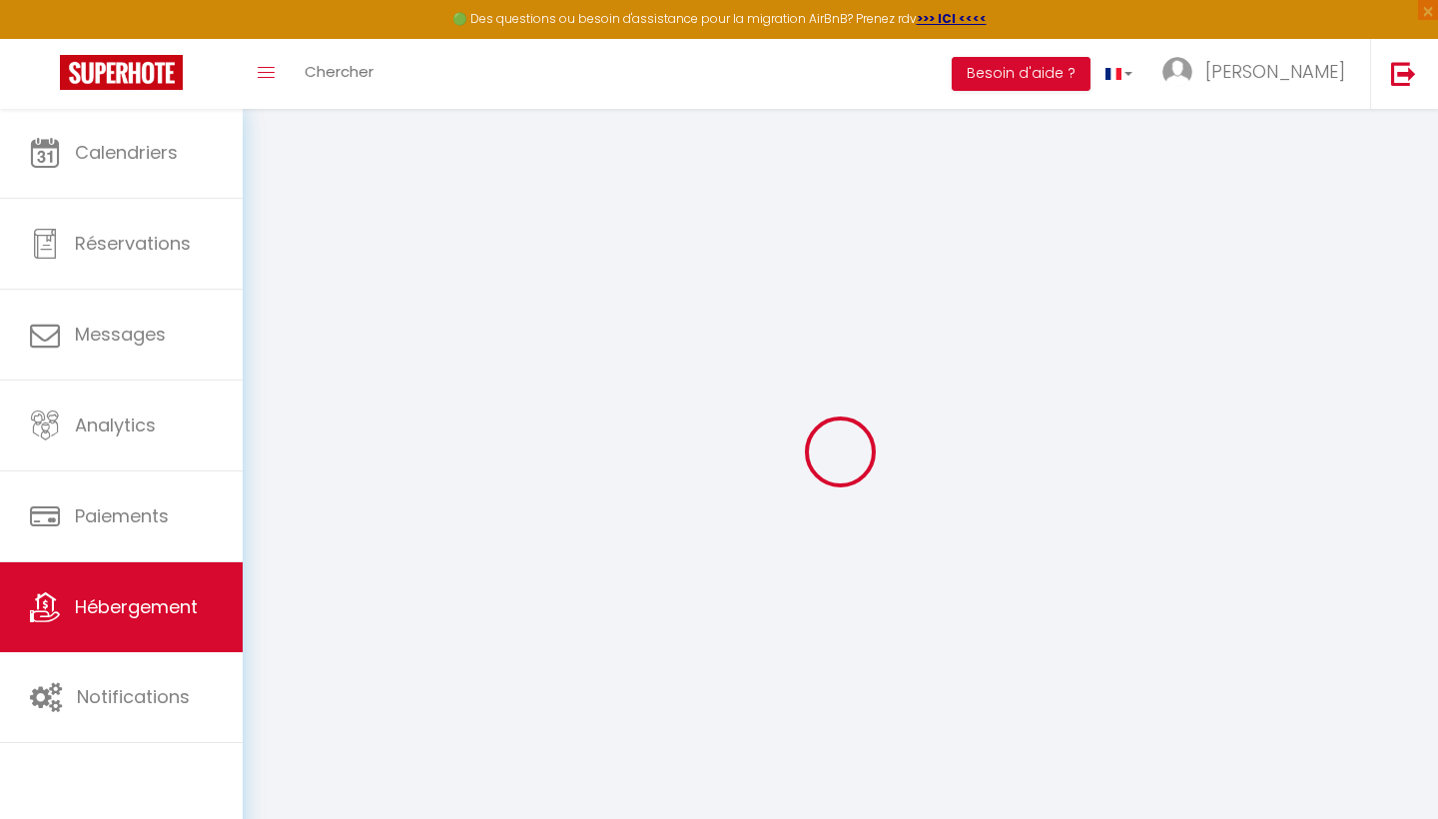
checkbox input "true"
checkbox input "false"
checkbox input "true"
checkbox input "false"
checkbox input "true"
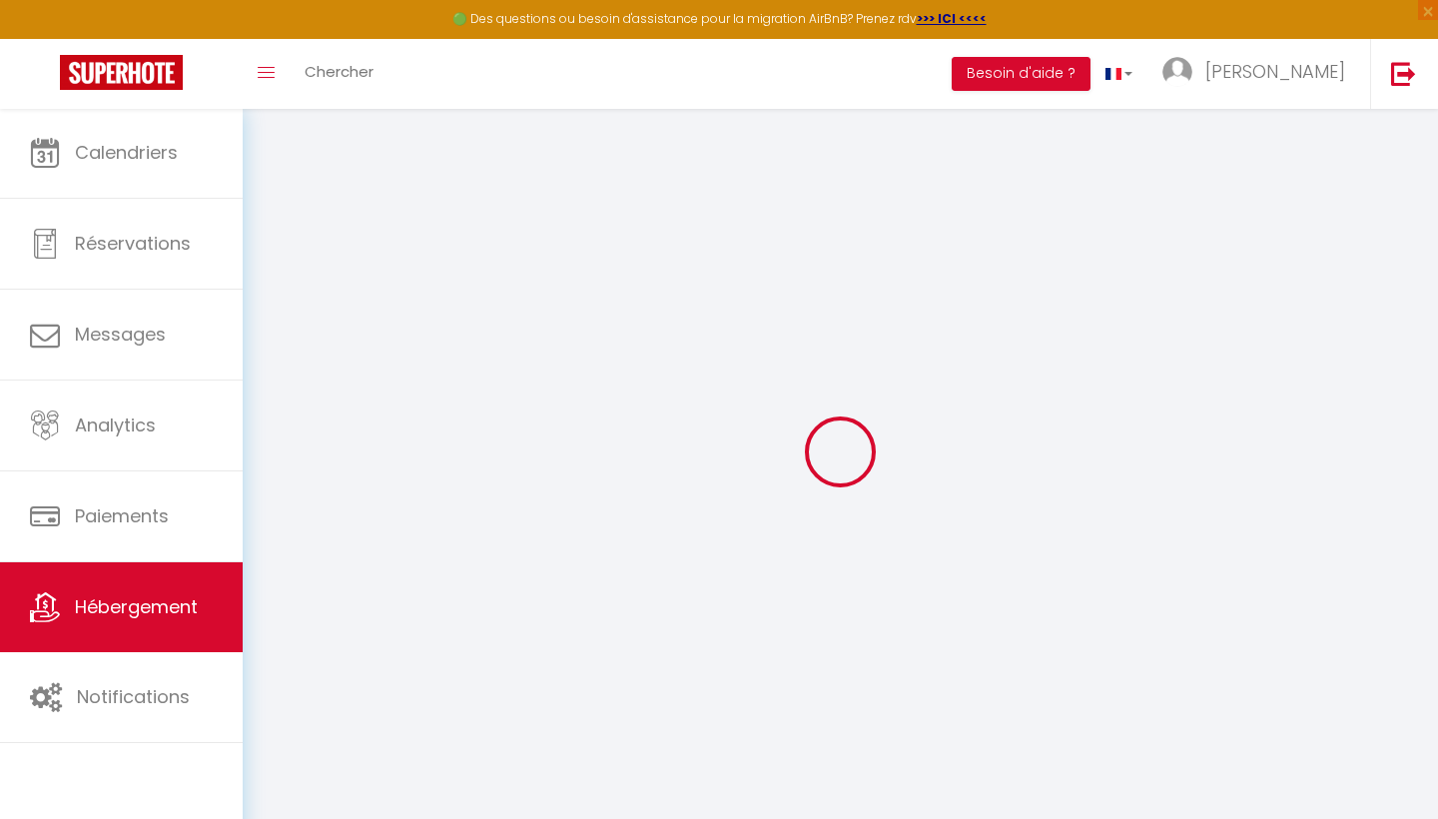
checkbox input "false"
checkbox input "true"
checkbox input "false"
checkbox input "true"
checkbox input "false"
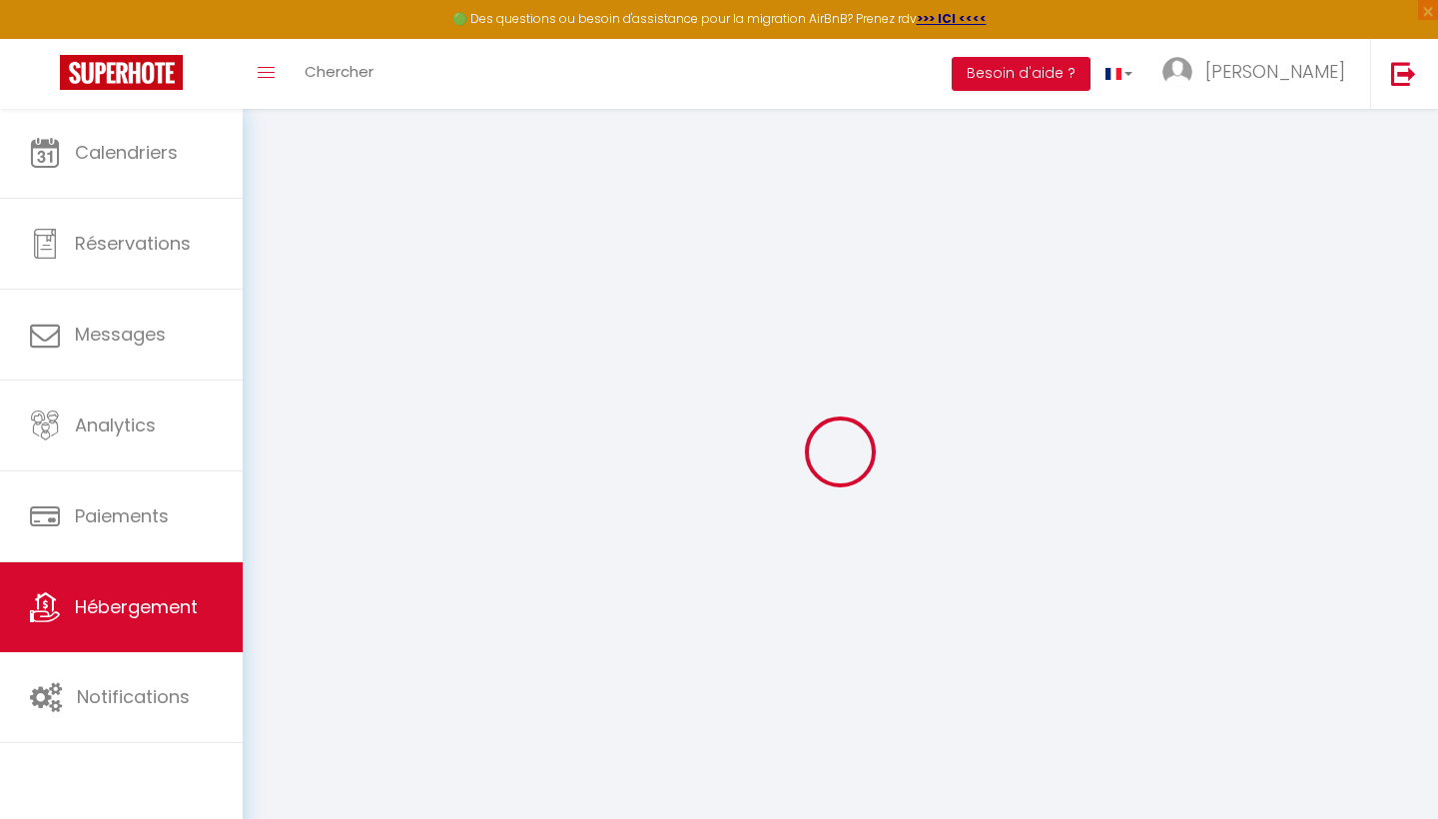
checkbox input "true"
checkbox input "false"
select select "+ 198 %"
select select "+ 122 %"
checkbox input "true"
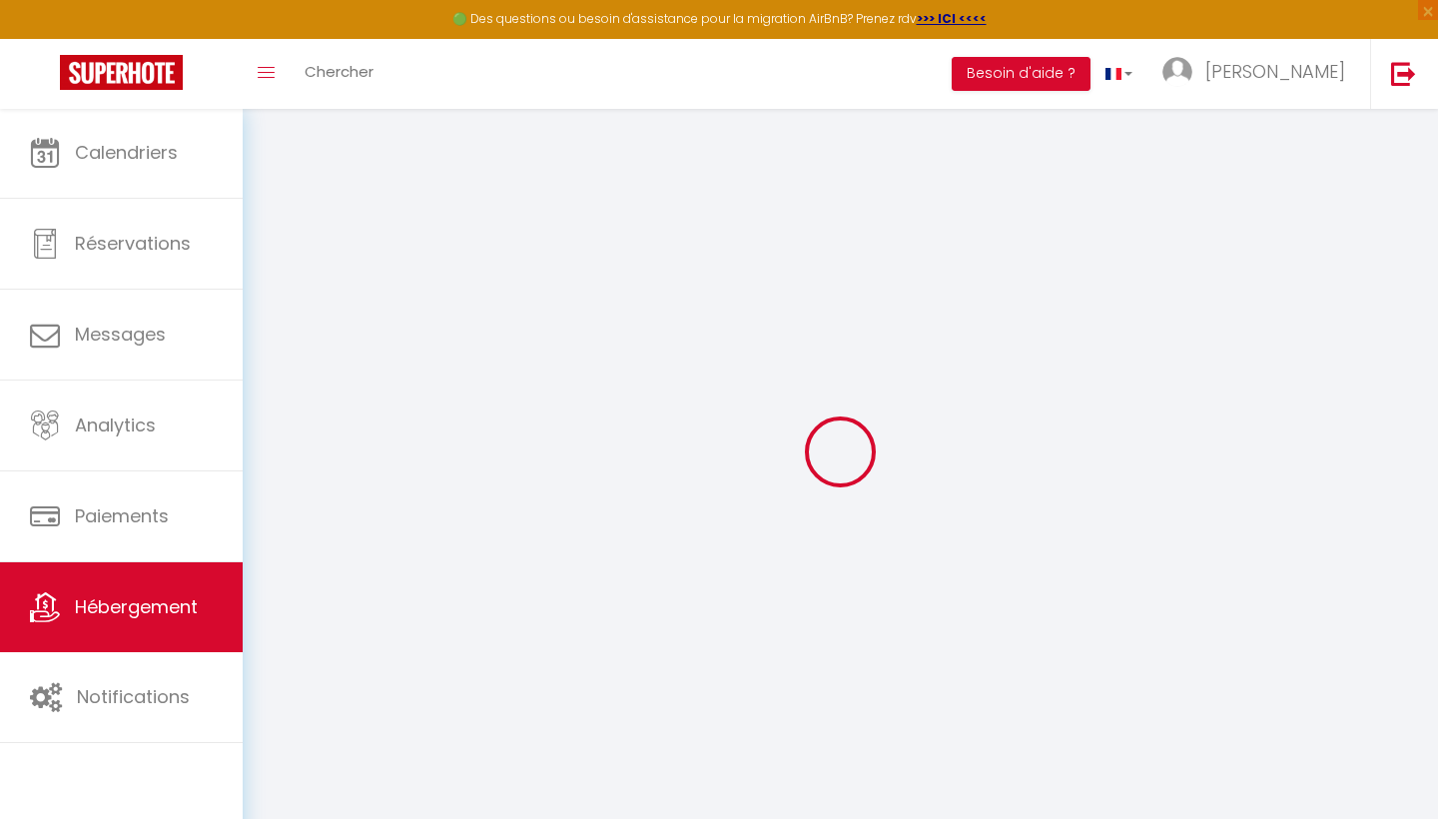
checkbox input "false"
checkbox input "true"
checkbox input "false"
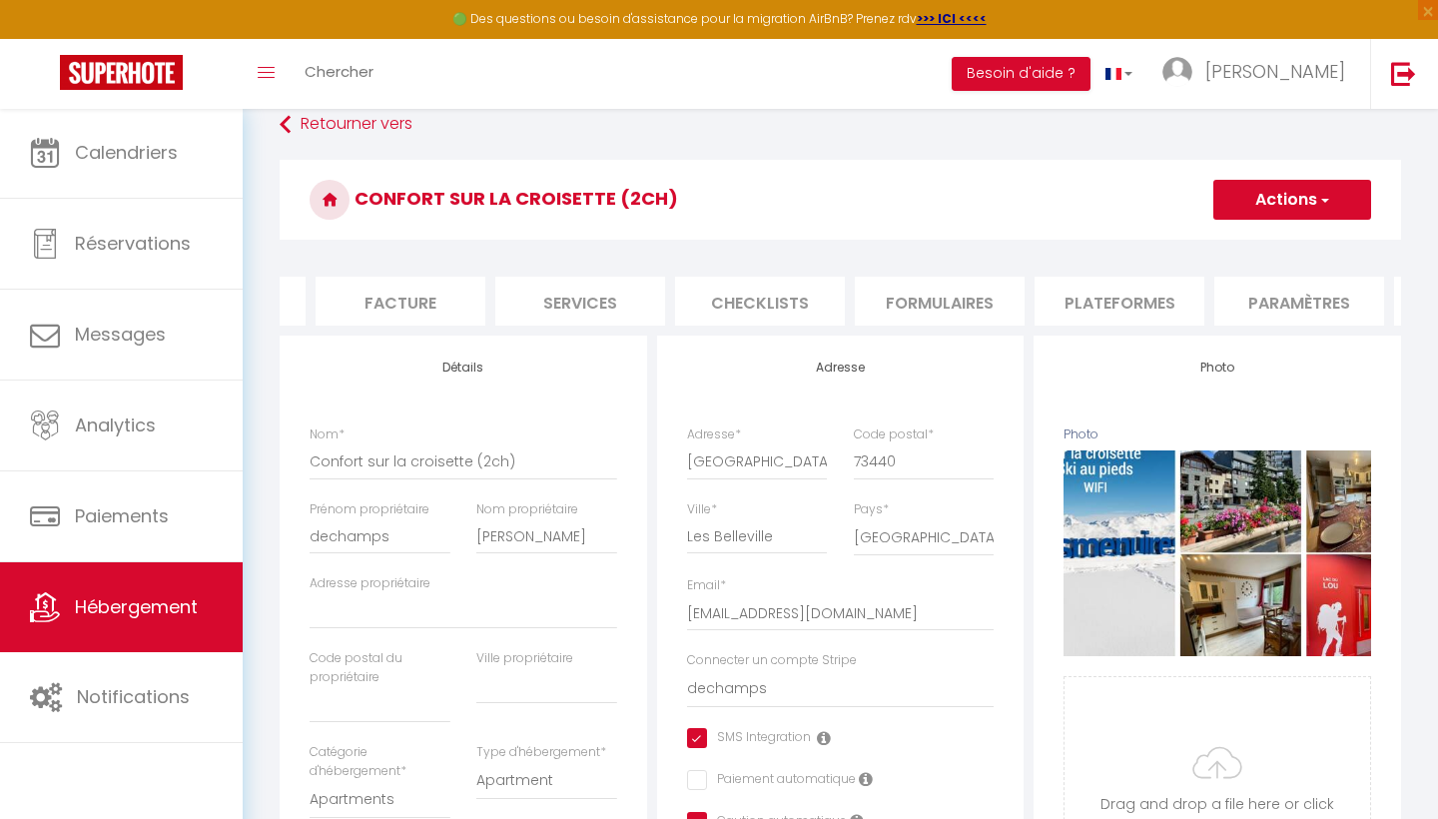
scroll to position [0, 328]
click at [1109, 308] on li "Plateformes" at bounding box center [1114, 301] width 170 height 49
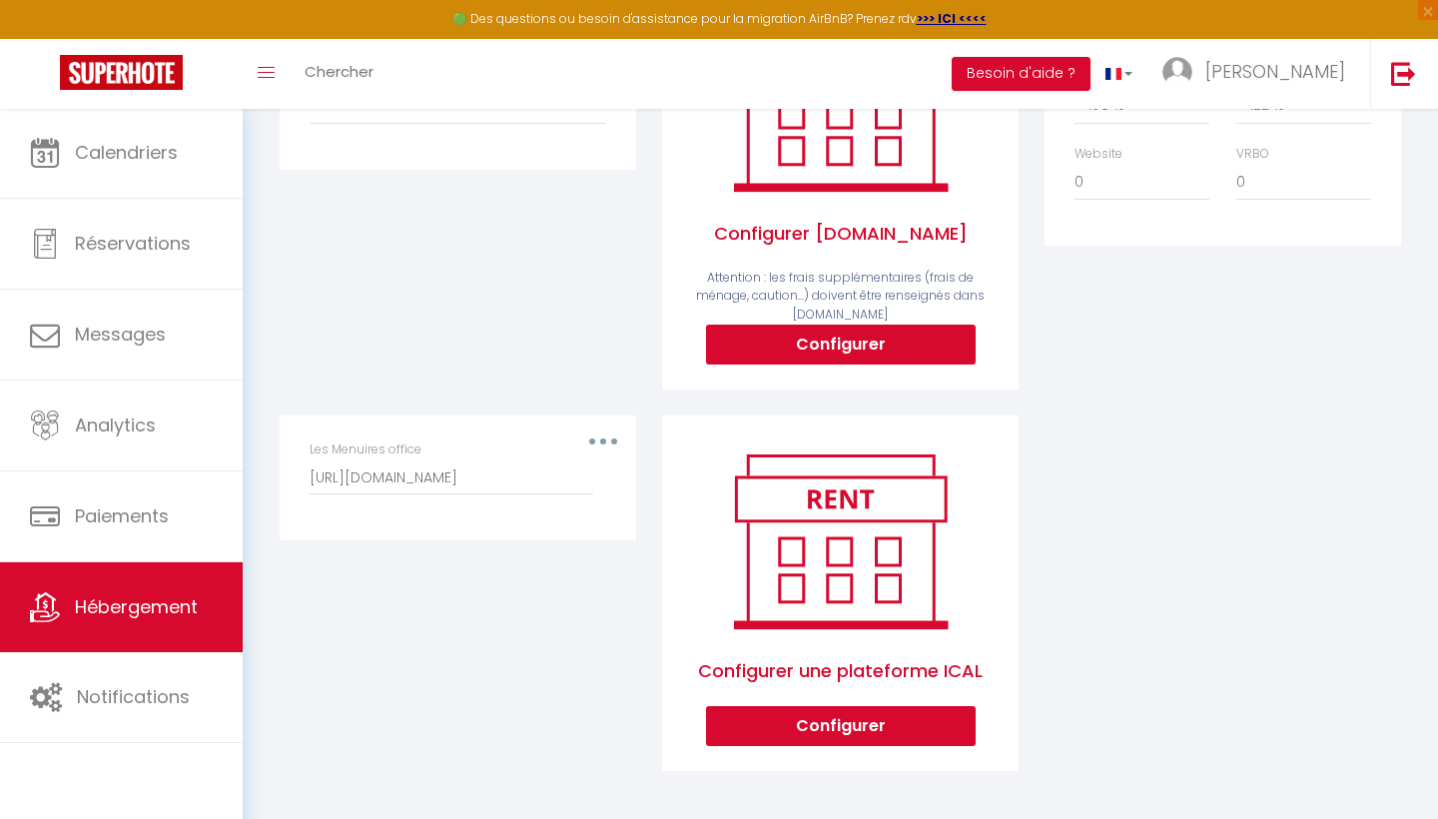
scroll to position [381, 0]
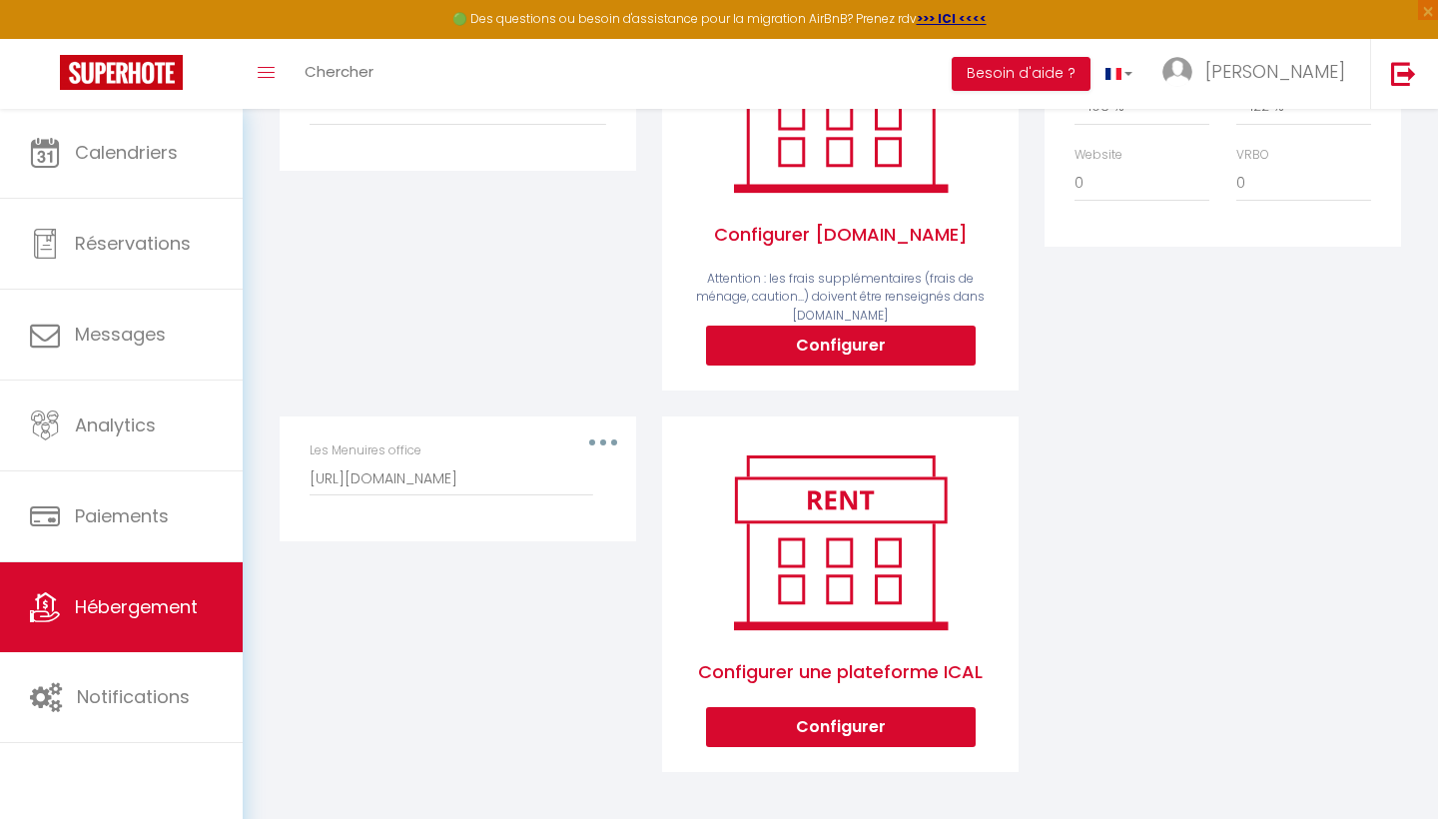
click at [604, 441] on div "Les Menuires office https://330806.weebnb.com/calendar/ical/cb88cb1965514f70841…" at bounding box center [457, 468] width 296 height 55
click at [594, 441] on div "Les Menuires office https://330806.weebnb.com/calendar/ical/cb88cb1965514f70841…" at bounding box center [457, 468] width 296 height 55
click at [357, 454] on label "Les Menuires office" at bounding box center [365, 450] width 112 height 19
click at [357, 460] on input "https://330806.weebnb.com/calendar/ical/cb88cb1965514f70841913a650768d57.ics" at bounding box center [451, 478] width 284 height 36
click at [571, 524] on div "Editer Supprimer Les Menuires office https://330806.weebnb.com/calendar/ical/cb…" at bounding box center [458, 478] width 356 height 125
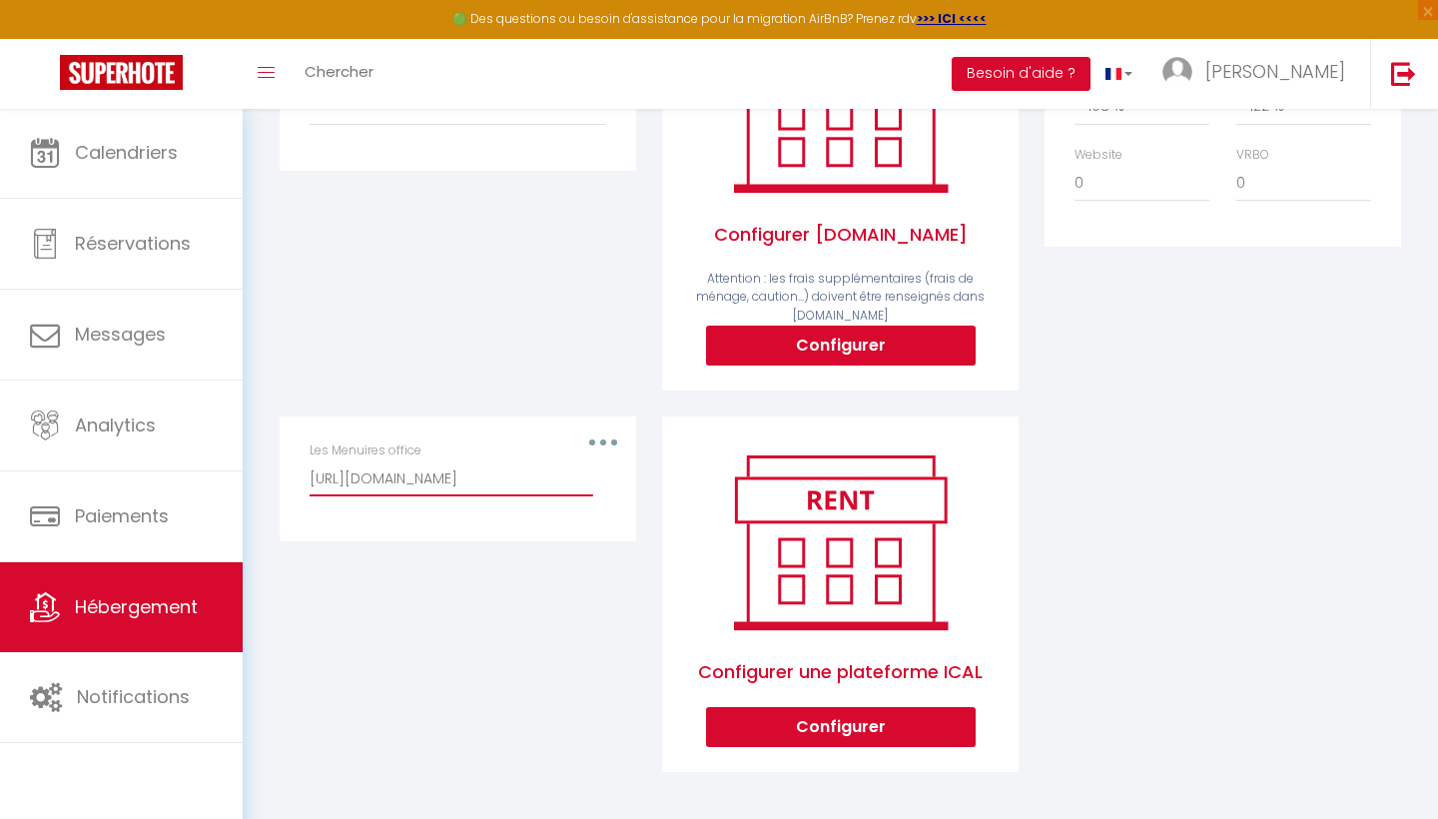
click at [517, 470] on input "https://330806.weebnb.com/calendar/ical/cb88cb1965514f70841913a650768d57.ics" at bounding box center [451, 478] width 284 height 36
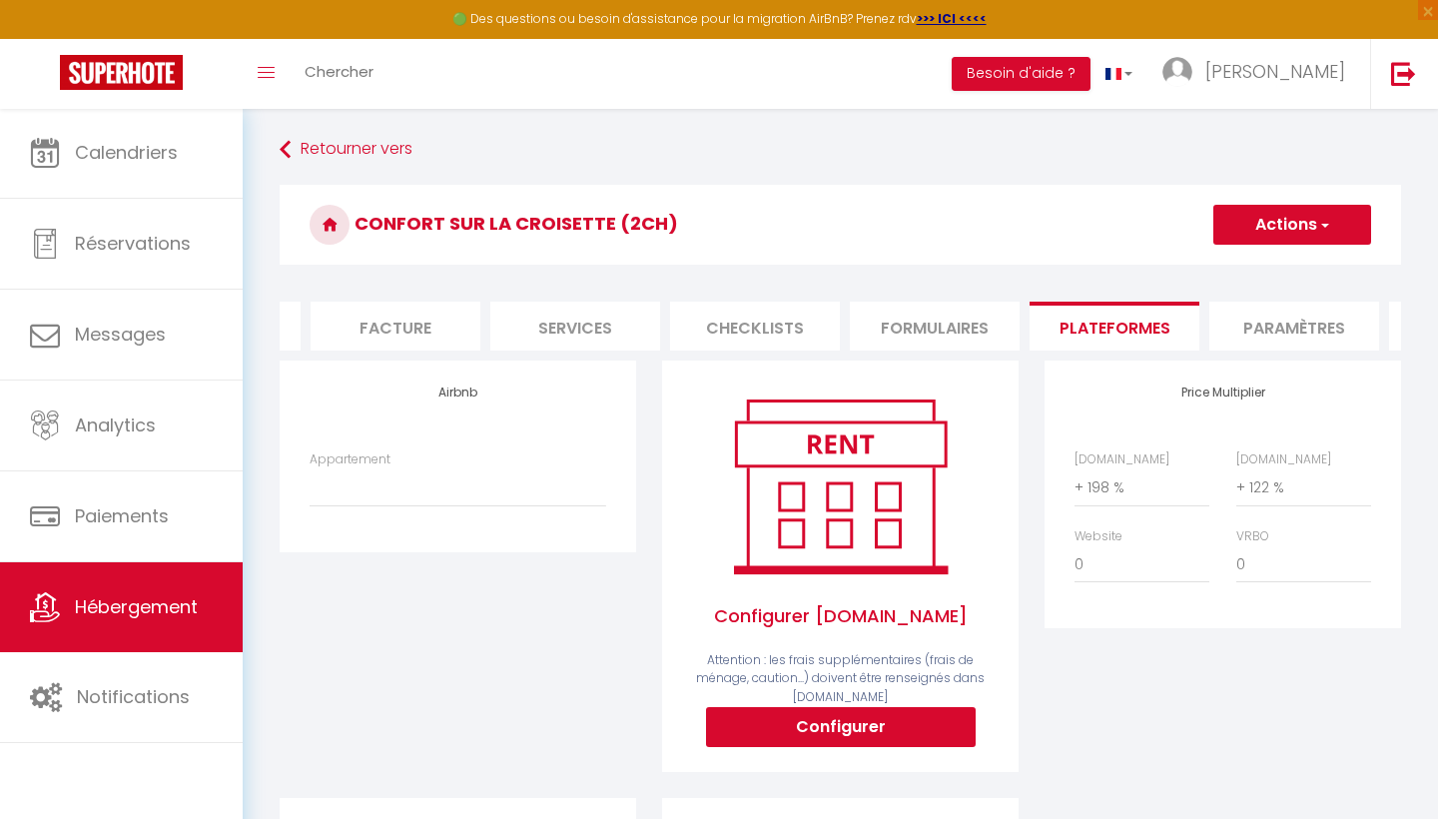
scroll to position [0, 0]
